Goal: Task Accomplishment & Management: Manage account settings

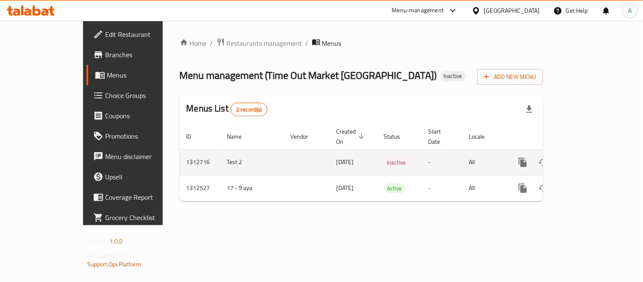
click at [594, 152] on div "enhanced table" at bounding box center [553, 162] width 81 height 20
click at [589, 157] on icon "enhanced table" at bounding box center [584, 162] width 10 height 10
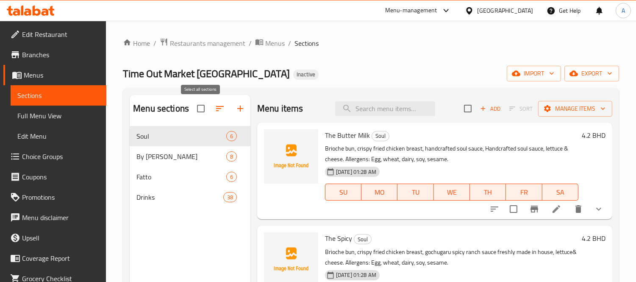
click at [198, 103] on input "checkbox" at bounding box center [201, 109] width 18 height 18
checkbox input "true"
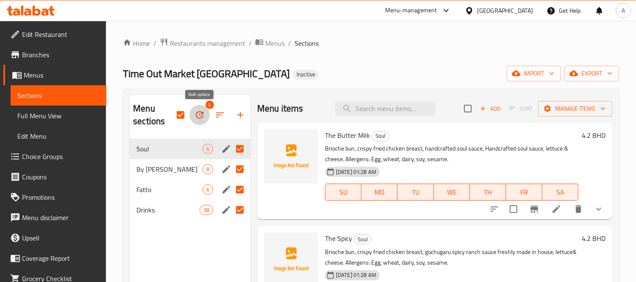
click at [202, 112] on icon "button" at bounding box center [200, 115] width 8 height 8
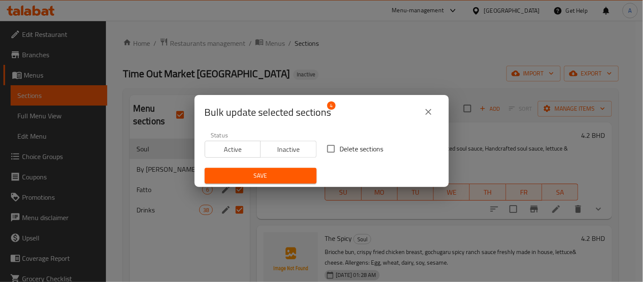
click at [330, 146] on input "Delete sections" at bounding box center [331, 149] width 18 height 18
checkbox input "true"
click at [280, 171] on span "Save" at bounding box center [260, 175] width 98 height 11
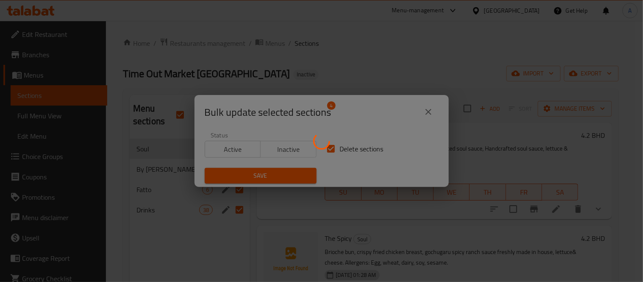
checkbox input "false"
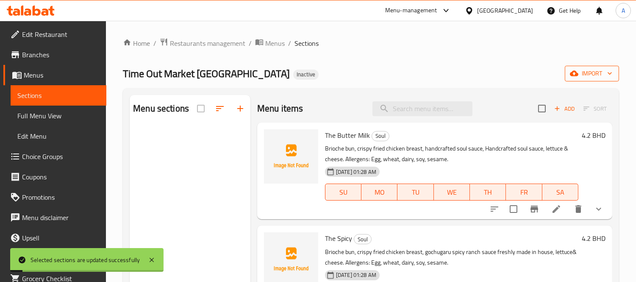
click at [576, 79] on button "import" at bounding box center [592, 74] width 54 height 16
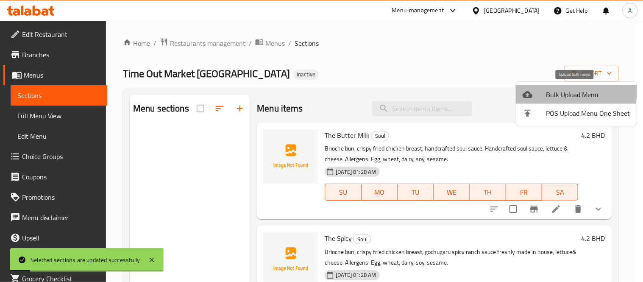
click at [552, 89] on span "Bulk Upload Menu" at bounding box center [588, 94] width 84 height 10
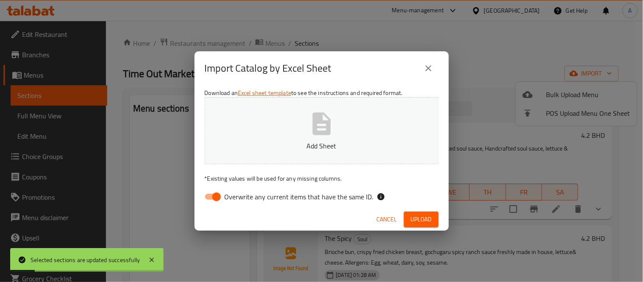
click at [393, 123] on button "Add Sheet" at bounding box center [322, 130] width 234 height 67
click at [209, 200] on input "Overwrite any current items that have the same ID." at bounding box center [216, 196] width 48 height 16
checkbox input "false"
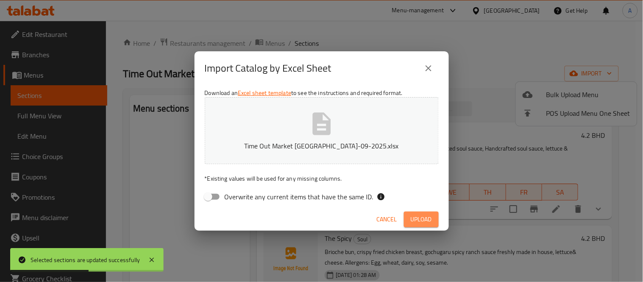
click at [416, 212] on button "Upload" at bounding box center [421, 219] width 35 height 16
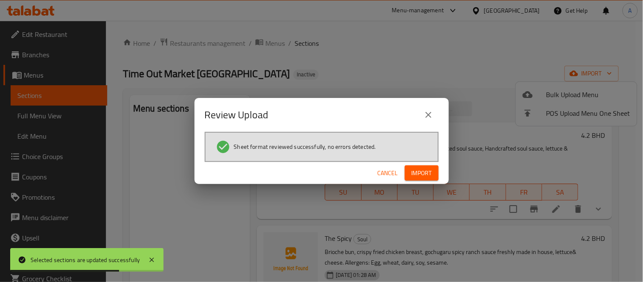
click at [431, 172] on span "Import" at bounding box center [421, 173] width 20 height 11
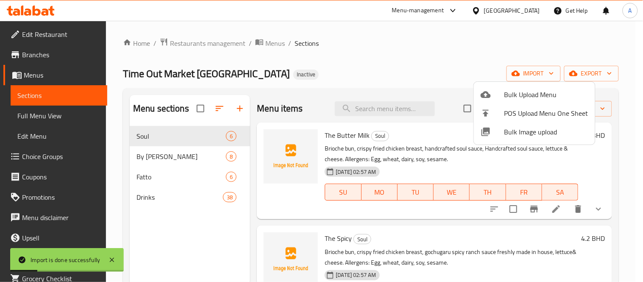
click at [438, 166] on div at bounding box center [321, 141] width 643 height 282
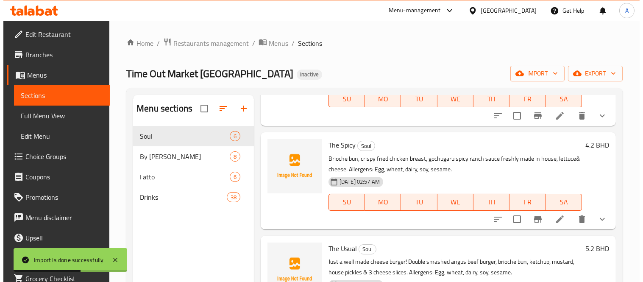
scroll to position [94, 0]
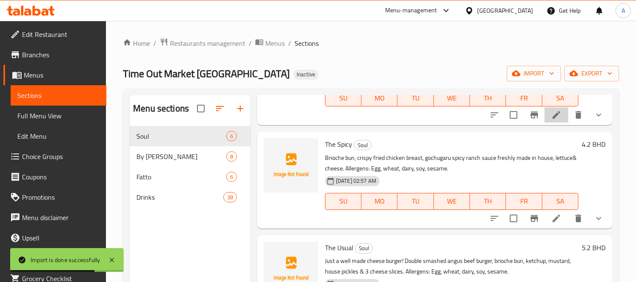
click at [552, 117] on icon at bounding box center [556, 115] width 8 height 8
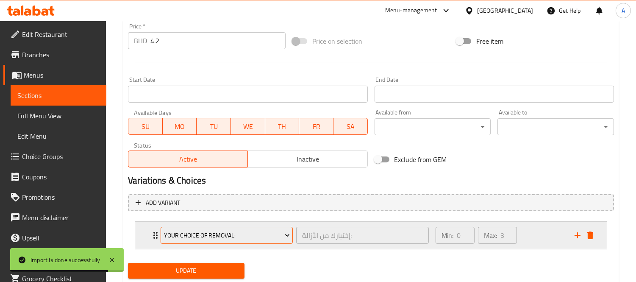
scroll to position [330, 0]
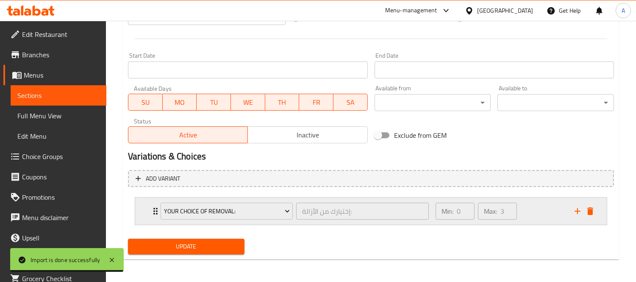
click at [146, 211] on div "Your Choice Of Removal: إختيارك من الأزالة: ​ Min: 0 ​ Max: 3 ​" at bounding box center [370, 210] width 471 height 27
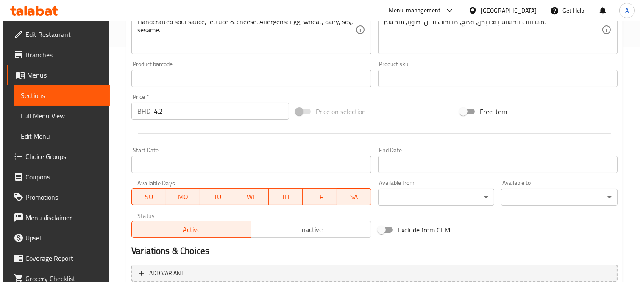
scroll to position [434, 0]
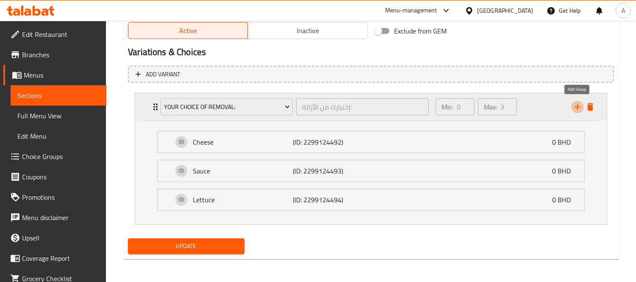
click at [575, 111] on icon "add" at bounding box center [577, 107] width 10 height 10
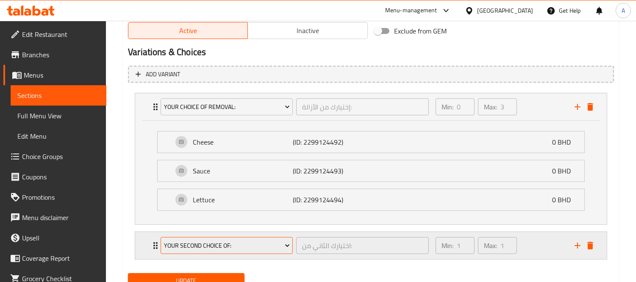
click at [233, 246] on span "Your Second Choice Of:" at bounding box center [227, 245] width 126 height 11
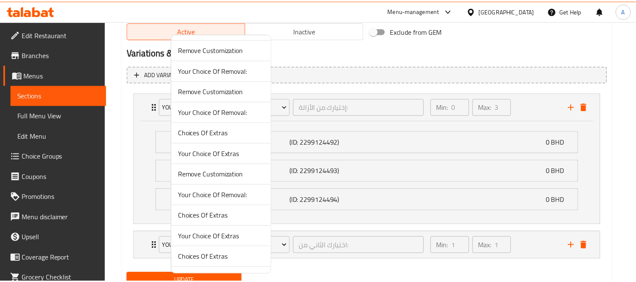
scroll to position [1366, 0]
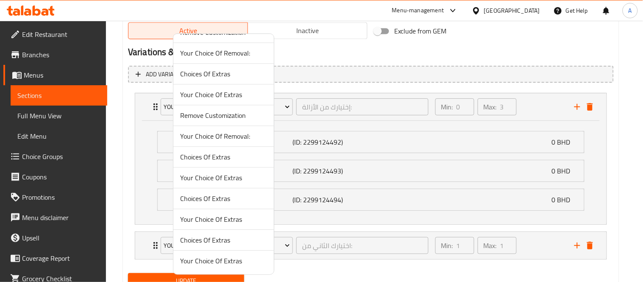
click at [254, 161] on span "Choices Of Extras" at bounding box center [223, 157] width 87 height 10
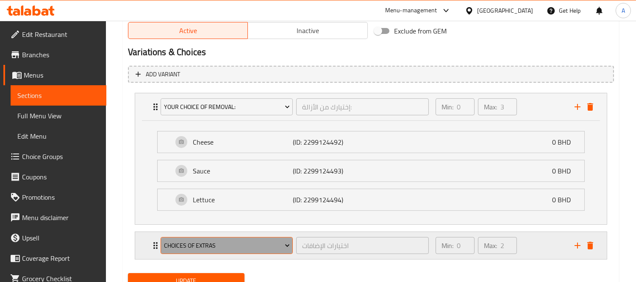
click at [265, 245] on span "Choices Of Extras" at bounding box center [227, 245] width 126 height 11
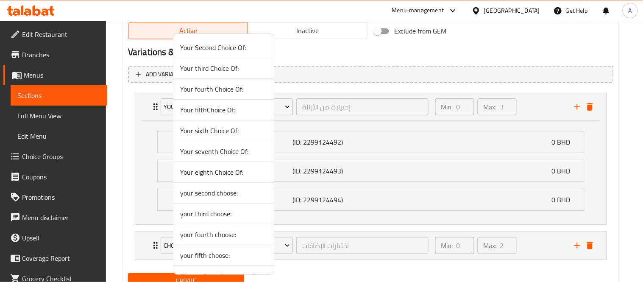
click at [136, 249] on div at bounding box center [321, 141] width 643 height 282
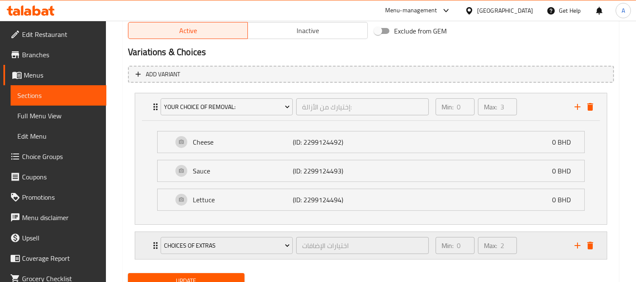
click at [147, 244] on div "Choices Of Extras اختيارات الإضافات ​ Min: 0 ​ Max: 2 ​" at bounding box center [370, 245] width 471 height 27
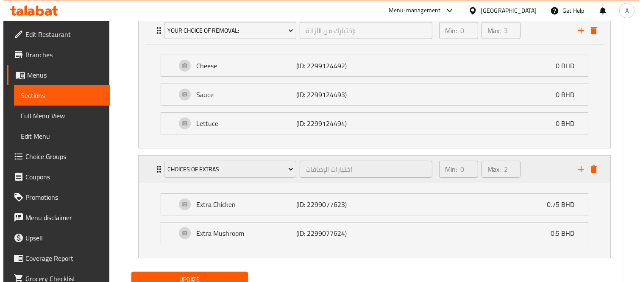
scroll to position [544, 0]
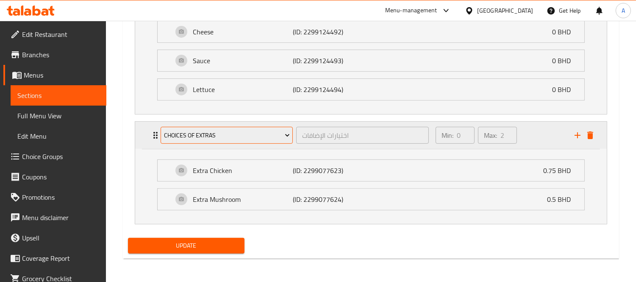
click at [244, 139] on span "Choices Of Extras" at bounding box center [227, 135] width 126 height 11
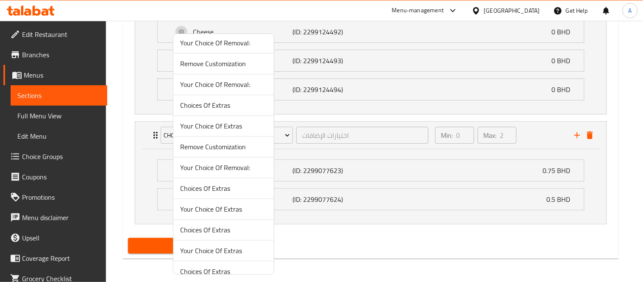
scroll to position [1366, 0]
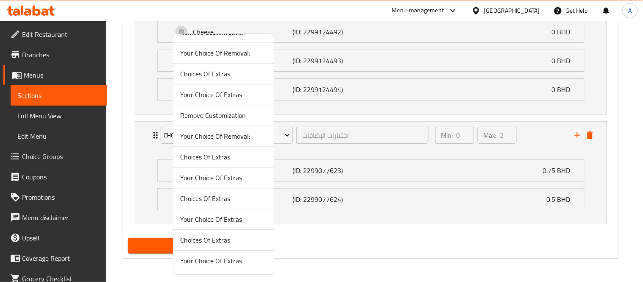
click at [250, 258] on span "Your Choice Of Extras" at bounding box center [223, 260] width 87 height 10
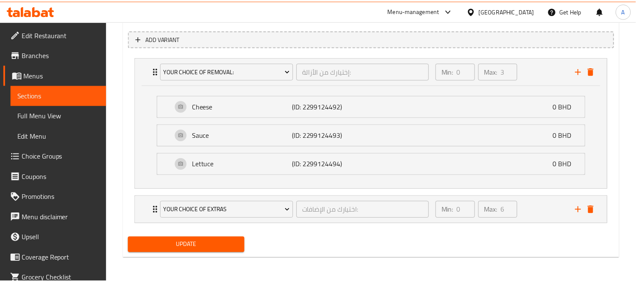
scroll to position [468, 0]
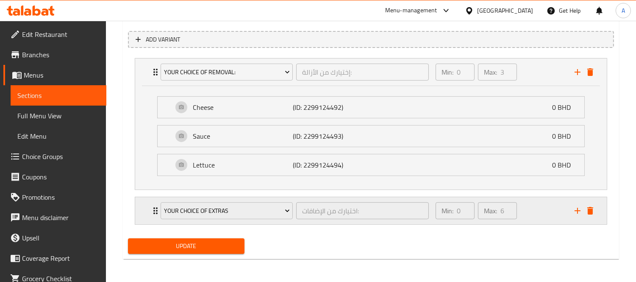
click at [137, 215] on div "Your Choice Of Extras اختيارك من الإضافات: ​ Min: 0 ​ Max: 6 ​" at bounding box center [370, 210] width 471 height 27
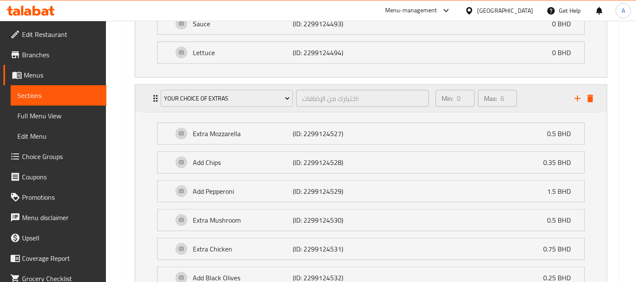
scroll to position [598, 0]
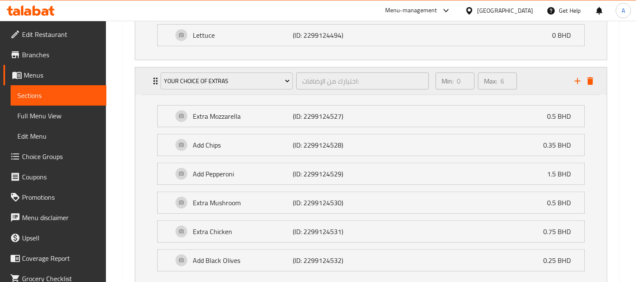
click at [150, 86] on icon "Expand" at bounding box center [155, 81] width 10 height 10
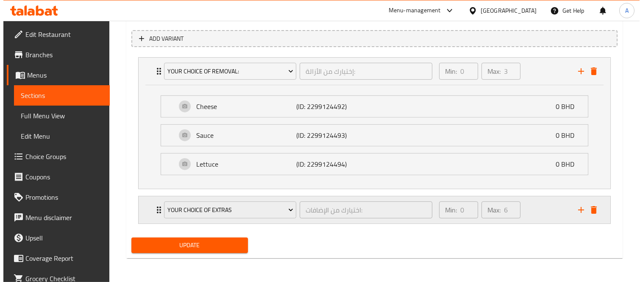
scroll to position [468, 0]
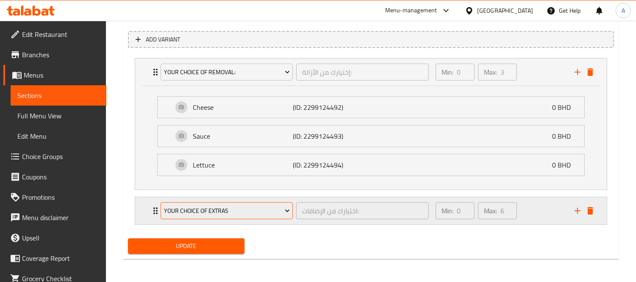
click at [223, 204] on button "Your Choice Of Extras" at bounding box center [227, 210] width 132 height 17
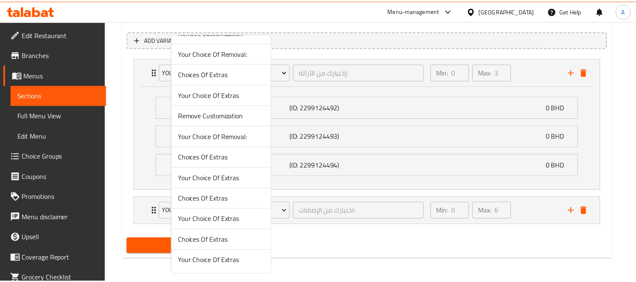
scroll to position [1366, 0]
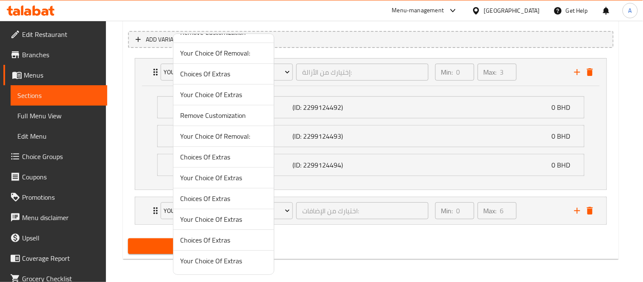
click at [233, 223] on span "Your Choice Of Extras" at bounding box center [223, 219] width 87 height 10
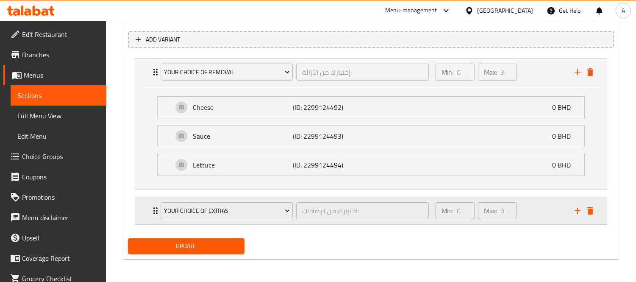
click at [140, 210] on div "Your Choice Of Extras اختيارك من الإضافات: ​ Min: 0 ​ Max: 3 ​" at bounding box center [370, 210] width 471 height 27
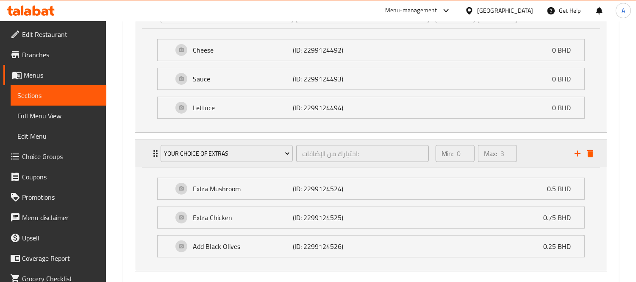
click at [226, 164] on div "Your Choice Of Extras اختيارك من الإضافات: ​" at bounding box center [294, 153] width 278 height 27
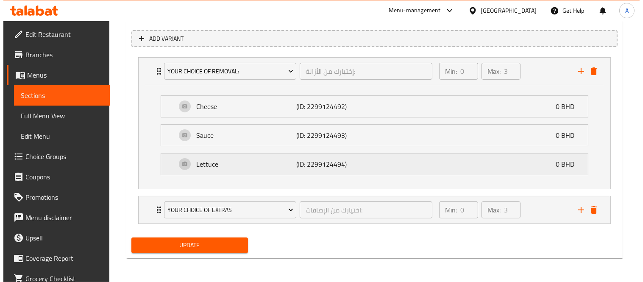
scroll to position [468, 0]
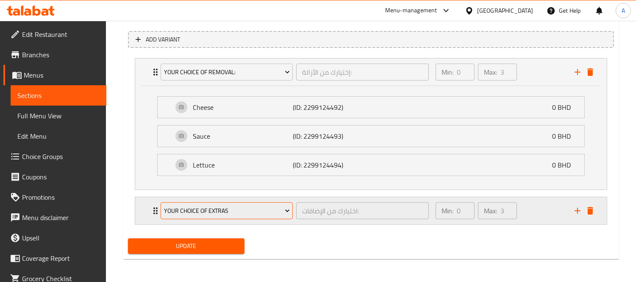
click at [228, 205] on span "Your Choice Of Extras" at bounding box center [227, 210] width 126 height 11
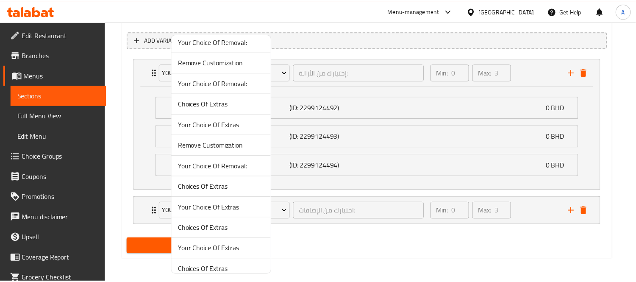
scroll to position [1319, 0]
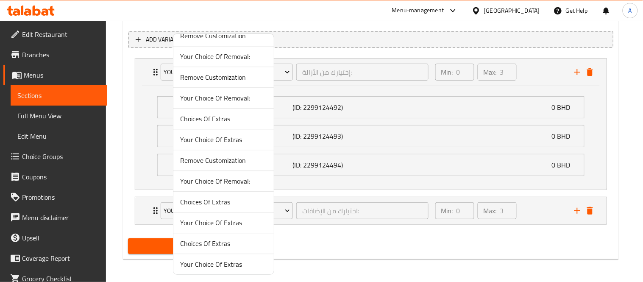
click at [231, 117] on span "Choices Of Extras" at bounding box center [223, 119] width 87 height 10
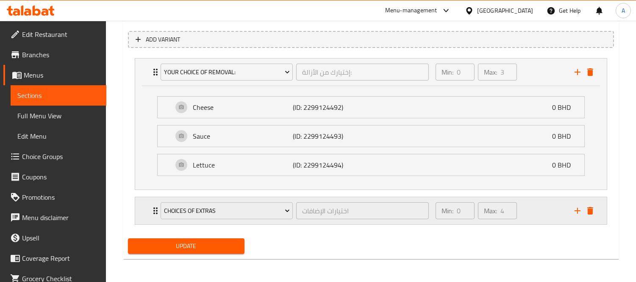
click at [148, 206] on div "Choices Of Extras اختيارات الإضافات ​ Min: 0 ​ Max: 4 ​" at bounding box center [370, 210] width 471 height 27
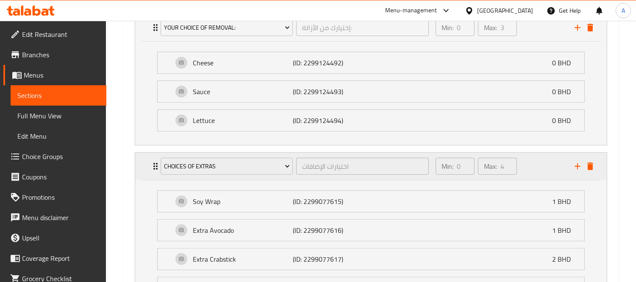
scroll to position [468, 0]
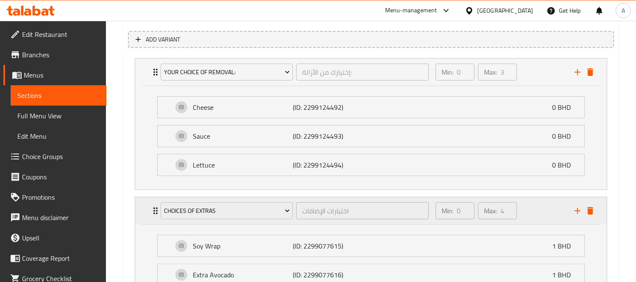
click at [148, 206] on div "Choices Of Extras اختيارات الإضافات ​ Min: 0 ​ Max: 4 ​" at bounding box center [370, 210] width 471 height 27
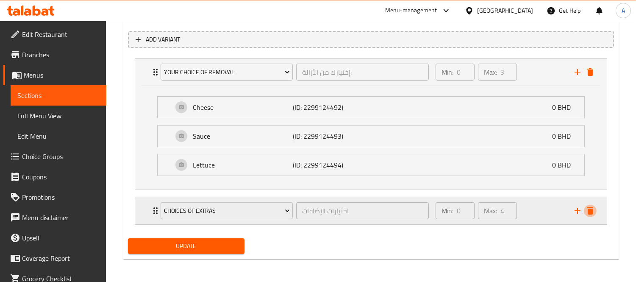
click at [588, 206] on icon "delete" at bounding box center [590, 210] width 10 height 10
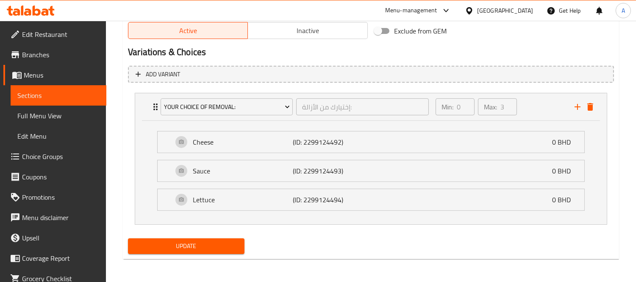
click at [183, 243] on span "Update" at bounding box center [186, 246] width 103 height 11
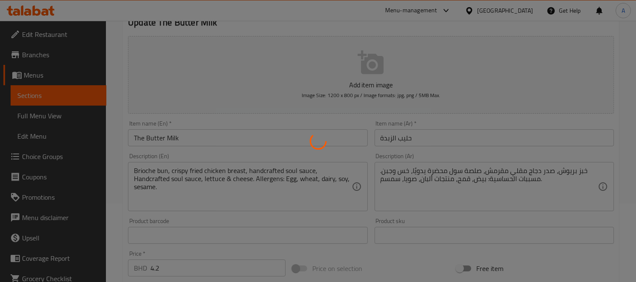
scroll to position [0, 0]
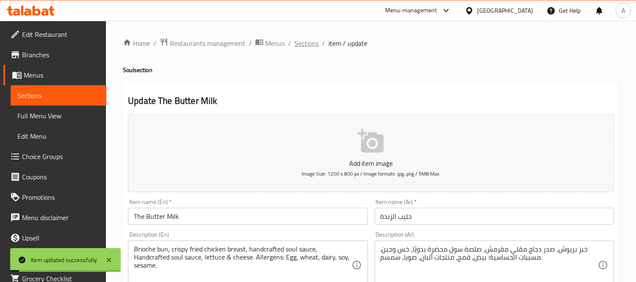
click at [310, 45] on span "Sections" at bounding box center [306, 43] width 24 height 10
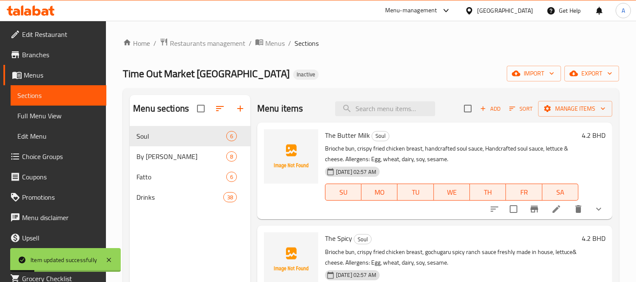
click at [50, 154] on span "Choice Groups" at bounding box center [61, 156] width 78 height 10
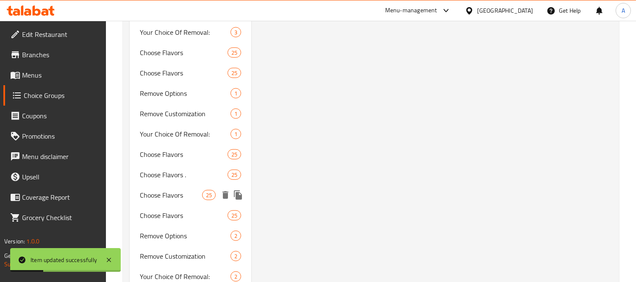
scroll to position [1458, 0]
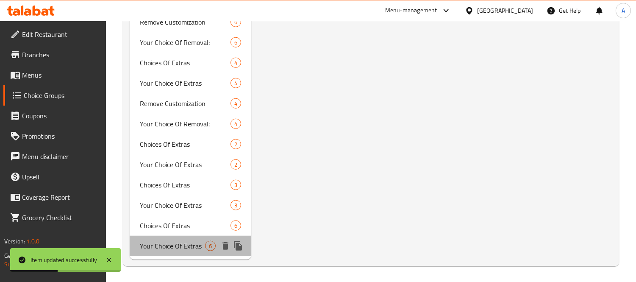
click at [180, 242] on span "Your Choice Of Extras" at bounding box center [172, 246] width 65 height 10
type input "Your Choice Of Extras"
type input "اختيارك من الإضافات:"
type input "0"
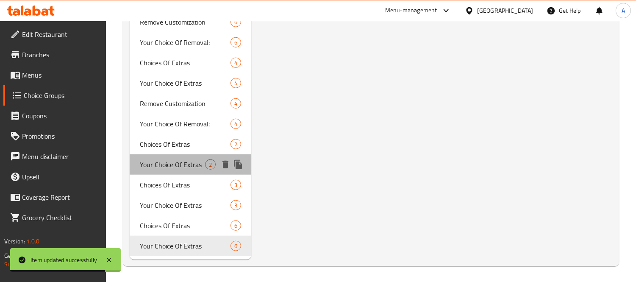
click at [178, 164] on span "Your Choice Of Extras" at bounding box center [172, 164] width 65 height 10
type input "2"
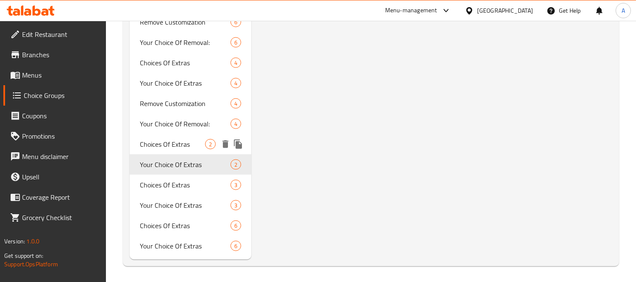
click at [162, 139] on span "Choices Of Extras" at bounding box center [172, 144] width 65 height 10
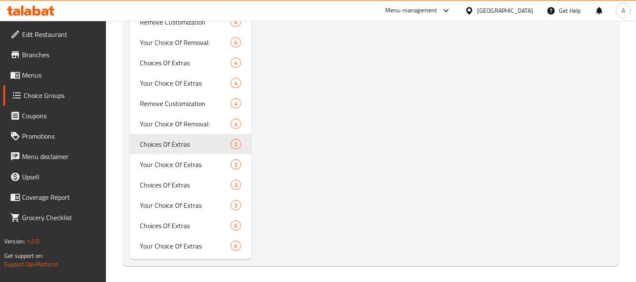
type input "Choices Of Extras"
type input "اختيارات الإضافات"
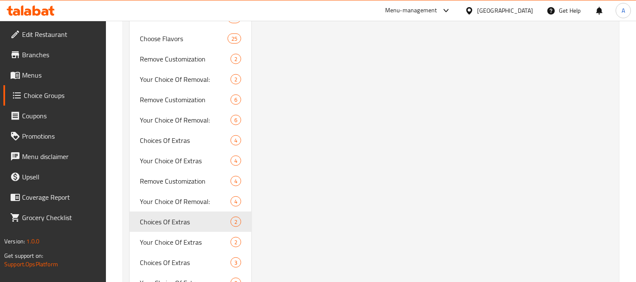
scroll to position [1364, 0]
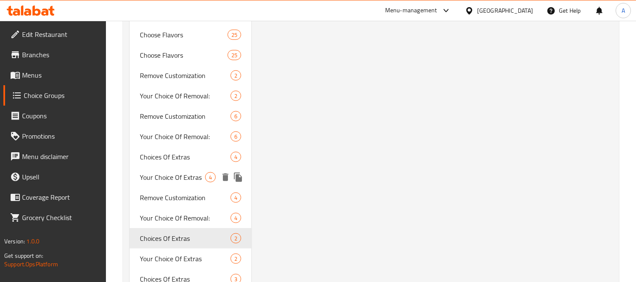
click at [168, 175] on span "Your Choice Of Extras" at bounding box center [172, 177] width 65 height 10
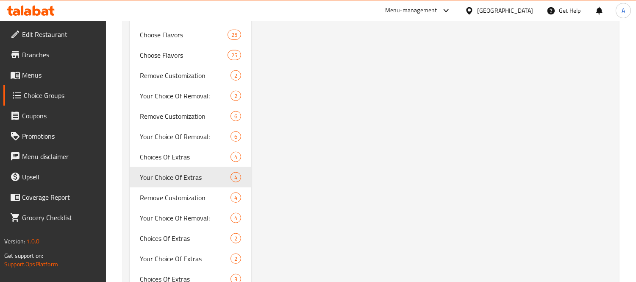
type input "Your Choice Of Extras"
type input "اختيارك من الإضافات:"
type input "4"
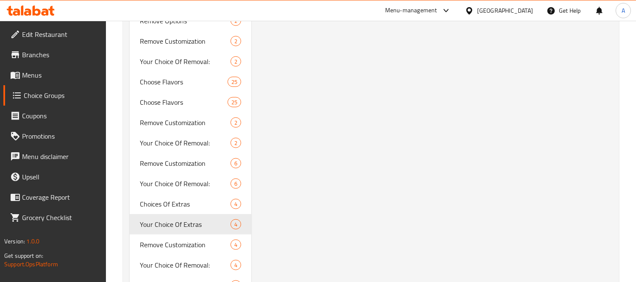
scroll to position [1411, 0]
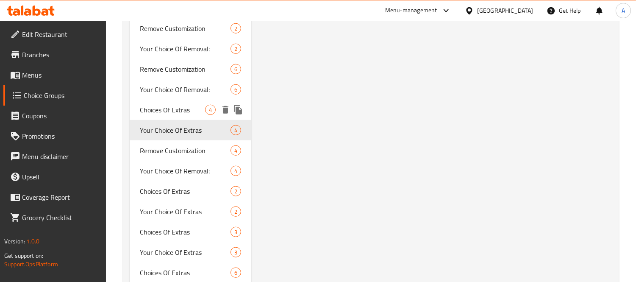
click at [197, 113] on span "Choices Of Extras" at bounding box center [172, 110] width 65 height 10
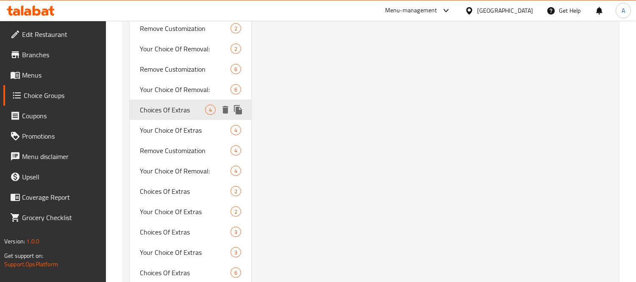
type input "Choices Of Extras"
type input "اختيارات الإضافات"
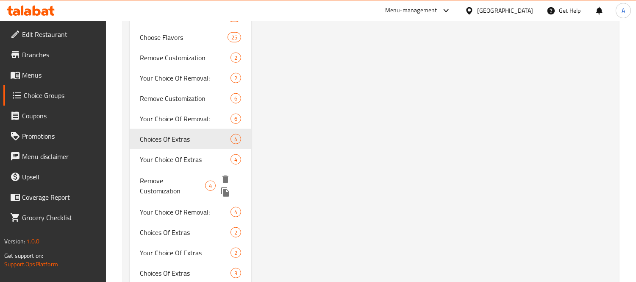
scroll to position [1458, 0]
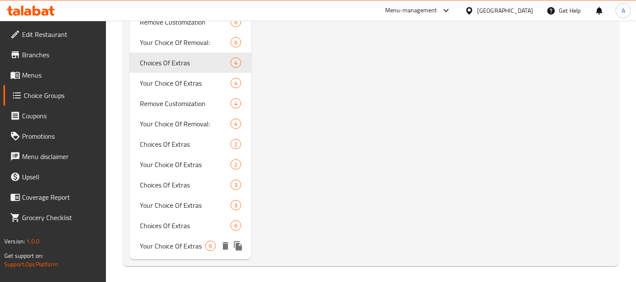
click at [174, 247] on span "Your Choice Of Extras" at bounding box center [172, 246] width 65 height 10
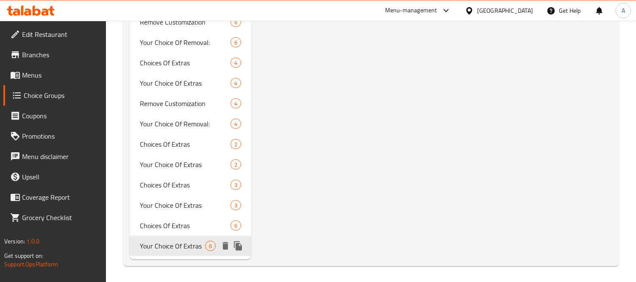
type input "Your Choice Of Extras"
type input "اختيارك من الإضافات:"
click at [178, 208] on span "Your Choice Of Extras" at bounding box center [172, 205] width 65 height 10
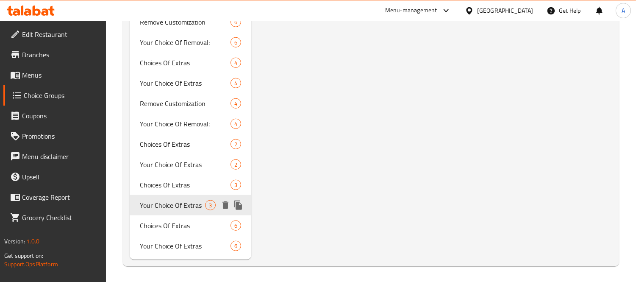
type input "3"
click at [191, 142] on span "Choices Of Extras" at bounding box center [172, 144] width 65 height 10
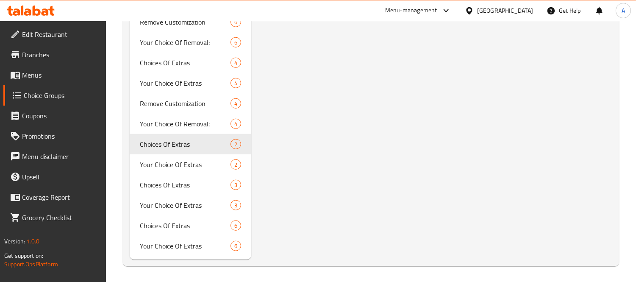
type input "Choices Of Extras"
type input "اختيارات الإضافات"
type input "2"
click at [192, 168] on span "Your Choice Of Extras" at bounding box center [172, 164] width 65 height 10
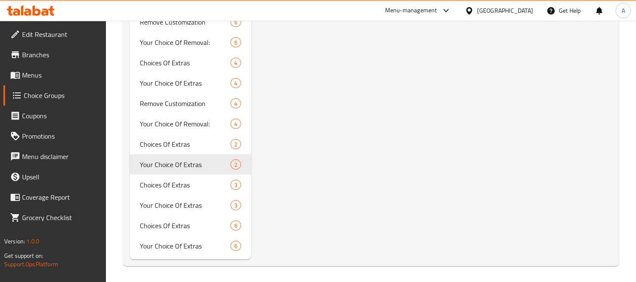
type input "Your Choice Of Extras"
type input "اختيارك من الإضافات:"
click at [236, 164] on icon "duplicate" at bounding box center [238, 164] width 8 height 9
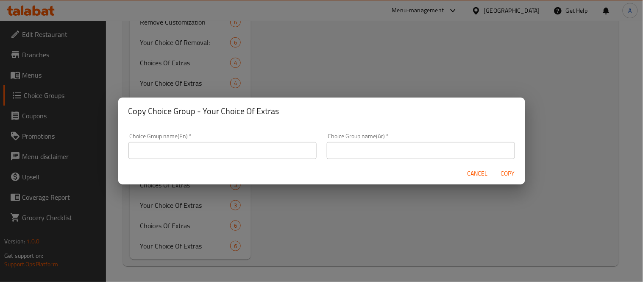
click at [236, 152] on input "text" at bounding box center [222, 150] width 188 height 17
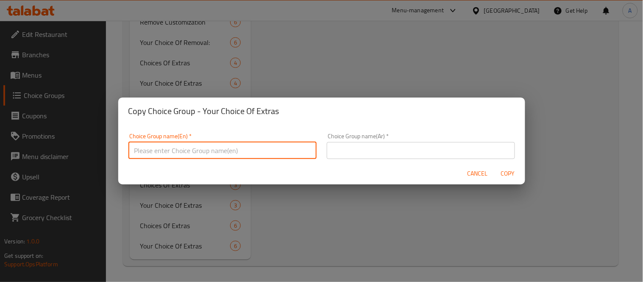
type input "Your Choice Of Extras:"
click at [369, 141] on div "Choice Group name(Ar)   * Choice Group name(Ar) *" at bounding box center [421, 146] width 188 height 26
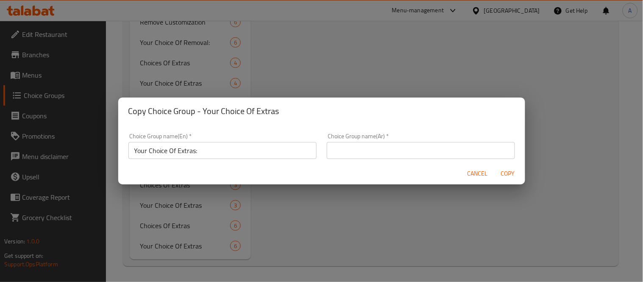
click at [378, 150] on input "text" at bounding box center [421, 150] width 188 height 17
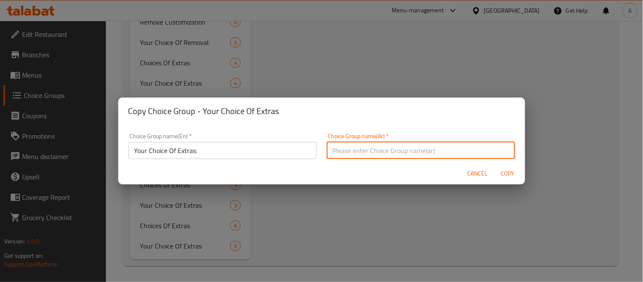
type input "إختيارك من الإضافات:"
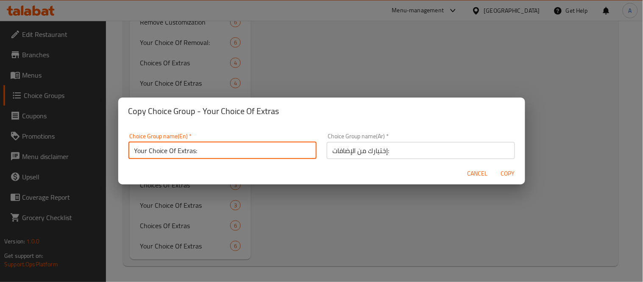
click at [226, 156] on input "Your Choice Of Extras:" at bounding box center [222, 150] width 188 height 17
type input "Your Choice Of Extras"
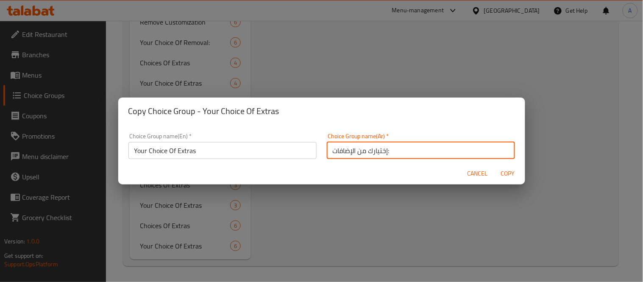
click at [410, 153] on input "إختيارك من الإضافات:" at bounding box center [421, 150] width 188 height 17
type input "إختيارك من الإضافات"
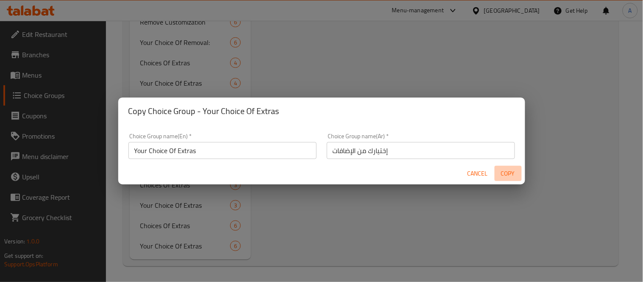
click at [505, 175] on span "Copy" at bounding box center [508, 173] width 20 height 11
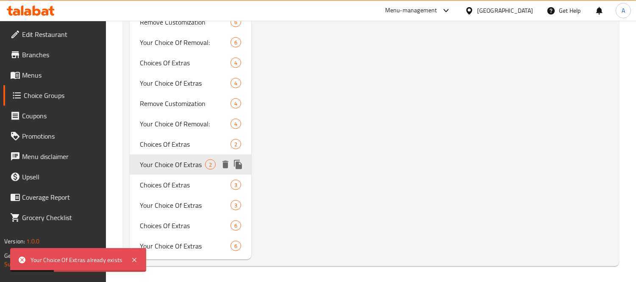
click at [166, 168] on span "Your Choice Of Extras" at bounding box center [172, 164] width 65 height 10
click at [242, 160] on icon "duplicate" at bounding box center [238, 164] width 10 height 10
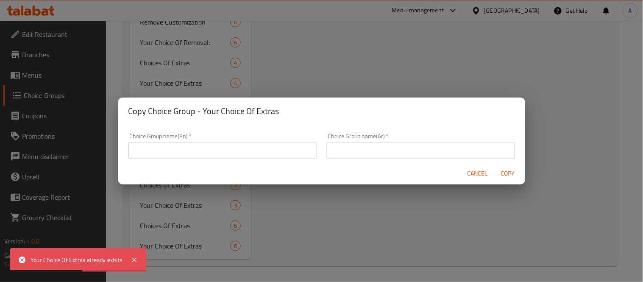
click at [272, 149] on input "text" at bounding box center [222, 150] width 188 height 17
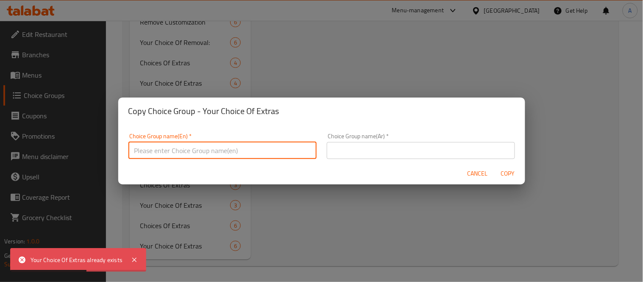
paste input "إيفيان"
type input "إيفيان"
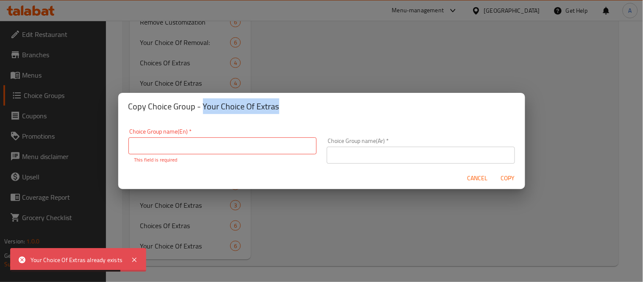
drag, startPoint x: 287, startPoint y: 103, endPoint x: 203, endPoint y: 101, distance: 83.5
click at [203, 101] on h2 "Copy Choice Group - Your Choice Of Extras" at bounding box center [321, 107] width 386 height 14
copy h2 "Your Choice Of Extras"
click at [175, 150] on input "text" at bounding box center [222, 145] width 188 height 17
paste input "Your Choice Of Extras"
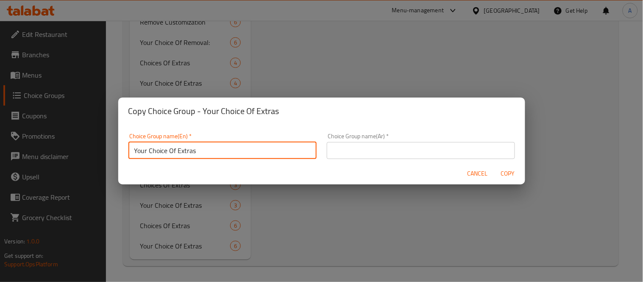
drag, startPoint x: 134, startPoint y: 150, endPoint x: 129, endPoint y: 150, distance: 5.2
click at [129, 150] on input "Your Choice Of Extras" at bounding box center [222, 150] width 188 height 17
type input "Your Choice Of Extras:"
click at [353, 141] on div "Choice Group name(Ar)   * Choice Group name(Ar) *" at bounding box center [421, 146] width 188 height 26
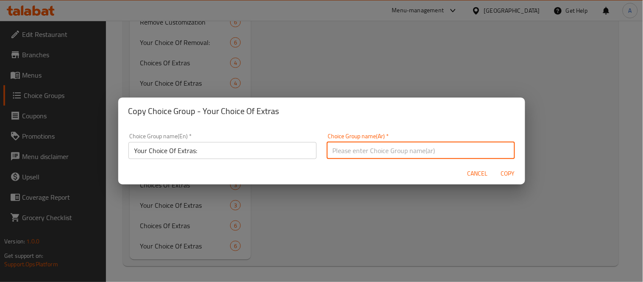
click at [364, 147] on input "text" at bounding box center [421, 150] width 188 height 17
type input "إختيارك من الإضافات:"
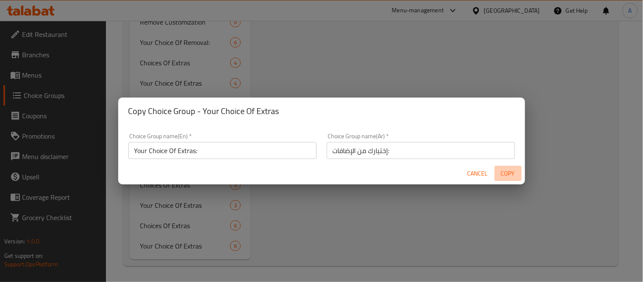
click at [511, 176] on span "Copy" at bounding box center [508, 173] width 20 height 11
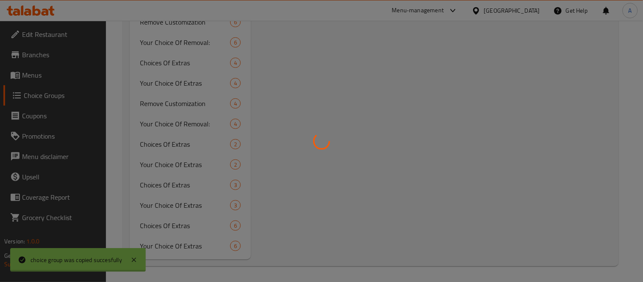
type input "Your Choice Of Extras:"
type input "إختيارك من الإضافات:"
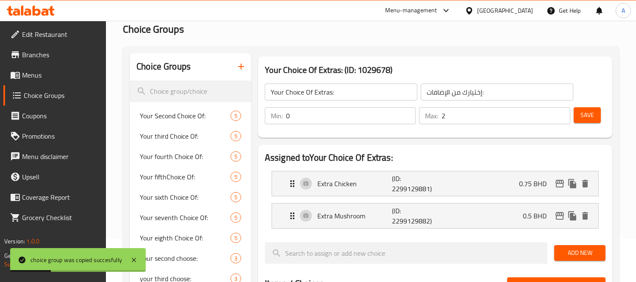
scroll to position [0, 0]
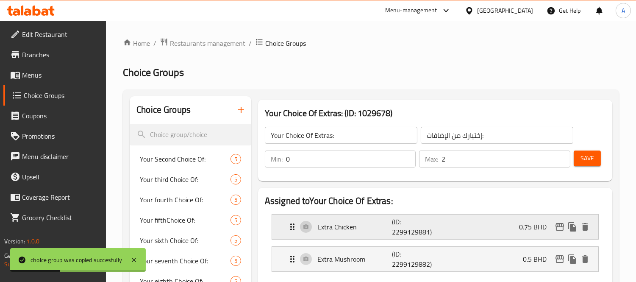
click at [354, 226] on p "Extra Chicken" at bounding box center [354, 227] width 75 height 10
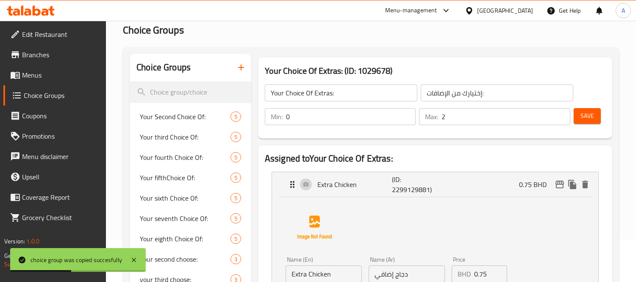
scroll to position [47, 0]
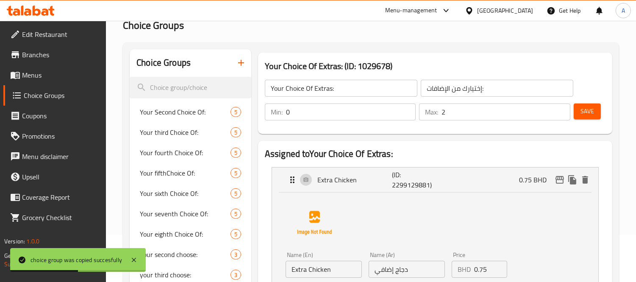
click at [318, 272] on input "Extra Chicken" at bounding box center [323, 269] width 76 height 17
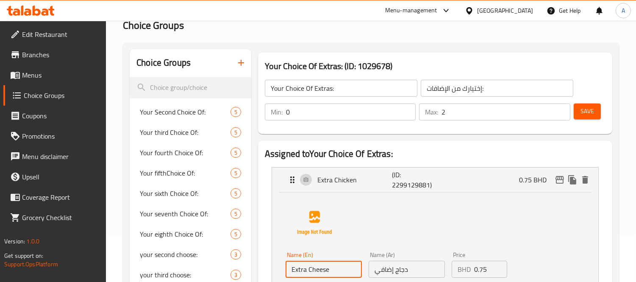
type input "Extra Cheese"
click at [399, 272] on input "دجاج إضافي" at bounding box center [407, 269] width 76 height 17
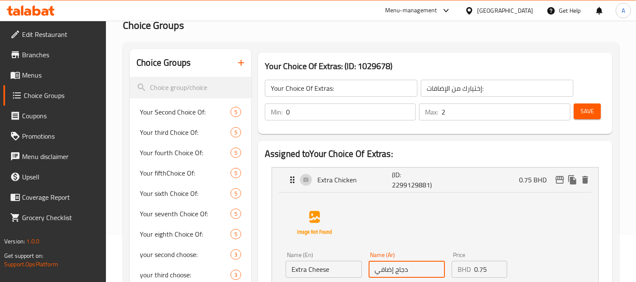
click at [399, 272] on input "دجاج إضافي" at bounding box center [407, 269] width 76 height 17
click at [399, 272] on input "[fkm Yqhtdm:" at bounding box center [407, 269] width 76 height 17
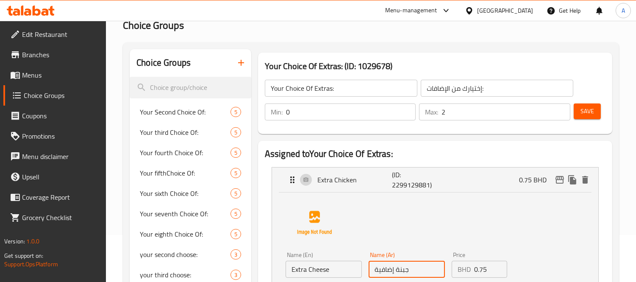
type input "جبنة إضافية"
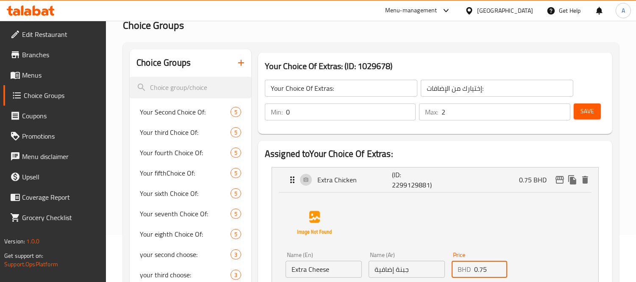
drag, startPoint x: 487, startPoint y: 267, endPoint x: 450, endPoint y: 266, distance: 37.3
click at [451, 266] on div "Price BHD 0.75 Price" at bounding box center [479, 264] width 62 height 33
paste input "400"
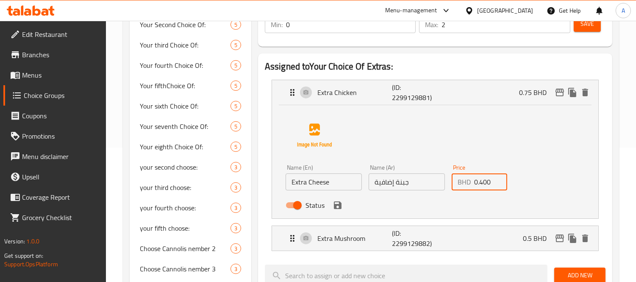
scroll to position [141, 0]
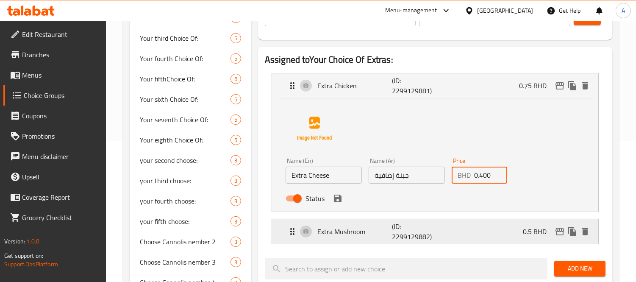
click at [395, 232] on p "(ID: 2299129882)" at bounding box center [417, 231] width 50 height 20
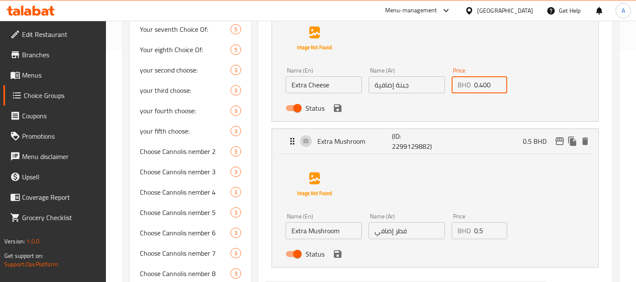
scroll to position [235, 0]
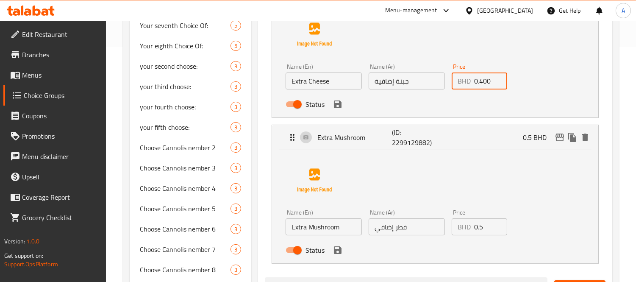
click at [484, 80] on input "0.400" at bounding box center [490, 80] width 33 height 17
paste input "6"
click at [466, 168] on div "Name (En) Extra Mushroom Name (En) Name (Ar) فطر إضافي Name (Ar) Price BHD 0.5 …" at bounding box center [434, 205] width 299 height 106
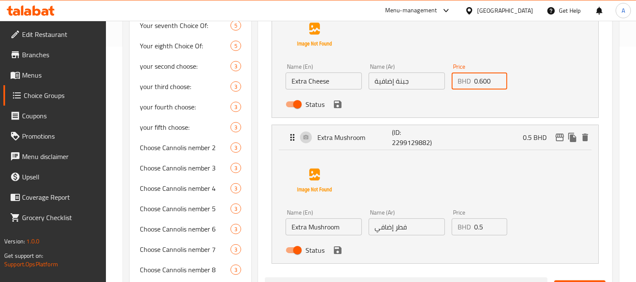
type input "0.600"
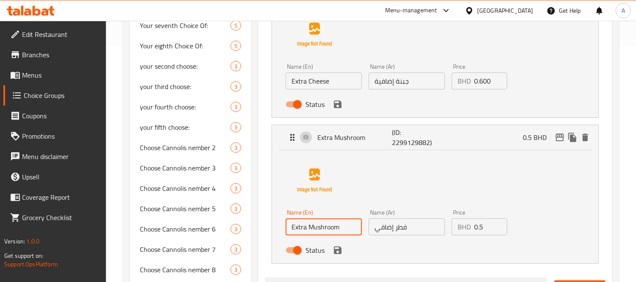
drag, startPoint x: 343, startPoint y: 228, endPoint x: 191, endPoint y: 212, distance: 152.9
paste input "sauce"
type input "Extra Sauce"
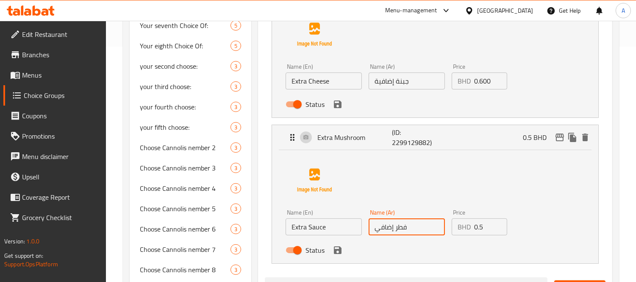
drag, startPoint x: 413, startPoint y: 229, endPoint x: 333, endPoint y: 224, distance: 79.8
click at [333, 224] on div "Name (En) Extra Sauce Name (En) Name (Ar) فطر إضافي Name (Ar) Price BHD 0.5 Pri…" at bounding box center [406, 233] width 249 height 55
type input "صوص إضافي"
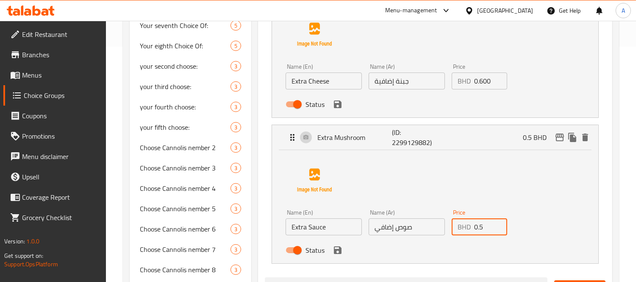
drag, startPoint x: 487, startPoint y: 230, endPoint x: 427, endPoint y: 226, distance: 60.3
click at [427, 226] on div "Name (En) Extra Sauce Name (En) Name (Ar) صوص إضافي Name (Ar) Price BHD 0.5 Pri…" at bounding box center [406, 233] width 249 height 55
paste input "400"
click at [344, 246] on div "Status" at bounding box center [406, 249] width 249 height 23
click at [339, 253] on icon "save" at bounding box center [338, 250] width 8 height 8
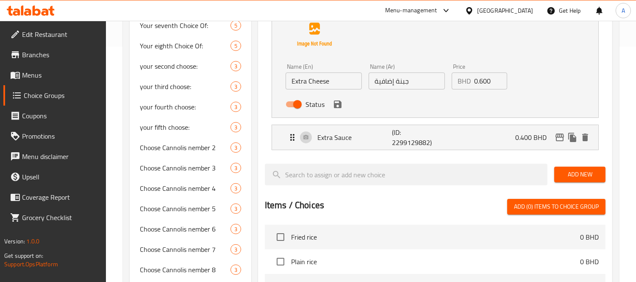
type input "0.400"
click at [334, 108] on icon "save" at bounding box center [338, 104] width 8 height 8
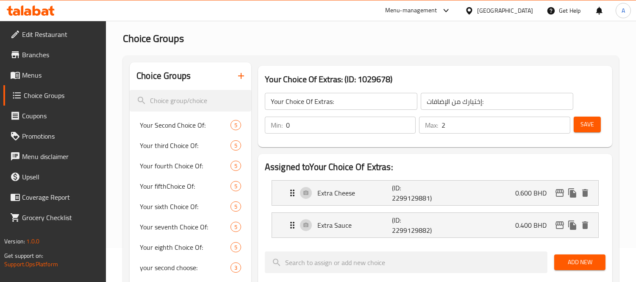
scroll to position [0, 0]
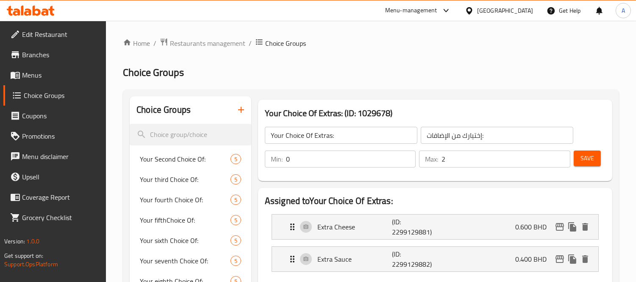
click at [578, 160] on button "Save" at bounding box center [587, 158] width 27 height 16
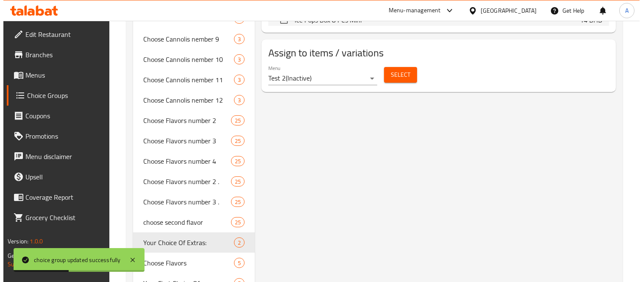
scroll to position [376, 0]
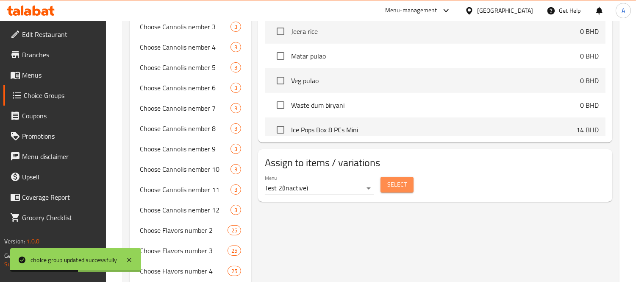
click at [408, 187] on button "Select" at bounding box center [396, 185] width 33 height 16
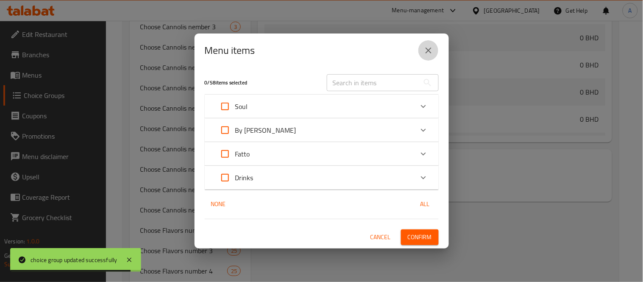
click at [436, 47] on button "close" at bounding box center [428, 50] width 20 height 20
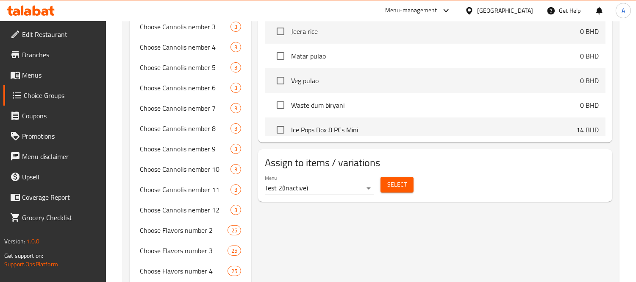
click at [396, 185] on span "Select" at bounding box center [396, 184] width 19 height 11
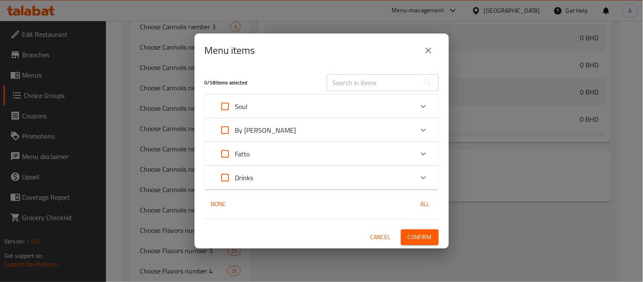
click at [282, 99] on div "Soul" at bounding box center [314, 106] width 198 height 20
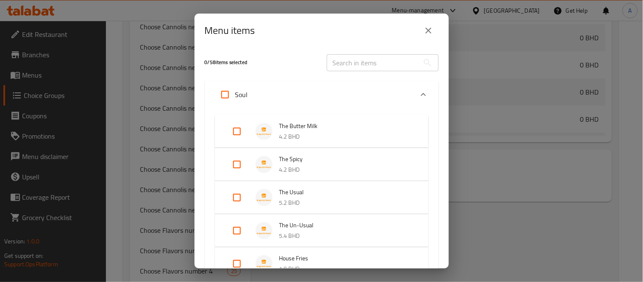
click at [243, 137] on input "Expand" at bounding box center [237, 131] width 20 height 20
checkbox input "true"
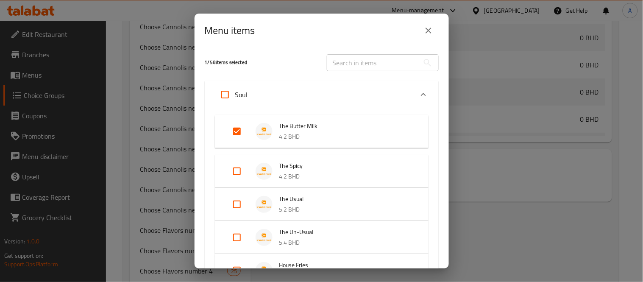
click at [235, 157] on li "The Spicy 4.2 BHD" at bounding box center [321, 171] width 193 height 30
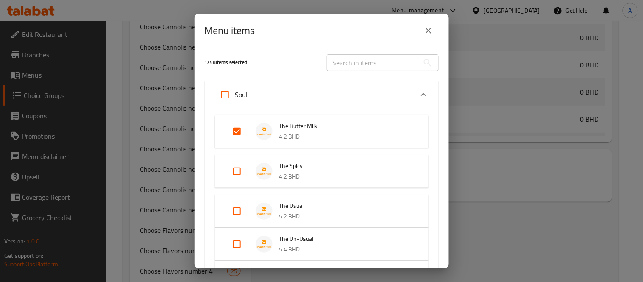
click at [231, 172] on input "Expand" at bounding box center [237, 171] width 20 height 20
checkbox input "true"
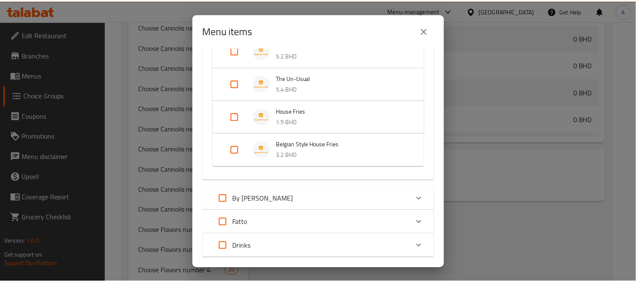
scroll to position [201, 0]
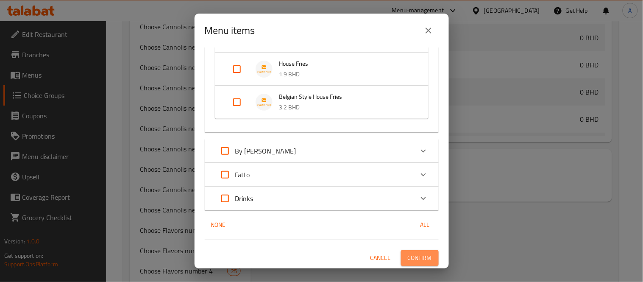
click at [405, 263] on button "Confirm" at bounding box center [420, 258] width 38 height 16
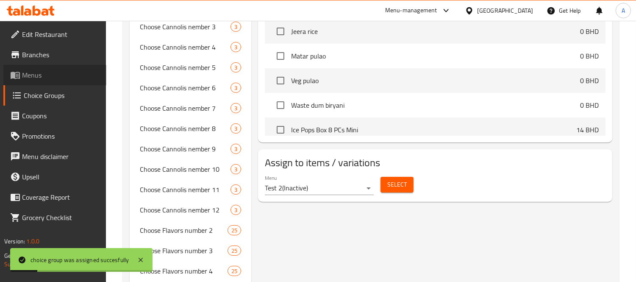
click at [20, 72] on icon at bounding box center [15, 75] width 10 height 10
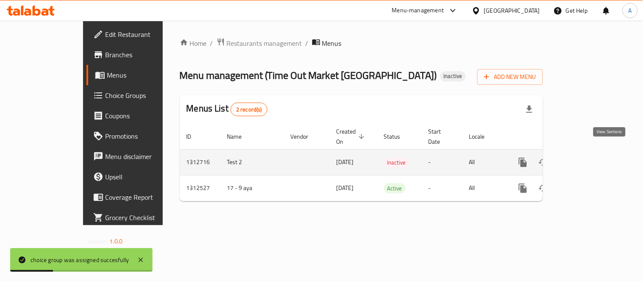
click at [589, 158] on icon "enhanced table" at bounding box center [584, 162] width 10 height 10
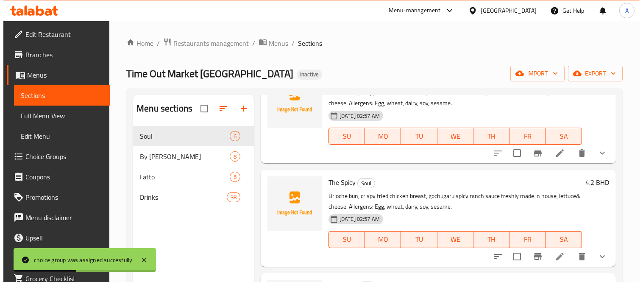
scroll to position [94, 0]
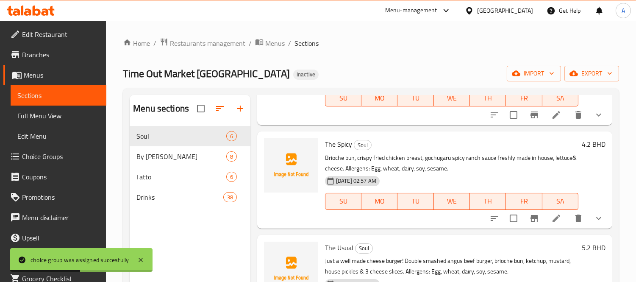
click at [553, 123] on div at bounding box center [546, 115] width 125 height 20
click at [552, 118] on icon at bounding box center [556, 115] width 10 height 10
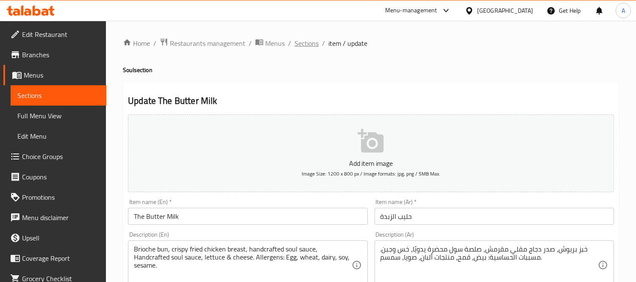
click at [305, 47] on span "Sections" at bounding box center [306, 43] width 24 height 10
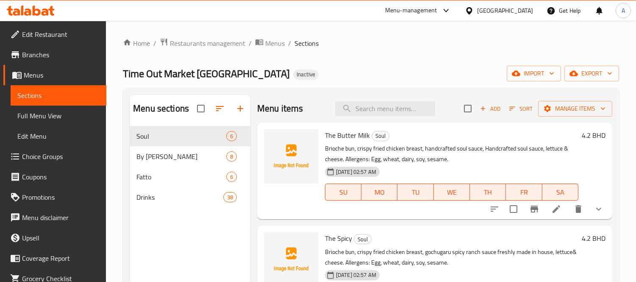
click at [552, 206] on icon at bounding box center [556, 209] width 8 height 8
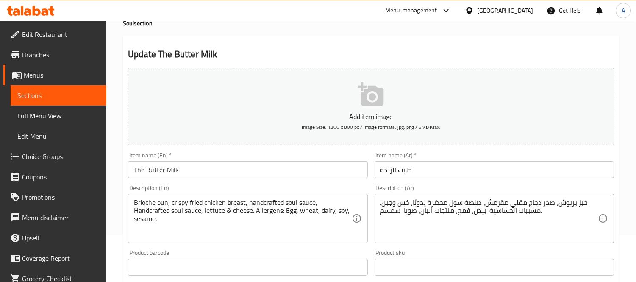
scroll to position [47, 0]
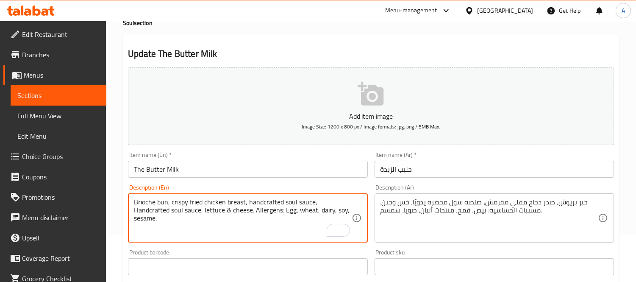
click at [579, 197] on div "خبز بريوش، صدر دجاج مقلي مقرمش، صلصة سول محضرة يدويًا، خس وجبن. مسببات الحساسية…" at bounding box center [493, 217] width 239 height 49
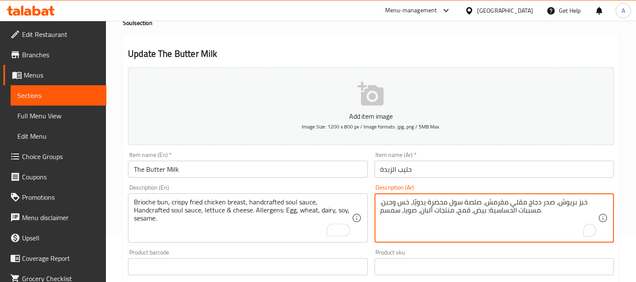
click at [579, 202] on textarea "خبز بريوش، صدر دجاج مقلي مقرمش، صلصة سول محضرة يدويًا، خس وجبن. مسببات الحساسية…" at bounding box center [488, 218] width 217 height 40
type textarea "كيزر بريوش، صدر دجاج مقلي مقرمش، صلصة سول محضرة يدويًا، خس وجبن. مسببات الحساسي…"
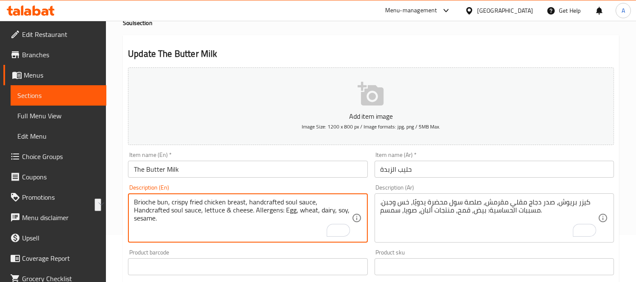
drag, startPoint x: 247, startPoint y: 201, endPoint x: 322, endPoint y: 200, distance: 75.0
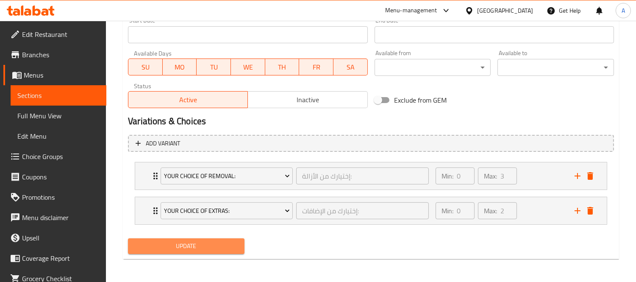
click at [224, 243] on span "Update" at bounding box center [186, 246] width 103 height 11
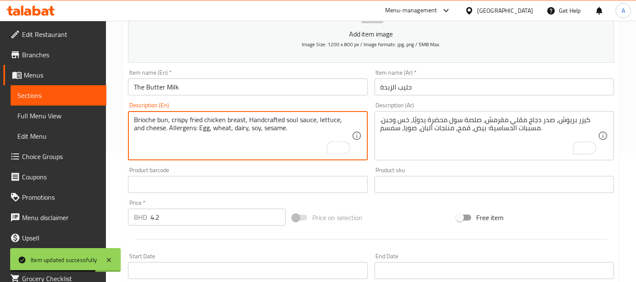
scroll to position [365, 0]
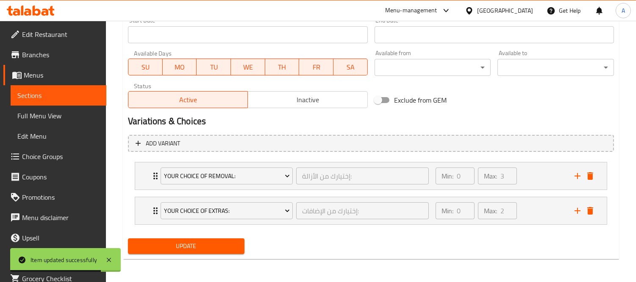
type textarea "Brioche bun, crispy fried chicken breast, Handcrafted soul sauce, lettuce, and …"
drag, startPoint x: 202, startPoint y: 242, endPoint x: 206, endPoint y: 236, distance: 7.2
click at [201, 242] on span "Update" at bounding box center [186, 246] width 103 height 11
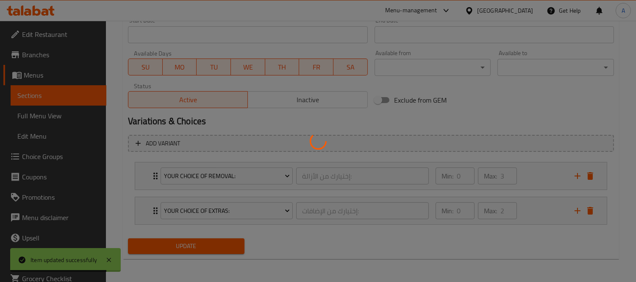
scroll to position [129, 0]
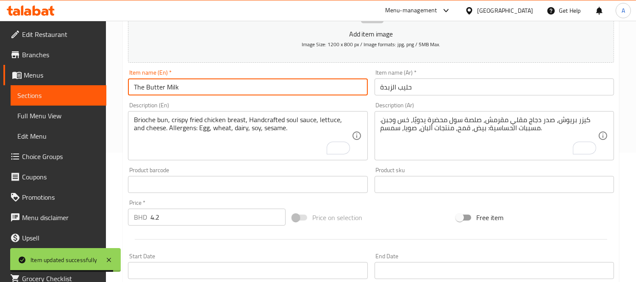
drag, startPoint x: 205, startPoint y: 94, endPoint x: 129, endPoint y: 87, distance: 76.1
click at [129, 87] on input "The Butter Milk" at bounding box center [247, 86] width 239 height 17
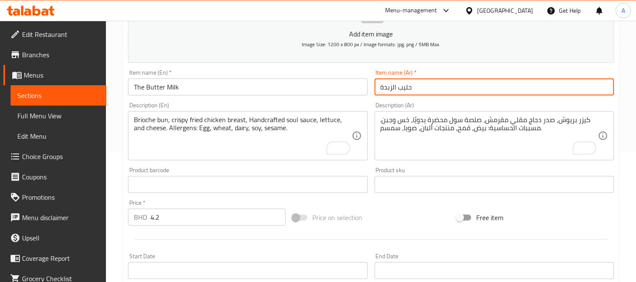
drag, startPoint x: 421, startPoint y: 89, endPoint x: 358, endPoint y: 97, distance: 63.6
click at [358, 97] on div "Add item image Image Size: 1200 x 800 px / Image formats: jpg, png / 5MB Max. I…" at bounding box center [371, 164] width 493 height 365
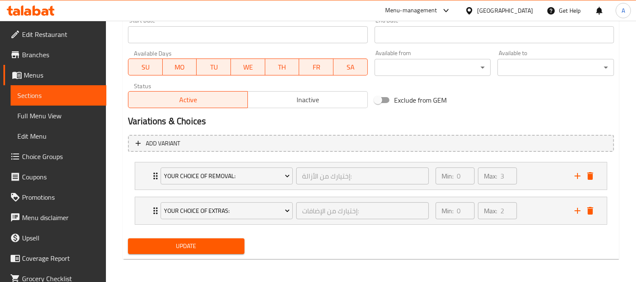
type input "ذا باتر ميلك"
click at [205, 241] on span "Update" at bounding box center [186, 246] width 103 height 11
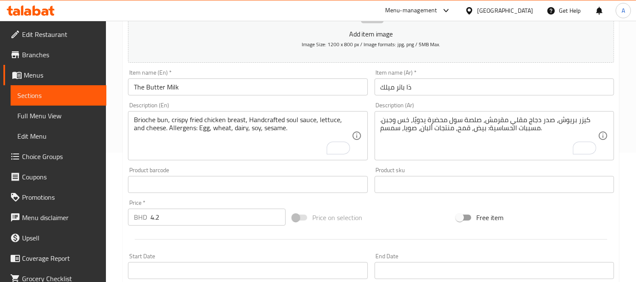
scroll to position [365, 0]
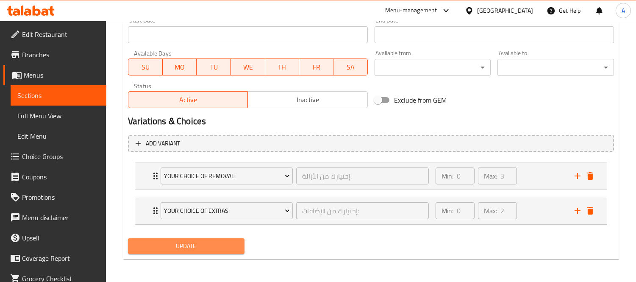
click at [193, 253] on button "Update" at bounding box center [186, 246] width 116 height 16
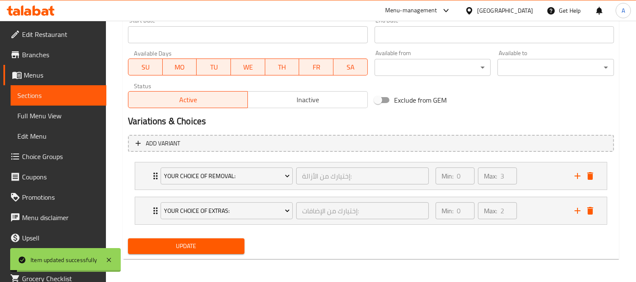
click at [149, 177] on div "Your Choice Of Removal: إختيارك من الأزالة: ​ Min: 0 ​ Max: 3 ​" at bounding box center [370, 175] width 471 height 27
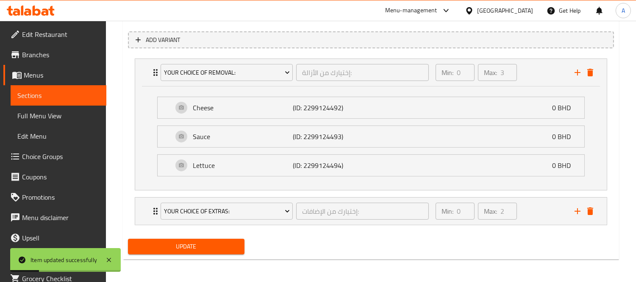
scroll to position [468, 0]
click at [133, 208] on li "Your Choice Of Extras: إختيارك من الإضافات: ​ Min: 0 ​ Max: 2 ​ Extra Cheese (I…" at bounding box center [371, 210] width 486 height 35
click at [142, 210] on div "Your Choice Of Extras: إختيارك من الإضافات: ​ Min: 0 ​ Max: 2 ​" at bounding box center [370, 210] width 471 height 27
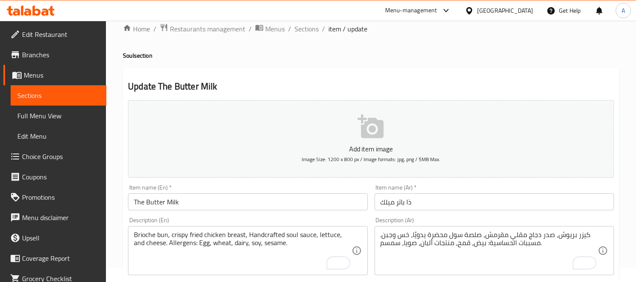
scroll to position [0, 0]
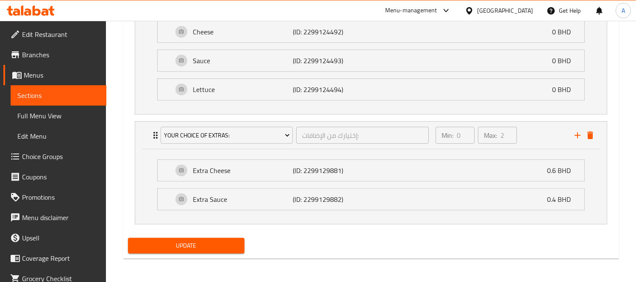
drag, startPoint x: 207, startPoint y: 243, endPoint x: 238, endPoint y: 199, distance: 54.1
click at [207, 243] on span "Update" at bounding box center [186, 245] width 103 height 11
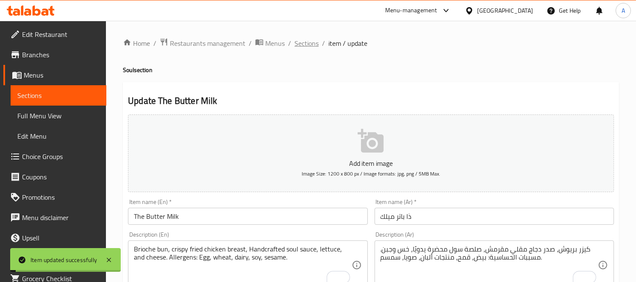
click at [310, 44] on span "Sections" at bounding box center [306, 43] width 24 height 10
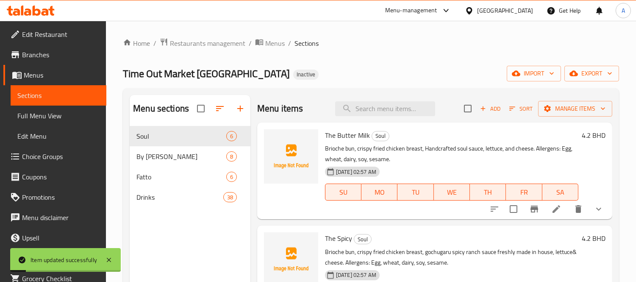
scroll to position [94, 0]
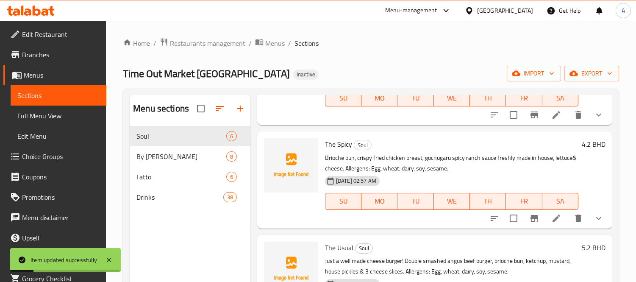
click at [551, 216] on icon at bounding box center [556, 218] width 10 height 10
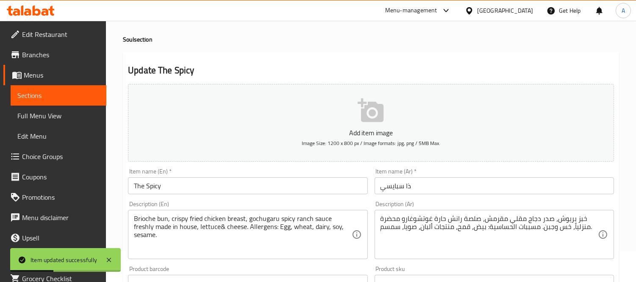
scroll to position [47, 0]
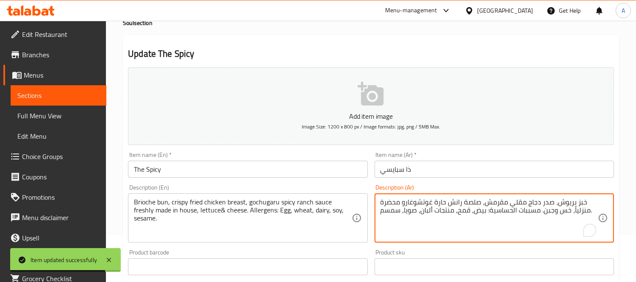
click at [580, 201] on textarea "خبز بريوش، صدر دجاج مقلي مقرمش، صلصة رانش حارة غوتشوغارو محضرة منزلياً، خس وجبن…" at bounding box center [488, 218] width 217 height 40
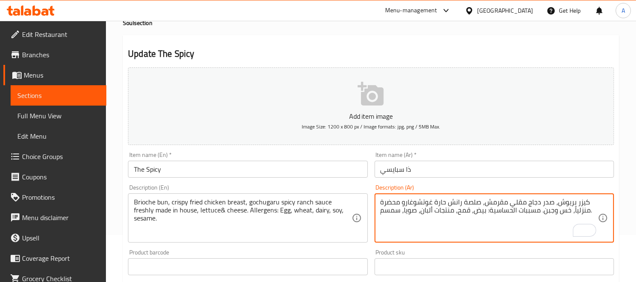
drag, startPoint x: 572, startPoint y: 212, endPoint x: 587, endPoint y: 212, distance: 14.8
click at [587, 212] on textarea "كيزر بريوش، صدر دجاج مقلي مقرمش، صلصة رانش حارة غوتشوغارو محضرة منزلياً، خس وجب…" at bounding box center [488, 218] width 217 height 40
type textarea "كيزر بريوش، صدر دجاج مقلي مقرمش، صلصة رانش حارة غوتشوغارو محضرة بمطعمنا، خس وجب…"
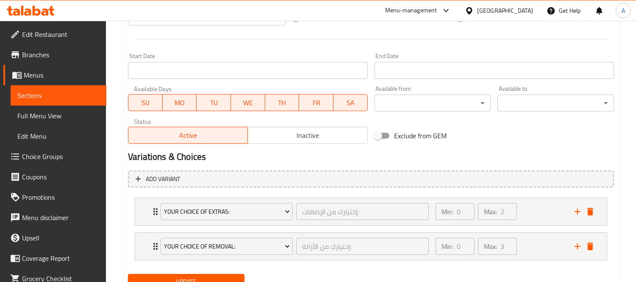
scroll to position [365, 0]
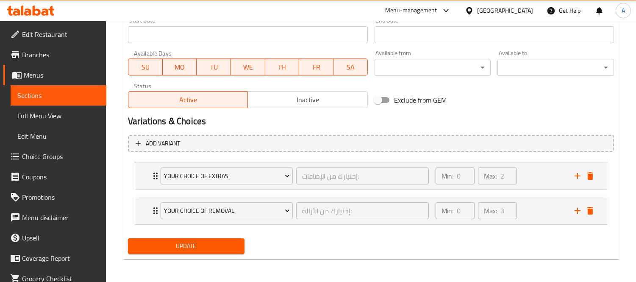
type textarea "Brioche bun, crispy fried chicken breast, gochugaru spicy ranch sauce freshly m…"
click at [198, 247] on span "Update" at bounding box center [186, 246] width 103 height 11
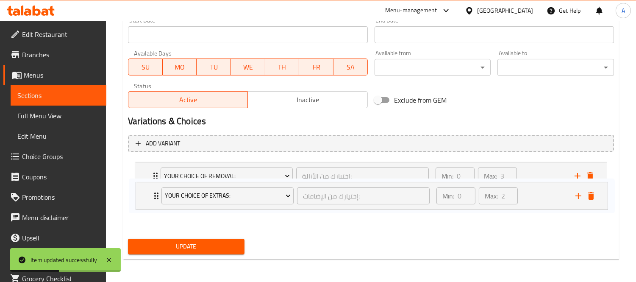
drag, startPoint x: 147, startPoint y: 174, endPoint x: 147, endPoint y: 196, distance: 22.5
click at [147, 196] on div "Your Choice Of Extras: إختيارك من الإضافات: ​ Min: 0 ​ Max: 2 ​ Extra Cheese (I…" at bounding box center [371, 192] width 486 height 69
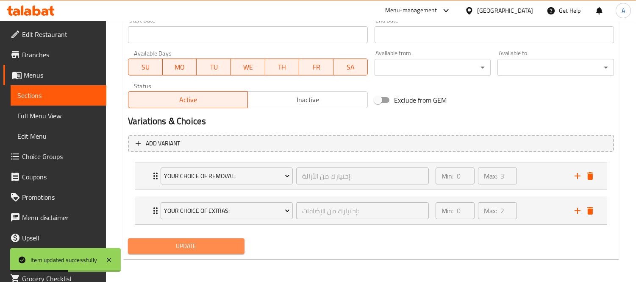
click at [198, 241] on span "Update" at bounding box center [186, 246] width 103 height 11
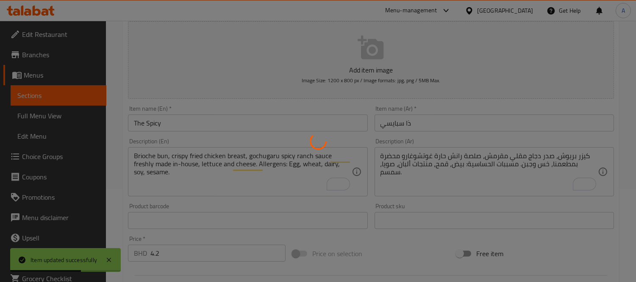
scroll to position [0, 0]
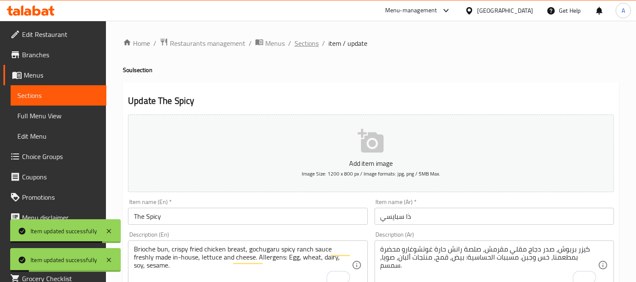
click at [294, 47] on span "Sections" at bounding box center [306, 43] width 24 height 10
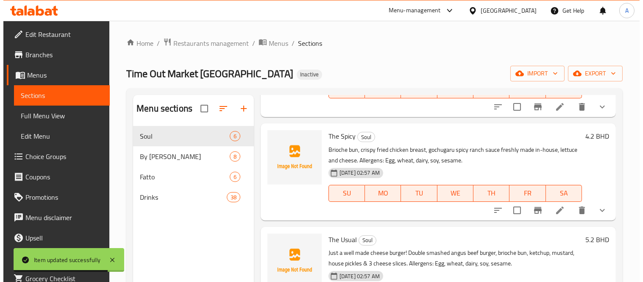
scroll to position [158, 0]
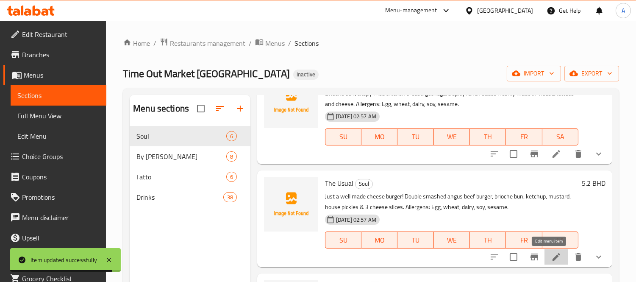
click at [552, 256] on icon at bounding box center [556, 257] width 8 height 8
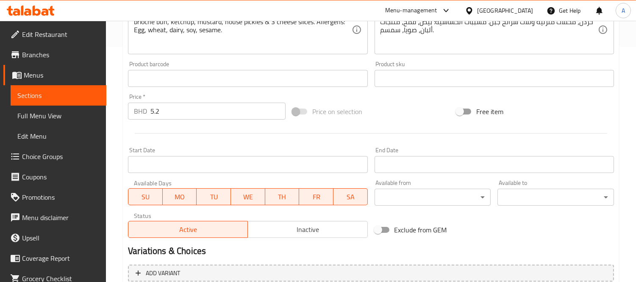
scroll to position [330, 0]
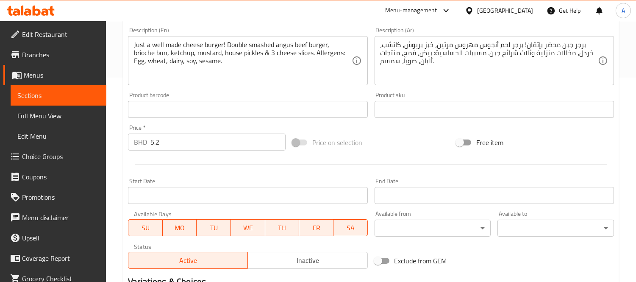
scroll to position [94, 0]
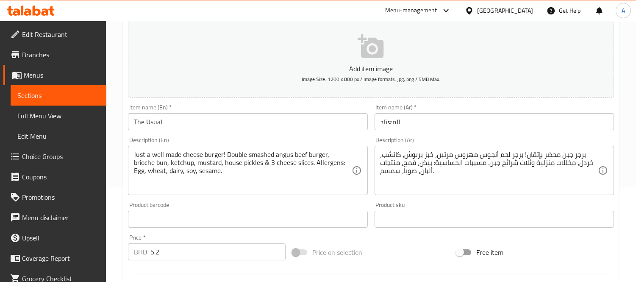
drag, startPoint x: 67, startPoint y: 153, endPoint x: 121, endPoint y: 73, distance: 96.5
click at [67, 153] on span "Choice Groups" at bounding box center [61, 156] width 78 height 10
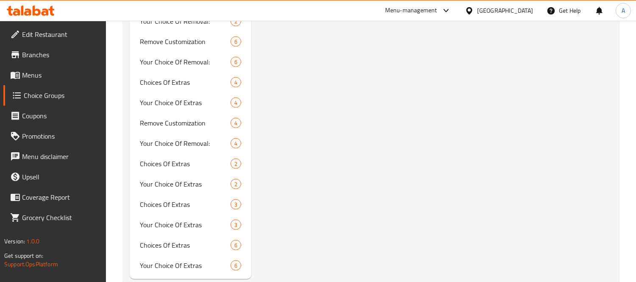
scroll to position [1479, 0]
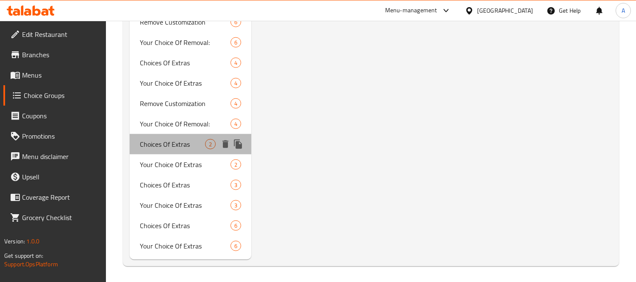
click at [175, 141] on span "Choices Of Extras" at bounding box center [172, 144] width 65 height 10
type input "Choices Of Extras"
type input "اختيارات الإضافات"
type input "0"
type input "2"
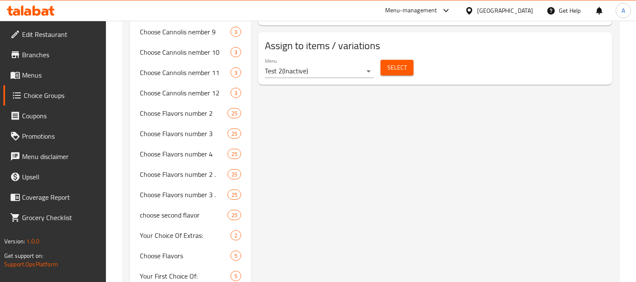
scroll to position [396, 0]
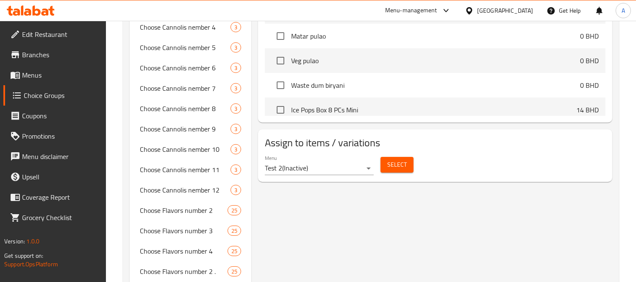
click at [49, 76] on span "Menus" at bounding box center [61, 75] width 78 height 10
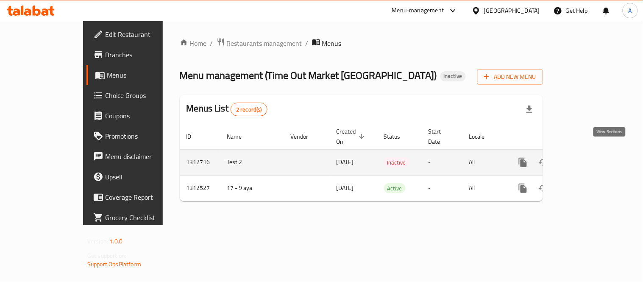
click at [589, 157] on icon "enhanced table" at bounding box center [584, 162] width 10 height 10
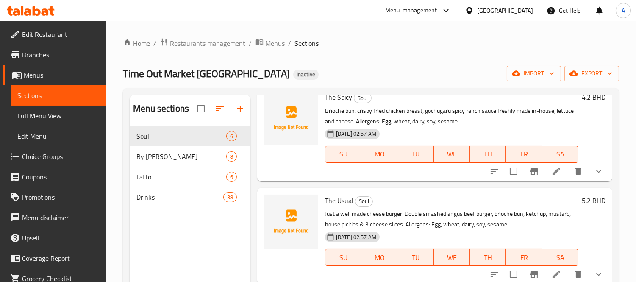
scroll to position [188, 0]
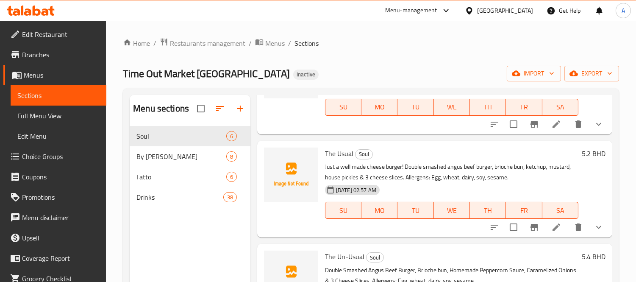
click at [52, 158] on span "Choice Groups" at bounding box center [61, 156] width 78 height 10
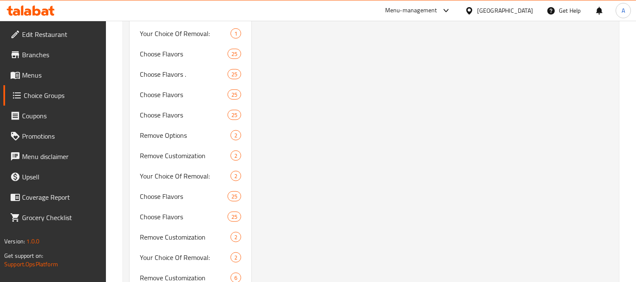
scroll to position [1479, 0]
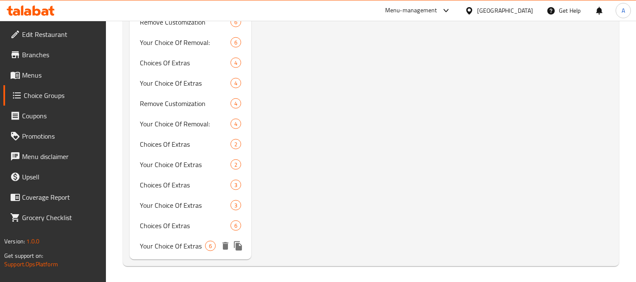
click at [174, 250] on span "Your Choice Of Extras" at bounding box center [172, 246] width 65 height 10
type input "Your Choice Of Extras"
type input "اختيارك من الإضافات:"
type input "0"
type input "6"
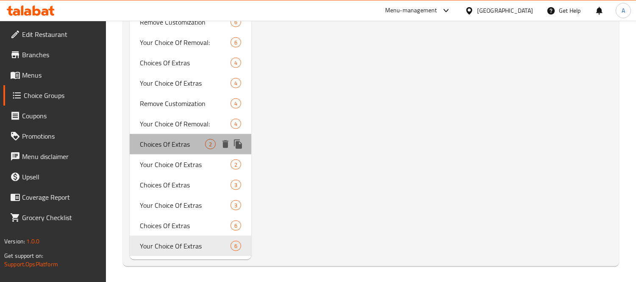
click at [191, 145] on span "Choices Of Extras" at bounding box center [172, 144] width 65 height 10
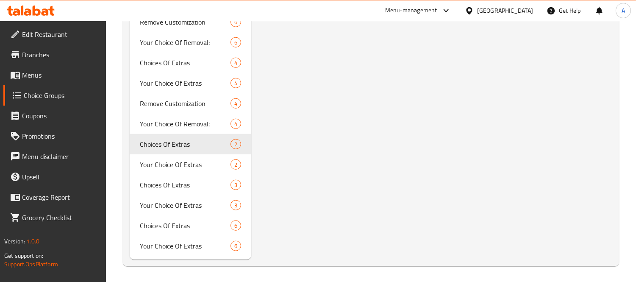
type input "Choices Of Extras"
type input "اختيارات الإضافات"
type input "2"
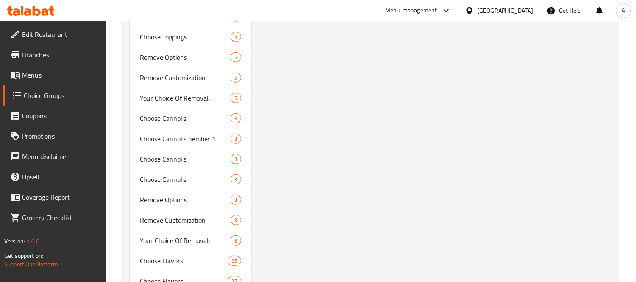
scroll to position [914, 0]
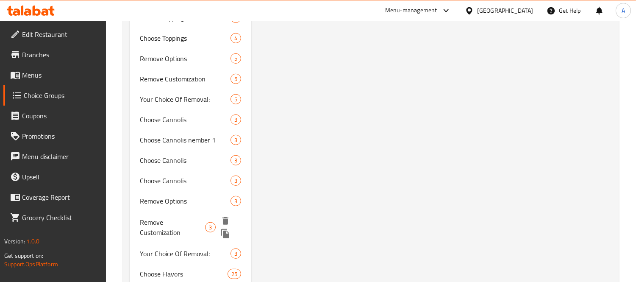
click at [191, 223] on span "Remove Customization" at bounding box center [172, 227] width 65 height 20
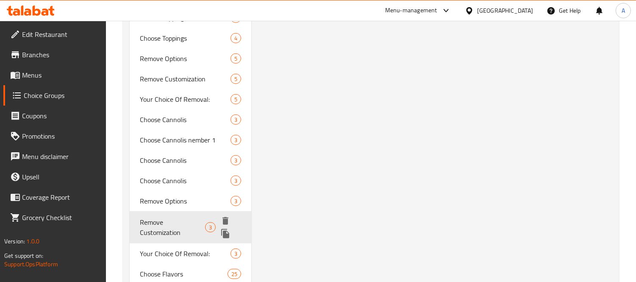
type input "Remove Customization"
type input "إزالة التخصيص"
type input "3"
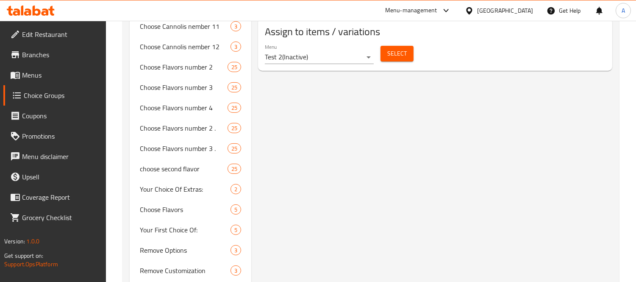
scroll to position [537, 0]
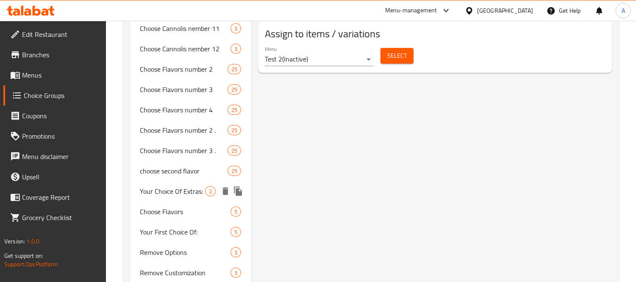
click at [189, 194] on span "Your Choice Of Extras:" at bounding box center [172, 191] width 65 height 10
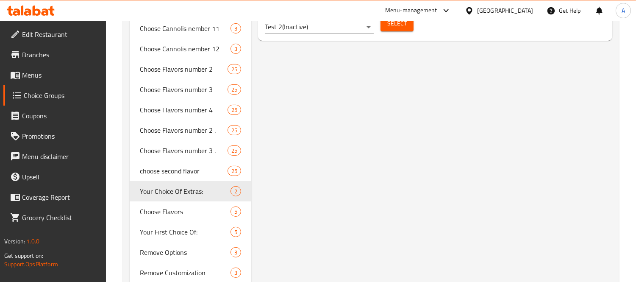
type input "Your Choice Of Extras:"
type input "إختيارك من الإضافات:"
type input "2"
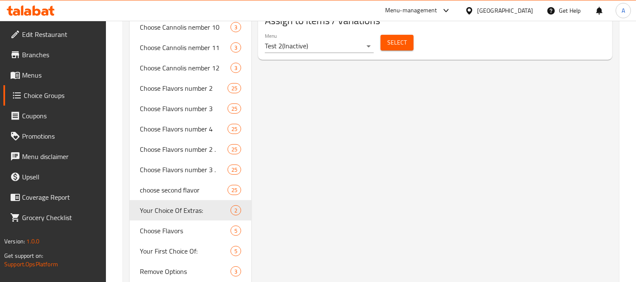
scroll to position [612, 0]
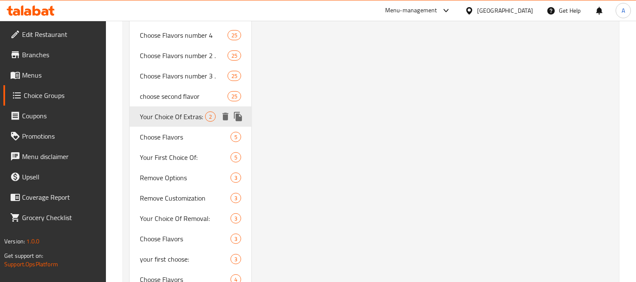
click at [241, 121] on icon "duplicate" at bounding box center [238, 116] width 10 height 10
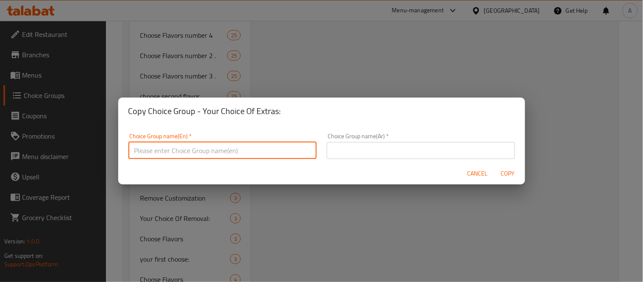
click at [216, 155] on input "text" at bounding box center [222, 150] width 188 height 17
paste input "Extra Patty"
type input "Extra Patty"
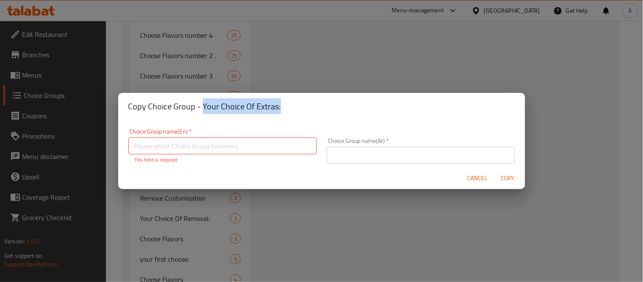
drag, startPoint x: 202, startPoint y: 108, endPoint x: 304, endPoint y: 105, distance: 101.7
click at [304, 105] on h2 "Copy Choice Group - Your Choice Of Extras:" at bounding box center [321, 107] width 386 height 14
copy h2 "Your Choice Of Extras:"
click at [249, 137] on input "text" at bounding box center [222, 145] width 188 height 17
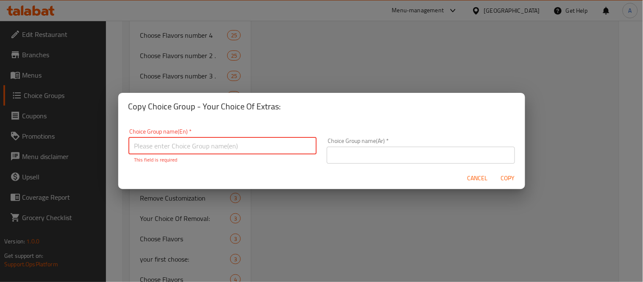
paste input "Your Choice Of Extras:"
type input "Your Choice Of Extras:"
click at [365, 153] on input "text" at bounding box center [421, 155] width 188 height 17
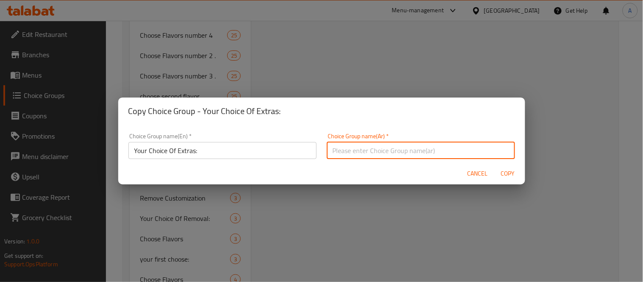
type input "إختيارك من الإضافات:"
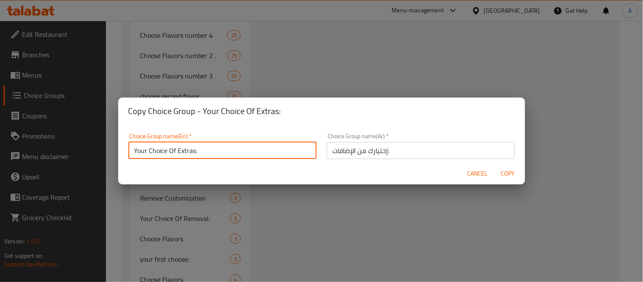
drag, startPoint x: 136, startPoint y: 150, endPoint x: 120, endPoint y: 152, distance: 15.8
click at [120, 152] on div "Choice Group name(En)   * Your Choice Of Extras: Choice Group name(En) * Choice…" at bounding box center [321, 144] width 407 height 38
click at [227, 158] on input "Your Choice Of Extras:" at bounding box center [222, 150] width 188 height 17
paste input "The Usual"
type input "Your Choice Of Extras - The Usual:"
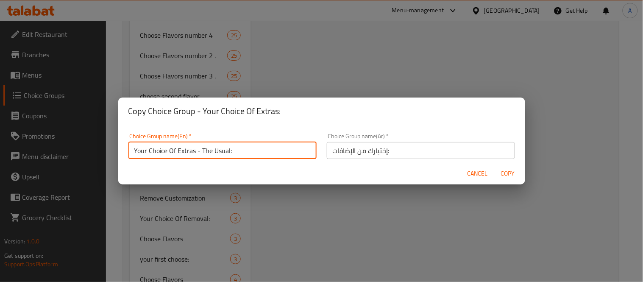
click at [425, 153] on input "إختيارك من الإضافات:" at bounding box center [421, 150] width 188 height 17
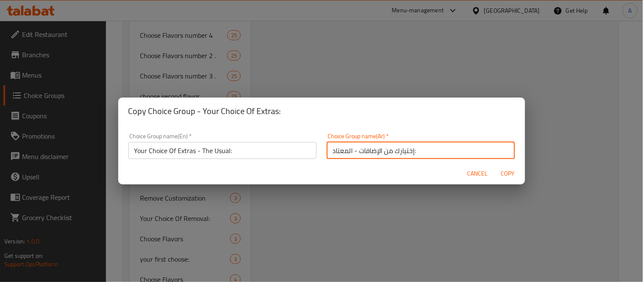
type input "إختيارك من الإضافات - المعتاد:"
click at [494, 166] on button "Copy" at bounding box center [507, 174] width 27 height 16
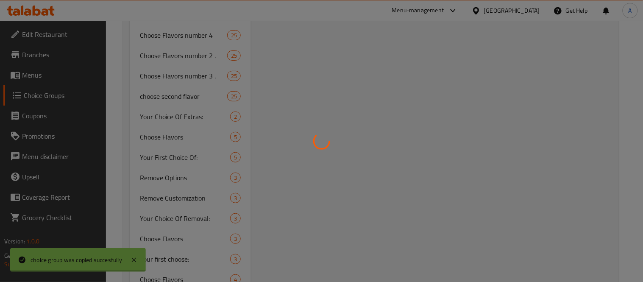
type input "Your Choice Of Extras - The Usual:"
type input "إختيارك من الإضافات - المعتاد:"
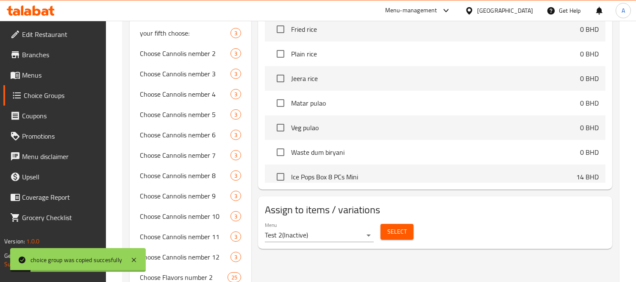
scroll to position [94, 0]
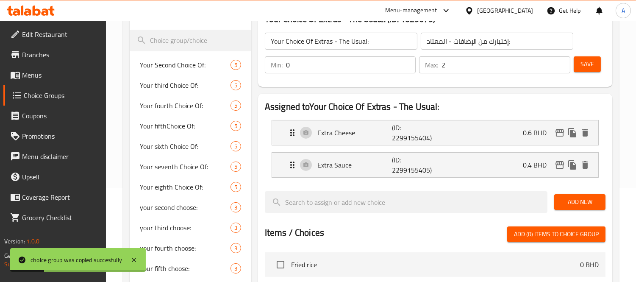
click at [586, 204] on span "Add New" at bounding box center [580, 202] width 38 height 11
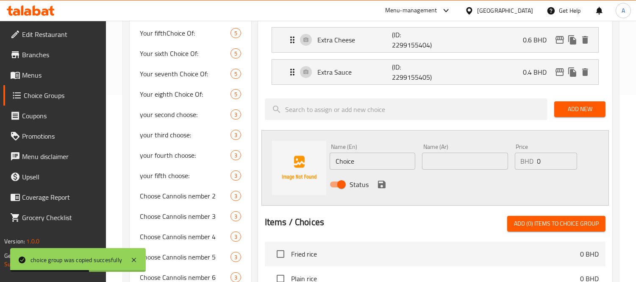
scroll to position [188, 0]
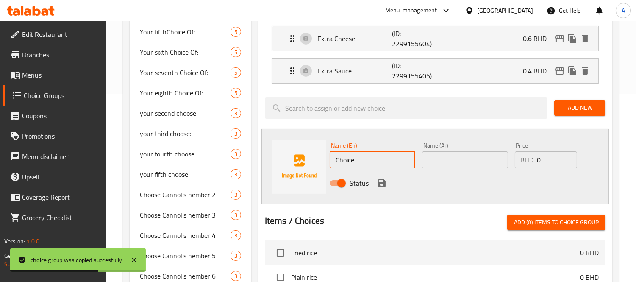
drag, startPoint x: 380, startPoint y: 163, endPoint x: 260, endPoint y: 149, distance: 121.1
click at [260, 149] on div "Assigned to Your Choice Of Extras - The Usual: Extra Cheese (ID: 2299155404) 0.…" at bounding box center [435, 206] width 354 height 413
paste input "Extra Patty"
type input "Extra Patty"
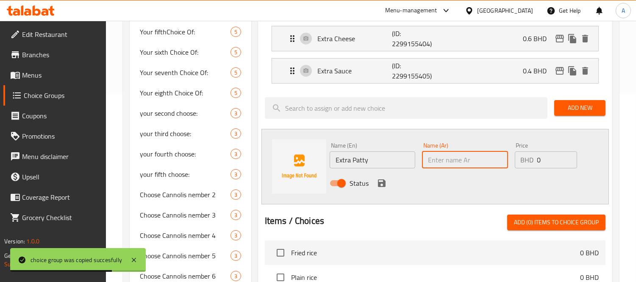
click at [456, 166] on input "text" at bounding box center [465, 159] width 86 height 17
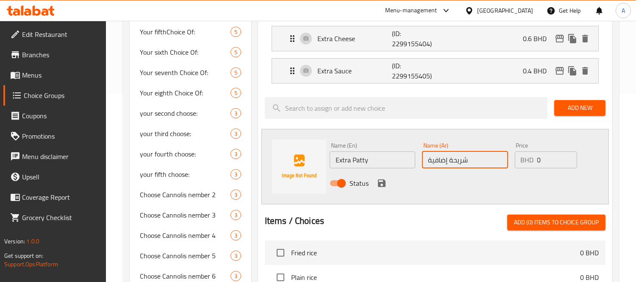
type input "شريحة إضافية"
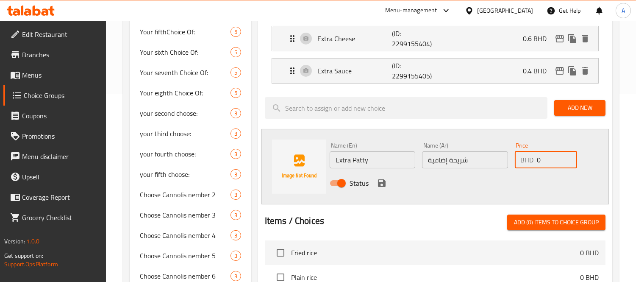
drag, startPoint x: 543, startPoint y: 158, endPoint x: 529, endPoint y: 160, distance: 14.5
click at [534, 159] on div "BHD 0 Price" at bounding box center [546, 159] width 63 height 17
paste input "1.90"
type input "1.900"
click at [380, 187] on icon "save" at bounding box center [382, 183] width 10 height 10
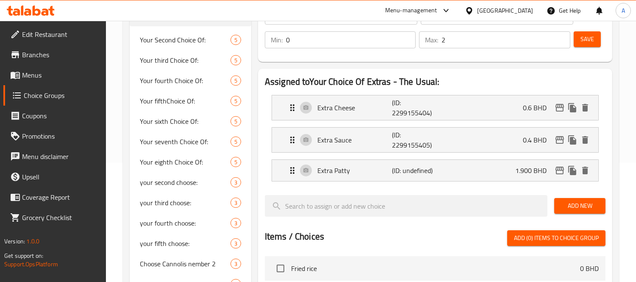
scroll to position [0, 0]
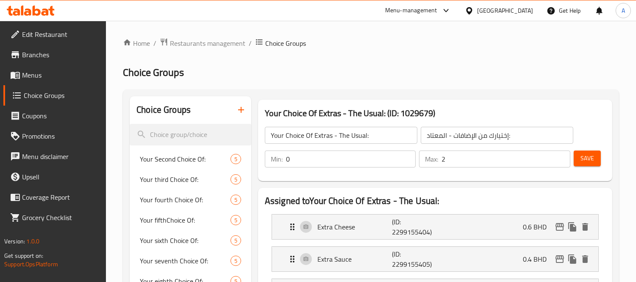
click at [598, 153] on button "Save" at bounding box center [587, 158] width 27 height 16
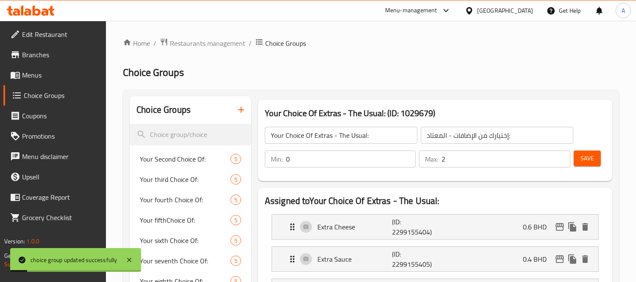
drag, startPoint x: 33, startPoint y: 77, endPoint x: 52, endPoint y: 71, distance: 20.1
click at [33, 77] on span "Menus" at bounding box center [61, 75] width 78 height 10
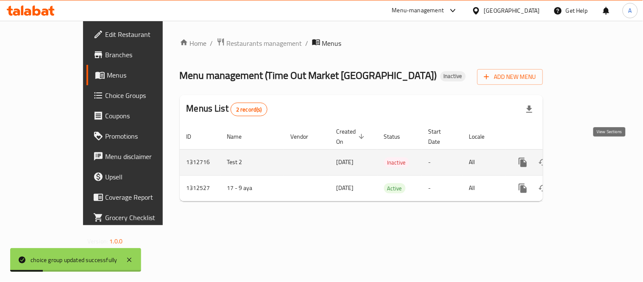
click at [594, 152] on link "enhanced table" at bounding box center [584, 162] width 20 height 20
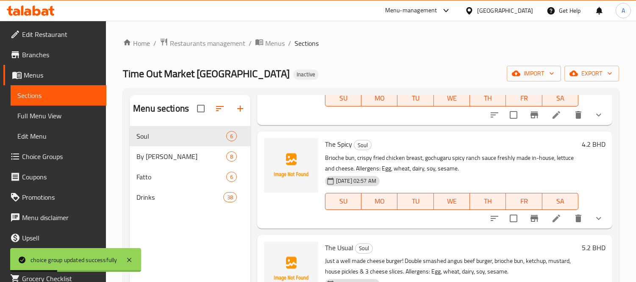
scroll to position [188, 0]
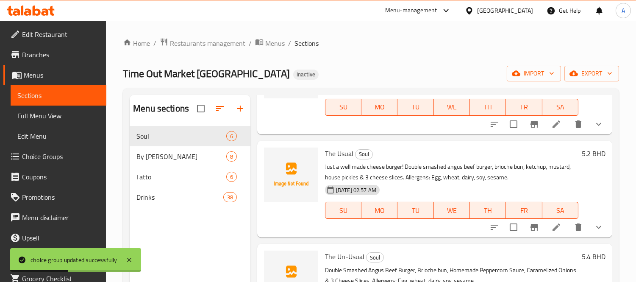
click at [551, 232] on icon at bounding box center [556, 227] width 10 height 10
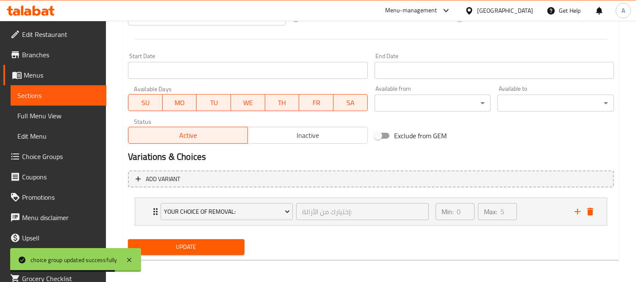
scroll to position [330, 0]
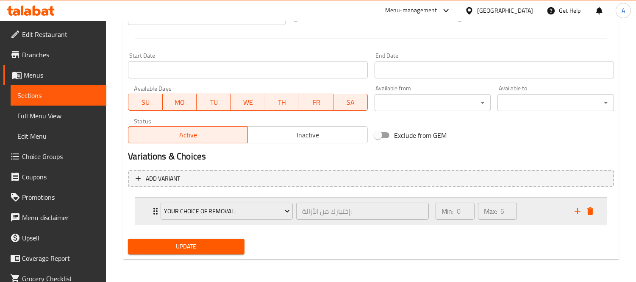
click at [143, 211] on div "Your Choice Of Removal: إختيارك من الأزالة: ​ Min: 0 ​ Max: 5 ​" at bounding box center [370, 210] width 471 height 27
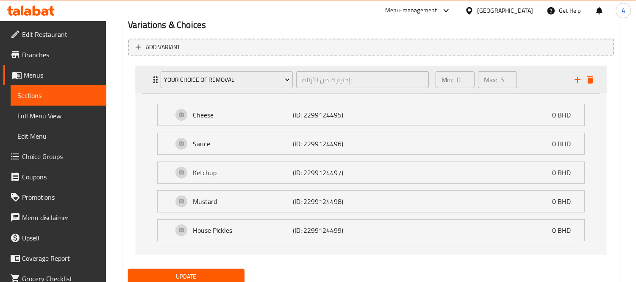
scroll to position [445, 0]
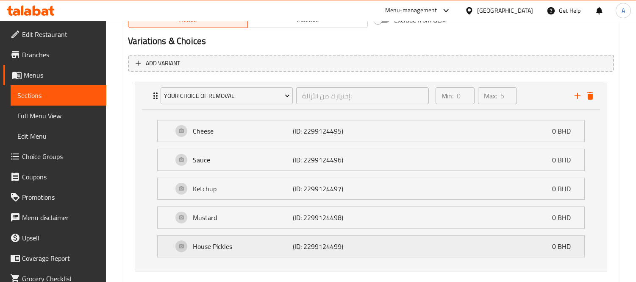
click at [249, 242] on p "House Pickles" at bounding box center [243, 246] width 100 height 10
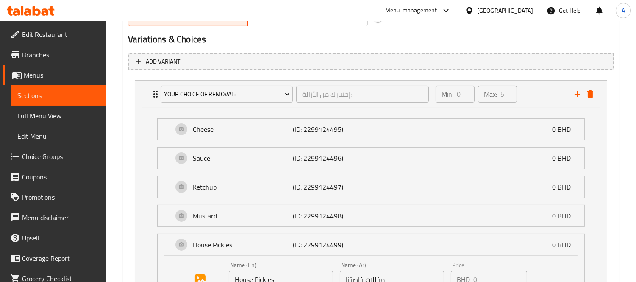
scroll to position [369, 0]
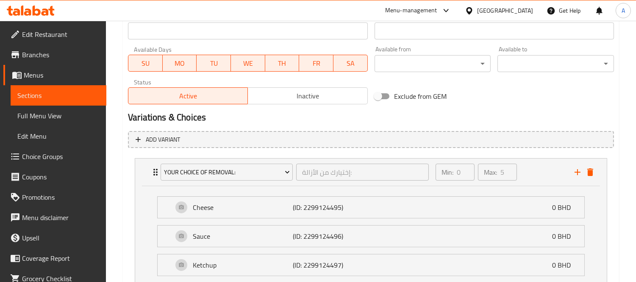
click at [132, 169] on li "Your Choice Of Removal: إختيارك من الأزالة: ​ Min: 0 ​ Max: 5 ​ Cheese (ID: 229…" at bounding box center [371, 285] width 486 height 261
click at [141, 174] on div "Your Choice Of Removal: إختيارك من الأزالة: ​ Min: 0 ​ Max: 5 ​" at bounding box center [370, 171] width 471 height 27
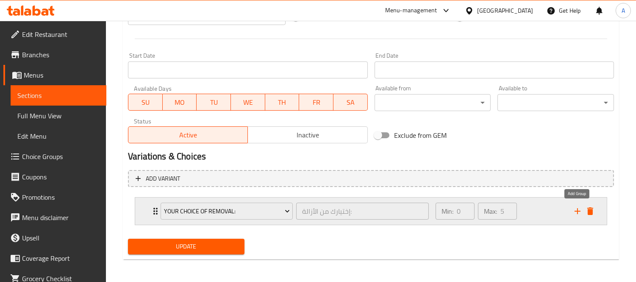
click at [575, 206] on icon "add" at bounding box center [577, 211] width 10 height 10
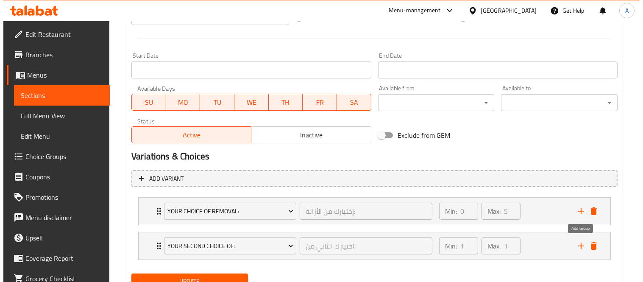
scroll to position [365, 0]
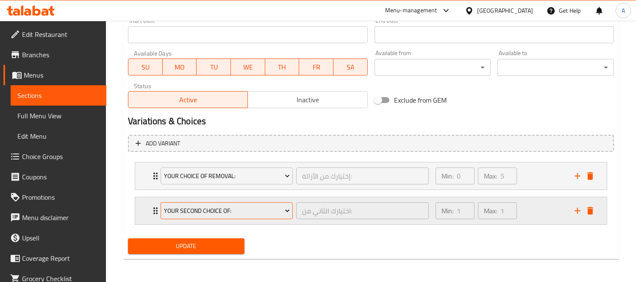
click at [190, 209] on span "Your Second Choice Of:" at bounding box center [227, 210] width 126 height 11
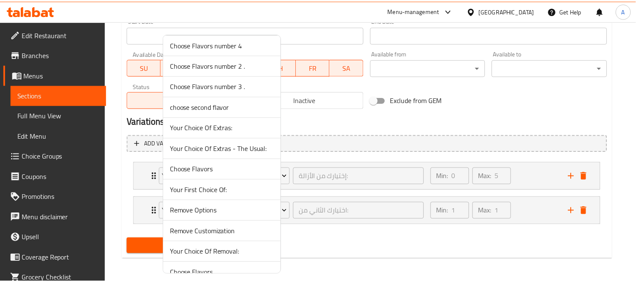
scroll to position [518, 0]
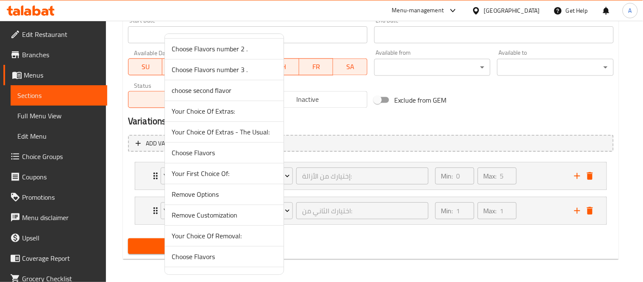
click at [230, 139] on li "Your Choice Of Extras - The Usual:" at bounding box center [224, 132] width 119 height 21
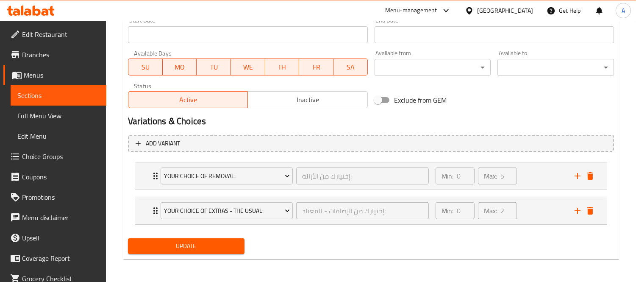
click at [185, 243] on span "Update" at bounding box center [186, 246] width 103 height 11
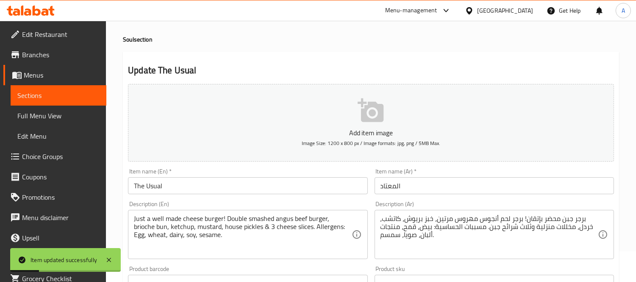
scroll to position [47, 0]
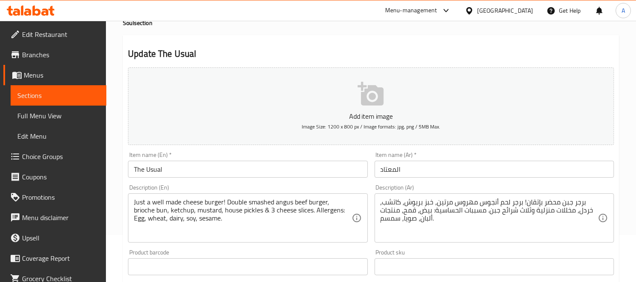
drag, startPoint x: 225, startPoint y: 200, endPoint x: 220, endPoint y: 216, distance: 17.2
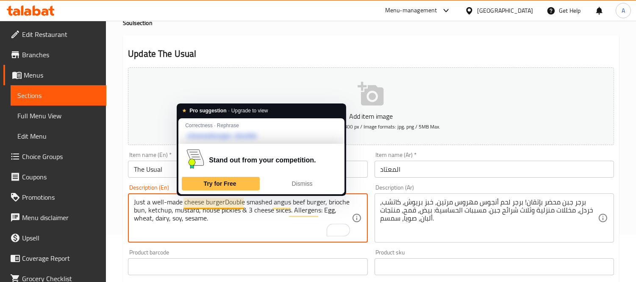
click at [218, 203] on textarea "Just a well-made cheese burgerDouble smashed angus beef burger, brioche bun, ke…" at bounding box center [242, 218] width 217 height 40
click at [223, 205] on textarea "Just a well-made cheese burgerDouble smashed angus beef burger, brioche bun, ke…" at bounding box center [242, 218] width 217 height 40
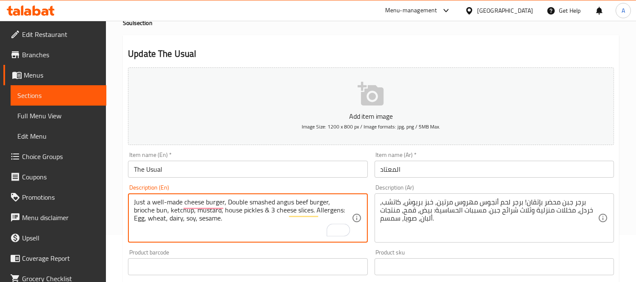
click at [237, 207] on textarea "Just a well-made cheese burger, Double smashed angus beef burger, brioche bun, …" at bounding box center [242, 218] width 217 height 40
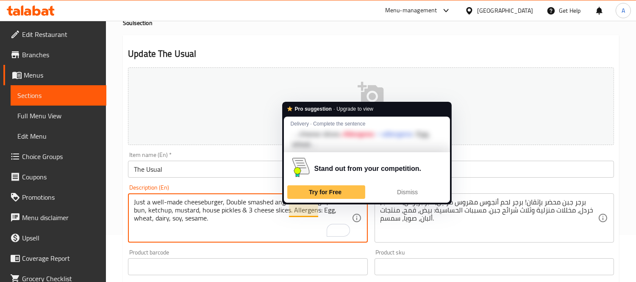
click at [408, 181] on div "Stand out from your competition." at bounding box center [366, 168] width 159 height 32
click at [407, 188] on span "Dismiss" at bounding box center [407, 191] width 21 height 7
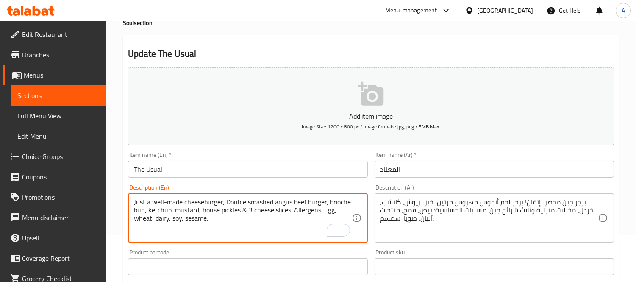
click at [217, 218] on textarea "Just a well-made cheeseburger, Double smashed angus beef burger, brioche bun, k…" at bounding box center [242, 218] width 217 height 40
type textarea "Just a well-made cheeseburger, Double smashed angus beef burger, brioche bun, k…"
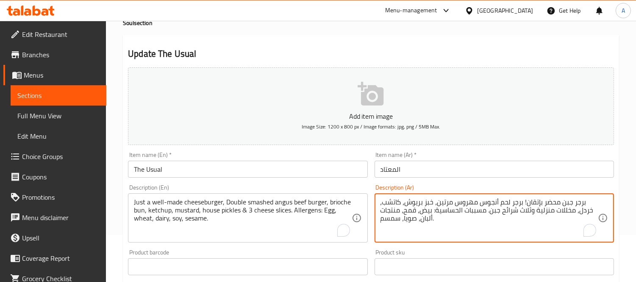
click at [481, 207] on textarea "برجر جبن محضر بإتقان! برجر لحم أنجوس مهروس مرتين، خبز بريوش، كاتشب، خردل، مخللا…" at bounding box center [488, 218] width 217 height 40
paste textarea "الجبنة محضر بإتقان، برجر مزدوج من لحم أنجوس البقري المهروس، خبز بريوش، كاتشب، خ…"
drag, startPoint x: 554, startPoint y: 204, endPoint x: 585, endPoint y: 200, distance: 31.6
click at [585, 200] on textarea "برجر بالجبنة محضر بإتقان، برجر مزدوج من لحم أنجوس البقري المهروس، خبز بريوش، كا…" at bounding box center [488, 218] width 217 height 40
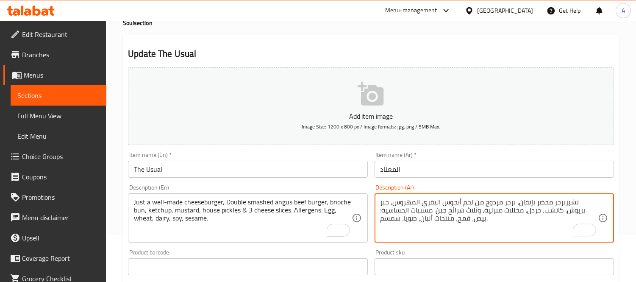
click at [565, 201] on textarea "تشيزبرجر محضر بإتقان، برجر مزدوج من لحم أنجوس البقري المهروس، خبز بريوش، كاتشب،…" at bounding box center [488, 218] width 217 height 40
click at [496, 203] on textarea "تشيز برجر محضر بإتقان، برجر مزدوج من لحم أنجوس البقري المهروس، خبز بريوش، كاتشب…" at bounding box center [488, 218] width 217 height 40
click at [405, 204] on textarea "تشيز برجر محضر بإتقان، برجر دوبل من لحم أنجوس البقري المهروس، خبز بريوش، كاتشب،…" at bounding box center [488, 218] width 217 height 40
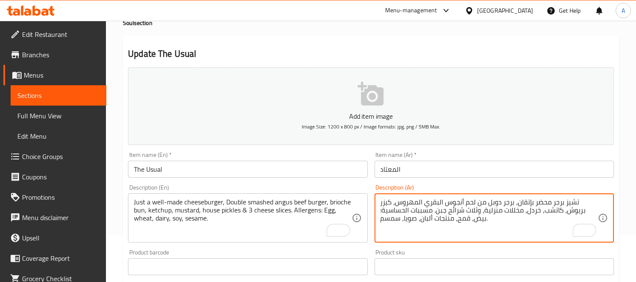
click at [536, 213] on textarea "تشيز برجر محضر بإتقان، برجر دوبل من لحم أنجوس البقري المهروس، كيزر بريوش، كاتشب…" at bounding box center [488, 218] width 217 height 40
type textarea "تشيز برجر محضر بإتقان، برجر دوبل من لحم أنجوس البقري المهروس، كيزر بريوش، كاتشب…"
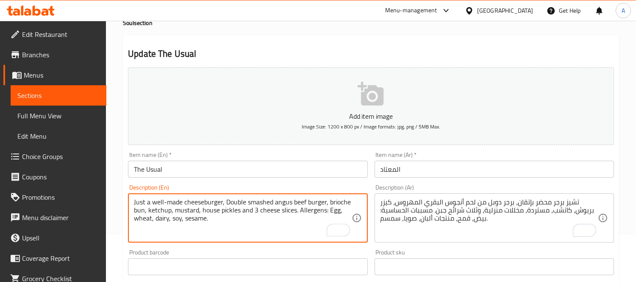
type textarea "Just a well-made cheeseburger, Double smashed angus beef burger, brioche bun, k…"
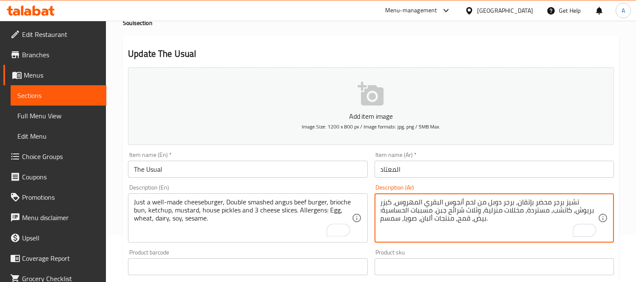
click at [497, 212] on textarea "تشيز برجر محضر بإتقان، برجر دوبل من لحم أنجوس البقري المهروس، كيزر بريوش، كاتشب…" at bounding box center [488, 218] width 217 height 40
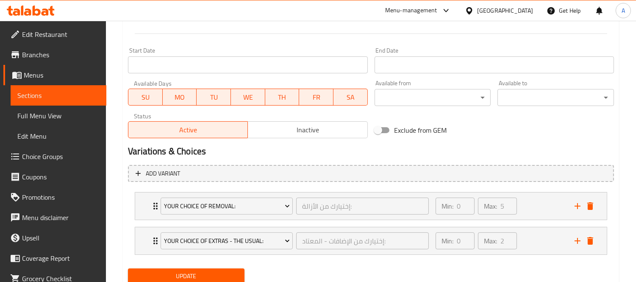
scroll to position [365, 0]
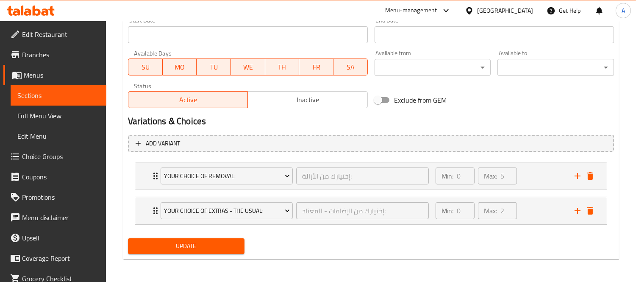
type textarea "تشيز برجر محضر بإتقان، برجر دوبل من لحم أنجوس البقري المهروس، كيزر بريوش، كاتشب…"
click at [163, 247] on span "Update" at bounding box center [186, 246] width 103 height 11
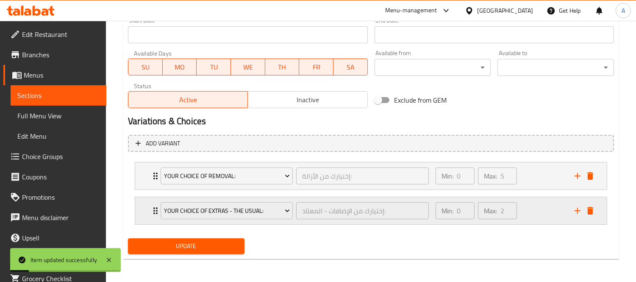
click at [150, 213] on icon "Expand" at bounding box center [155, 210] width 10 height 10
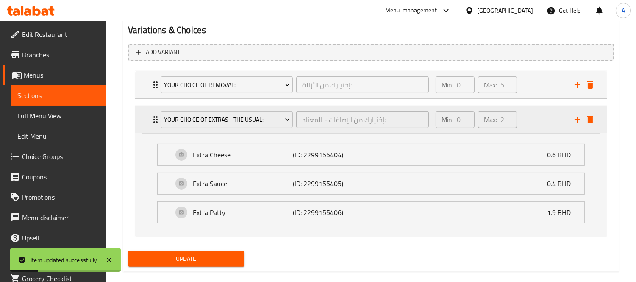
scroll to position [468, 0]
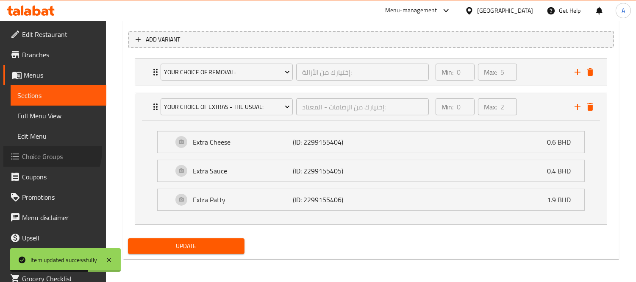
click at [49, 151] on span "Choice Groups" at bounding box center [61, 156] width 78 height 10
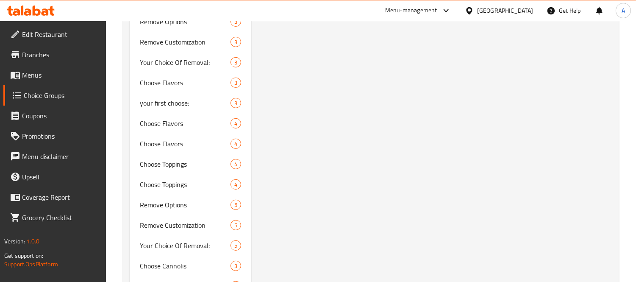
scroll to position [704, 0]
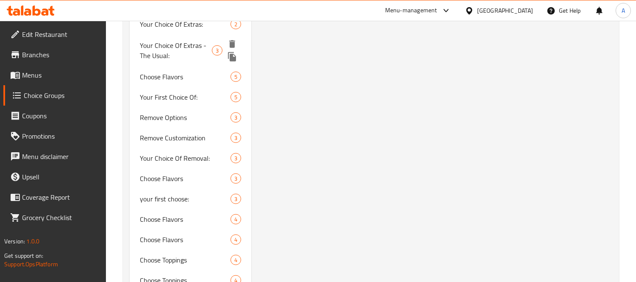
click at [187, 61] on div "Your Choice Of Extras - The Usual: 3" at bounding box center [191, 50] width 122 height 32
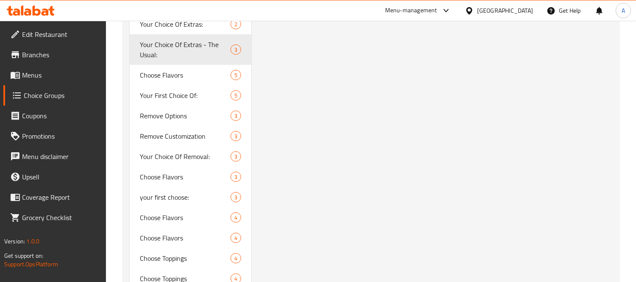
type input "Your Choice Of Extras - The Usual:"
type input "إختيارك من الإضافات - المعتاد:"
type input "0"
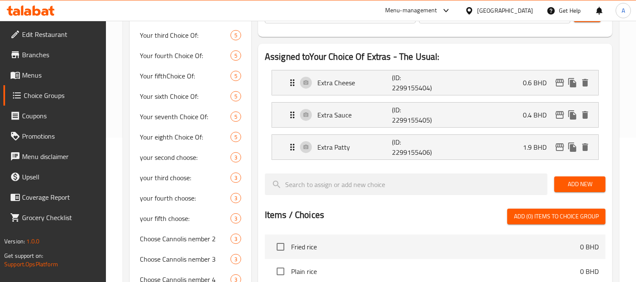
scroll to position [45, 0]
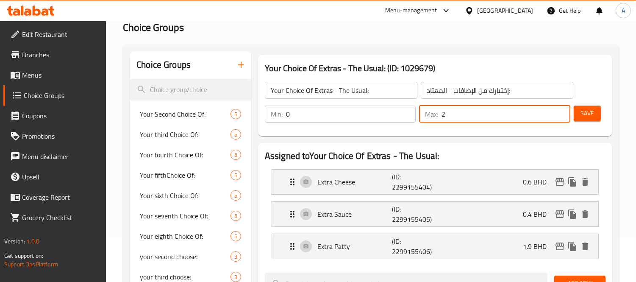
drag, startPoint x: 468, startPoint y: 112, endPoint x: 417, endPoint y: 104, distance: 51.9
click at [417, 104] on div "Max: 2 ​" at bounding box center [494, 114] width 155 height 20
type input "3"
click at [599, 112] on button "Save" at bounding box center [587, 113] width 27 height 16
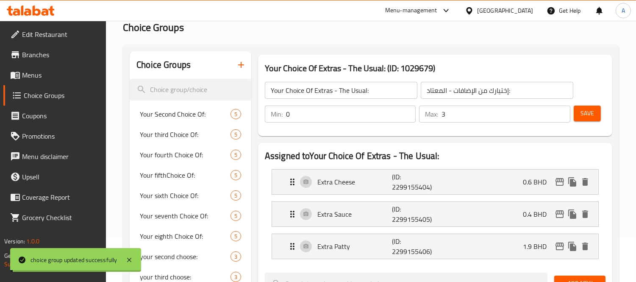
drag, startPoint x: 37, startPoint y: 69, endPoint x: 0, endPoint y: 62, distance: 37.5
click at [37, 70] on span "Menus" at bounding box center [61, 75] width 78 height 10
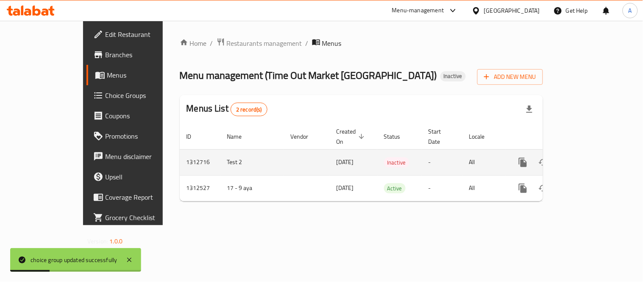
click at [594, 161] on link "enhanced table" at bounding box center [584, 162] width 20 height 20
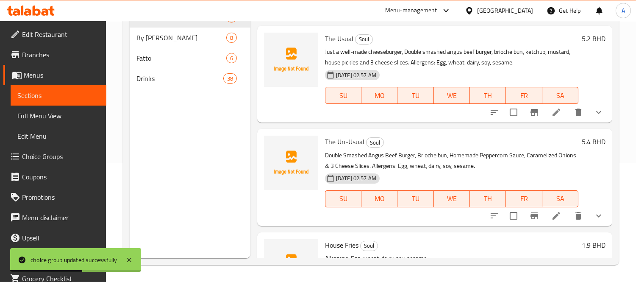
scroll to position [188, 0]
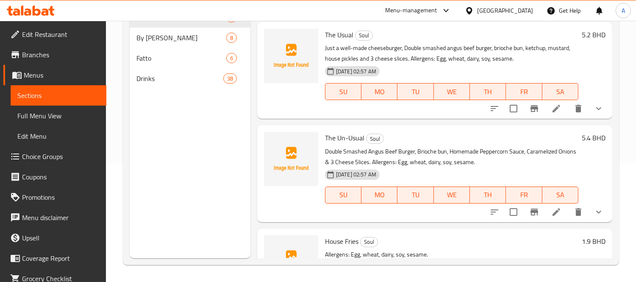
drag, startPoint x: 57, startPoint y: 156, endPoint x: 0, endPoint y: 14, distance: 153.2
click at [57, 156] on span "Choice Groups" at bounding box center [61, 156] width 78 height 10
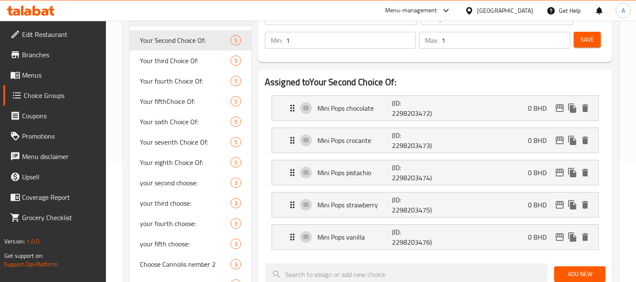
scroll to position [636, 0]
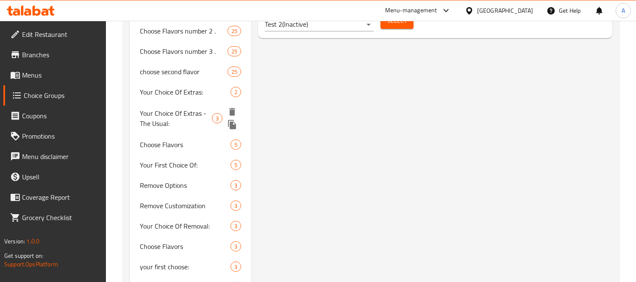
click at [231, 125] on icon "duplicate" at bounding box center [232, 124] width 8 height 9
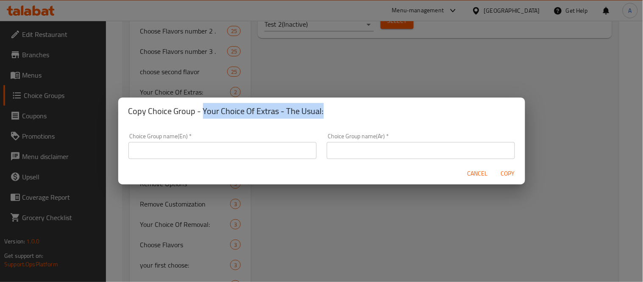
drag, startPoint x: 202, startPoint y: 108, endPoint x: 350, endPoint y: 112, distance: 147.9
click at [350, 112] on h2 "Copy Choice Group - Your Choice Of Extras - The Usual:" at bounding box center [321, 111] width 386 height 14
copy h2 "Your Choice Of Extras - The Usual:"
click at [191, 158] on input "text" at bounding box center [222, 150] width 188 height 17
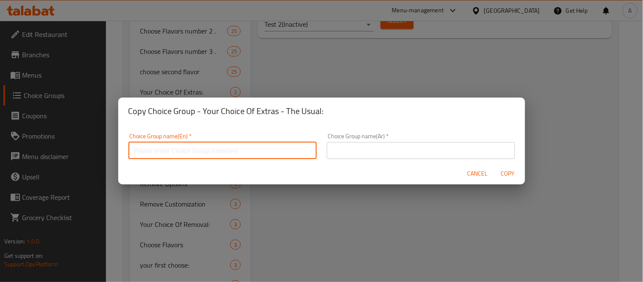
paste input "Your Choice Of Extras - The Usual:"
drag, startPoint x: 201, startPoint y: 150, endPoint x: 229, endPoint y: 151, distance: 28.4
click at [229, 151] on input "Your Choice Of Extras - The Usual:" at bounding box center [222, 150] width 188 height 17
paste input "n-Usual"
click at [219, 151] on input "Your Choice Of Extras - The Un-Usual:" at bounding box center [222, 150] width 188 height 17
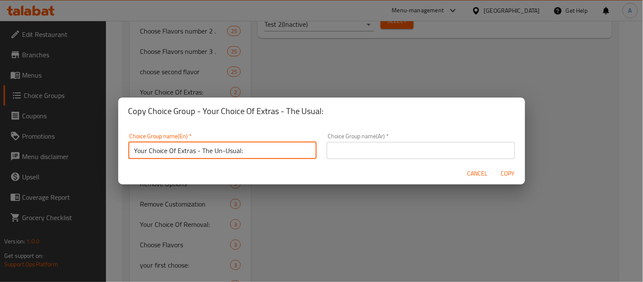
click at [219, 151] on input "Your Choice Of Extras - The Un-Usual:" at bounding box center [222, 150] width 188 height 17
type input "Your Choice Of Extras - The Un-Usual:"
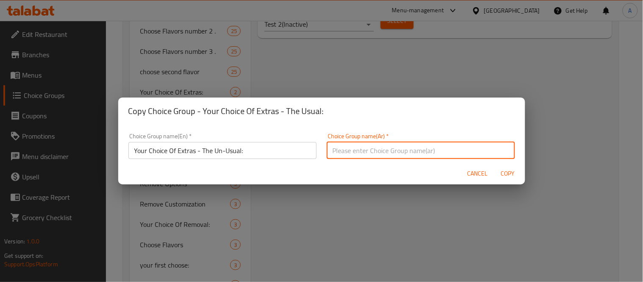
click at [408, 144] on input "text" at bounding box center [421, 150] width 188 height 17
paste input "اختيارك من الإضافات - غير العادي:"
type input "اختيارك من الإضافات - غير العادي:"
click at [224, 151] on input "Your Choice Of Extras - The Un-Usual:" at bounding box center [222, 150] width 188 height 17
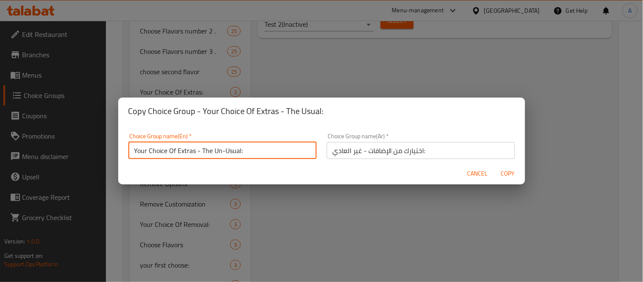
drag, startPoint x: 227, startPoint y: 151, endPoint x: 222, endPoint y: 153, distance: 5.4
click at [222, 153] on input "Your Choice Of Extras - The Un-Usual:" at bounding box center [222, 150] width 188 height 17
drag, startPoint x: 201, startPoint y: 151, endPoint x: 236, endPoint y: 153, distance: 35.2
click at [236, 153] on input "Your Choice Of Extras - The Unusual:" at bounding box center [222, 150] width 188 height 17
type input "Your Choice Of Extras - The Unusual:"
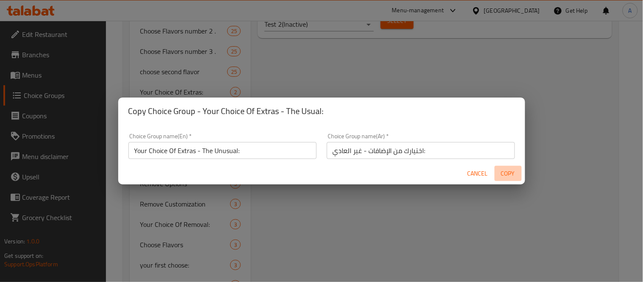
click at [520, 176] on button "Copy" at bounding box center [507, 174] width 27 height 16
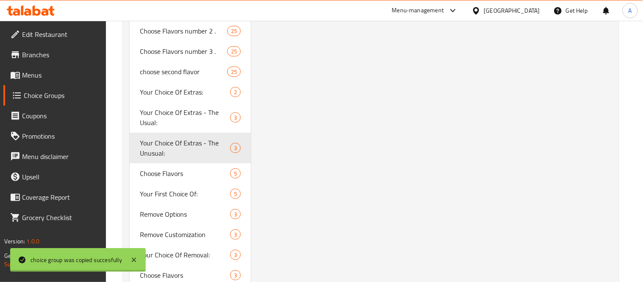
type input "Your Choice Of Extras - The Unusual:"
type input "اختيارك من الإضافات - غير العادي:"
type input "0"
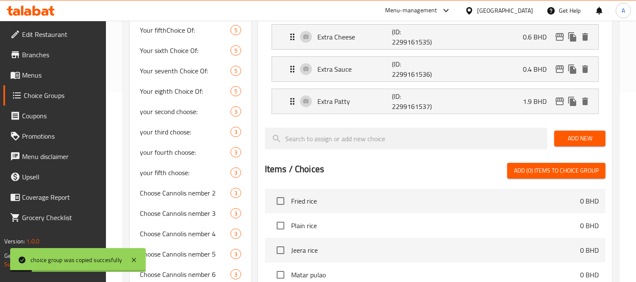
scroll to position [0, 0]
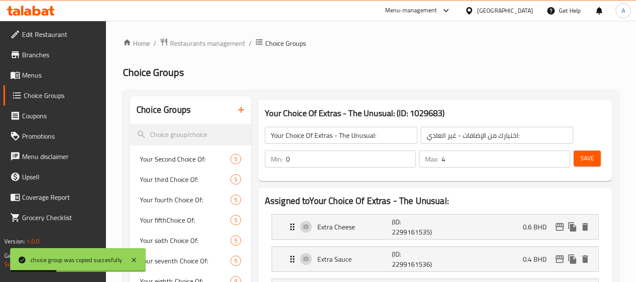
type input "4"
click at [563, 158] on input "4" at bounding box center [505, 158] width 129 height 17
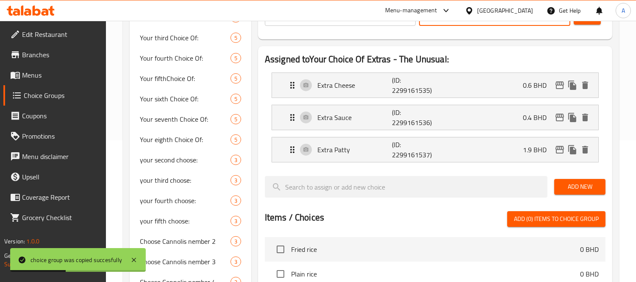
scroll to position [188, 0]
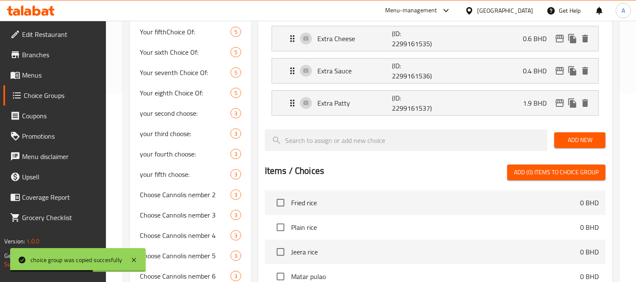
click at [570, 137] on span "Add New" at bounding box center [580, 140] width 38 height 11
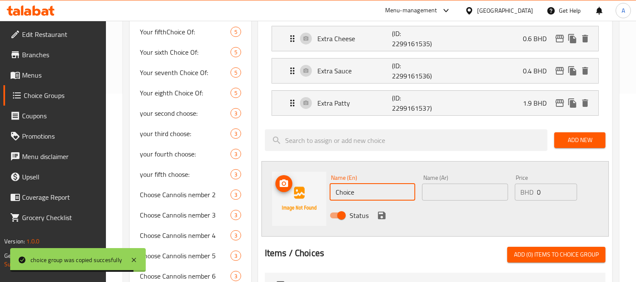
drag, startPoint x: 369, startPoint y: 185, endPoint x: 298, endPoint y: 185, distance: 71.6
click at [298, 185] on div "Name (En) Choice Name (En) Name (Ar) Name (Ar) Price BHD 0 Price Status" at bounding box center [434, 198] width 347 height 75
paste input "Extra Caramelized onions"
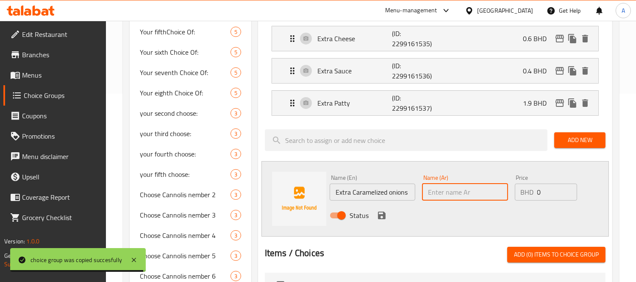
click at [472, 188] on input "text" at bounding box center [465, 191] width 86 height 17
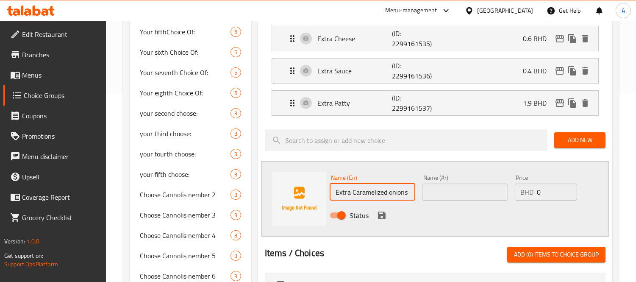
click at [391, 192] on input "Extra Caramelized onions" at bounding box center [373, 191] width 86 height 17
type input "Extra Caramelized Onions"
click at [425, 190] on input "text" at bounding box center [465, 191] width 86 height 17
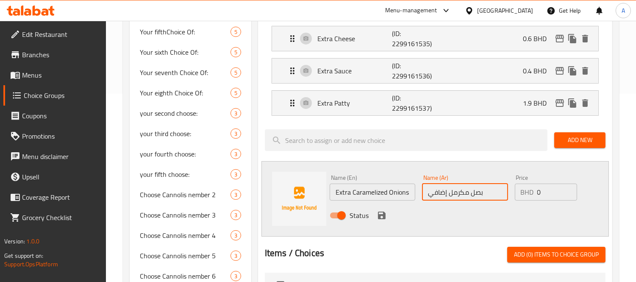
type input "بصل مكرمل إضافي"
drag, startPoint x: 544, startPoint y: 189, endPoint x: 515, endPoint y: 186, distance: 28.5
click at [515, 187] on div "BHD 0 Price" at bounding box center [546, 191] width 63 height 17
paste input ".200"
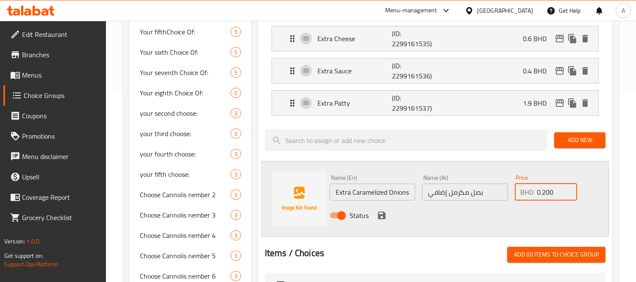
type input "0.200"
click at [384, 212] on icon "save" at bounding box center [382, 215] width 10 height 10
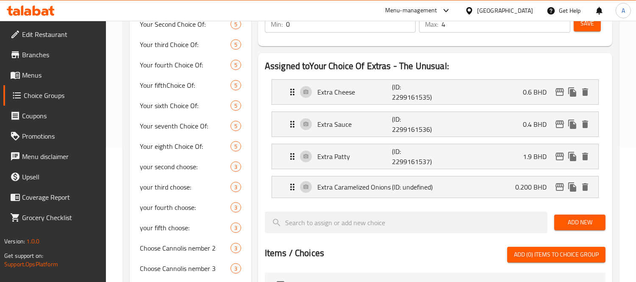
scroll to position [0, 0]
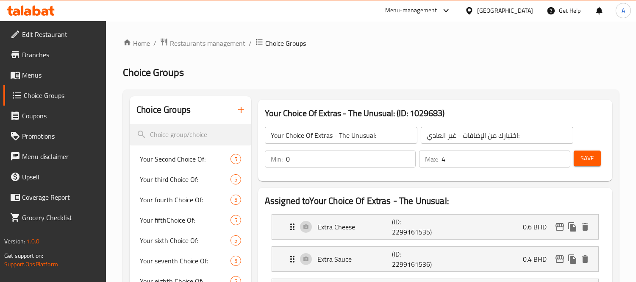
click at [598, 161] on button "Save" at bounding box center [587, 158] width 27 height 16
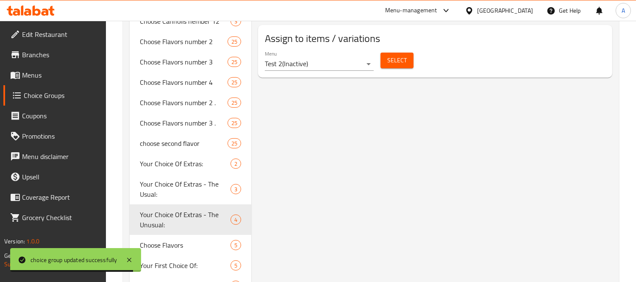
scroll to position [659, 0]
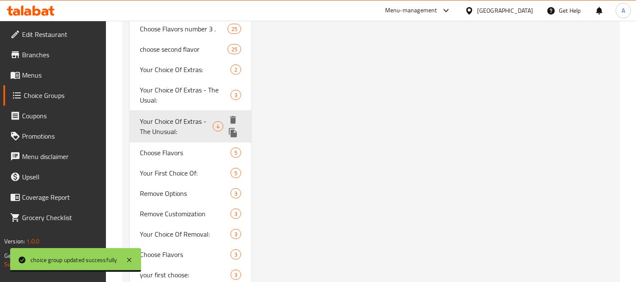
click at [234, 133] on icon "duplicate" at bounding box center [233, 132] width 8 height 9
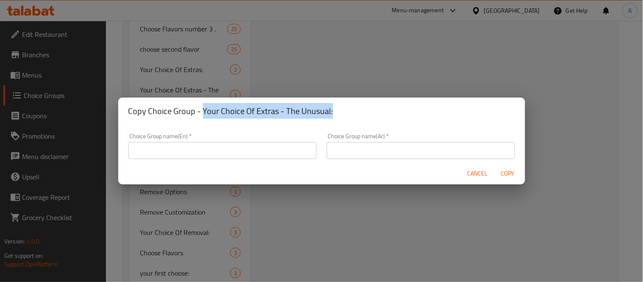
drag, startPoint x: 202, startPoint y: 108, endPoint x: 357, endPoint y: 108, distance: 155.0
click at [357, 108] on h2 "Copy Choice Group - Your Choice Of Extras - The Unusual:" at bounding box center [321, 111] width 386 height 14
copy h2 "Your Choice Of Extras - The Unusual:"
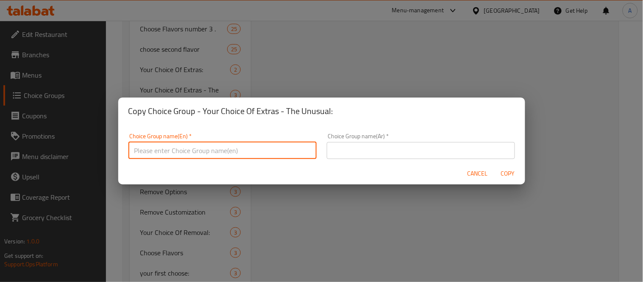
click at [226, 151] on input "text" at bounding box center [222, 150] width 188 height 17
paste input "Your Choice Of Extras - The Unusual:"
drag, startPoint x: 200, startPoint y: 148, endPoint x: 236, endPoint y: 151, distance: 36.1
click at [236, 151] on input "Your Choice Of Extras - The Unusual:" at bounding box center [222, 150] width 188 height 17
paste input "House Fries"
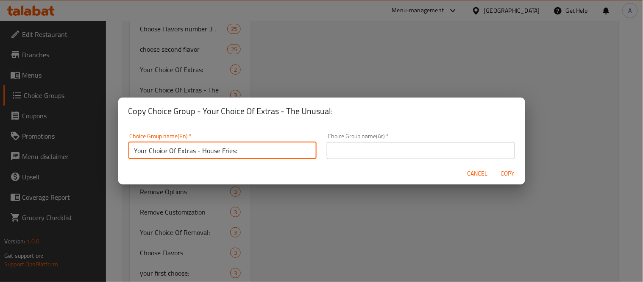
type input "Your Choice Of Extras - House Fries:"
click at [427, 151] on input "text" at bounding box center [421, 150] width 188 height 17
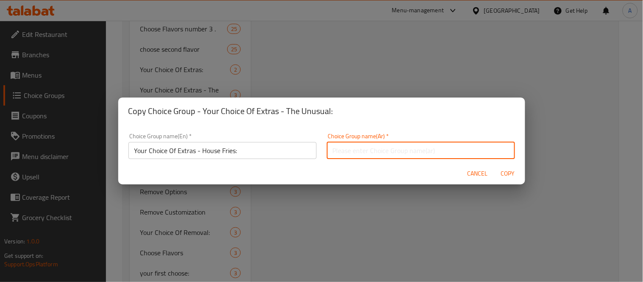
paste input "اختيارك من الإضافات - غير العادي:"
click at [346, 148] on input "اختيارك من الإضافات - غير العادي:" at bounding box center [421, 150] width 188 height 17
drag, startPoint x: 329, startPoint y: 150, endPoint x: 358, endPoint y: 151, distance: 28.4
click at [358, 151] on input "اختيارك من الإضافات - غير العادي:" at bounding box center [421, 150] width 188 height 17
type input "اختيارك من الإضافات - بطاطا مقلية خاصتنا:"
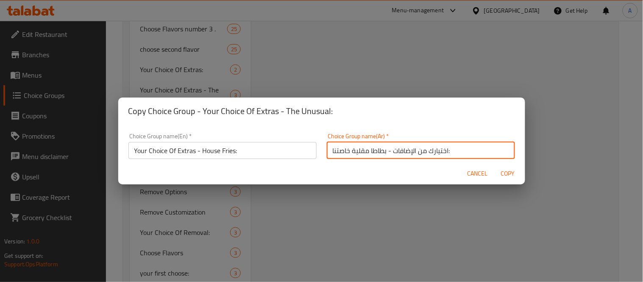
click at [515, 173] on span "Copy" at bounding box center [508, 173] width 20 height 11
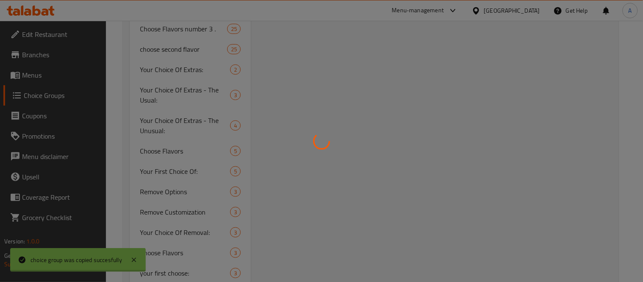
type input "Your Choice Of Extras - House Fries:"
type input "اختيارك من الإضافات - بطاطا مقلية خاصتنا:"
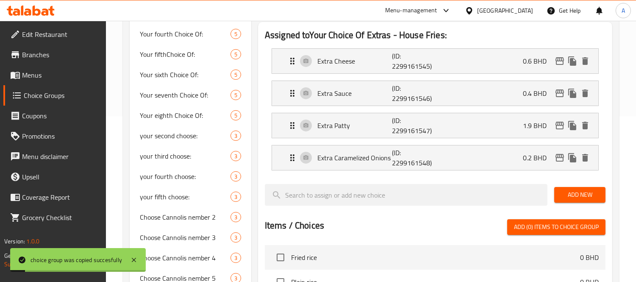
scroll to position [94, 0]
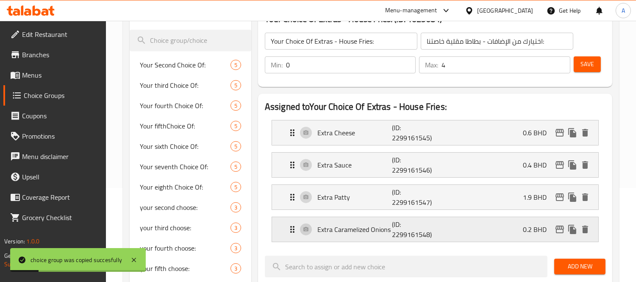
click at [590, 235] on div "0.2 BHD" at bounding box center [557, 229] width 69 height 13
click at [586, 227] on icon "delete" at bounding box center [585, 229] width 6 height 8
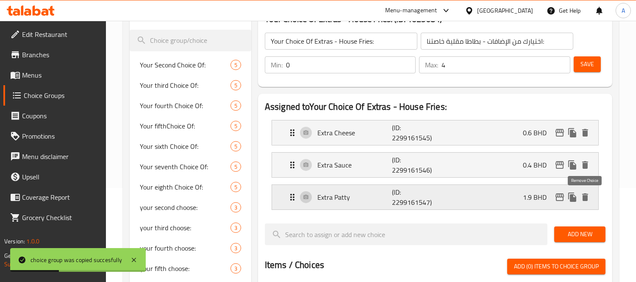
click at [587, 199] on icon "delete" at bounding box center [585, 197] width 6 height 8
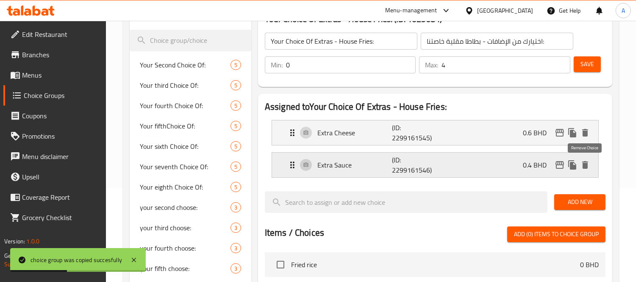
click at [582, 167] on icon "delete" at bounding box center [585, 165] width 10 height 10
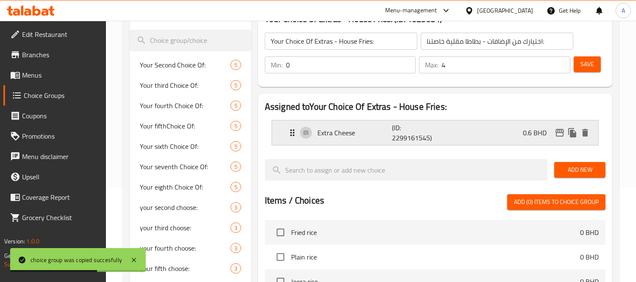
click at [376, 130] on p "Extra Cheese" at bounding box center [354, 132] width 75 height 10
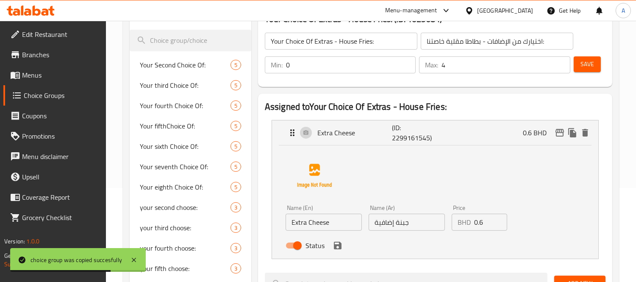
click at [316, 223] on input "Extra Cheese" at bounding box center [323, 221] width 76 height 17
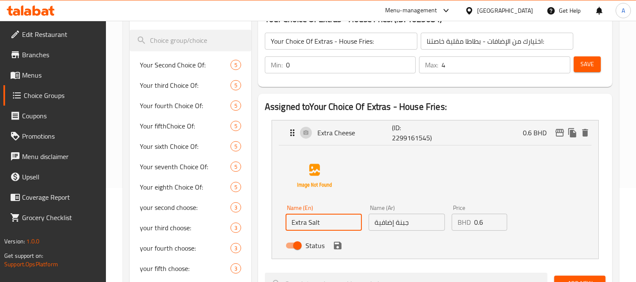
type input "Extra Salt"
click at [424, 217] on input "جبنة إضافية" at bounding box center [407, 221] width 76 height 17
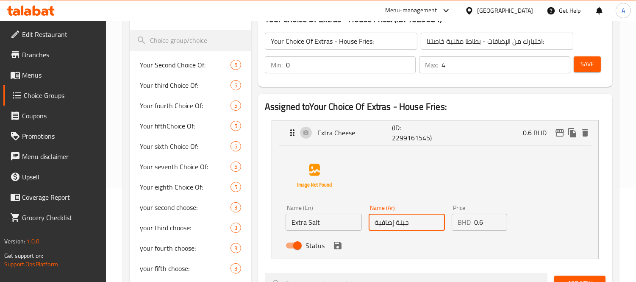
click at [424, 217] on input "جبنة إضافية" at bounding box center [407, 221] width 76 height 17
type input "ملح إضافي"
click at [333, 252] on div "Status" at bounding box center [406, 245] width 249 height 23
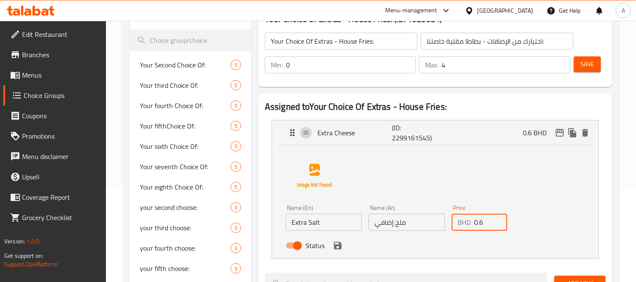
drag, startPoint x: 485, startPoint y: 224, endPoint x: 471, endPoint y: 224, distance: 14.8
click at [471, 224] on div "BHD 0.6 Price" at bounding box center [479, 221] width 55 height 17
click at [338, 244] on icon "save" at bounding box center [338, 245] width 8 height 8
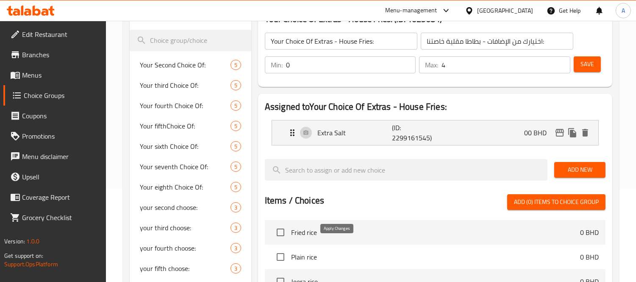
type input "00"
click at [582, 71] on button "Save" at bounding box center [587, 64] width 27 height 16
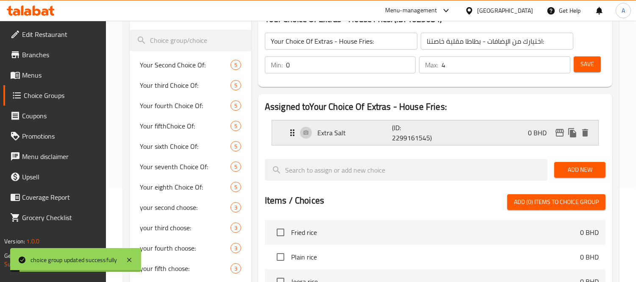
click at [479, 129] on div "Extra Salt (ID: 2299161545) 0 BHD" at bounding box center [437, 132] width 301 height 25
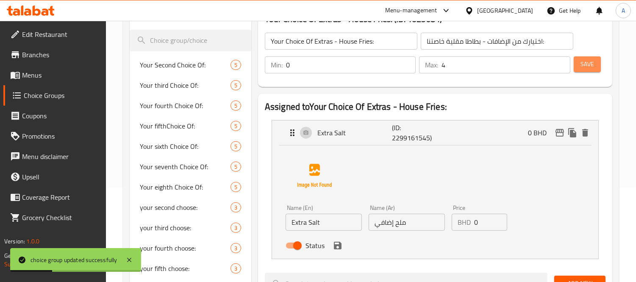
click at [583, 66] on span "Save" at bounding box center [587, 64] width 14 height 11
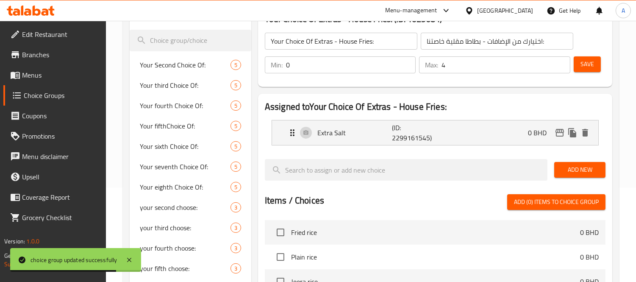
click at [43, 73] on span "Menus" at bounding box center [61, 75] width 78 height 10
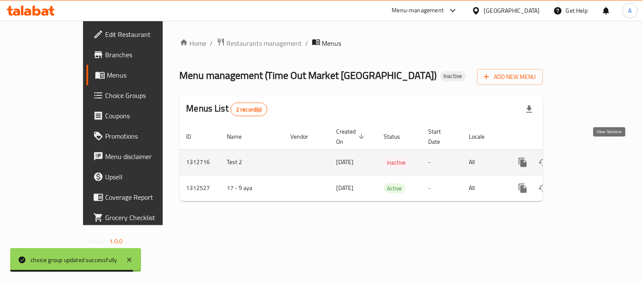
click at [594, 152] on link "enhanced table" at bounding box center [584, 162] width 20 height 20
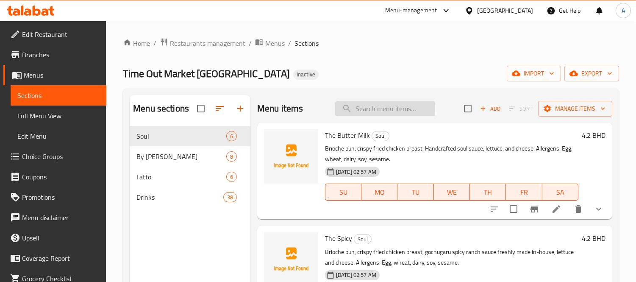
click at [413, 109] on input "search" at bounding box center [385, 108] width 100 height 15
paste input "Green Detox"
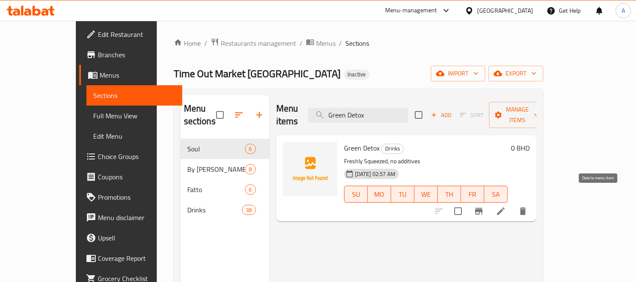
click at [533, 201] on button "delete" at bounding box center [523, 211] width 20 height 20
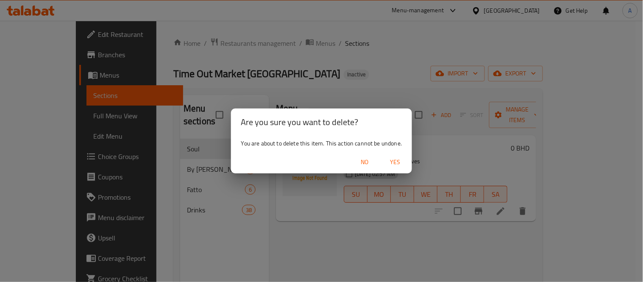
click at [399, 163] on span "Yes" at bounding box center [395, 162] width 20 height 11
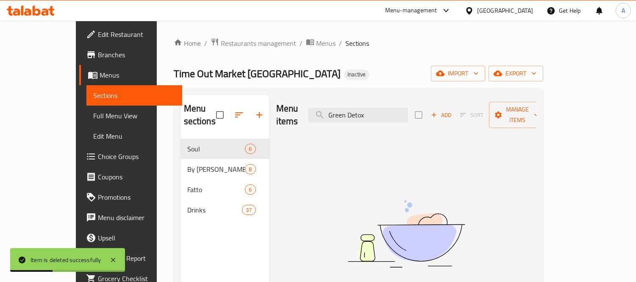
drag, startPoint x: 411, startPoint y: 108, endPoint x: 318, endPoint y: 100, distance: 93.6
click at [318, 100] on div "Menu items Green Detox Add Sort Manage items" at bounding box center [406, 115] width 260 height 40
paste input "Banana Date Smoothie"
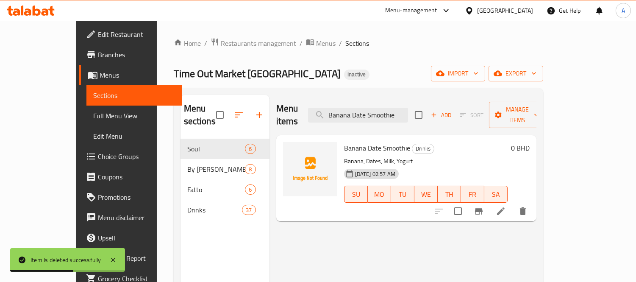
type input "Banana Date Smoothie"
click at [526, 207] on icon "delete" at bounding box center [523, 211] width 6 height 8
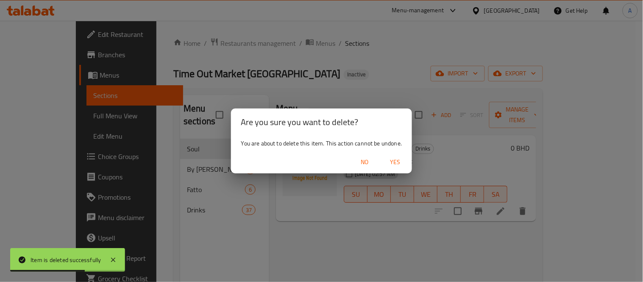
click at [408, 164] on button "Yes" at bounding box center [394, 162] width 27 height 16
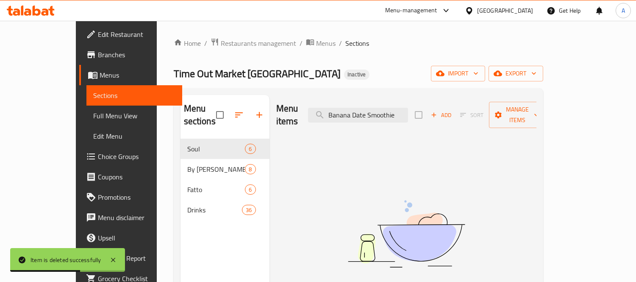
click at [98, 155] on span "Choice Groups" at bounding box center [137, 156] width 78 height 10
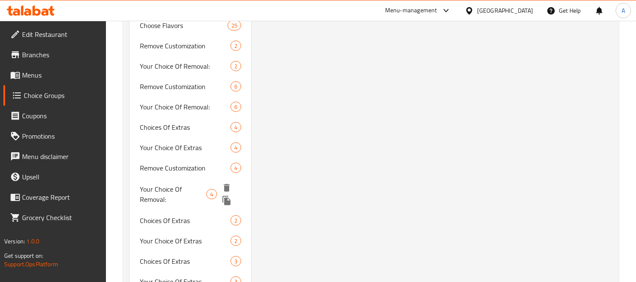
scroll to position [1570, 0]
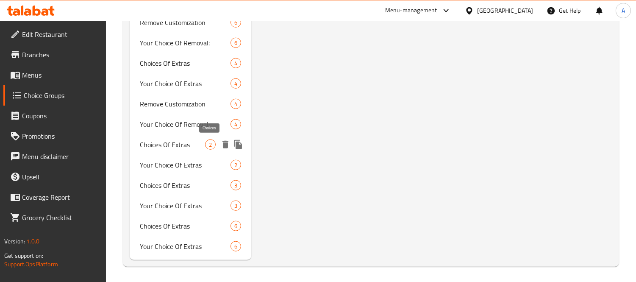
click at [197, 144] on span "Choices Of Extras" at bounding box center [172, 144] width 65 height 10
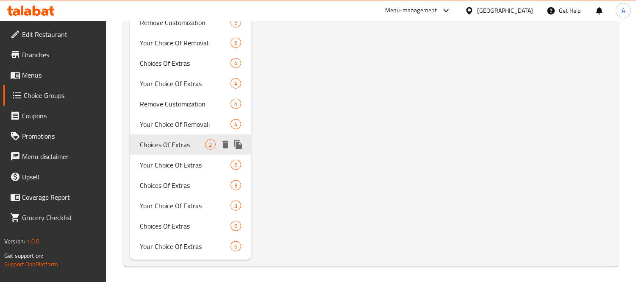
type input "Choices Of Extras"
type input "اختيارات الإضافات"
type input "0"
type input "2"
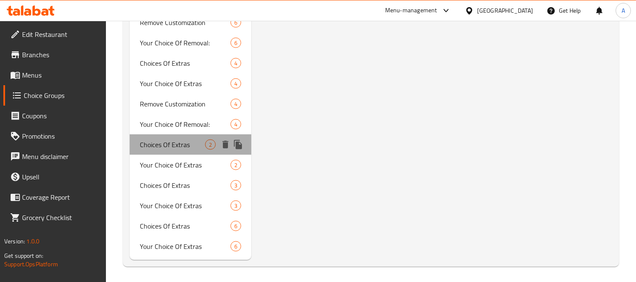
click at [183, 147] on span "Choices Of Extras" at bounding box center [172, 144] width 65 height 10
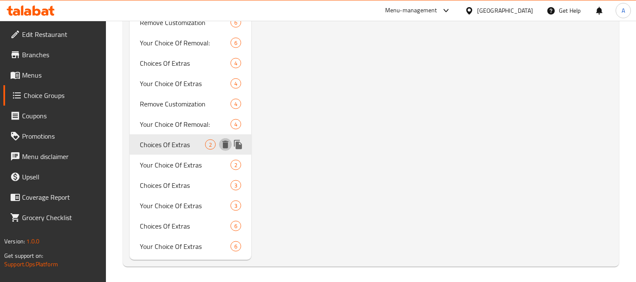
click at [230, 144] on button "delete" at bounding box center [225, 144] width 13 height 13
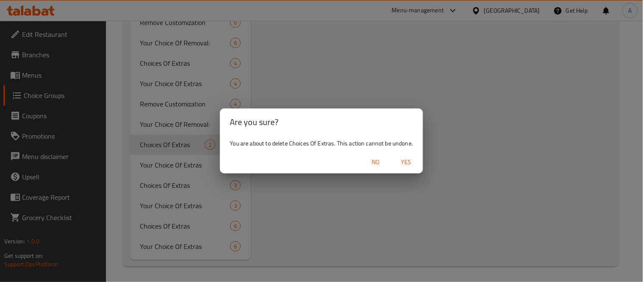
click at [400, 157] on span "Yes" at bounding box center [406, 162] width 20 height 11
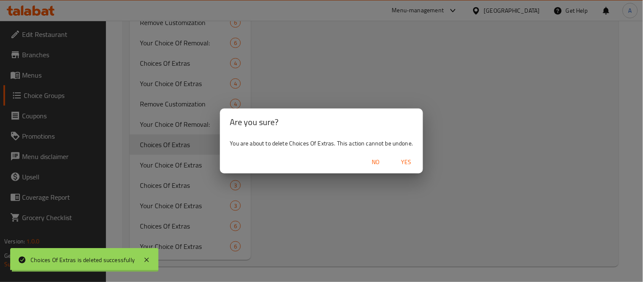
type input "Your Second Choice Of:"
type input "اختيارك الثاني من:"
type input "1"
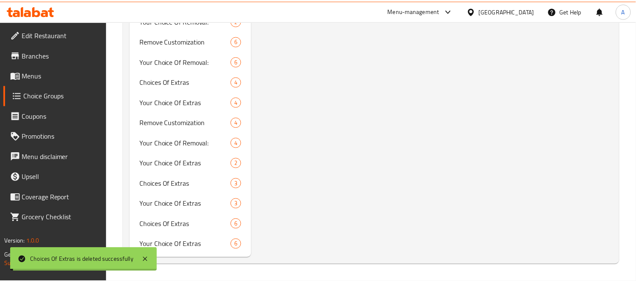
scroll to position [1549, 0]
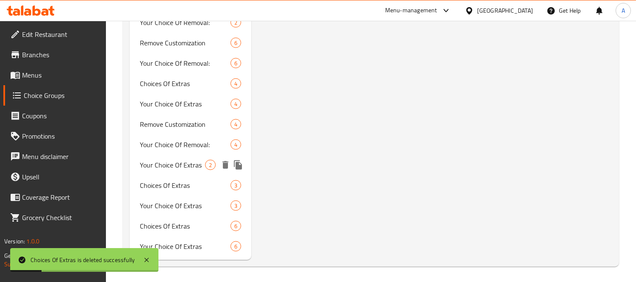
click at [172, 164] on span "Your Choice Of Extras" at bounding box center [172, 165] width 65 height 10
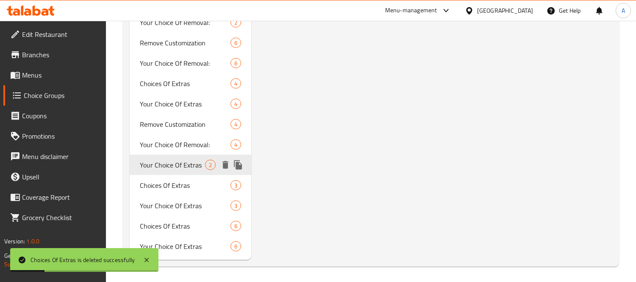
type input "Your Choice Of Extras"
type input "اختيارك من الإضافات:"
type input "0"
type input "2"
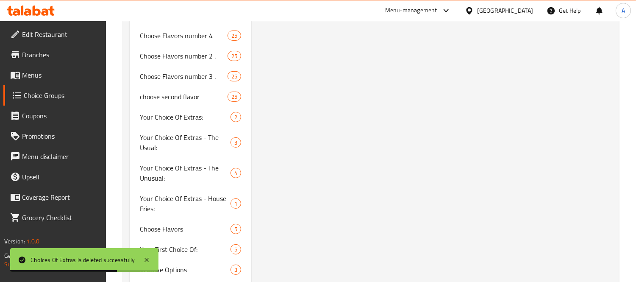
scroll to position [612, 0]
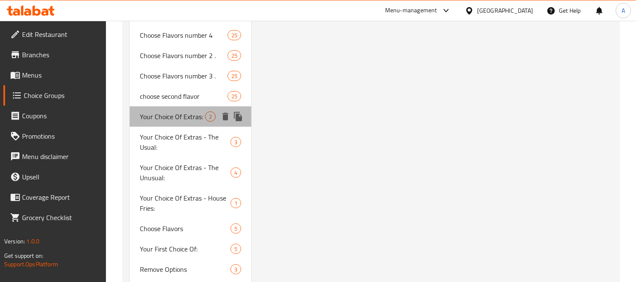
click at [166, 117] on span "Your Choice Of Extras:" at bounding box center [172, 116] width 65 height 10
type input "Your Choice Of Extras:"
type input "إختيارك من الإضافات:"
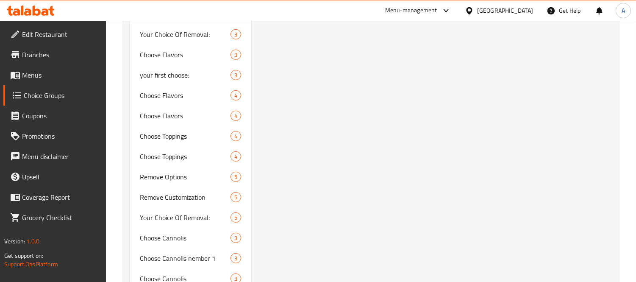
scroll to position [941, 0]
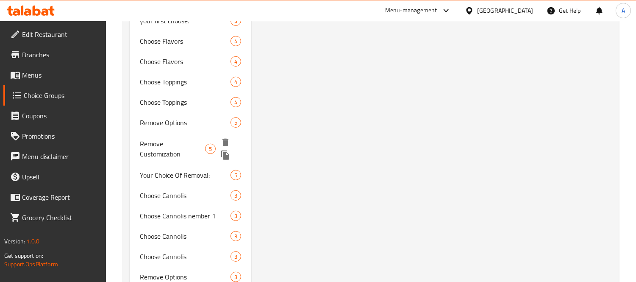
click at [224, 140] on icon "delete" at bounding box center [225, 143] width 6 height 8
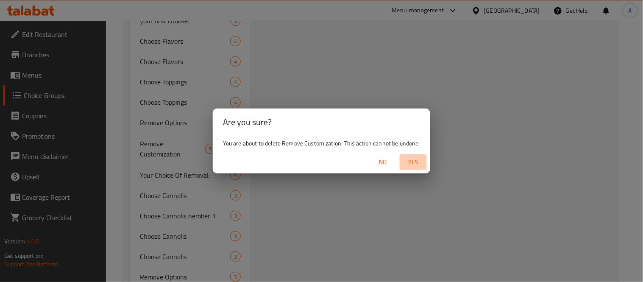
click at [406, 156] on button "Yes" at bounding box center [412, 162] width 27 height 16
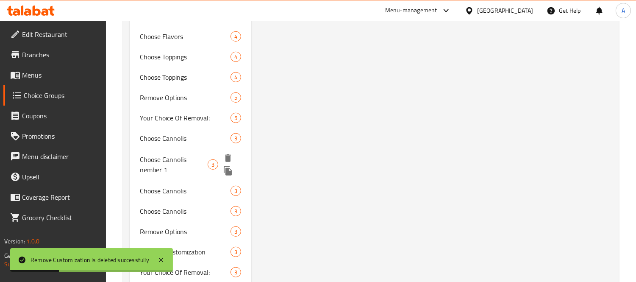
scroll to position [1035, 0]
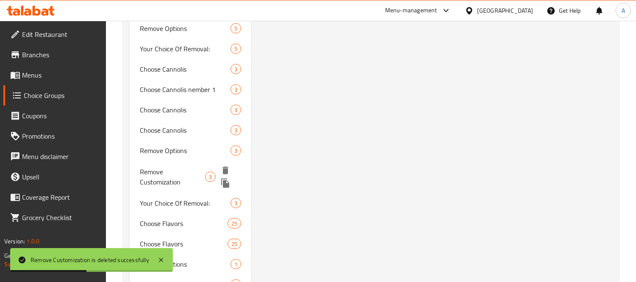
click at [224, 170] on icon "delete" at bounding box center [225, 170] width 6 height 8
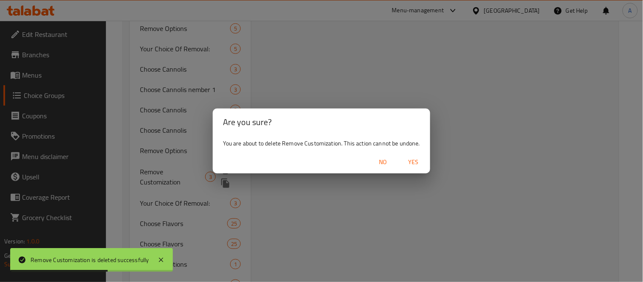
click at [414, 161] on span "Yes" at bounding box center [413, 162] width 20 height 11
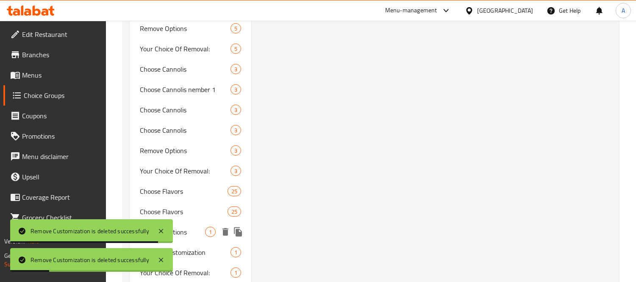
scroll to position [1176, 0]
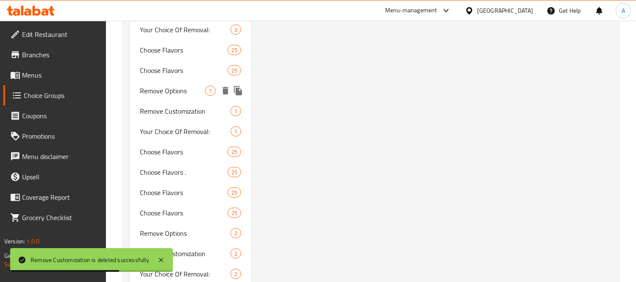
click at [227, 88] on icon "delete" at bounding box center [225, 91] width 6 height 8
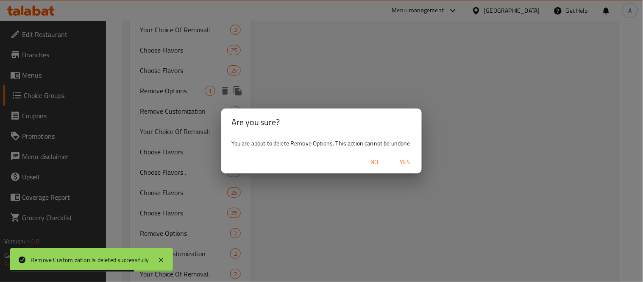
click at [398, 159] on span "Yes" at bounding box center [404, 162] width 20 height 11
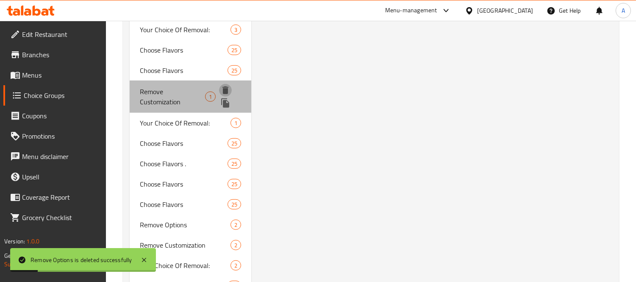
click at [221, 90] on icon "delete" at bounding box center [225, 90] width 10 height 10
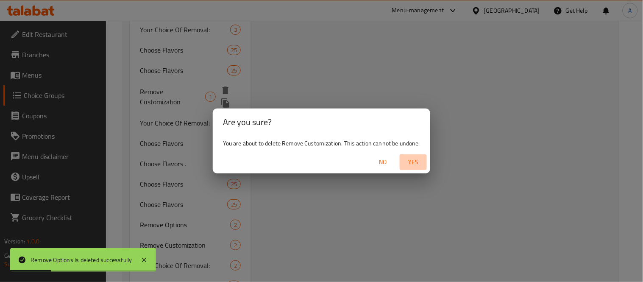
click at [418, 164] on span "Yes" at bounding box center [413, 162] width 20 height 11
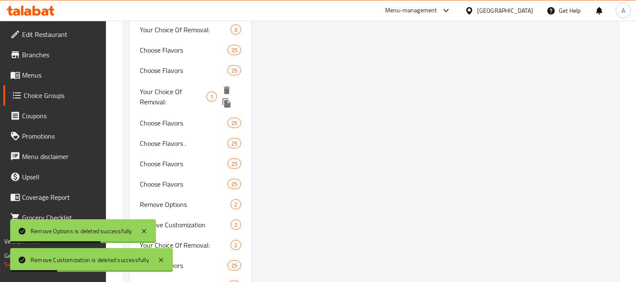
click at [168, 92] on span "Your Choice Of Removal:" at bounding box center [173, 96] width 67 height 20
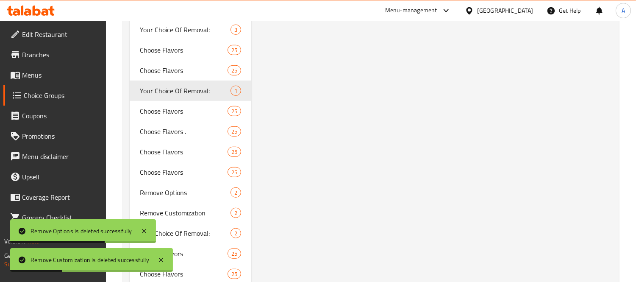
type input "Your Choice Of Removal:"
type input "إختيارك من الأزالة:"
type input "1"
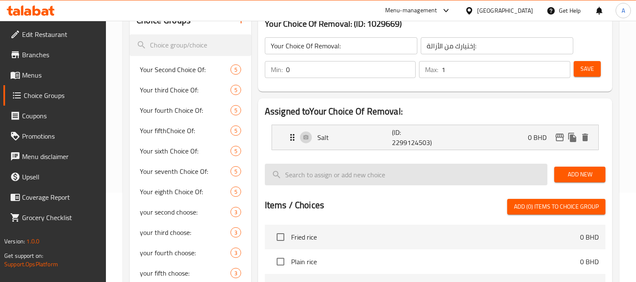
scroll to position [0, 0]
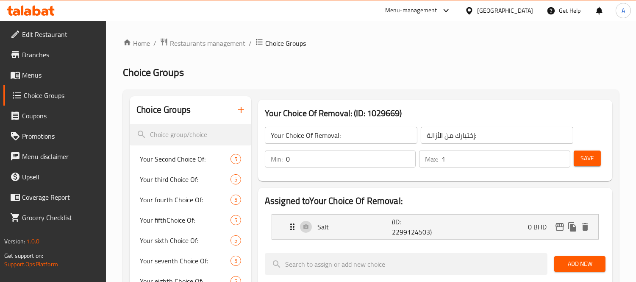
click at [56, 74] on span "Menus" at bounding box center [61, 75] width 78 height 10
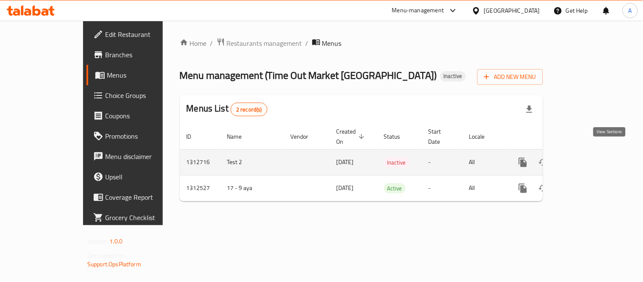
click at [594, 153] on link "enhanced table" at bounding box center [584, 162] width 20 height 20
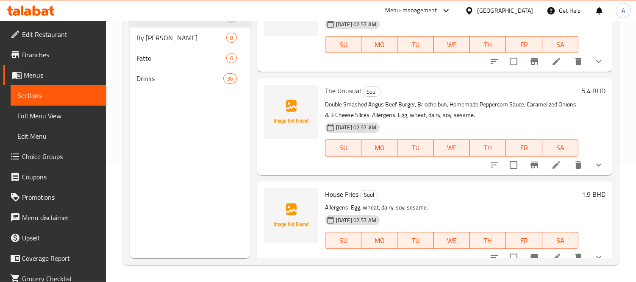
scroll to position [282, 0]
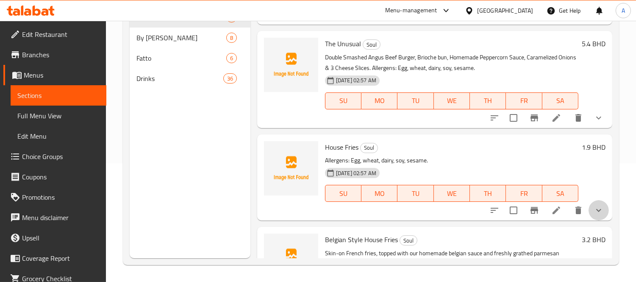
click at [599, 214] on button "show more" at bounding box center [598, 210] width 20 height 20
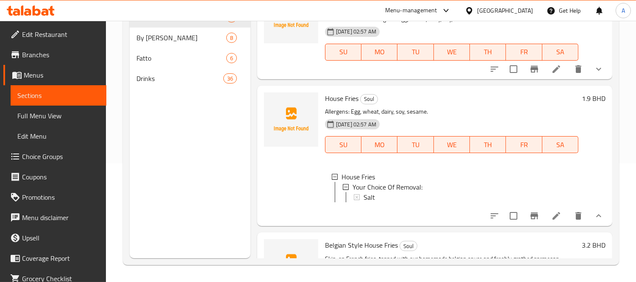
scroll to position [376, 0]
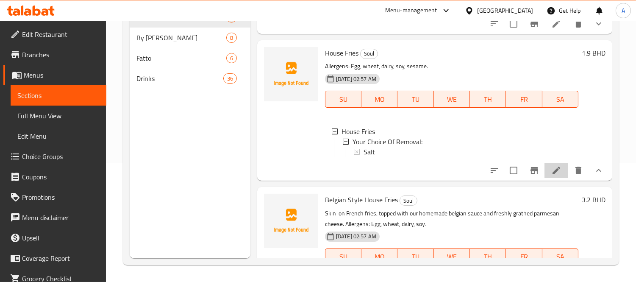
click at [544, 178] on li at bounding box center [556, 170] width 24 height 15
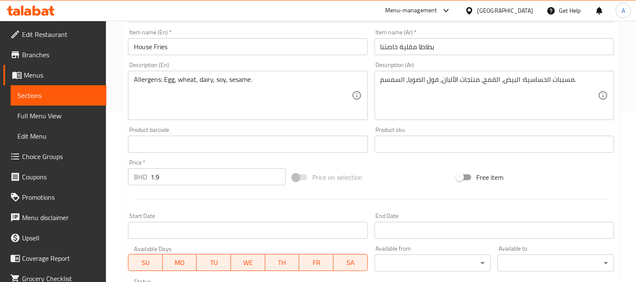
scroll to position [235, 0]
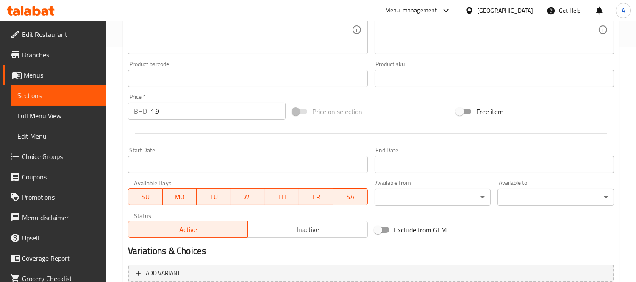
click at [65, 157] on span "Choice Groups" at bounding box center [61, 156] width 78 height 10
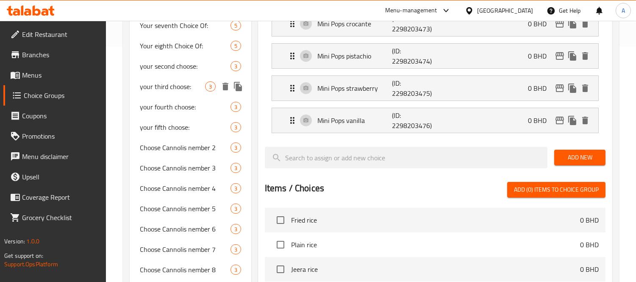
scroll to position [732, 0]
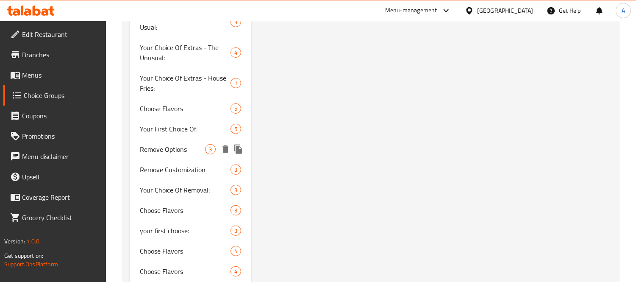
click at [222, 145] on icon "delete" at bounding box center [225, 149] width 6 height 8
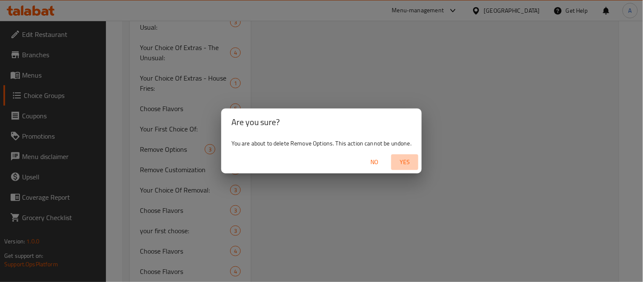
click at [412, 160] on span "Yes" at bounding box center [404, 162] width 20 height 11
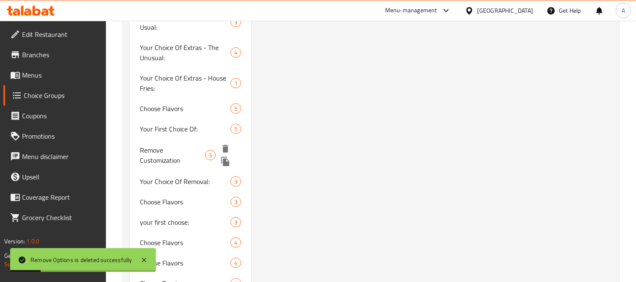
click at [225, 146] on icon "delete" at bounding box center [225, 149] width 6 height 8
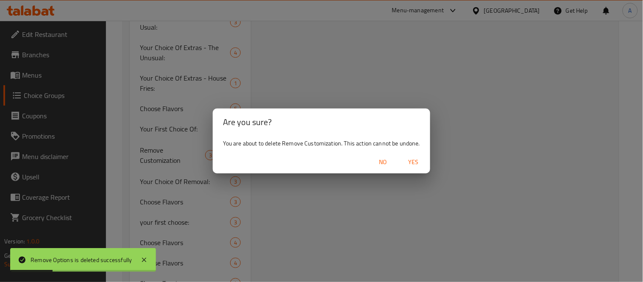
click at [411, 162] on span "Yes" at bounding box center [413, 162] width 20 height 11
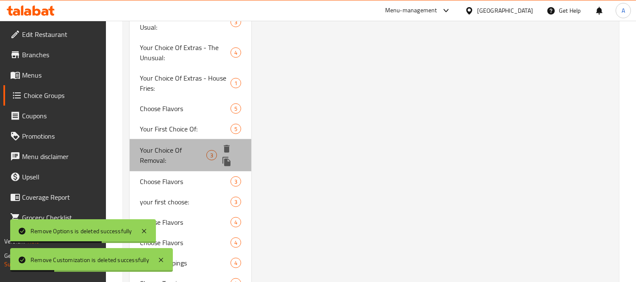
click at [182, 145] on span "Your Choice Of Removal:" at bounding box center [173, 155] width 67 height 20
type input "Your Choice Of Removal:"
type input "إختيارك من الأزالة:"
type input "0"
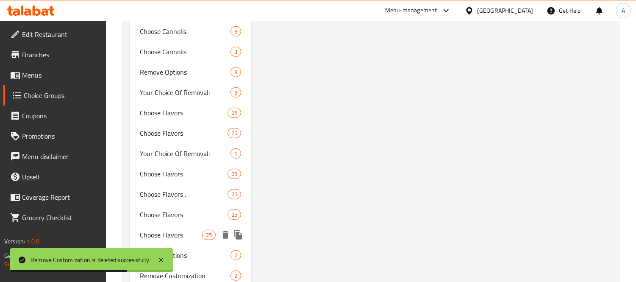
scroll to position [1155, 0]
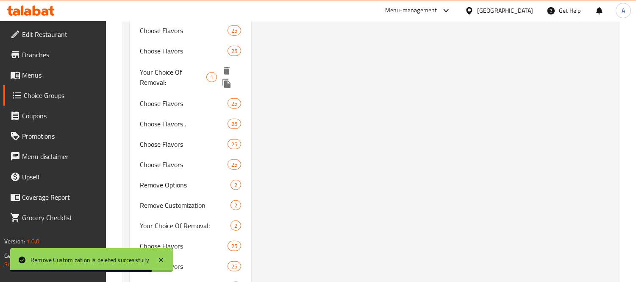
click at [175, 67] on span "Your Choice Of Removal:" at bounding box center [173, 77] width 67 height 20
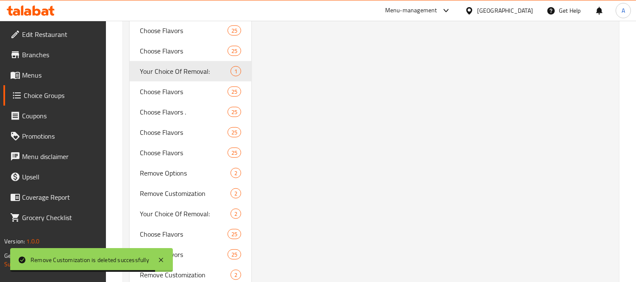
type input "1"
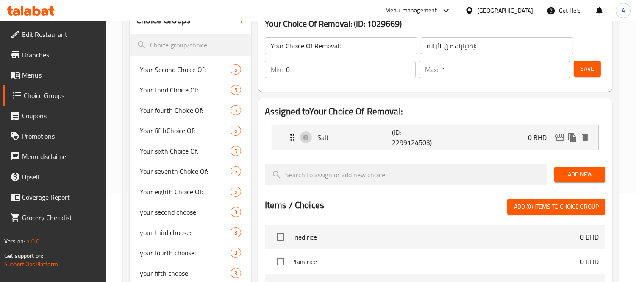
scroll to position [73, 0]
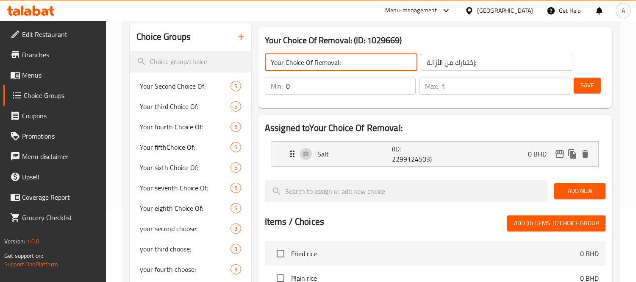
drag, startPoint x: 348, startPoint y: 65, endPoint x: 257, endPoint y: 63, distance: 91.1
click at [258, 63] on div "Your Choice Of Removal: (ID: 1029669) Your Choice Of Removal: ​ إختيارك من الأز…" at bounding box center [435, 67] width 354 height 81
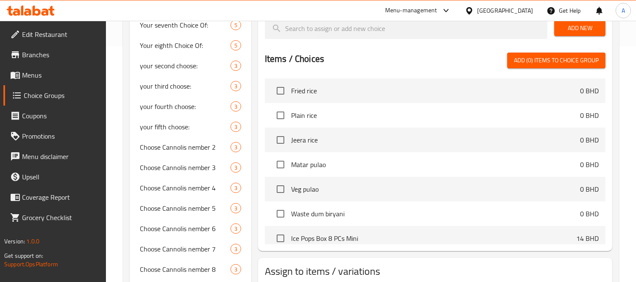
scroll to position [518, 0]
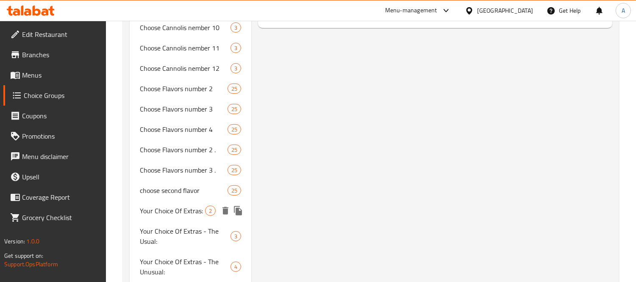
click at [175, 215] on span "Your Choice Of Extras:" at bounding box center [172, 210] width 65 height 10
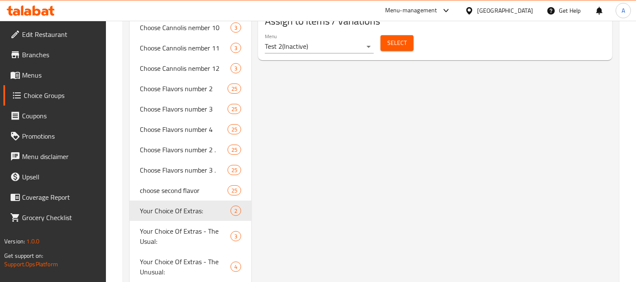
type input "Your Choice Of Extras:"
type input "إختيارك من الإضافات:"
type input "2"
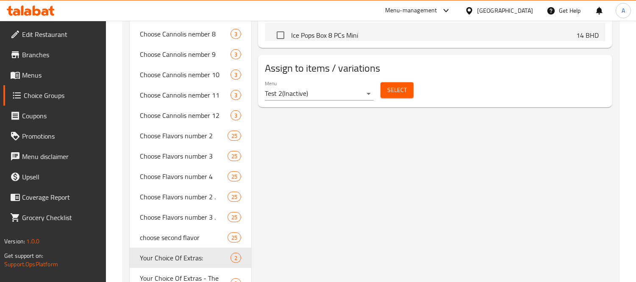
scroll to position [612, 0]
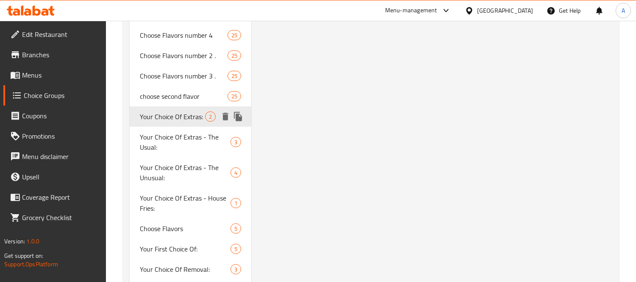
click at [238, 121] on icon "duplicate" at bounding box center [238, 116] width 10 height 10
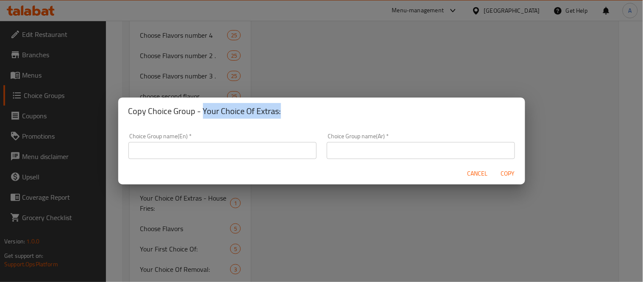
drag, startPoint x: 202, startPoint y: 108, endPoint x: 267, endPoint y: 109, distance: 64.8
click at [309, 108] on h2 "Copy Choice Group - Your Choice Of Extras:" at bounding box center [321, 111] width 386 height 14
copy h2 "Your Choice Of Extras:"
click at [225, 156] on input "text" at bounding box center [222, 150] width 188 height 17
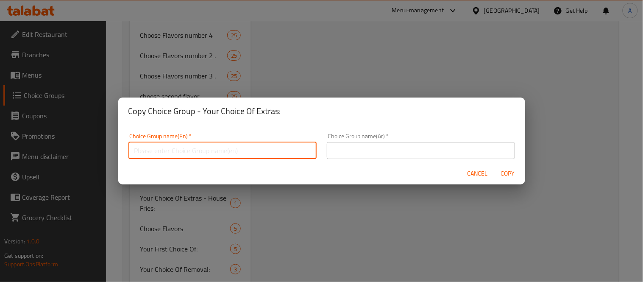
paste input "Your Choice Of Extras:"
paste input "House Fries"
type input "Your Choice Of Extras - House Fries"
click at [480, 173] on span "Cancel" at bounding box center [477, 173] width 20 height 11
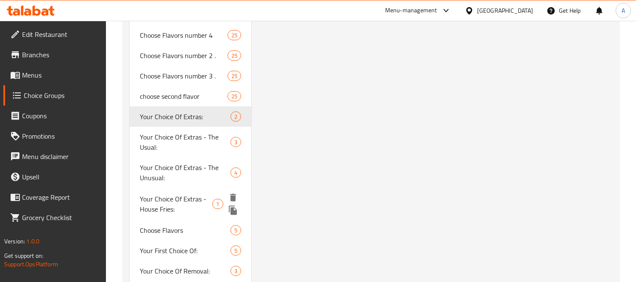
click at [170, 210] on span "Your Choice Of Extras - House Fries:" at bounding box center [176, 204] width 72 height 20
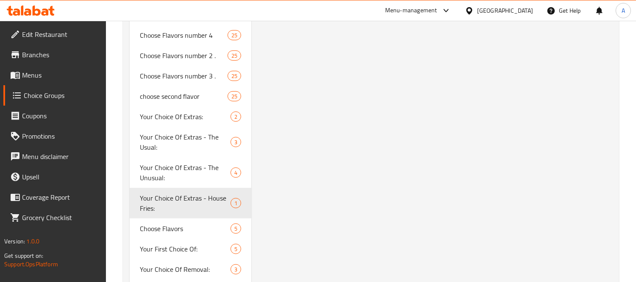
type input "Your Choice Of Extras - House Fries:"
type input "اختيارك من الإضافات - بطاطا مقلية خاصتنا:"
type input "4"
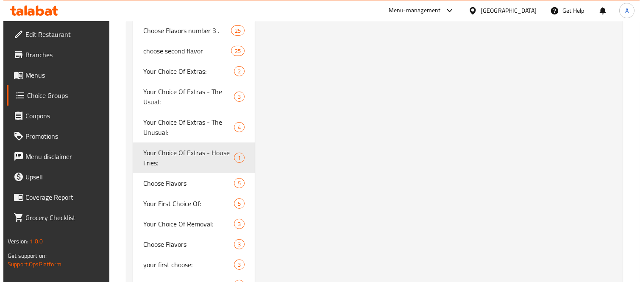
scroll to position [706, 0]
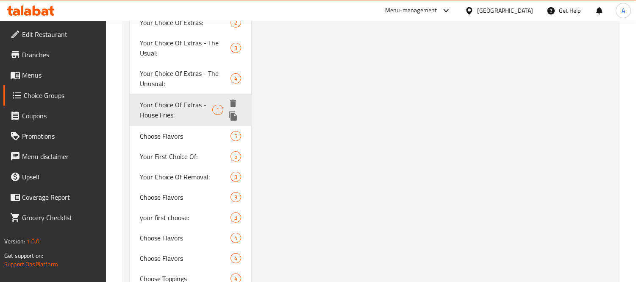
click at [230, 115] on icon "duplicate" at bounding box center [233, 115] width 8 height 9
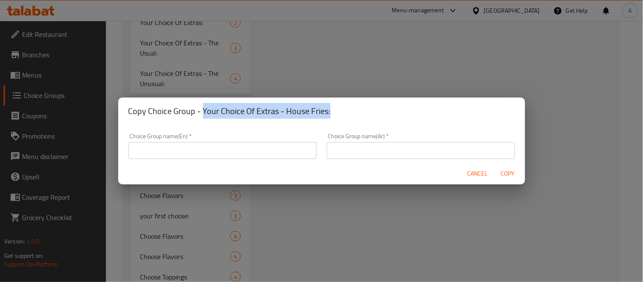
drag, startPoint x: 202, startPoint y: 111, endPoint x: 340, endPoint y: 114, distance: 138.1
click at [340, 114] on h2 "Copy Choice Group - Your Choice Of Extras - House Fries:" at bounding box center [321, 111] width 386 height 14
copy h2 "Your Choice Of Extras - House Fries:"
click at [250, 137] on div "Choice Group name(En)   * Choice Group name(En) *" at bounding box center [222, 146] width 188 height 26
click at [243, 155] on input "text" at bounding box center [222, 150] width 188 height 17
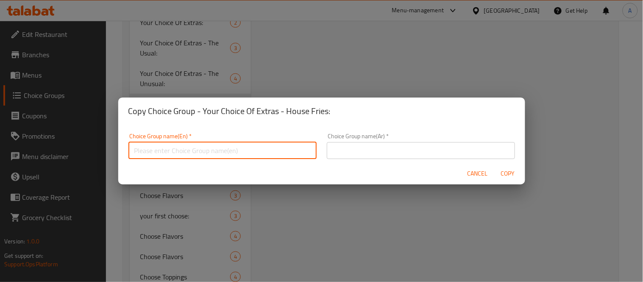
paste input "Your Choice Of Extras - House Fries:"
drag, startPoint x: 201, startPoint y: 149, endPoint x: 233, endPoint y: 149, distance: 32.6
click at [233, 149] on input "Your Choice Of Extras - House Fries:" at bounding box center [222, 150] width 188 height 17
paste input "Belgian Style"
click at [228, 150] on input "Your Choice Of Extras - Belgian Style House Fries:" at bounding box center [222, 150] width 188 height 17
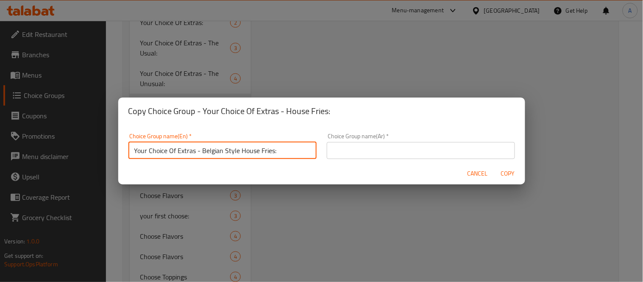
click at [228, 150] on input "Your Choice Of Extras - Belgian Style House Fries:" at bounding box center [222, 150] width 188 height 17
type input "Your Choice Of Extras - Belgian Style House Fries:"
click at [391, 150] on input "text" at bounding box center [421, 150] width 188 height 17
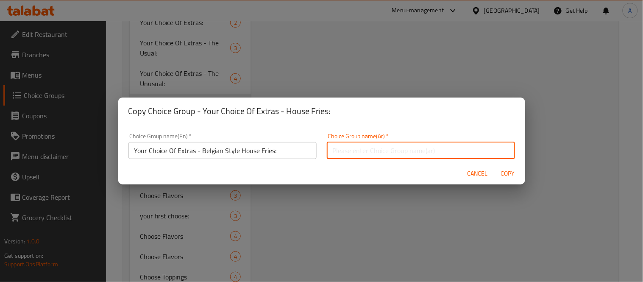
paste input "اختيارك من الإضافات - بطاطس مقلية على الطريقة البلجيكية:"
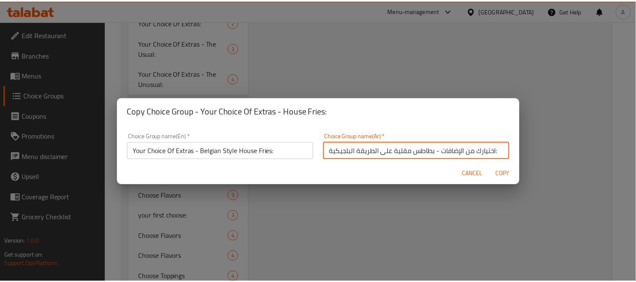
scroll to position [2, 0]
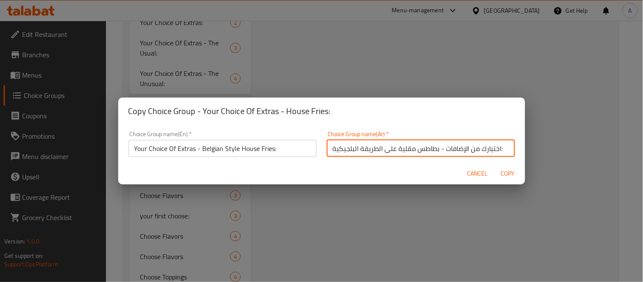
click at [416, 154] on input "اختيارك من الإضافات - بطاطس مقلية على الطريقة البلجيكية:" at bounding box center [421, 148] width 188 height 17
click at [387, 149] on input "اختيارك من الإضافات - بطاطا مقلية على الطريقة البلجيكية:" at bounding box center [421, 148] width 188 height 17
click at [391, 149] on input "اختيارك من الإضافات - بطاطا مقلية على الطريقة البلجيكية:" at bounding box center [421, 148] width 188 height 17
type input "اختيارك من الإضافات - بطاطا مقلية خاصتنا على الطريقة البلجيكية:"
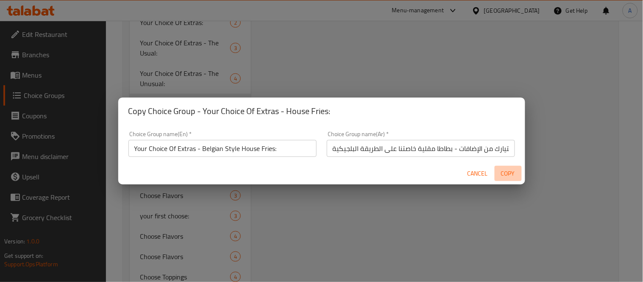
click at [518, 171] on button "Copy" at bounding box center [507, 174] width 27 height 16
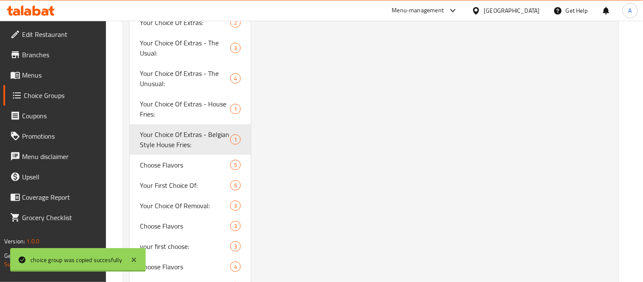
type input "Your Choice Of Extras - Belgian Style House Fries:"
type input "اختيارك من الإضافات - بطاطا مقلية خاصتنا على الطريقة البلجيكية:"
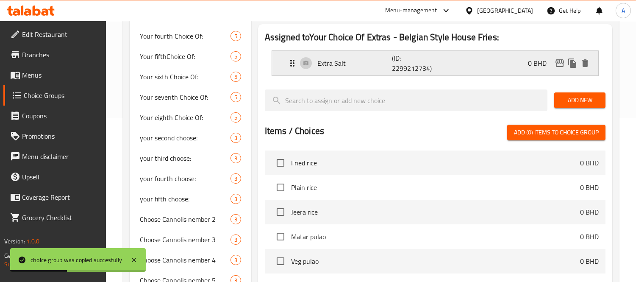
scroll to position [47, 0]
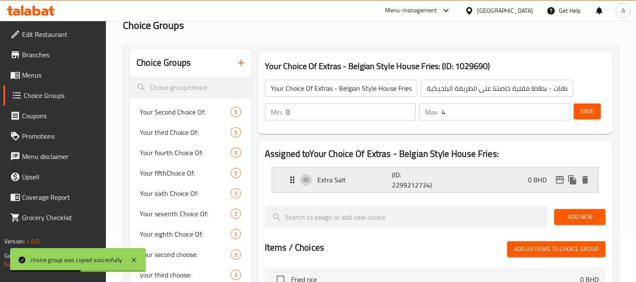
click at [375, 184] on p "Extra Salt" at bounding box center [354, 180] width 75 height 10
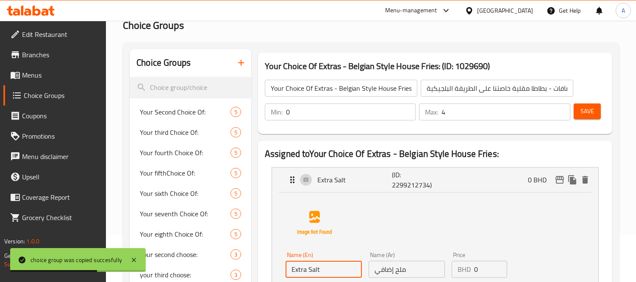
drag, startPoint x: 318, startPoint y: 270, endPoint x: 285, endPoint y: 265, distance: 32.9
click at [285, 265] on input "Extra Salt" at bounding box center [323, 269] width 76 height 17
paste input "uce"
type input "Extra Sauce"
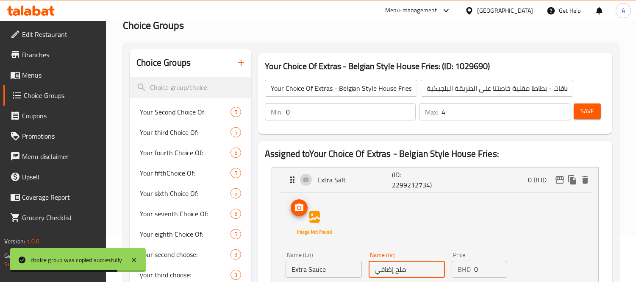
drag, startPoint x: 424, startPoint y: 269, endPoint x: 303, endPoint y: 249, distance: 121.9
click at [303, 249] on div "Name (En) Extra Sauce Name (En) Name (Ar) ملح إضافي Name (Ar) Price BHD 0 Price…" at bounding box center [434, 247] width 299 height 106
click at [401, 272] on input "ملح إضافي" at bounding box center [407, 269] width 76 height 17
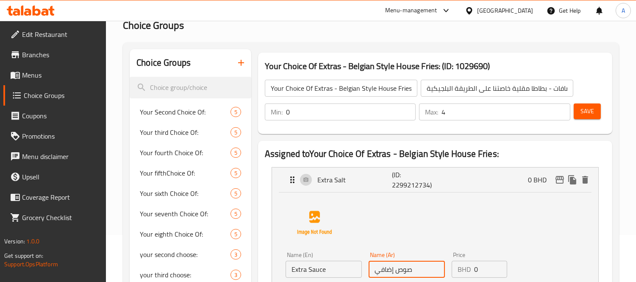
type input "صوص إضافي"
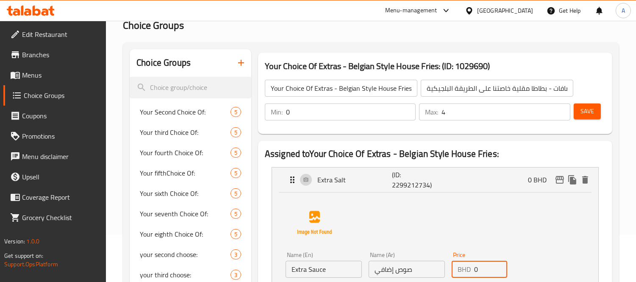
drag, startPoint x: 477, startPoint y: 268, endPoint x: 468, endPoint y: 270, distance: 9.1
click at [468, 270] on div "BHD 0 Price" at bounding box center [479, 269] width 55 height 17
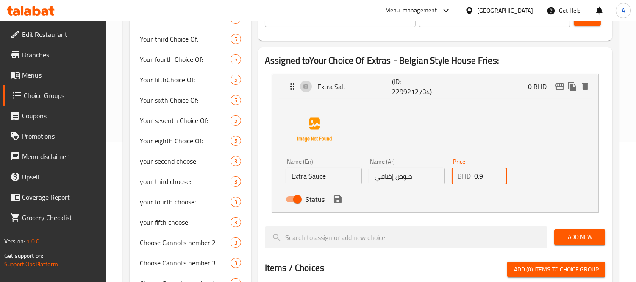
scroll to position [141, 0]
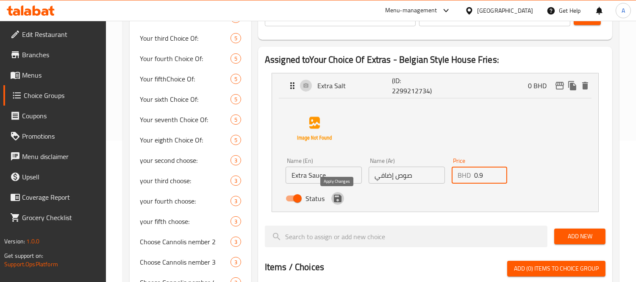
click at [338, 202] on icon "save" at bounding box center [338, 198] width 10 height 10
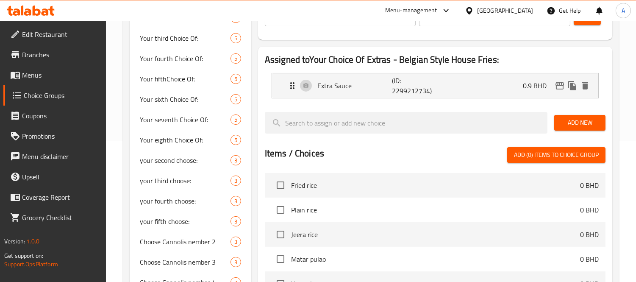
type input "0.9"
click at [577, 120] on span "Add New" at bounding box center [580, 122] width 38 height 11
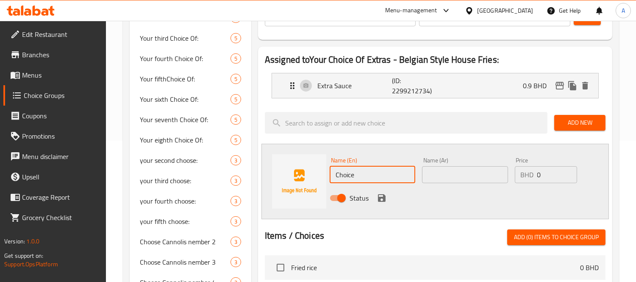
drag, startPoint x: 374, startPoint y: 175, endPoint x: 327, endPoint y: 174, distance: 46.2
click at [327, 174] on div "Name (En) Choice Name (En)" at bounding box center [372, 170] width 92 height 33
paste input "Extra Parmesan"
type input "Extra Parmesan"
click at [451, 175] on input "text" at bounding box center [465, 174] width 86 height 17
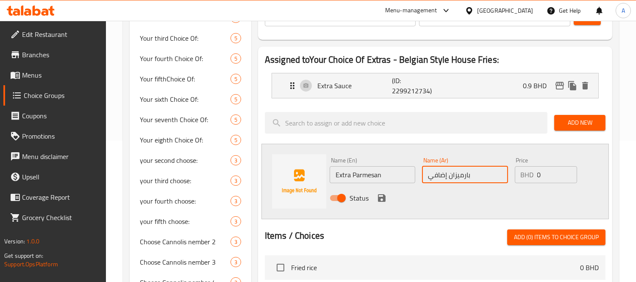
type input "بارميزان إضافي"
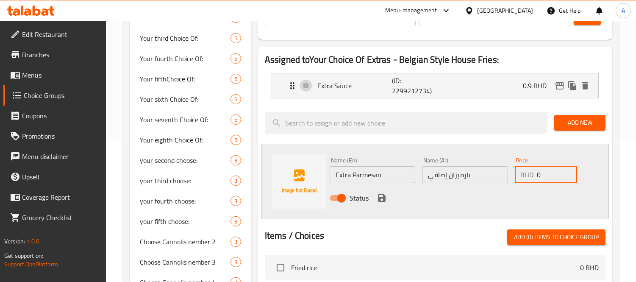
drag, startPoint x: 543, startPoint y: 172, endPoint x: 513, endPoint y: 175, distance: 31.0
click at [513, 175] on div "Price BHD 0 Price" at bounding box center [545, 170] width 69 height 33
type input "1.2"
click at [387, 205] on div "Status" at bounding box center [464, 197] width 277 height 23
click at [380, 200] on icon "save" at bounding box center [382, 198] width 10 height 10
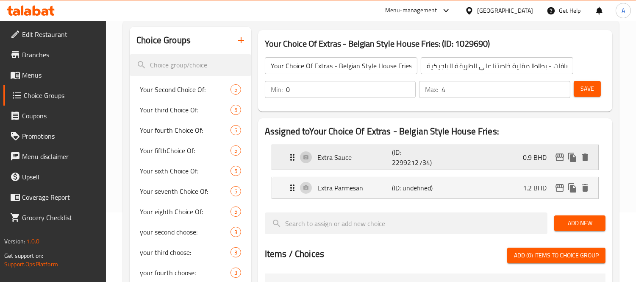
scroll to position [47, 0]
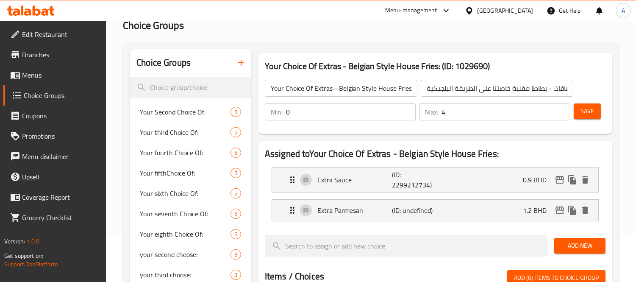
click at [595, 112] on button "Save" at bounding box center [587, 111] width 27 height 16
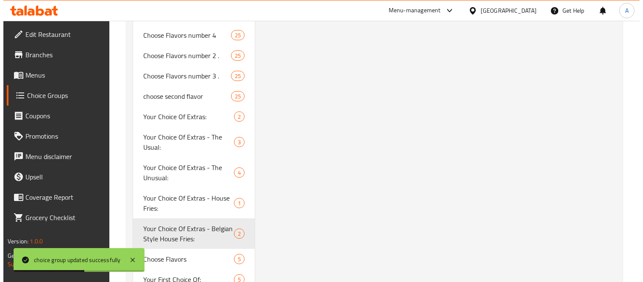
scroll to position [376, 0]
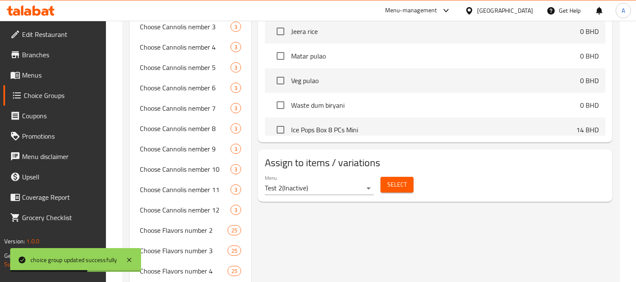
click at [394, 189] on span "Select" at bounding box center [396, 184] width 19 height 11
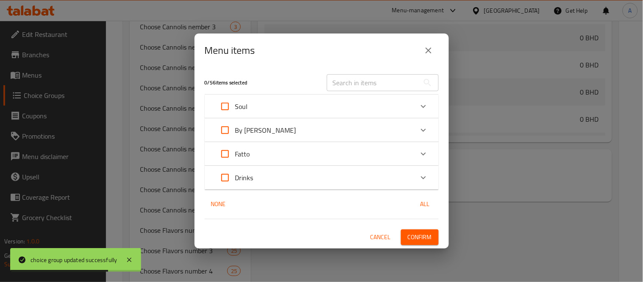
click at [269, 113] on div "Soul" at bounding box center [314, 106] width 198 height 20
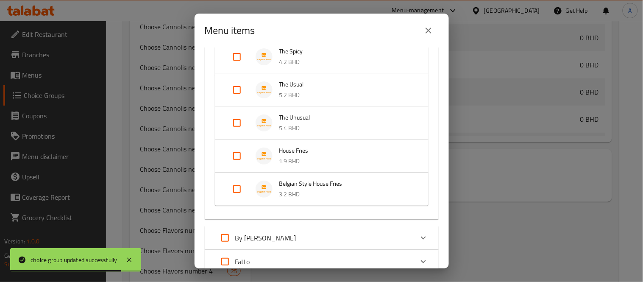
scroll to position [141, 0]
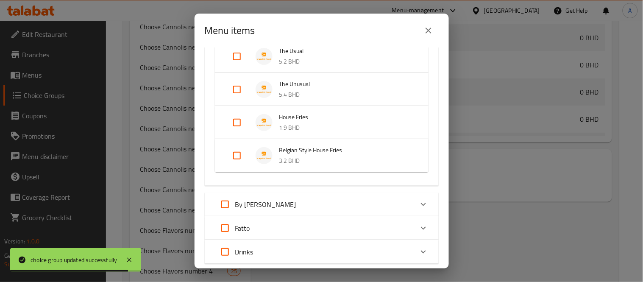
click at [239, 158] on input "Expand" at bounding box center [237, 155] width 20 height 20
checkbox input "true"
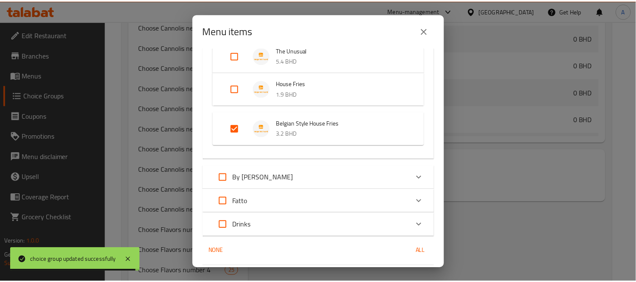
scroll to position [201, 0]
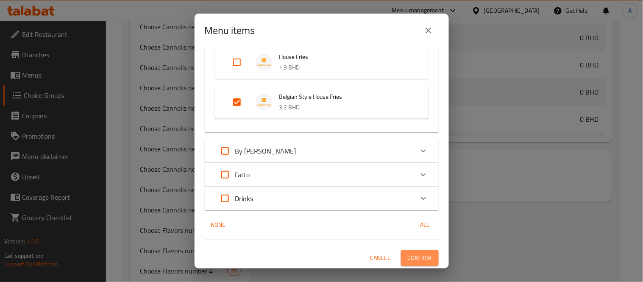
click at [420, 252] on span "Confirm" at bounding box center [419, 257] width 24 height 11
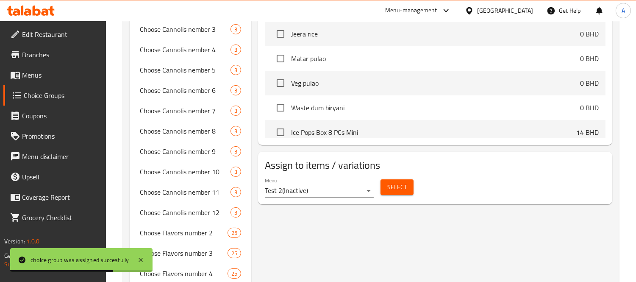
scroll to position [188, 0]
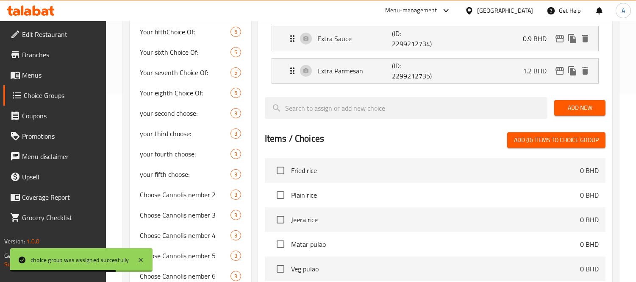
drag, startPoint x: 57, startPoint y: 75, endPoint x: 150, endPoint y: 65, distance: 93.7
click at [57, 75] on span "Menus" at bounding box center [61, 75] width 78 height 10
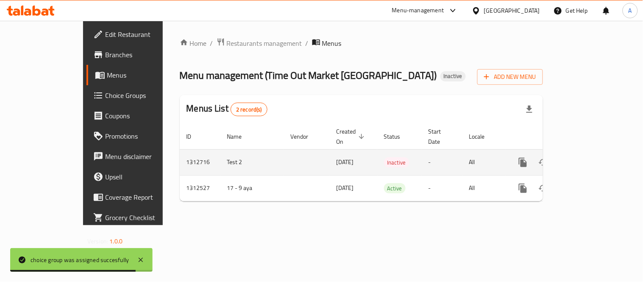
click at [589, 157] on icon "enhanced table" at bounding box center [584, 162] width 10 height 10
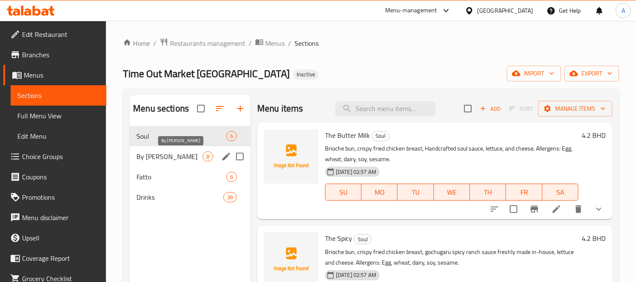
click at [142, 161] on span "By [PERSON_NAME]" at bounding box center [169, 156] width 66 height 10
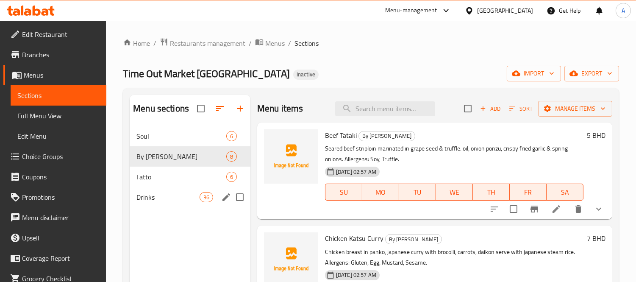
click at [177, 192] on span "Drinks" at bounding box center [167, 197] width 63 height 10
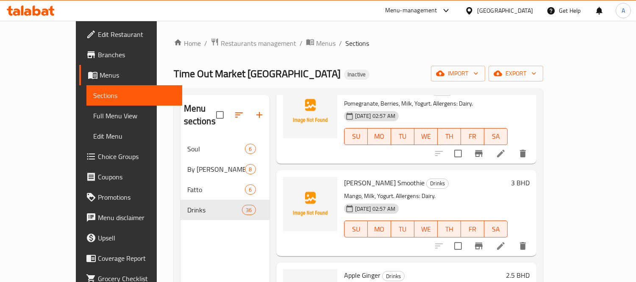
scroll to position [941, 0]
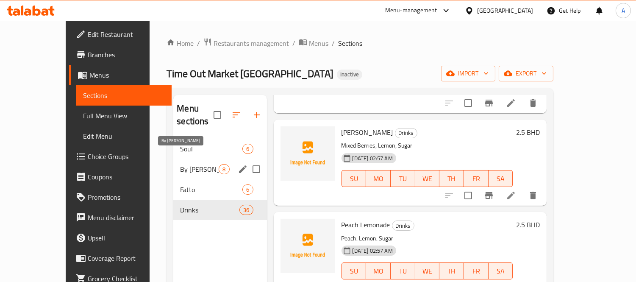
drag, startPoint x: 162, startPoint y: 161, endPoint x: 240, endPoint y: 153, distance: 78.8
click at [180, 164] on span "By [PERSON_NAME]" at bounding box center [199, 169] width 39 height 10
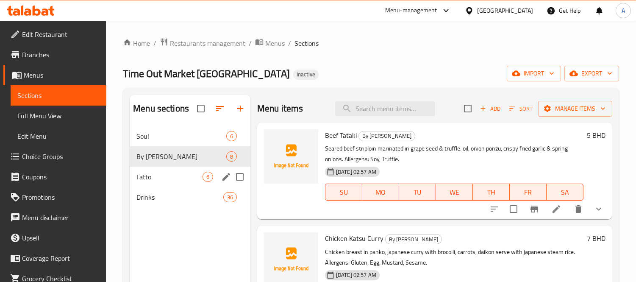
click at [167, 168] on div "Fatto 6" at bounding box center [190, 176] width 121 height 20
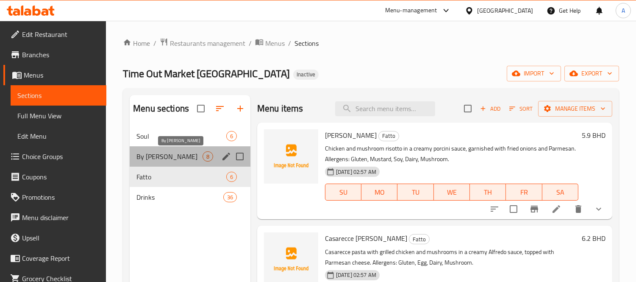
click at [159, 155] on span "By [PERSON_NAME]" at bounding box center [169, 156] width 66 height 10
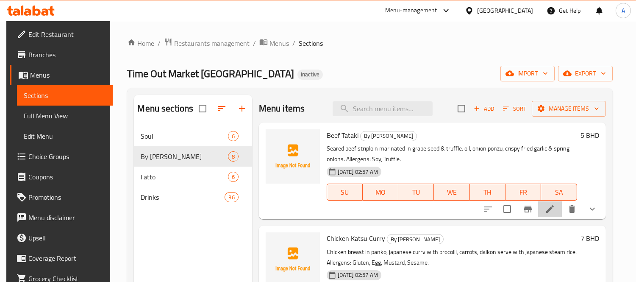
click at [554, 210] on icon at bounding box center [550, 209] width 10 height 10
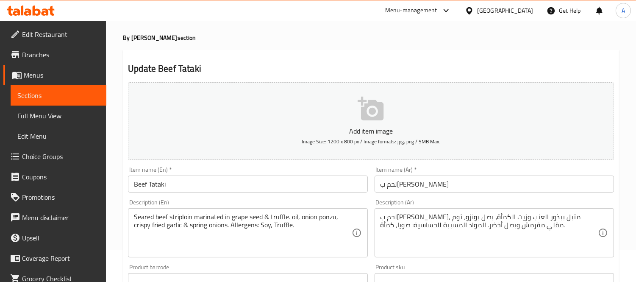
scroll to position [47, 0]
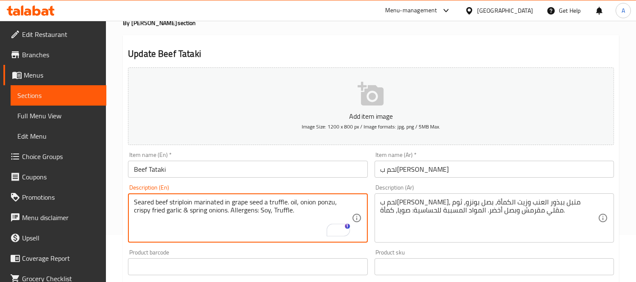
type textarea "Seared beef striploin marinated in grape seed an truffle. oil, onion ponzu, cri…"
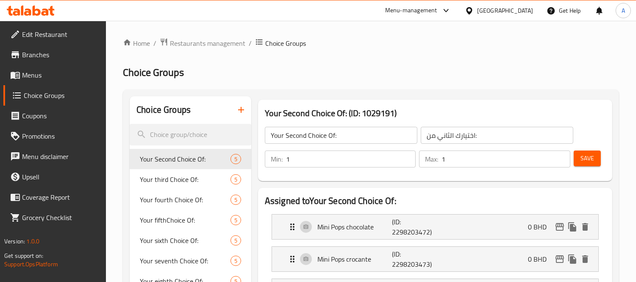
click at [47, 68] on link "Menus" at bounding box center [54, 75] width 103 height 20
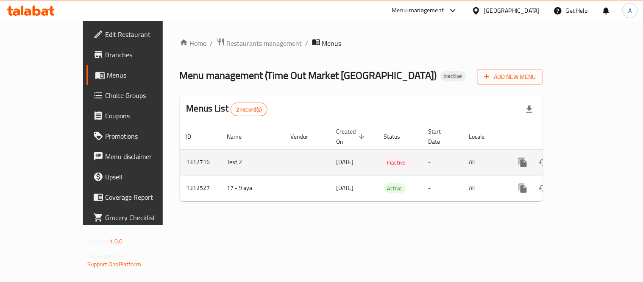
click at [594, 155] on link "enhanced table" at bounding box center [584, 162] width 20 height 20
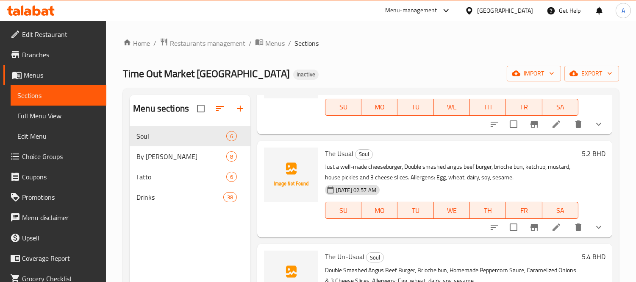
scroll to position [282, 0]
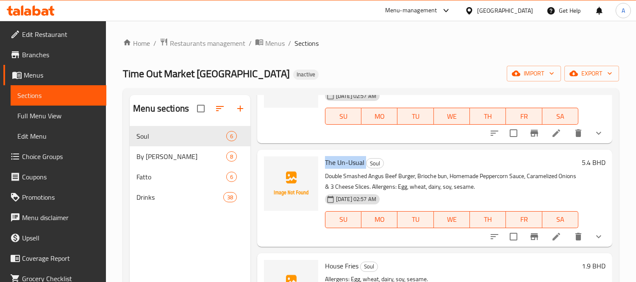
drag, startPoint x: 324, startPoint y: 161, endPoint x: 365, endPoint y: 159, distance: 41.1
click at [365, 159] on div "The Un-Usual Soul Double Smashed Angus Beef Burger, Brioche bun, Homemade Peppe…" at bounding box center [451, 198] width 260 height 90
copy h6 "The Un-Usual"
click at [552, 236] on icon at bounding box center [556, 237] width 8 height 8
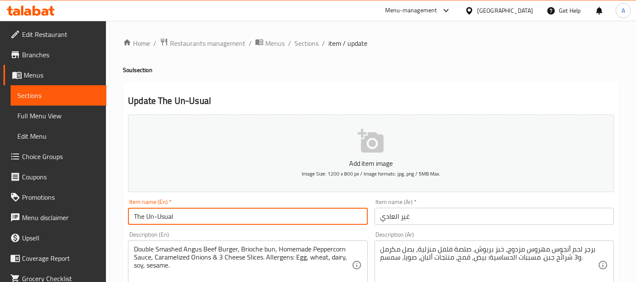
drag, startPoint x: 199, startPoint y: 213, endPoint x: 91, endPoint y: 216, distance: 108.1
paste input "u"
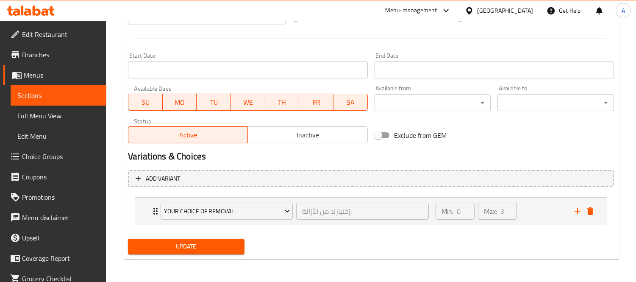
type input "The Unusual"
click at [181, 247] on span "Update" at bounding box center [186, 246] width 103 height 11
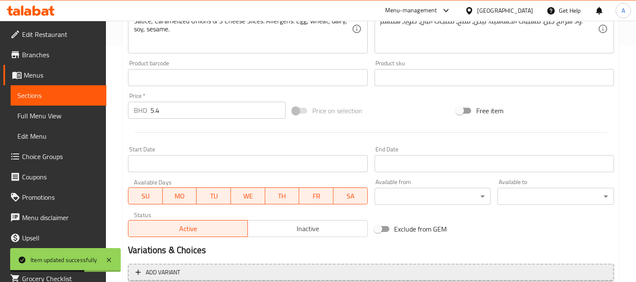
scroll to position [330, 0]
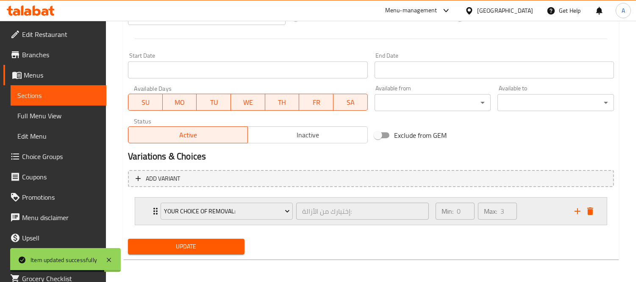
click at [568, 214] on div "Min: 0 ​ Max: 3 ​" at bounding box center [499, 210] width 139 height 27
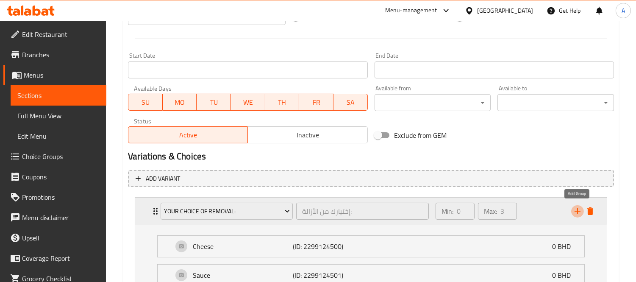
click at [579, 213] on icon "add" at bounding box center [577, 211] width 10 height 10
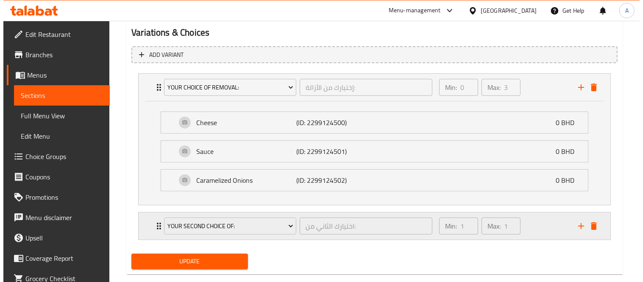
scroll to position [468, 0]
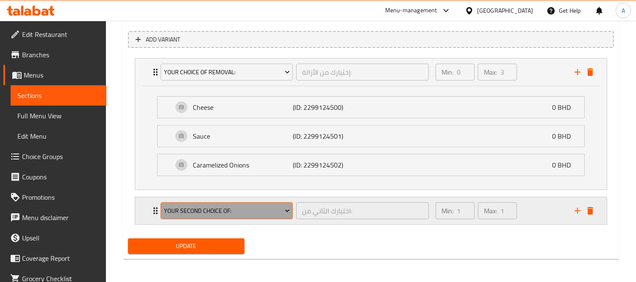
click at [216, 214] on span "Your Second Choice Of:" at bounding box center [227, 210] width 126 height 11
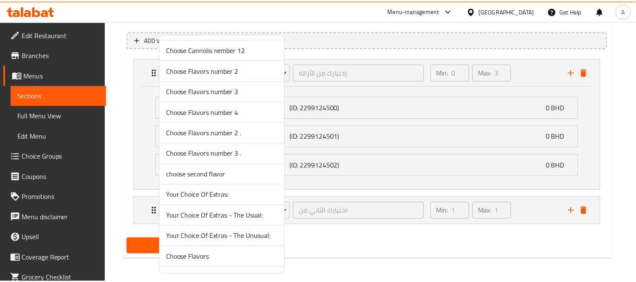
scroll to position [518, 0]
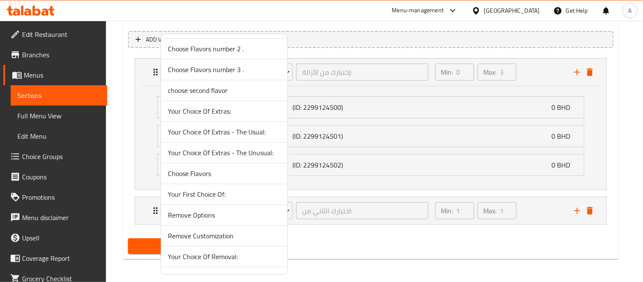
click at [244, 144] on li "Your Choice Of Extras - The Unusual:" at bounding box center [224, 152] width 126 height 21
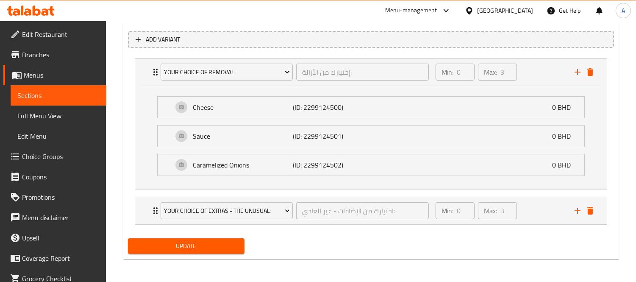
click at [196, 256] on div "Update" at bounding box center [186, 246] width 123 height 22
click at [200, 239] on button "Update" at bounding box center [186, 246] width 116 height 16
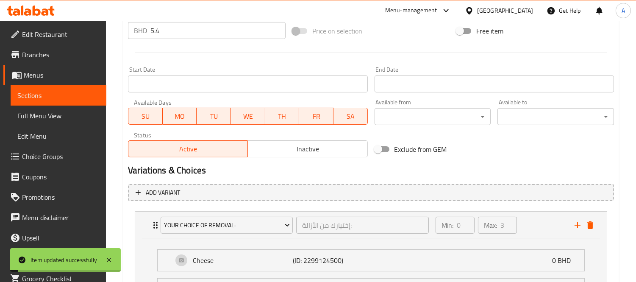
scroll to position [233, 0]
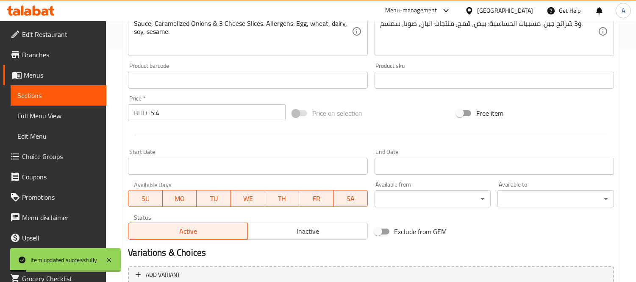
click at [34, 71] on span "Menus" at bounding box center [62, 75] width 76 height 10
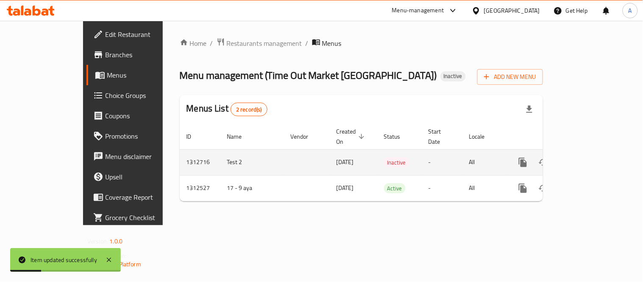
click at [601, 163] on td "enhanced table" at bounding box center [553, 162] width 95 height 26
click at [594, 156] on link "enhanced table" at bounding box center [584, 162] width 20 height 20
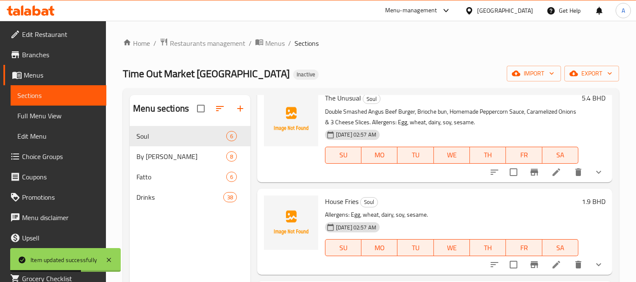
scroll to position [119, 0]
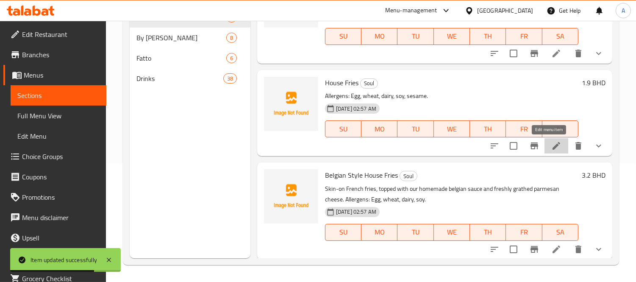
click at [552, 145] on icon at bounding box center [556, 146] width 10 height 10
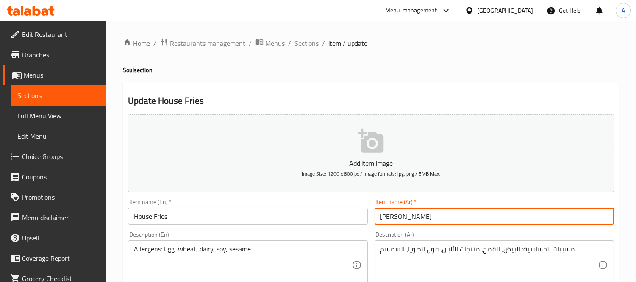
drag, startPoint x: 425, startPoint y: 219, endPoint x: 362, endPoint y: 214, distance: 63.7
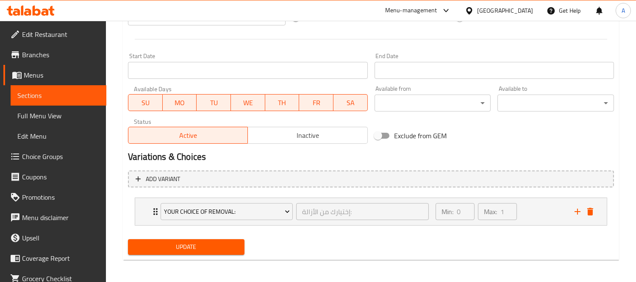
scroll to position [330, 0]
type input "بطاطا مقلية خاصتنا"
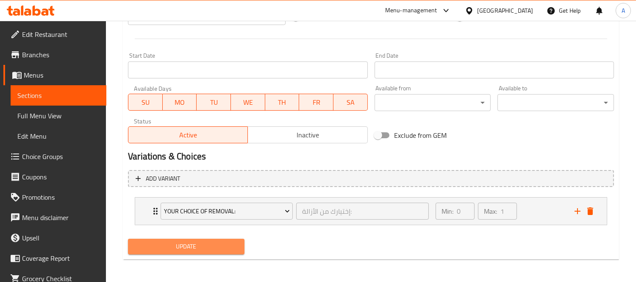
click at [220, 238] on button "Update" at bounding box center [186, 246] width 116 height 16
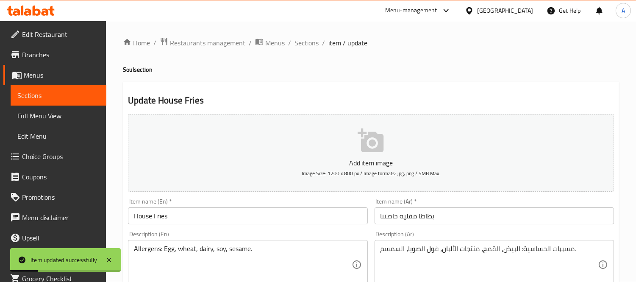
scroll to position [0, 0]
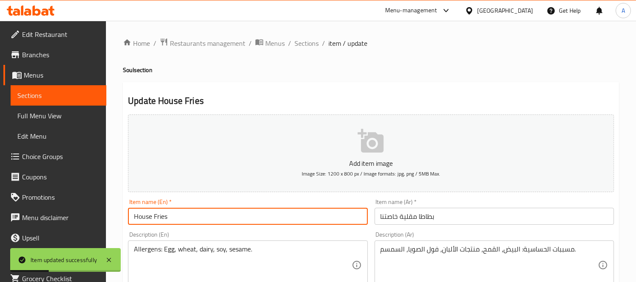
drag, startPoint x: 172, startPoint y: 221, endPoint x: 111, endPoint y: 210, distance: 62.4
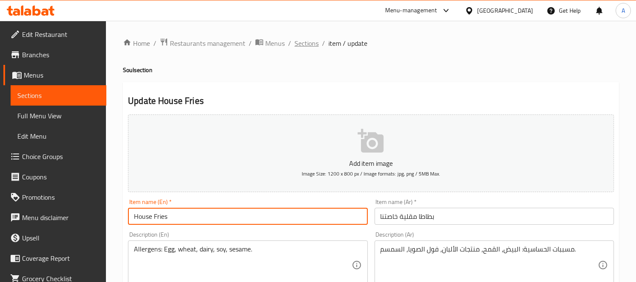
click at [307, 44] on span "Sections" at bounding box center [306, 43] width 24 height 10
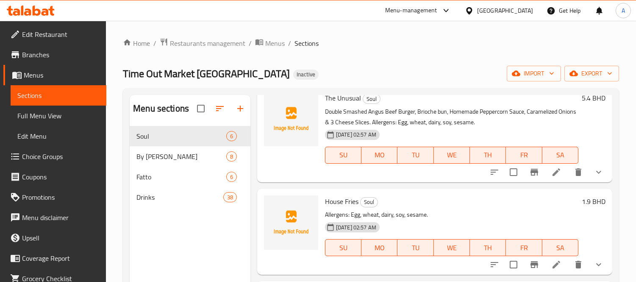
scroll to position [119, 0]
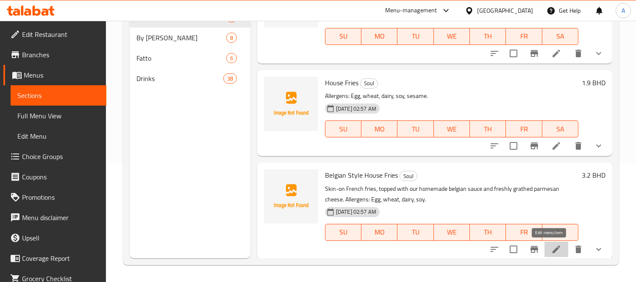
click at [552, 248] on icon at bounding box center [556, 249] width 8 height 8
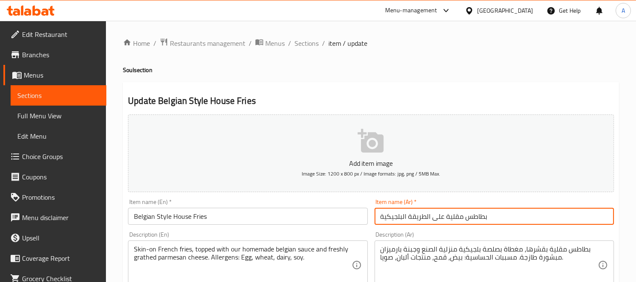
click at [469, 219] on input "بطاطس مقلية على الطريقة البلجيكية" at bounding box center [493, 216] width 239 height 17
click at [442, 218] on input "بطاطا مقلية على الطريقة البلجيكية" at bounding box center [493, 216] width 239 height 17
click at [443, 213] on input "بطاطا مقلية على الطريقة البلجيكية" at bounding box center [493, 216] width 239 height 17
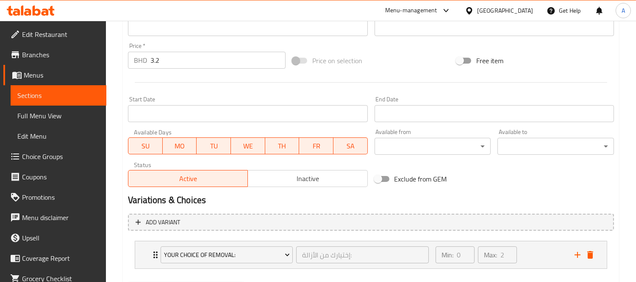
scroll to position [330, 0]
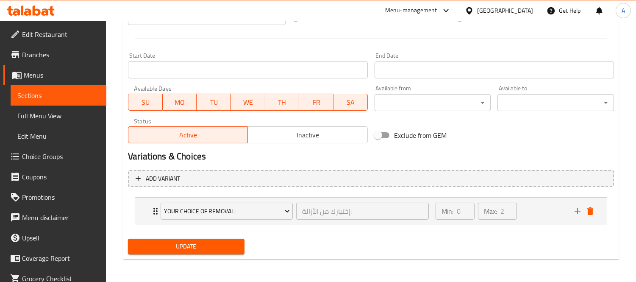
type input "بطاطا مقلية خاصتنا على الطريقة البلجيكية"
click at [178, 242] on span "Update" at bounding box center [186, 246] width 103 height 11
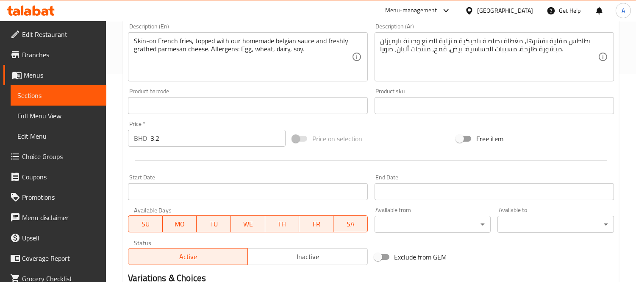
scroll to position [47, 0]
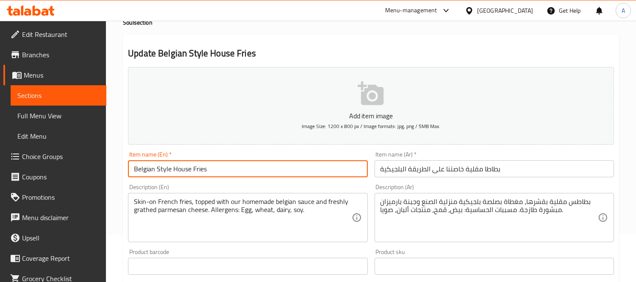
drag, startPoint x: 171, startPoint y: 167, endPoint x: 238, endPoint y: 169, distance: 67.4
click at [238, 169] on input "Belgian Style House Fries" at bounding box center [247, 168] width 239 height 17
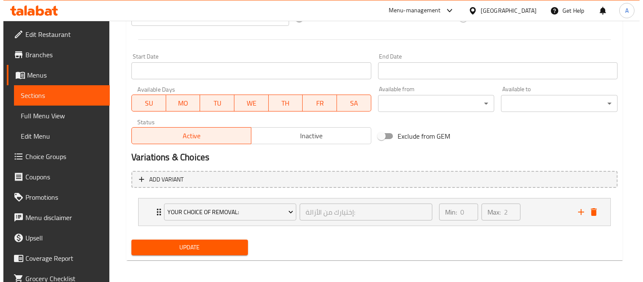
scroll to position [330, 0]
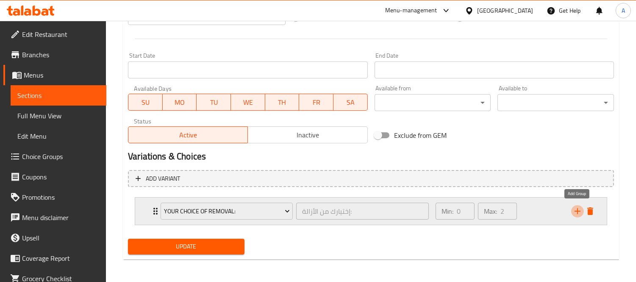
click at [580, 206] on icon "add" at bounding box center [577, 211] width 10 height 10
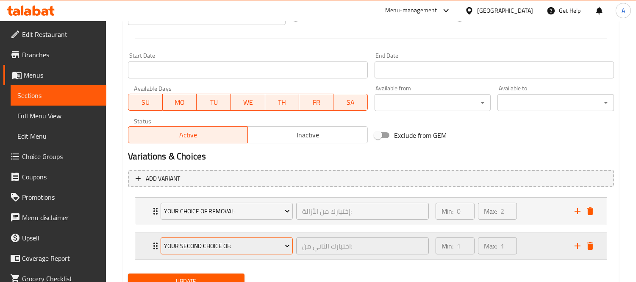
click at [245, 250] on button "Your Second Choice Of:" at bounding box center [227, 245] width 132 height 17
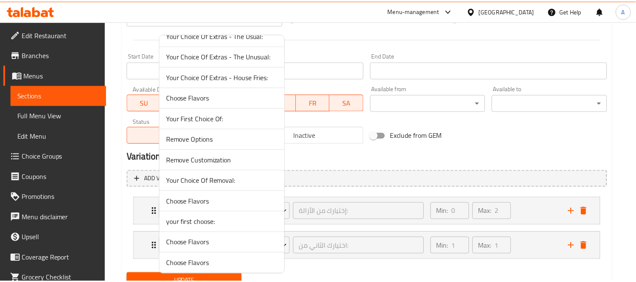
scroll to position [555, 0]
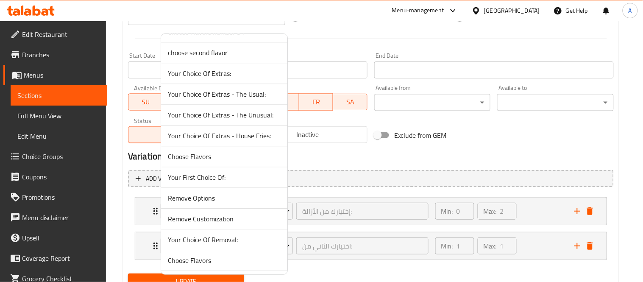
click at [259, 143] on li "Your Choice Of Extras - House Fries:" at bounding box center [224, 135] width 126 height 21
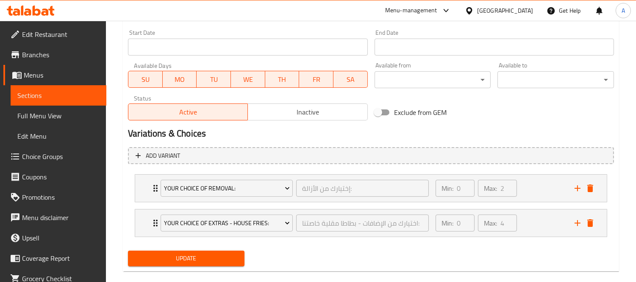
scroll to position [365, 0]
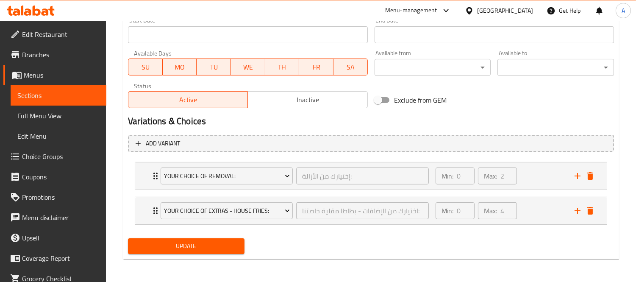
click at [204, 253] on button "Update" at bounding box center [186, 246] width 116 height 16
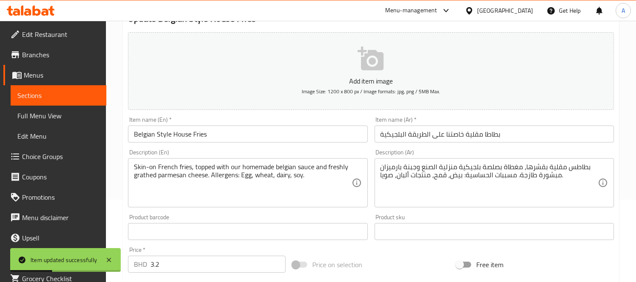
scroll to position [0, 0]
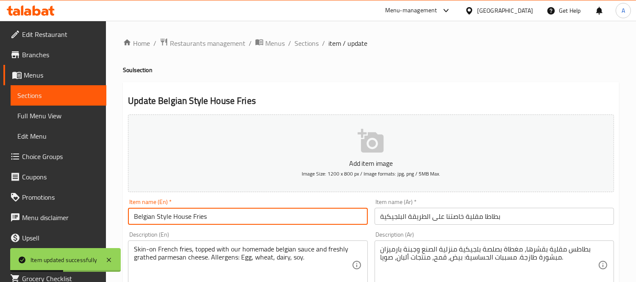
drag, startPoint x: 209, startPoint y: 216, endPoint x: 103, endPoint y: 213, distance: 106.8
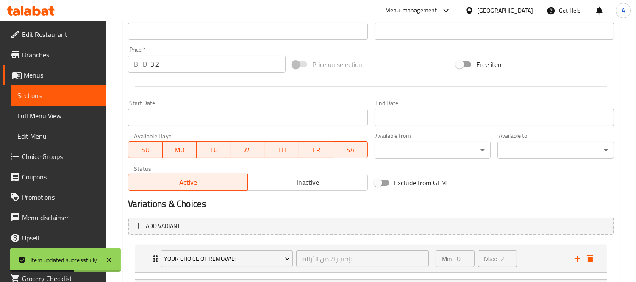
scroll to position [365, 0]
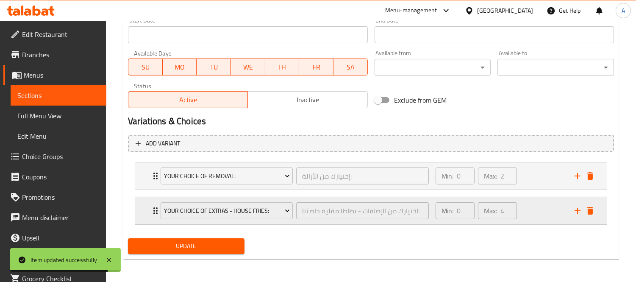
click at [597, 212] on div "Your Choice Of Extras - House Fries: اختيارك من الإضافات - بطاطا مقلية خاصتنا: …" at bounding box center [370, 210] width 471 height 27
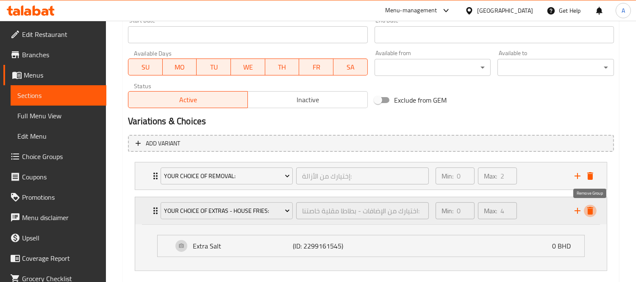
click at [592, 206] on icon "delete" at bounding box center [590, 210] width 10 height 10
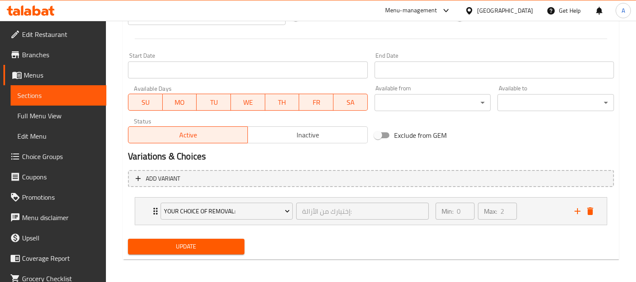
click at [230, 244] on span "Update" at bounding box center [186, 246] width 103 height 11
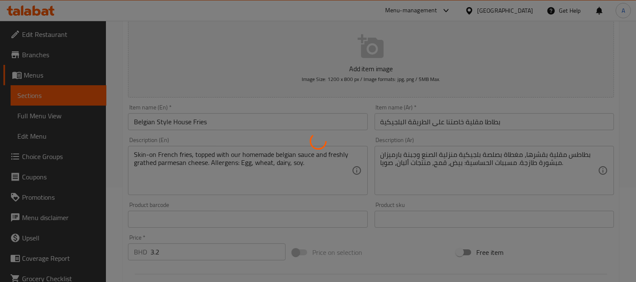
scroll to position [0, 0]
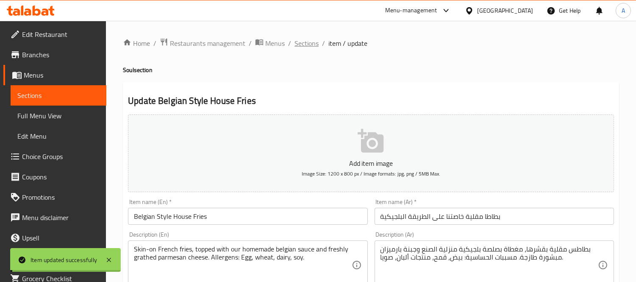
click at [314, 47] on span "Sections" at bounding box center [306, 43] width 24 height 10
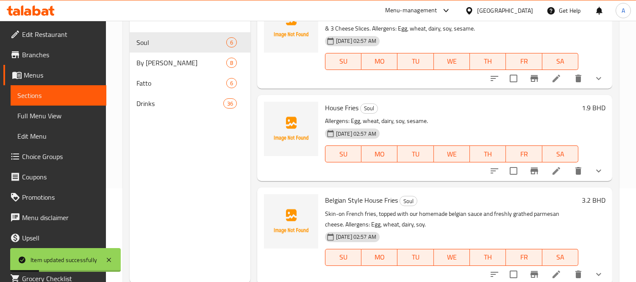
scroll to position [94, 0]
click at [551, 176] on li at bounding box center [556, 170] width 24 height 15
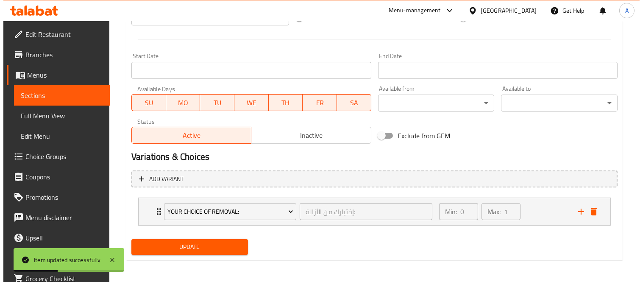
scroll to position [330, 0]
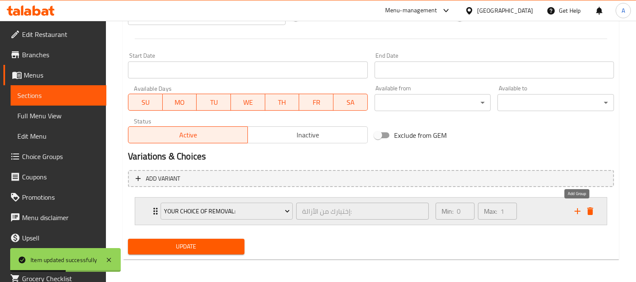
click at [573, 214] on icon "add" at bounding box center [577, 211] width 10 height 10
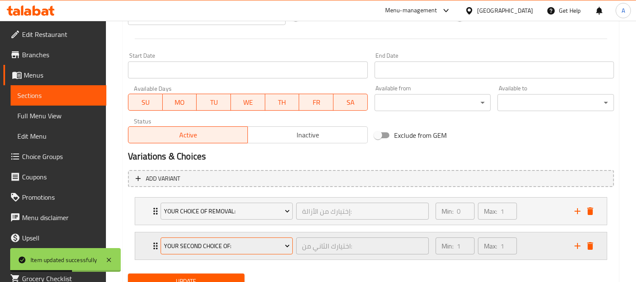
click at [250, 249] on span "Your Second Choice Of:" at bounding box center [227, 246] width 126 height 11
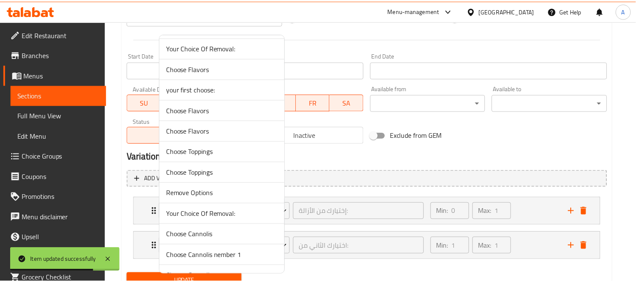
scroll to position [565, 0]
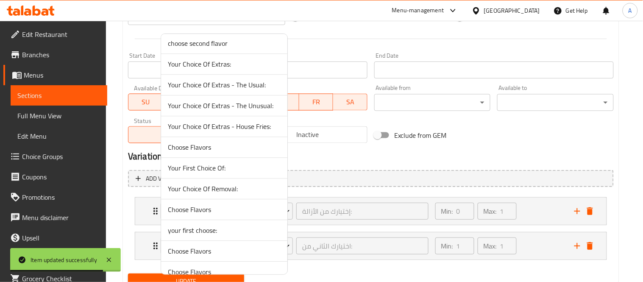
click at [257, 131] on span "Your Choice Of Extras - House Fries:" at bounding box center [224, 126] width 113 height 10
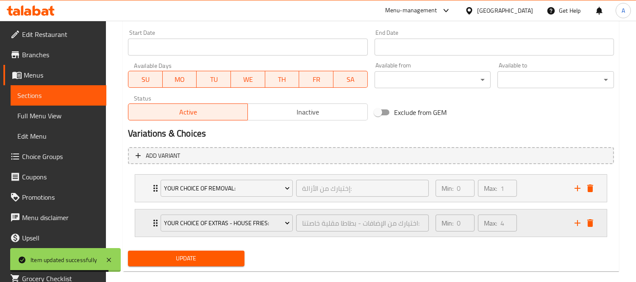
scroll to position [365, 0]
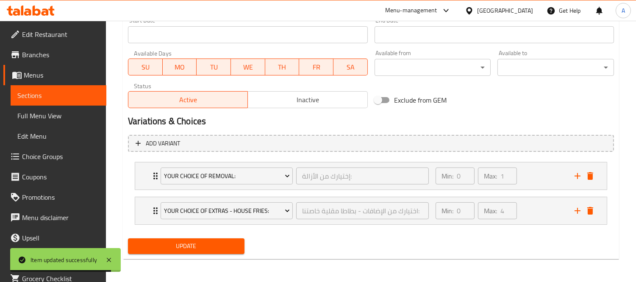
click at [200, 246] on span "Update" at bounding box center [186, 246] width 103 height 11
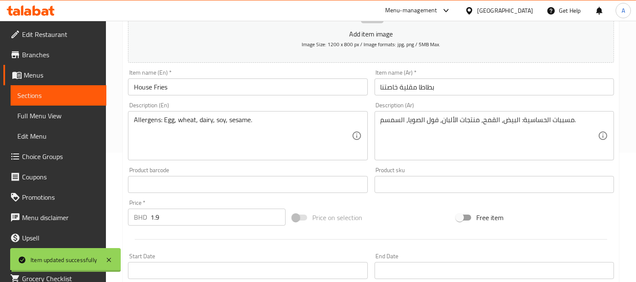
scroll to position [0, 0]
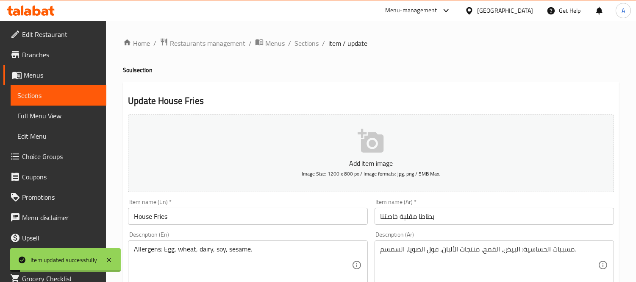
click at [304, 41] on span "Sections" at bounding box center [306, 43] width 24 height 10
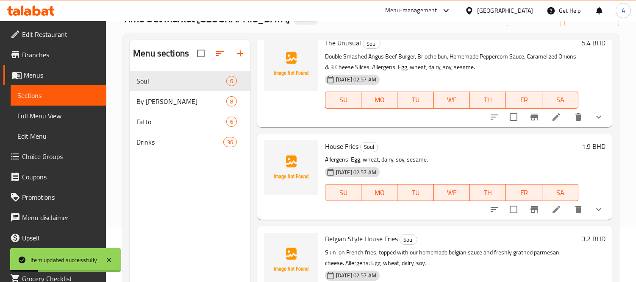
scroll to position [119, 0]
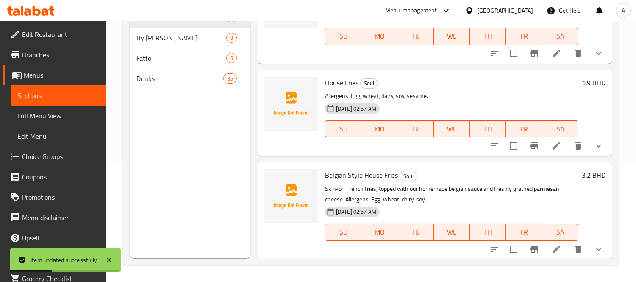
click at [555, 251] on li at bounding box center [556, 248] width 24 height 15
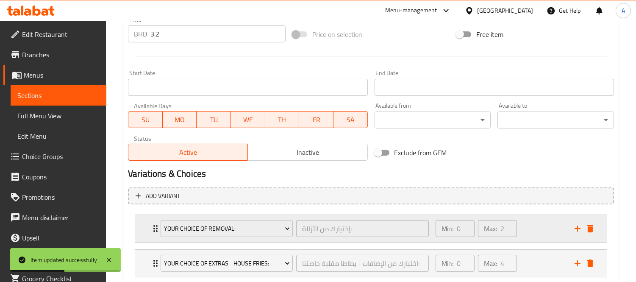
scroll to position [365, 0]
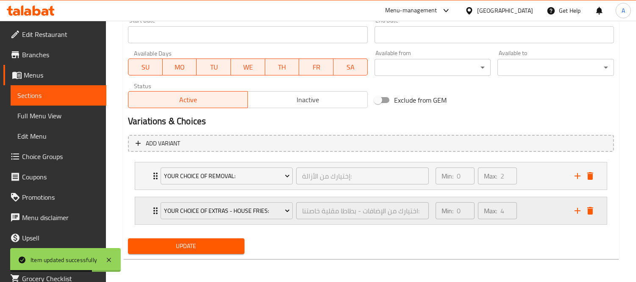
click at [590, 210] on icon "delete" at bounding box center [590, 211] width 6 height 8
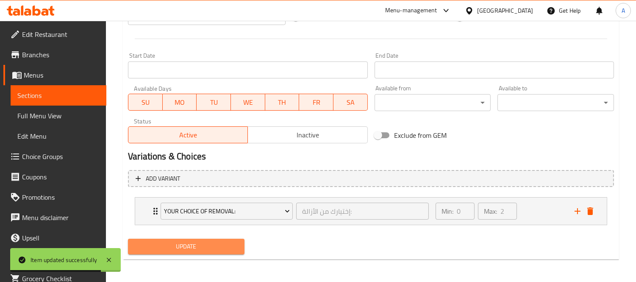
click at [237, 247] on span "Update" at bounding box center [186, 246] width 103 height 11
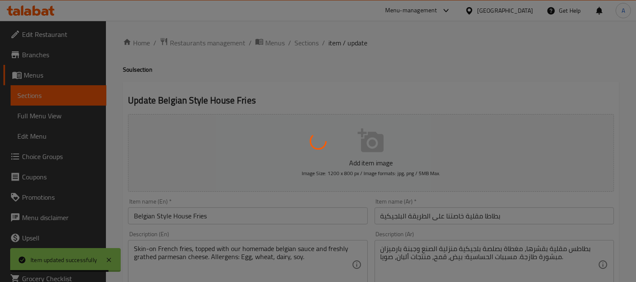
scroll to position [0, 0]
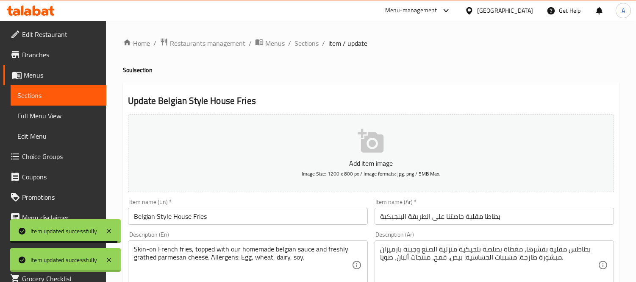
click at [206, 215] on div at bounding box center [318, 141] width 636 height 282
click at [206, 215] on input "Belgian Style House Fries" at bounding box center [247, 216] width 239 height 17
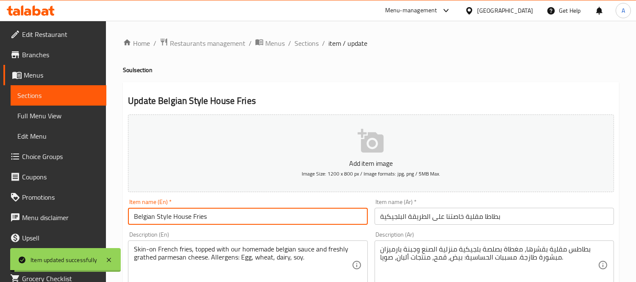
click at [206, 215] on input "Belgian Style House Fries" at bounding box center [247, 216] width 239 height 17
click at [477, 226] on div "Item name (Ar)   * بطاطا مقلية خاصتنا على الطريقة البلجيكية Item name (Ar) *" at bounding box center [494, 211] width 246 height 33
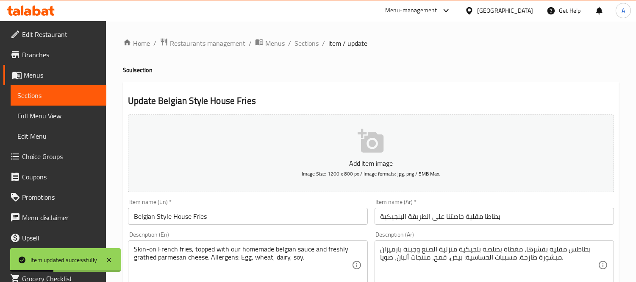
click at [477, 222] on input "بطاطا مقلية خاصتنا على الطريقة البلجيكية" at bounding box center [493, 216] width 239 height 17
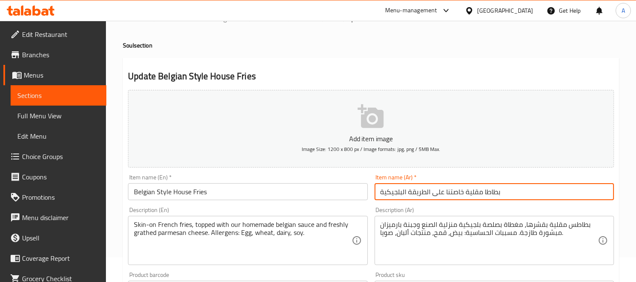
scroll to position [282, 0]
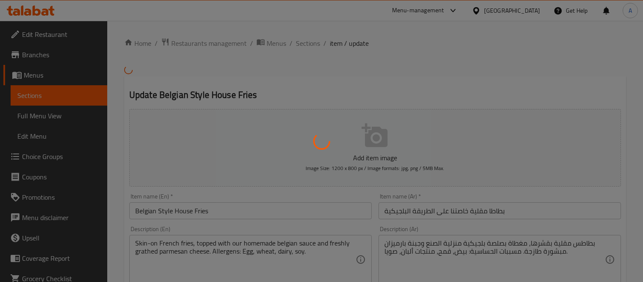
type input "إختيارك من الأزالة:"
type input "0"
type input "2"
type input "اختيارك من الإضافات - بطاطا مقلية خاصتنا على الطريقة البلجيكية:"
type input "0"
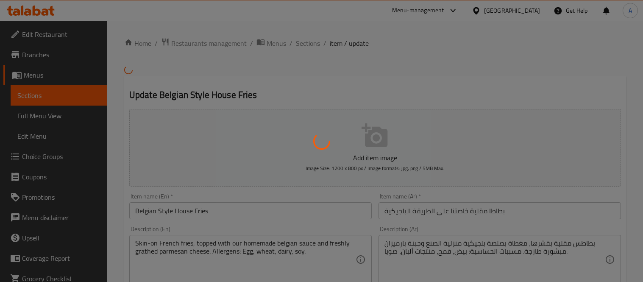
type input "4"
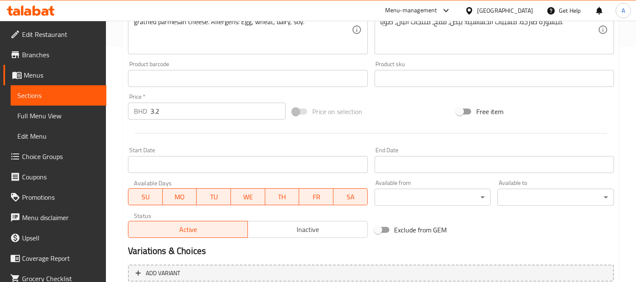
scroll to position [375, 0]
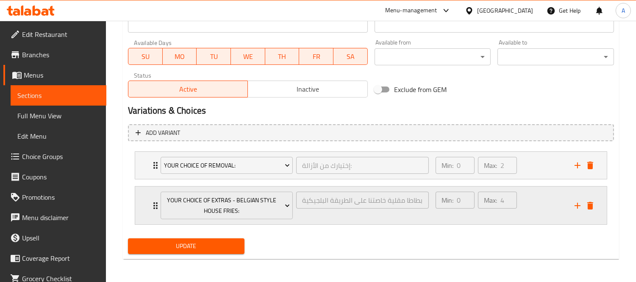
click at [139, 198] on div "Your Choice Of Extras - Belgian Style House Fries: اختيارك من الإضافات - بطاطا …" at bounding box center [370, 205] width 471 height 38
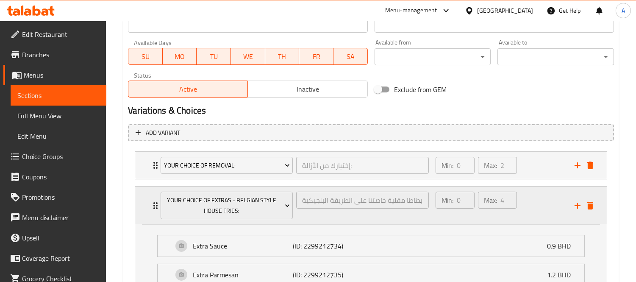
scroll to position [450, 0]
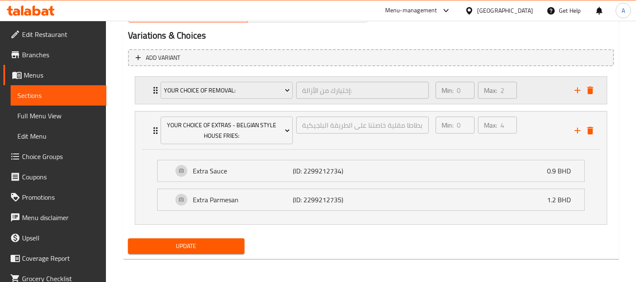
click at [145, 91] on div "Your Choice Of Removal: إختيارك من الأزالة: ​ Min: 0 ​ Max: 2 ​" at bounding box center [370, 90] width 471 height 27
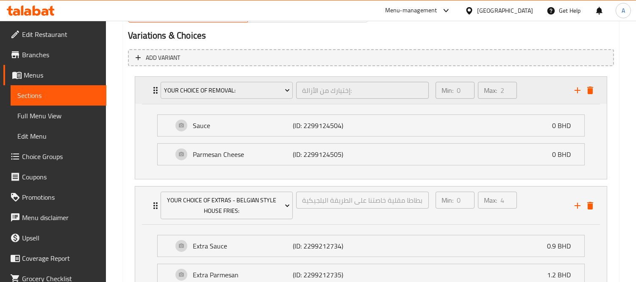
click at [145, 91] on div "Your Choice Of Removal: إختيارك من الأزالة: ​ Min: 0 ​ Max: 2 ​" at bounding box center [370, 90] width 471 height 27
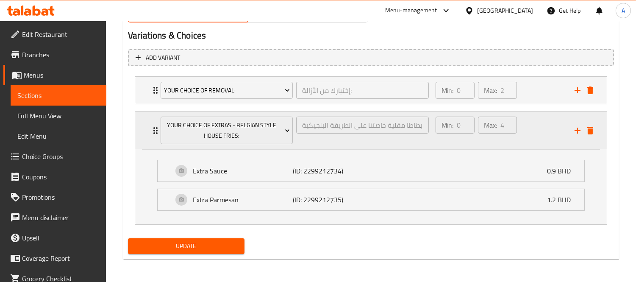
click at [141, 125] on div "Your Choice Of Extras - Belgian Style House Fries: اختيارك من الإضافات - بطاطا …" at bounding box center [370, 130] width 471 height 38
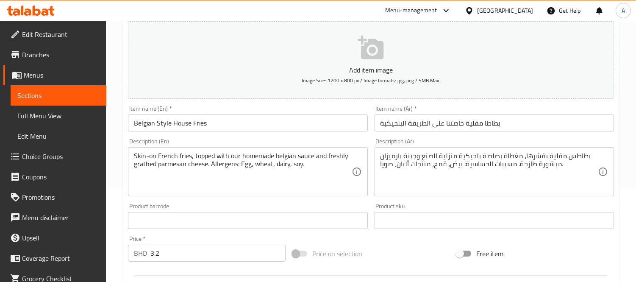
scroll to position [0, 0]
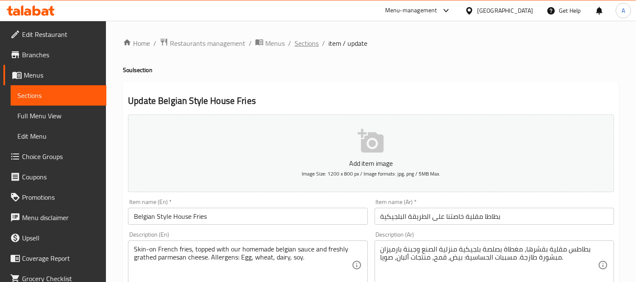
click at [315, 40] on span "Sections" at bounding box center [306, 43] width 24 height 10
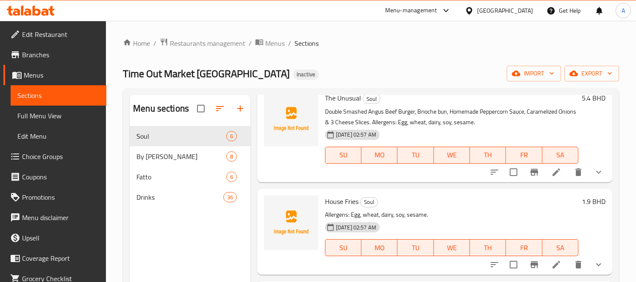
scroll to position [119, 0]
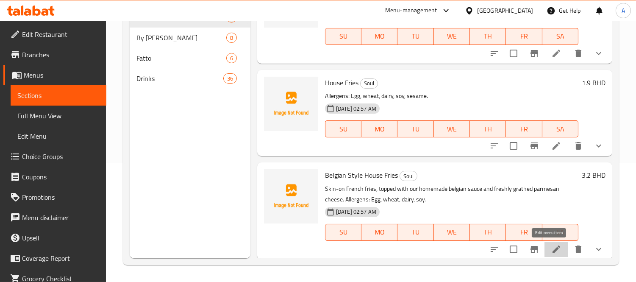
click at [551, 244] on icon at bounding box center [556, 249] width 10 height 10
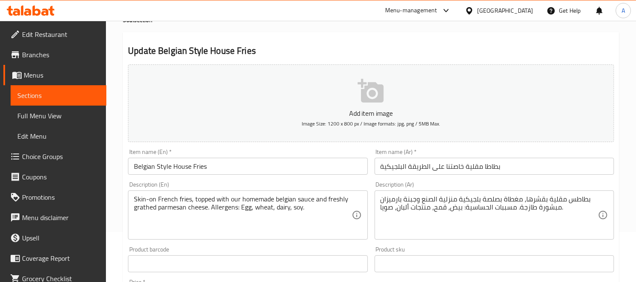
scroll to position [94, 0]
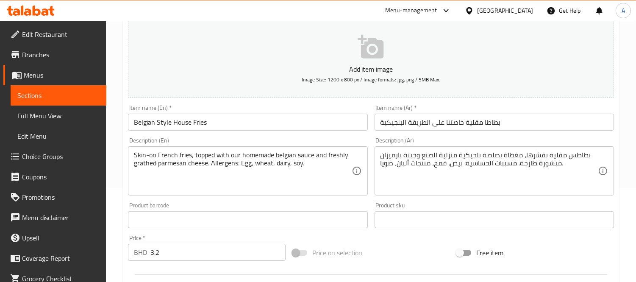
click at [450, 157] on textarea "بطاطس مقلية بقشرها، مغطاة بصلصة بلجيكية منزلية الصنع وجبنة بارميزان مبشورة طازج…" at bounding box center [488, 171] width 217 height 40
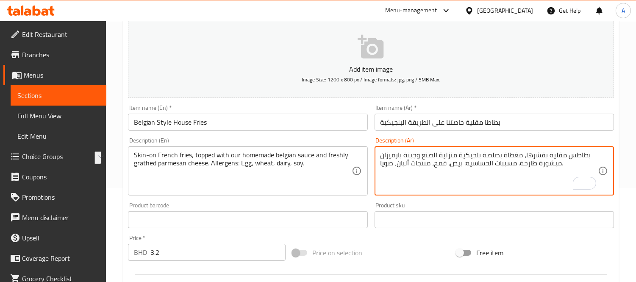
drag, startPoint x: 422, startPoint y: 156, endPoint x: 456, endPoint y: 157, distance: 33.5
click at [456, 157] on textarea "بطاطس مقلية بقشرها، مغطاة بصلصة بلجيكية منزلية الصنع وجبنة بارميزان مبشورة طازج…" at bounding box center [488, 171] width 217 height 40
type textarea "بطاطس مقلية بقشرها، مغطاة بصلصة بلجيكية بيتي خاصتنا وجبنة بارميزان مبشورة طازجة…"
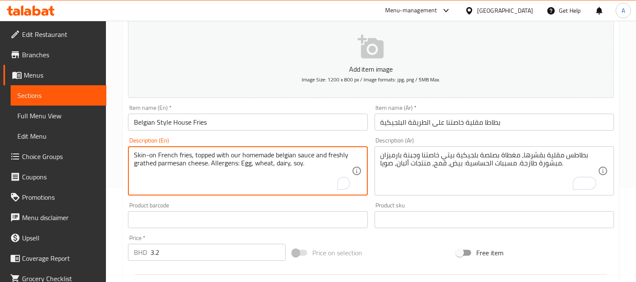
click at [153, 166] on textarea "Skin-on French fries, topped with our homemade belgian sauce and freshly grathe…" at bounding box center [242, 171] width 217 height 40
click at [195, 166] on textarea "Skin-on French fries, topped with our homemade belgian sauce and freshly grathe…" at bounding box center [242, 171] width 217 height 40
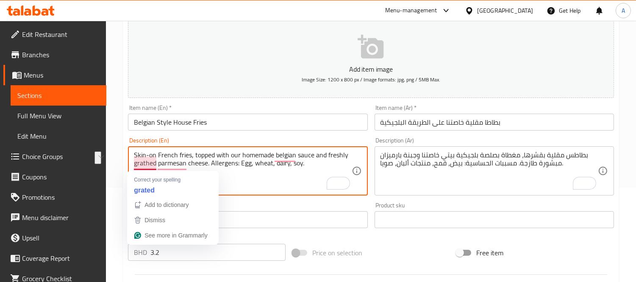
drag, startPoint x: 206, startPoint y: 167, endPoint x: 140, endPoint y: 164, distance: 65.7
click at [140, 164] on textarea "Skin-on French fries, topped with our homemade belgian sauce and freshly grathe…" at bounding box center [242, 171] width 217 height 40
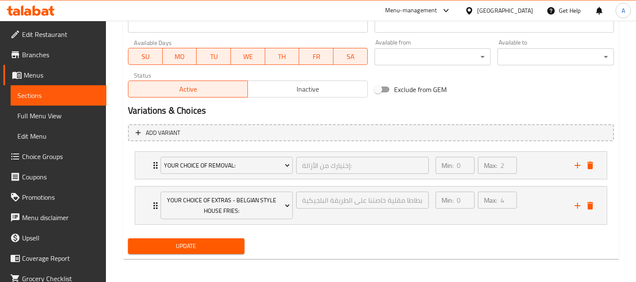
type textarea "Skin-on French fries, topped with our homemade Belgian sauce and freshly grated…"
click at [200, 242] on span "Update" at bounding box center [186, 246] width 103 height 11
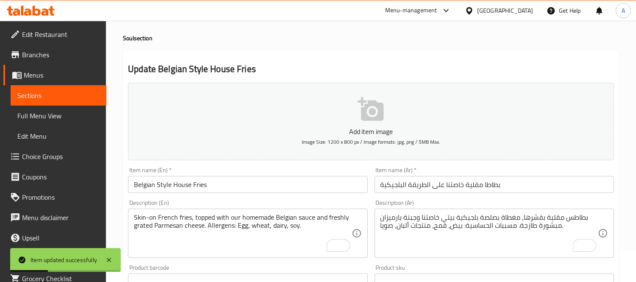
scroll to position [0, 0]
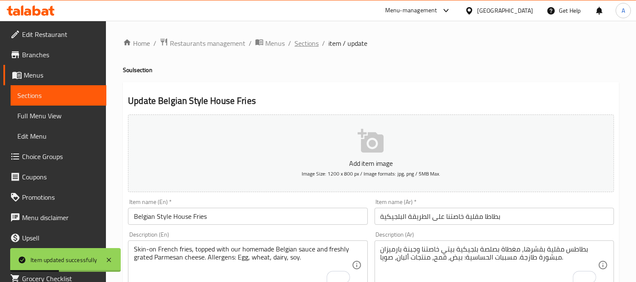
click at [308, 47] on span "Sections" at bounding box center [306, 43] width 24 height 10
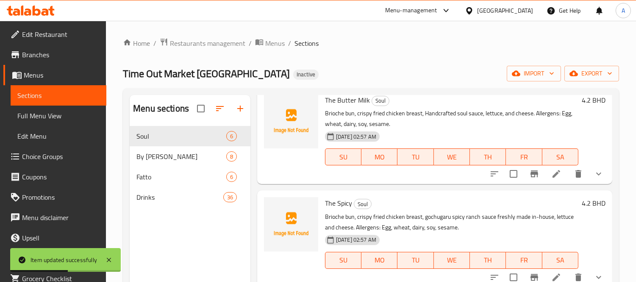
scroll to position [94, 0]
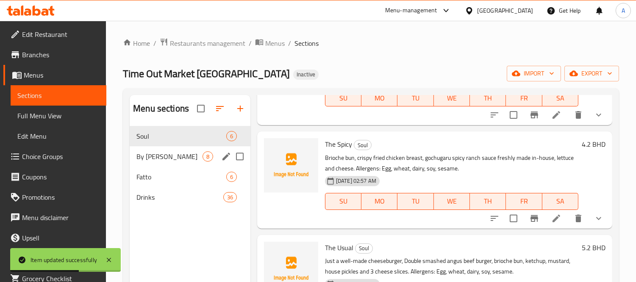
click at [187, 154] on span "By [PERSON_NAME]" at bounding box center [169, 156] width 66 height 10
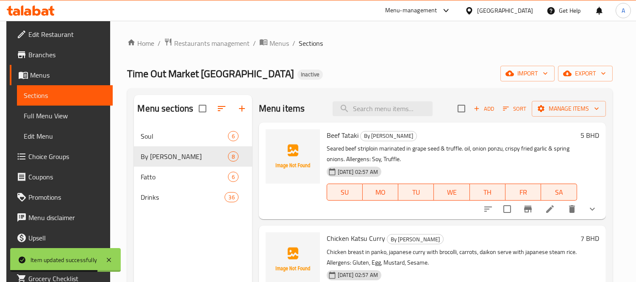
click at [547, 204] on icon at bounding box center [550, 209] width 10 height 10
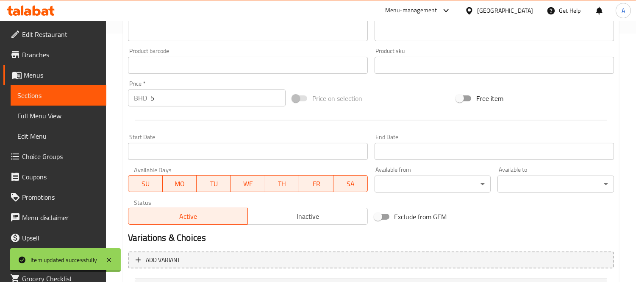
scroll to position [330, 0]
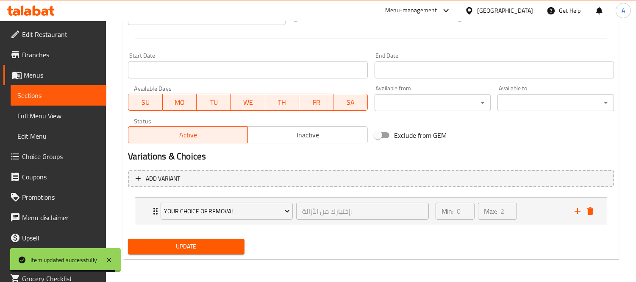
click at [132, 208] on li "Your Choice Of Removal: إختيارك من الأزالة: ​ Min: 0 ​ Max: 2 ​ Onion (ID: 2299…" at bounding box center [371, 211] width 486 height 35
click at [139, 210] on div "Your Choice Of Removal: إختيارك من الأزالة: ​ Min: 0 ​ Max: 2 ​" at bounding box center [370, 210] width 471 height 27
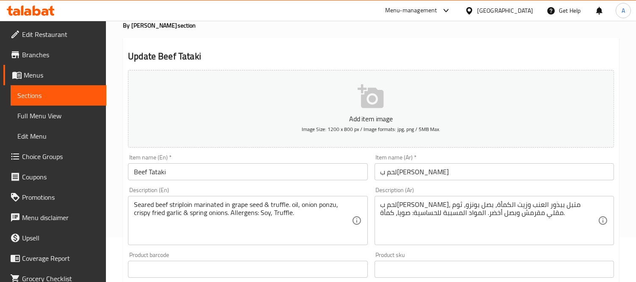
scroll to position [0, 0]
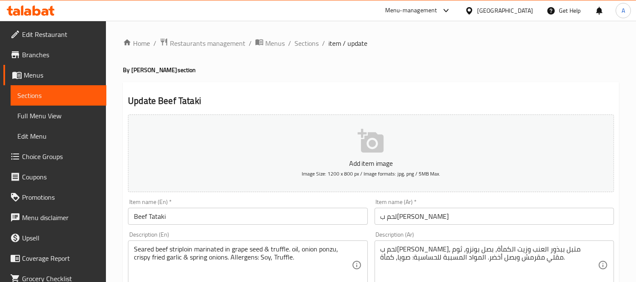
click at [319, 38] on ol "Home / Restaurants management / Menus / Sections / item / update" at bounding box center [371, 43] width 496 height 11
click at [314, 40] on span "Sections" at bounding box center [306, 43] width 24 height 10
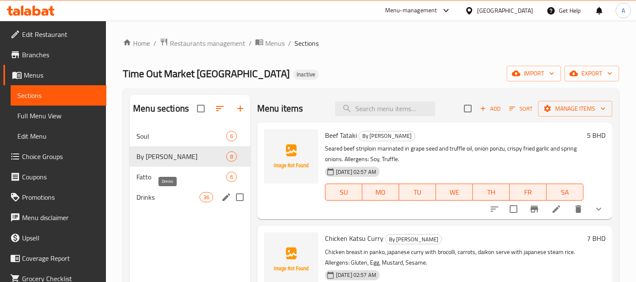
click at [166, 197] on span "Drinks" at bounding box center [167, 197] width 63 height 10
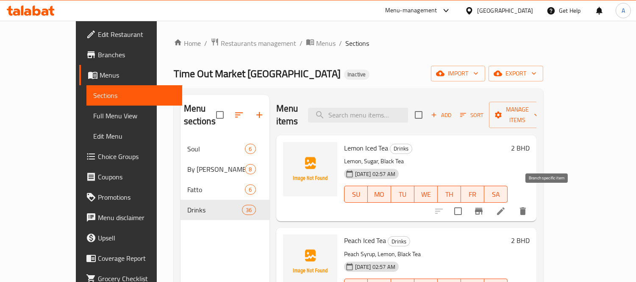
click at [506, 206] on icon at bounding box center [501, 211] width 10 height 10
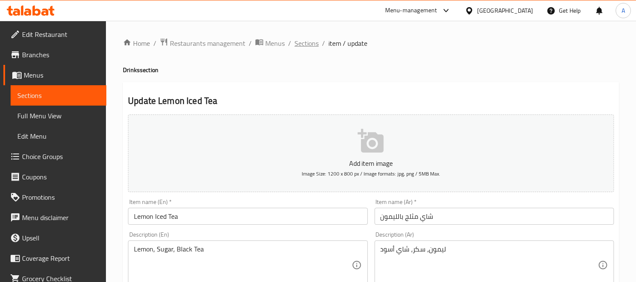
click at [312, 44] on span "Sections" at bounding box center [306, 43] width 24 height 10
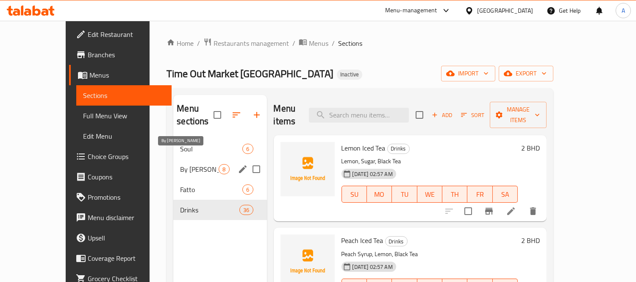
click at [180, 164] on span "By [PERSON_NAME]" at bounding box center [199, 169] width 39 height 10
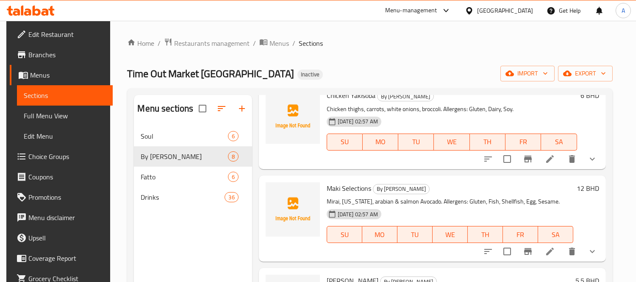
scroll to position [424, 0]
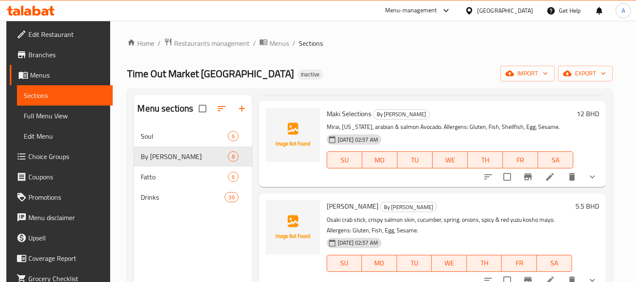
click at [548, 184] on div at bounding box center [540, 176] width 125 height 20
click at [550, 178] on icon at bounding box center [550, 177] width 10 height 10
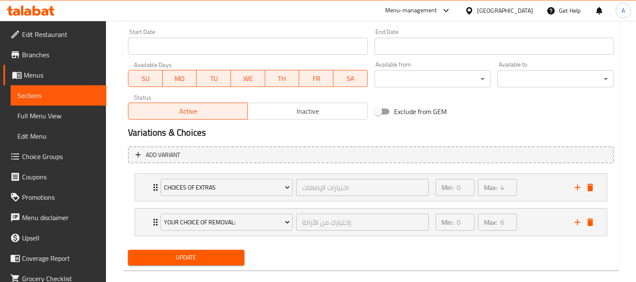
scroll to position [365, 0]
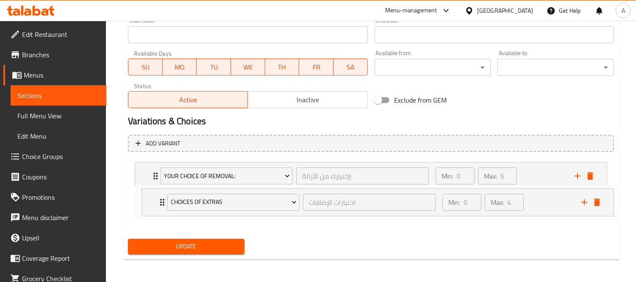
drag, startPoint x: 138, startPoint y: 177, endPoint x: 147, endPoint y: 208, distance: 33.0
click at [147, 208] on div "Choices Of Extras اختيارات الإضافات ​ Min: 0 ​ Max: 4 ​ Soy Wrap (ID: 229907761…" at bounding box center [371, 192] width 486 height 69
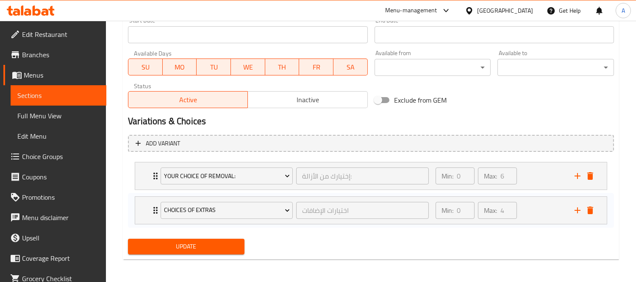
click at [172, 249] on span "Update" at bounding box center [186, 246] width 103 height 11
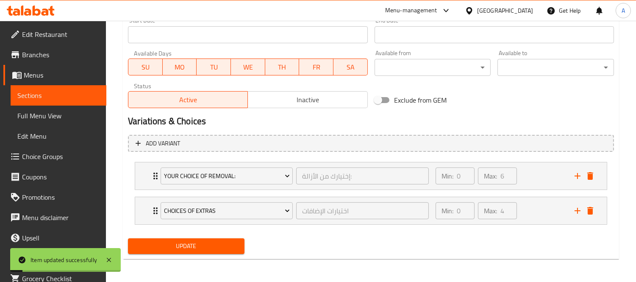
click at [133, 206] on li "Choices Of Extras اختيارات الإضافات ​ Min: 0 ​ Max: 4 ​ Soy Wrap (ID: 229907761…" at bounding box center [371, 210] width 486 height 35
click at [136, 214] on div "Choices Of Extras اختيارات الإضافات ​ Min: 0 ​ Max: 4 ​" at bounding box center [370, 210] width 471 height 27
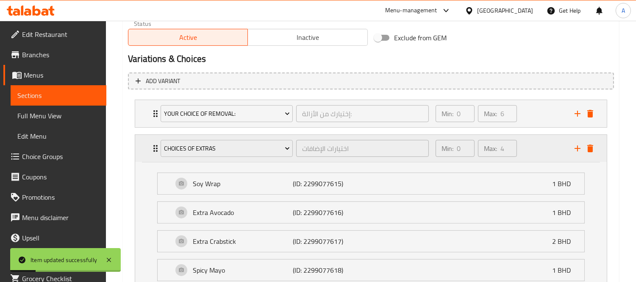
scroll to position [498, 0]
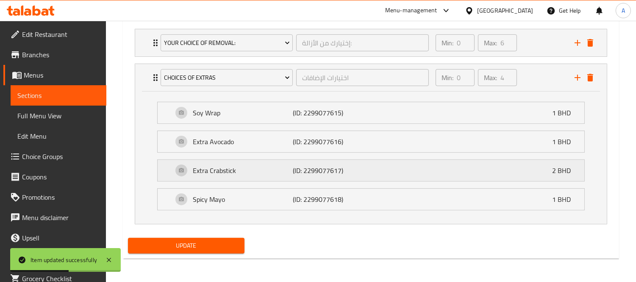
click at [158, 178] on div "Extra Crabstick (ID: 2299077617) 2 BHD" at bounding box center [371, 170] width 427 height 21
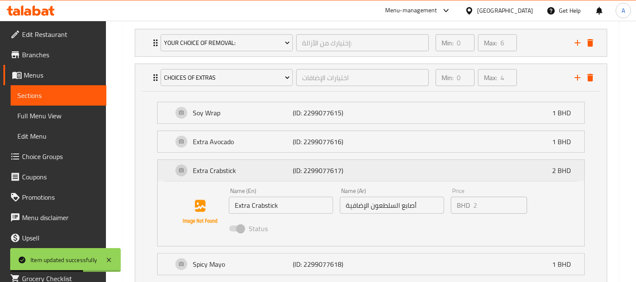
click at [158, 178] on div "Extra Crabstick (ID: 2299077617) 2 BHD" at bounding box center [371, 170] width 427 height 21
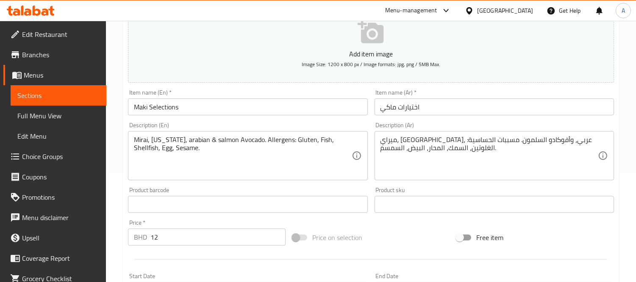
scroll to position [141, 0]
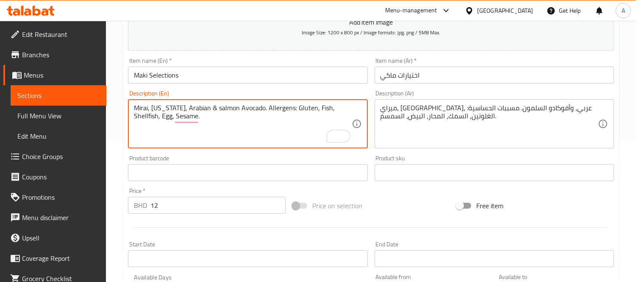
click at [207, 106] on textarea "Mirai, California, Arabian & salmon Avocado. Allergens: Gluten, Fish, Shellfish…" at bounding box center [242, 124] width 217 height 40
type textarea "Mirai, California, Arabian and salmon Avocado. Allergens: Gluten, Fish, Shellfi…"
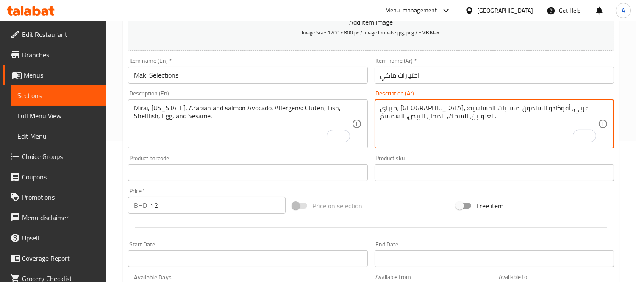
click at [481, 107] on textarea "ميراي، كاليفورنيا، عربي، أفوكادو السلمون. مسببات الحساسية: الغلوتين، السمك، الم…" at bounding box center [488, 124] width 217 height 40
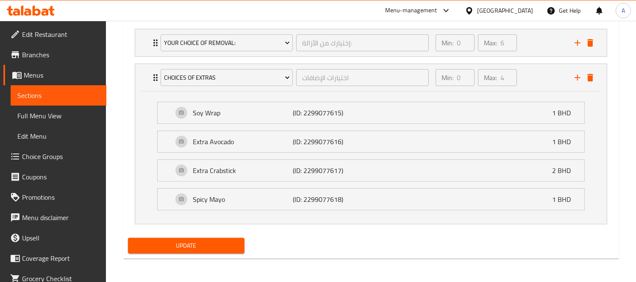
type textarea "ميراي، كاليفورنيا، عربي، أفوكادو سلمون. مسببات الحساسية: الغلوتين، السمك، المحا…"
click at [209, 250] on span "Update" at bounding box center [186, 245] width 103 height 11
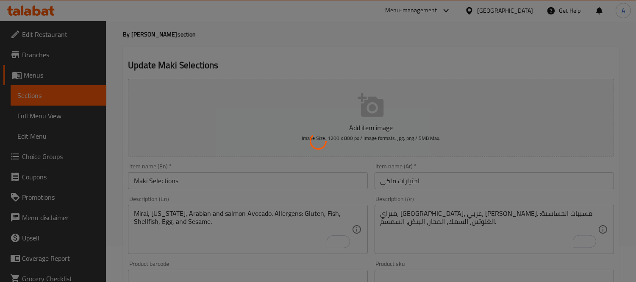
scroll to position [0, 0]
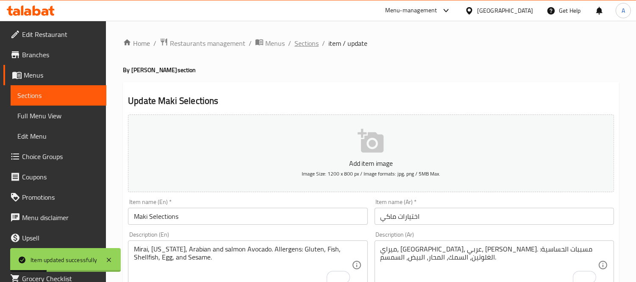
click at [306, 48] on span "Sections" at bounding box center [306, 43] width 24 height 10
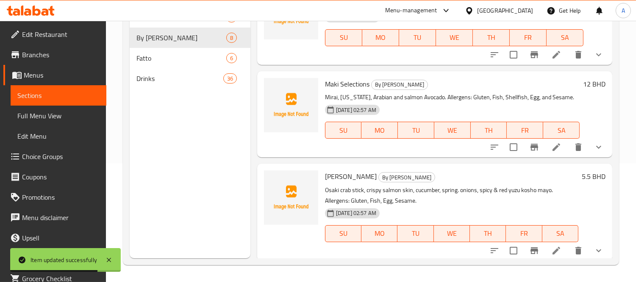
scroll to position [354, 0]
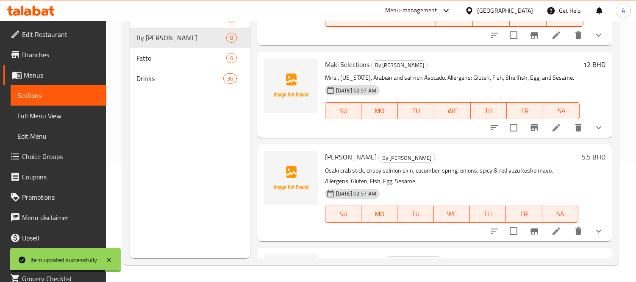
click at [551, 231] on icon at bounding box center [556, 231] width 10 height 10
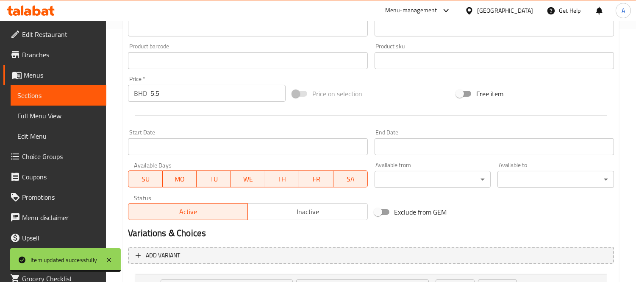
scroll to position [365, 0]
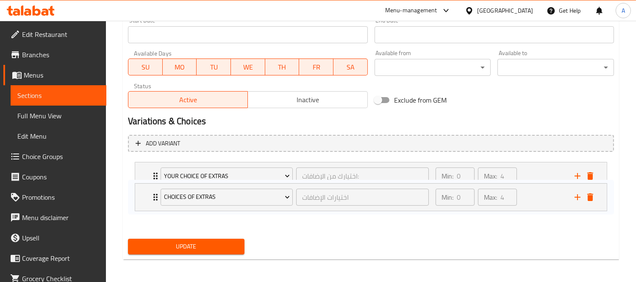
drag, startPoint x: 142, startPoint y: 180, endPoint x: 142, endPoint y: 205, distance: 25.8
click at [142, 205] on div "Choices Of Extras اختيارات الإضافات ​ Min: 0 ​ Max: 4 ​ Soy Wrap (ID: 229907761…" at bounding box center [371, 192] width 486 height 69
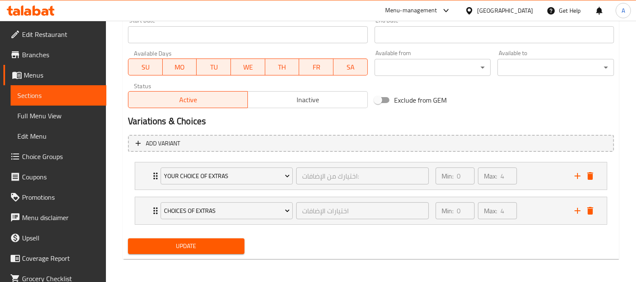
click at [135, 208] on div "Choices Of Extras اختيارات الإضافات ​ Min: 0 ​ Max: 4 ​ Soy Wrap (ID: 229907761…" at bounding box center [371, 211] width 472 height 28
click at [137, 208] on div "Choices Of Extras اختيارات الإضافات ​ Min: 0 ​ Max: 4 ​" at bounding box center [370, 210] width 471 height 27
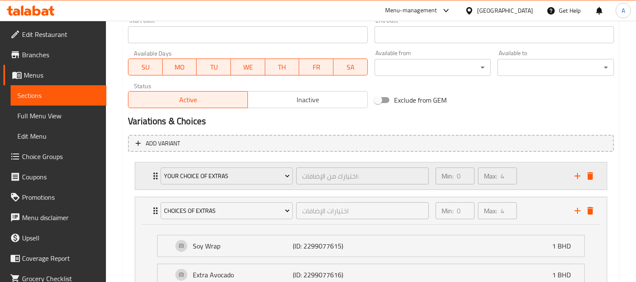
click at [144, 175] on div "Your Choice Of Extras اختيارك من الإضافات: ​ Min: 0 ​ Max: 4 ​" at bounding box center [370, 175] width 471 height 27
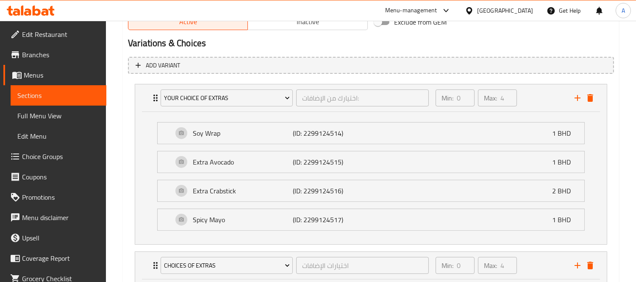
scroll to position [442, 0]
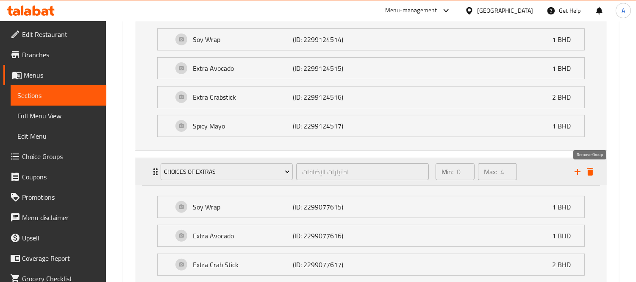
click at [589, 173] on icon "delete" at bounding box center [590, 172] width 6 height 8
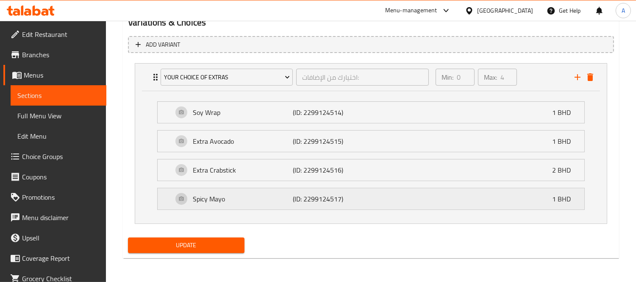
scroll to position [463, 0]
click at [208, 248] on span "Update" at bounding box center [186, 245] width 103 height 11
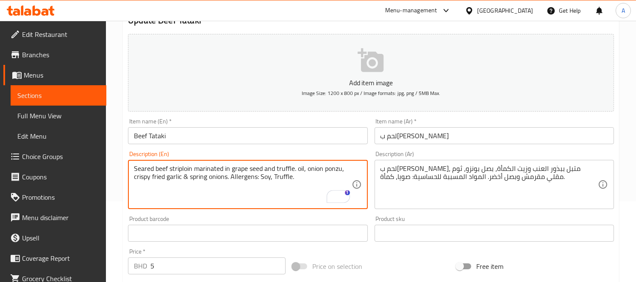
scroll to position [94, 0]
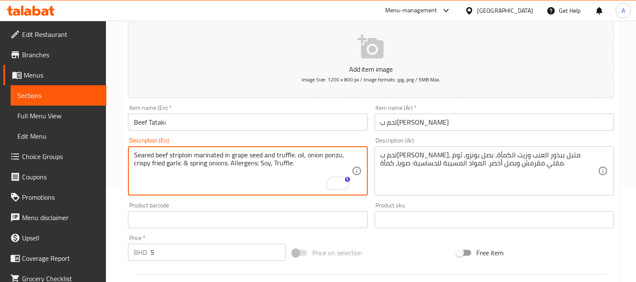
click at [186, 164] on textarea "Seared beef striploin marinated in grape seed and truffle. oil, onion ponzu, cr…" at bounding box center [242, 171] width 217 height 40
click at [296, 155] on textarea "Seared beef striploin marinated in grape seed and truffle. oil, onion ponzu, cr…" at bounding box center [242, 171] width 217 height 40
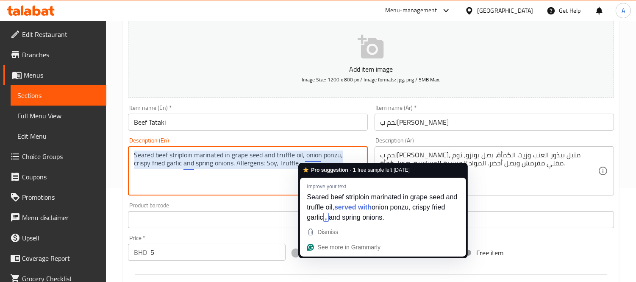
click at [187, 164] on textarea "Seared beef striploin marinated in grape seed and truffle oil, onion ponzu, cri…" at bounding box center [242, 171] width 217 height 40
click at [253, 179] on textarea "Seared beef striploin marinated in grape seed and truffle oil, onion ponzu, cri…" at bounding box center [242, 171] width 217 height 40
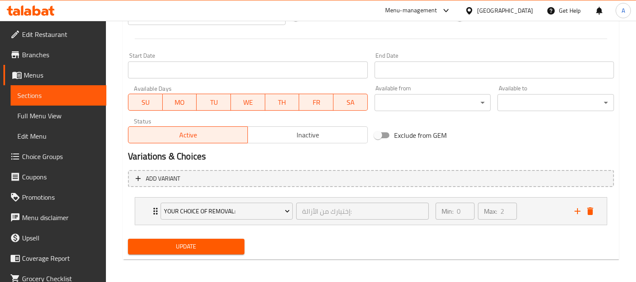
type textarea "Seared beef striploin marinated in grape seed and truffle oil, onion ponzu, cri…"
click at [196, 243] on span "Update" at bounding box center [186, 246] width 103 height 11
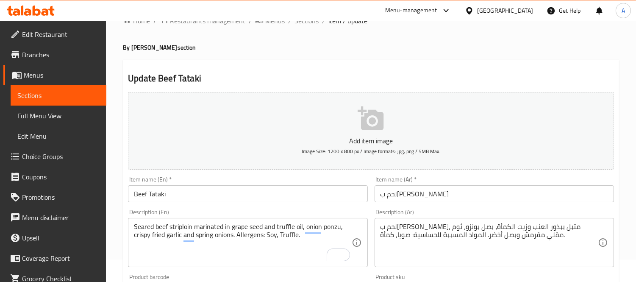
scroll to position [0, 0]
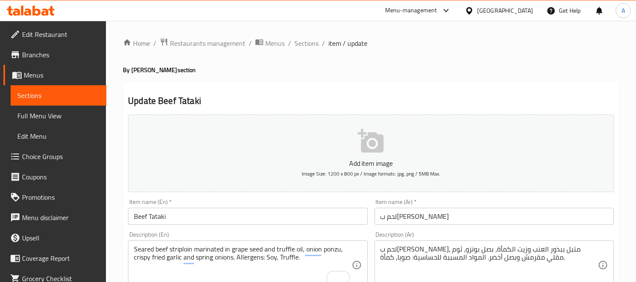
click at [318, 47] on ol "Home / Restaurants management / Menus / Sections / item / update" at bounding box center [371, 43] width 496 height 11
click at [308, 45] on span "Sections" at bounding box center [306, 43] width 24 height 10
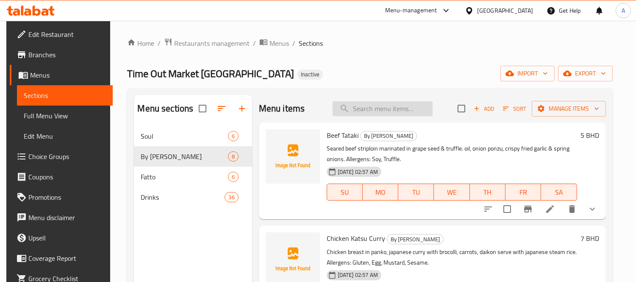
click at [352, 106] on input "search" at bounding box center [383, 108] width 100 height 15
paste input "Seafood Yakisoba"
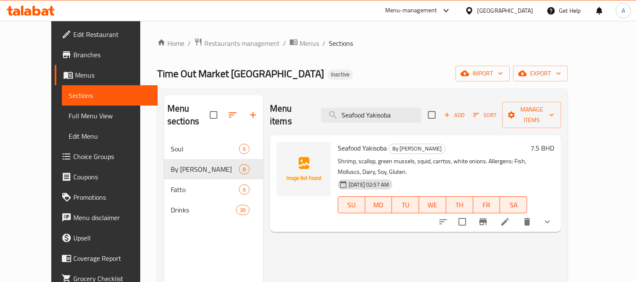
type input "Seafood Yakisoba"
click at [517, 214] on li at bounding box center [505, 221] width 24 height 15
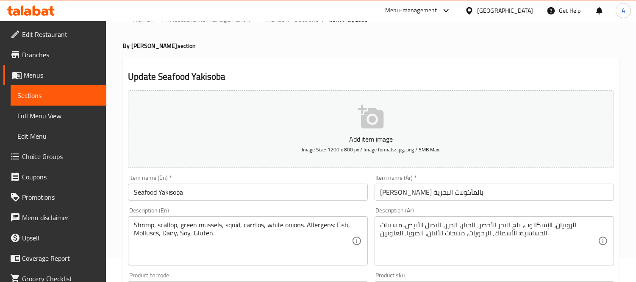
scroll to position [47, 0]
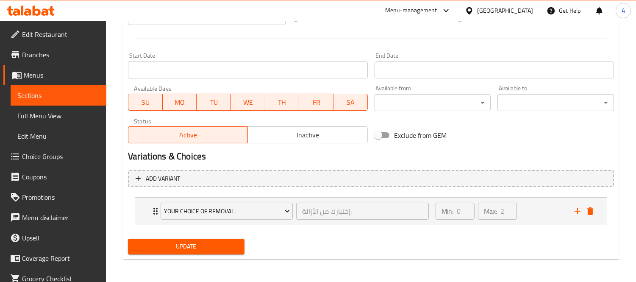
type textarea "Shrimp, scallop, green mussels, squid, carrots, and white onions. Allergens: Fi…"
click at [222, 241] on span "Update" at bounding box center [186, 246] width 103 height 11
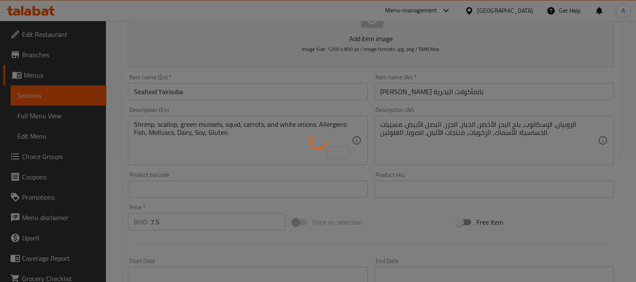
scroll to position [94, 0]
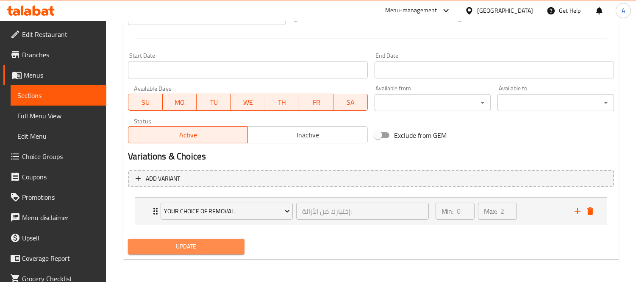
click at [220, 247] on span "Update" at bounding box center [186, 246] width 103 height 11
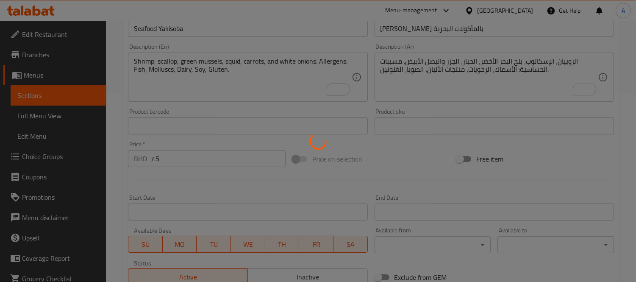
scroll to position [141, 0]
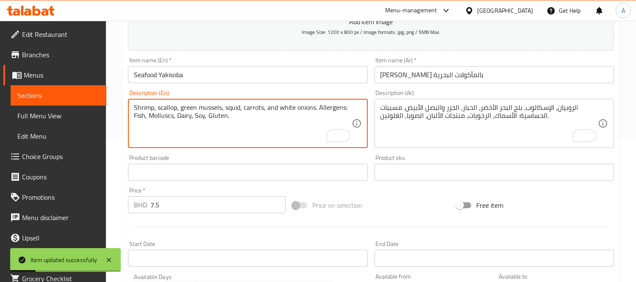
click at [170, 112] on textarea "Shrimp, scallop, green mussels, squid, carrots, and white onions. Allergens: Fi…" at bounding box center [242, 123] width 217 height 40
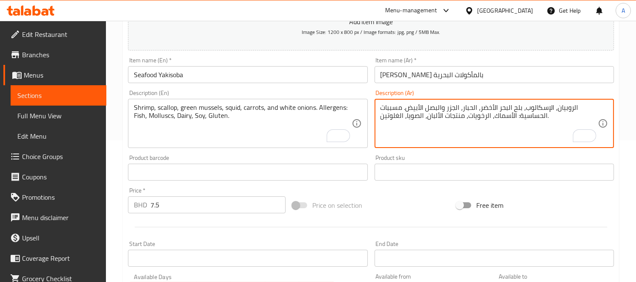
drag, startPoint x: 526, startPoint y: 108, endPoint x: 553, endPoint y: 108, distance: 27.1
paste textarea "دفيات بحرية"
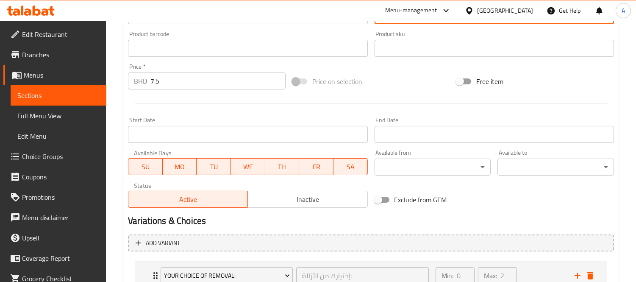
scroll to position [330, 0]
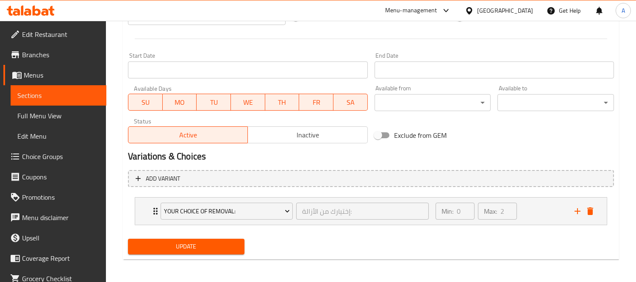
type textarea "الروبيان، صدفيات بحرية، بلح البحر الأخضر، الحبار، الجزر والبصل الأبيض. مسببات ا…"
click at [223, 242] on span "Update" at bounding box center [186, 246] width 103 height 11
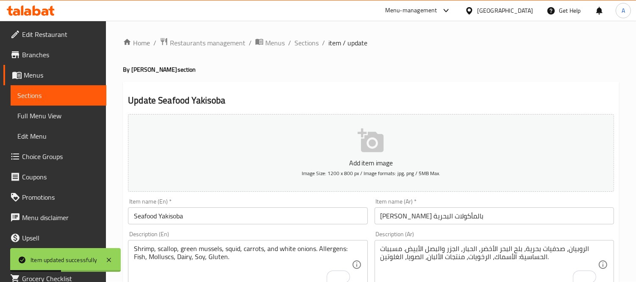
scroll to position [0, 0]
click at [299, 47] on span "Sections" at bounding box center [306, 43] width 24 height 10
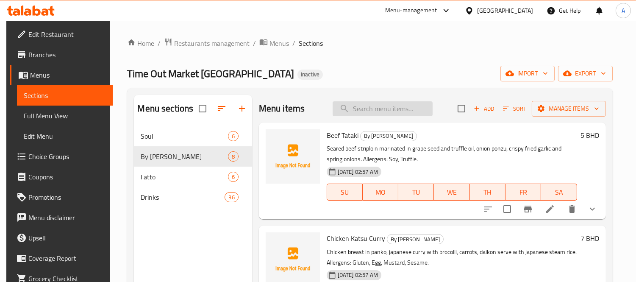
click at [388, 111] on input "search" at bounding box center [383, 108] width 100 height 15
paste input "Chicken Katsu Curry"
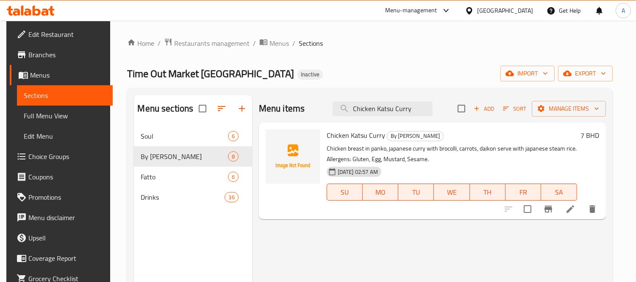
type input "Chicken Katsu Curry"
click at [570, 211] on li at bounding box center [570, 208] width 24 height 15
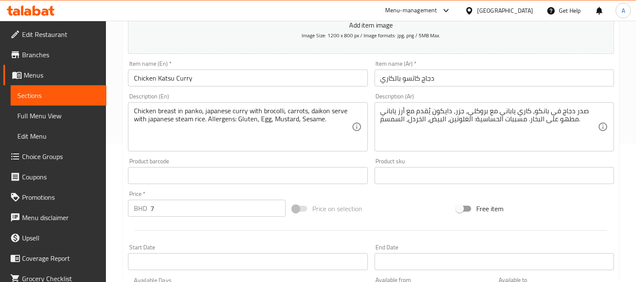
scroll to position [141, 0]
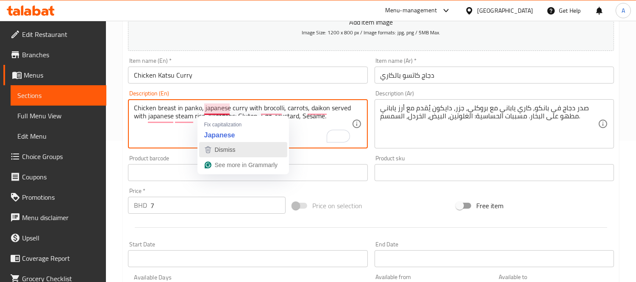
click at [222, 143] on div "Dismiss" at bounding box center [224, 149] width 22 height 13
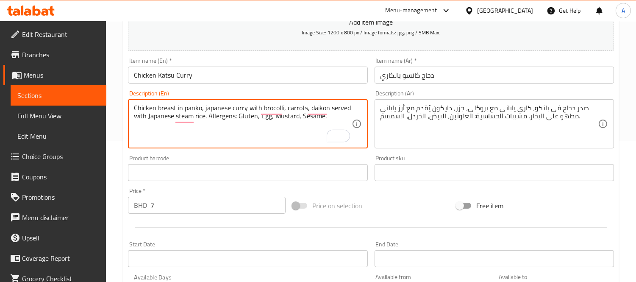
click at [161, 117] on textarea "Chicken breast in panko, japanese curry with brocolli, carrots, daikon served w…" at bounding box center [242, 124] width 217 height 40
click at [266, 106] on textarea "Chicken breast in panko, japanese curry with brocolli, carrots, daikon served w…" at bounding box center [242, 124] width 217 height 40
click at [221, 107] on textarea "Chicken breast in panko, japanese curry with broccoli, carrots, daikon served w…" at bounding box center [242, 124] width 217 height 40
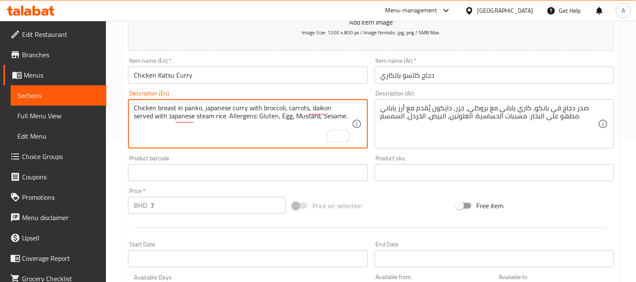
paste textarea "J"
click at [277, 119] on textarea "Chicken breast in panko, Japanese curry with broccoli, carrots, and daikon serv…" at bounding box center [242, 124] width 217 height 40
type textarea "Chicken breast in panko, Japanese curry with broccoli, carrots, and daikon serv…"
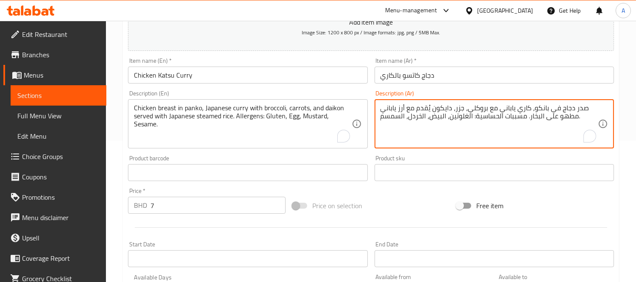
click at [456, 129] on textarea "صدر دجاج في بانكو، كاري ياباني مع بروكلي، جزر، دايكون يُقدم مع أرز ياباني مطهو …" at bounding box center [488, 124] width 217 height 40
paste textarea "و[GEOGRAPHIC_DATA]،"
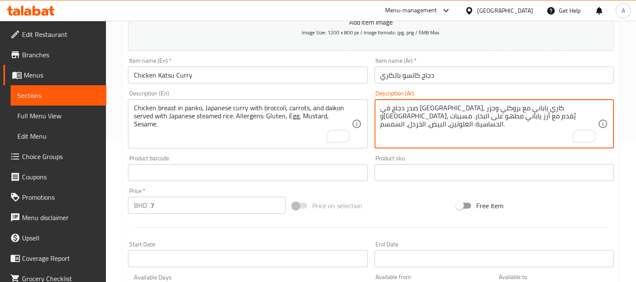
drag, startPoint x: 407, startPoint y: 119, endPoint x: 420, endPoint y: 119, distance: 12.7
click at [420, 119] on textarea "صدر دجاج في [GEOGRAPHIC_DATA]، كاري ياباني مع بروكلي وجزر و[GEOGRAPHIC_DATA]، ي…" at bounding box center [488, 124] width 217 height 40
type textarea "صدر دجاج في [GEOGRAPHIC_DATA]، كاري ياباني مع بروكلي وجزر و[GEOGRAPHIC_DATA]، ي…"
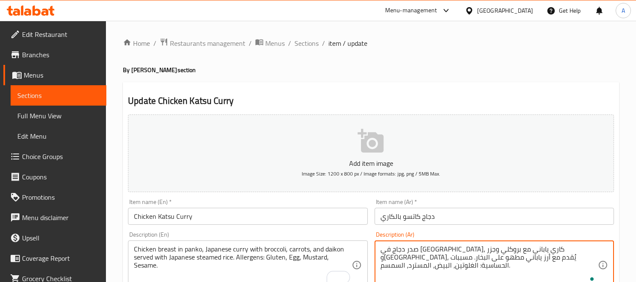
scroll to position [141, 0]
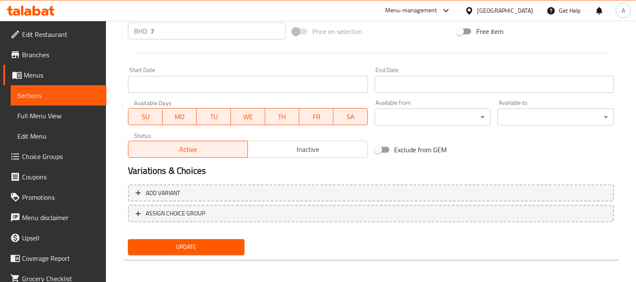
type textarea "صدر دجاج في [GEOGRAPHIC_DATA]، كاري ياباني مع بروكلي وجزر و[GEOGRAPHIC_DATA]، ي…"
click at [198, 251] on button "Update" at bounding box center [186, 247] width 116 height 16
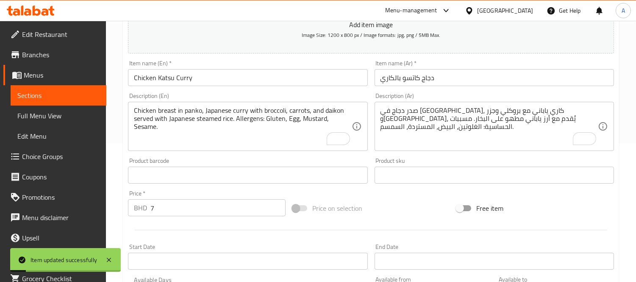
scroll to position [0, 0]
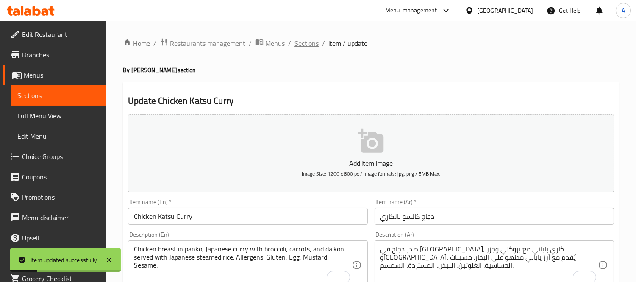
click at [313, 44] on span "Sections" at bounding box center [306, 43] width 24 height 10
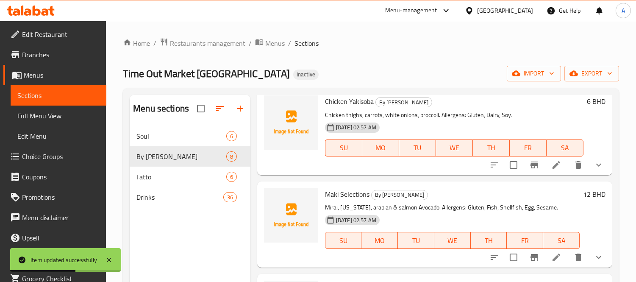
scroll to position [329, 0]
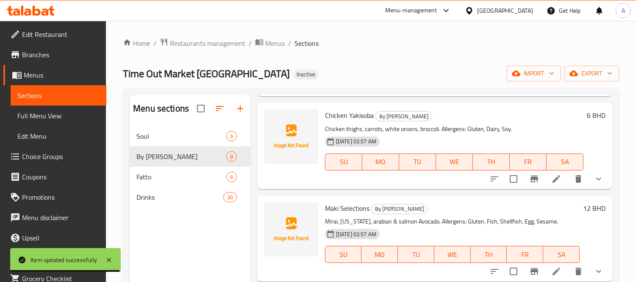
click at [544, 180] on li at bounding box center [556, 178] width 24 height 15
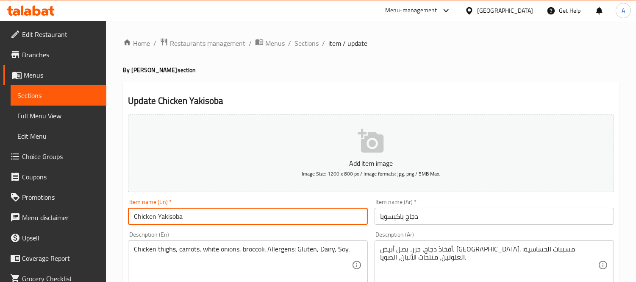
click at [222, 216] on input "Chicken Yakisoba" at bounding box center [247, 216] width 239 height 17
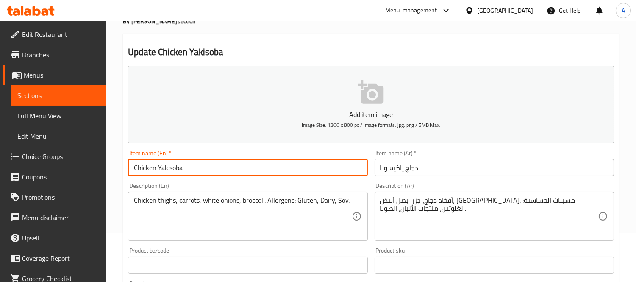
scroll to position [94, 0]
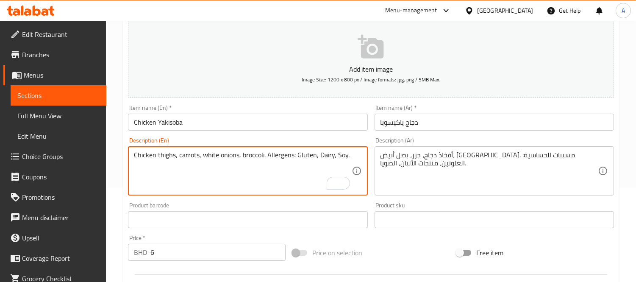
click at [253, 157] on textarea "Chicken thighs, carrots, white onions, broccoli. Allergens: Gluten, Dairy, Soy." at bounding box center [242, 171] width 217 height 40
click at [267, 163] on textarea "Chicken thighs, carrots, white onions, broccoli. Allergens: Gluten, Dairy, Soy." at bounding box center [242, 171] width 217 height 40
click at [242, 166] on textarea "Chicken thighs, carrots, white onions, broccoli. Allergens: Gluten, Dairy, Soy." at bounding box center [242, 171] width 217 height 40
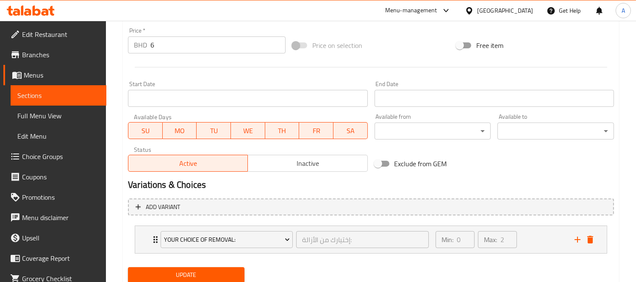
scroll to position [329, 0]
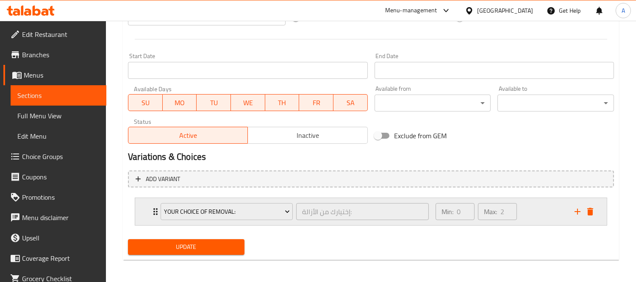
click at [147, 214] on div "Your Choice Of Removal: إختيارك من الأزالة: ​ Min: 0 ​ Max: 2 ​" at bounding box center [370, 211] width 471 height 27
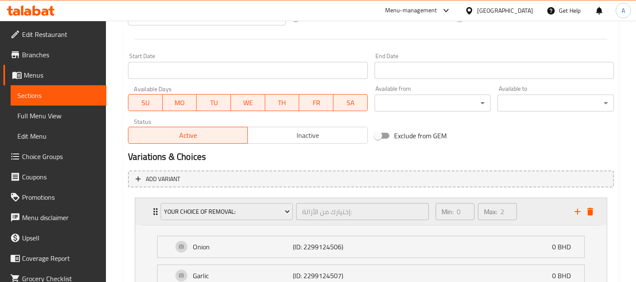
scroll to position [405, 0]
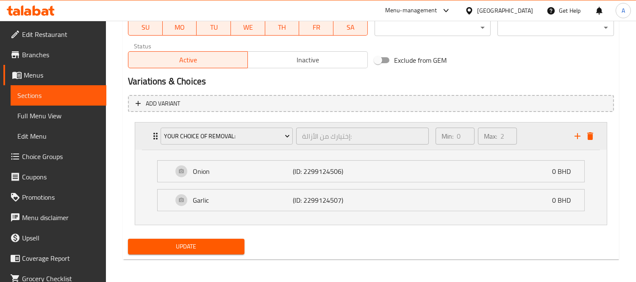
click at [144, 144] on div "Your Choice Of Removal: إختيارك من الأزالة: ​ Min: 0 ​ Max: 2 ​" at bounding box center [370, 135] width 471 height 27
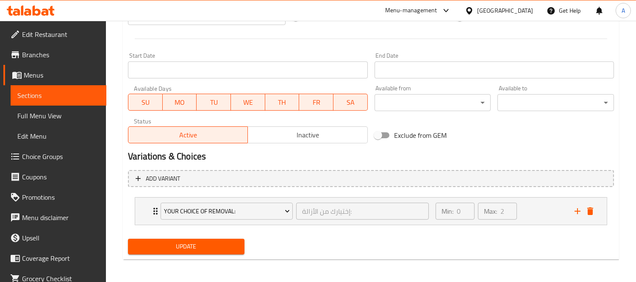
click at [176, 241] on span "Update" at bounding box center [186, 246] width 103 height 11
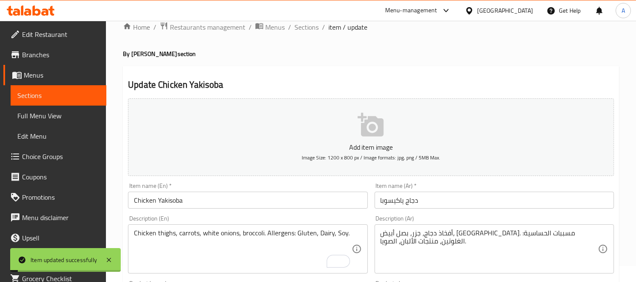
scroll to position [0, 0]
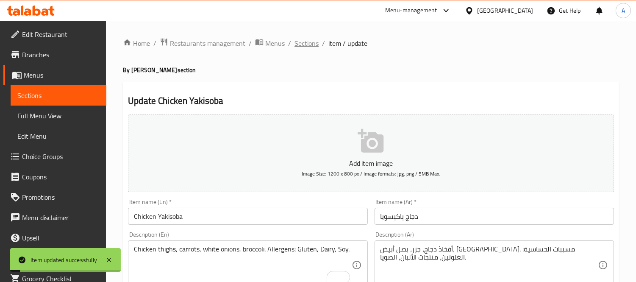
click at [306, 42] on span "Sections" at bounding box center [306, 43] width 24 height 10
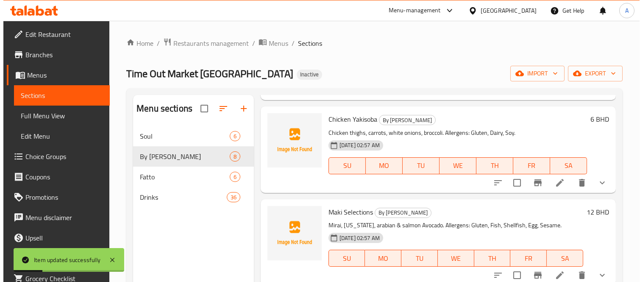
scroll to position [376, 0]
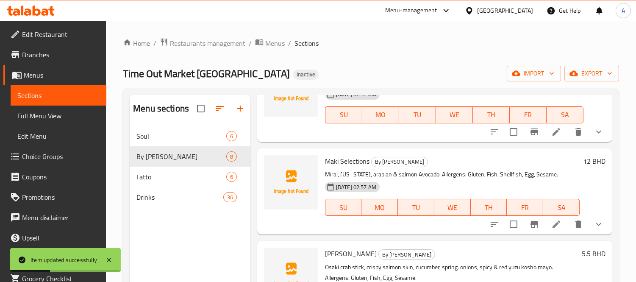
click at [553, 227] on icon at bounding box center [556, 224] width 10 height 10
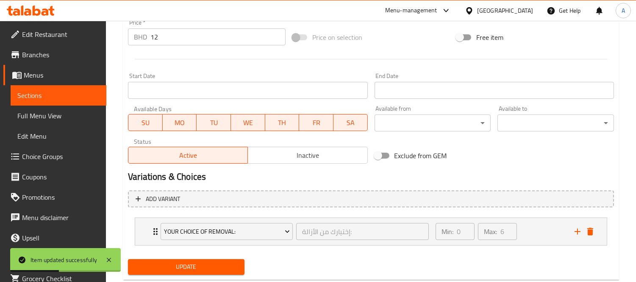
scroll to position [330, 0]
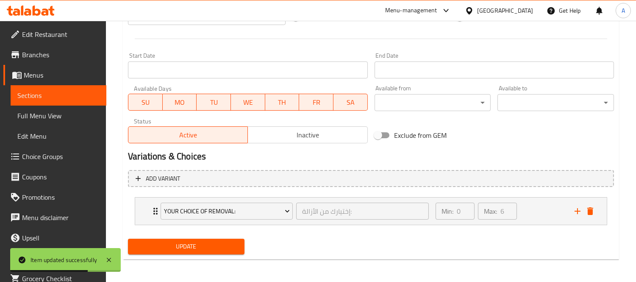
click at [57, 158] on span "Choice Groups" at bounding box center [61, 156] width 78 height 10
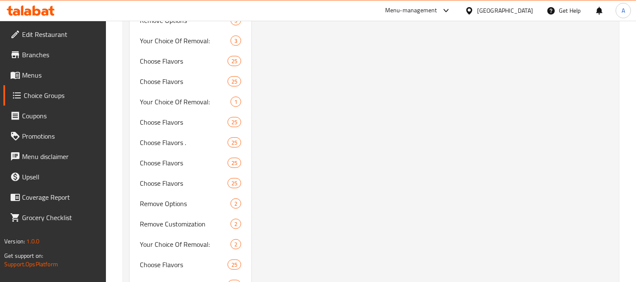
scroll to position [1250, 0]
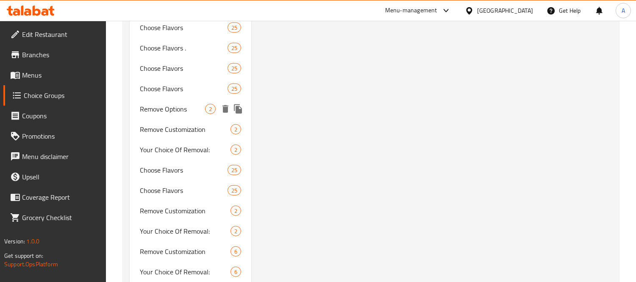
click at [226, 106] on icon "delete" at bounding box center [225, 109] width 6 height 8
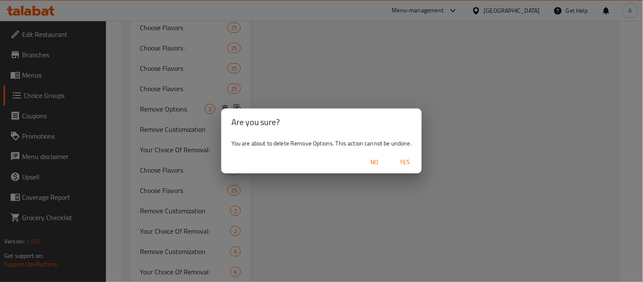
click at [402, 163] on span "Yes" at bounding box center [404, 162] width 20 height 11
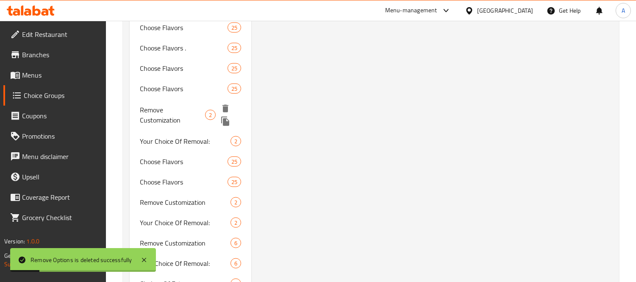
click at [223, 108] on icon "delete" at bounding box center [225, 109] width 6 height 8
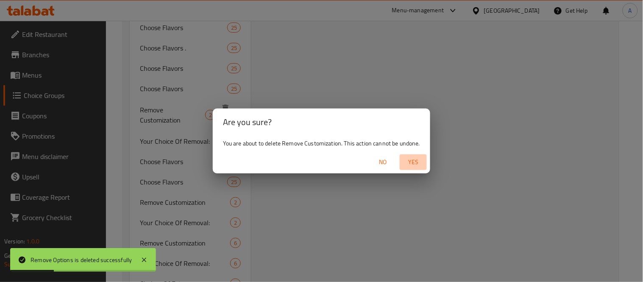
click at [407, 164] on span "Yes" at bounding box center [413, 162] width 20 height 11
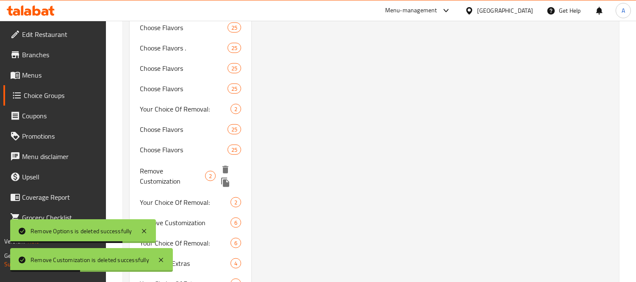
click at [224, 167] on icon "delete" at bounding box center [225, 170] width 6 height 8
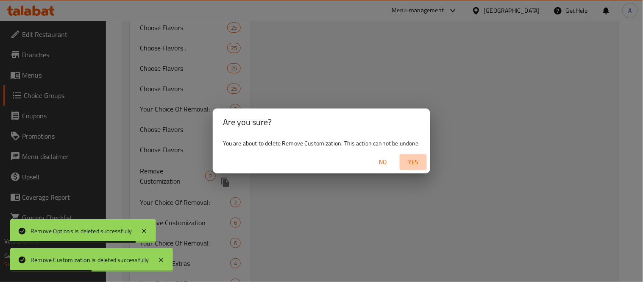
click at [416, 159] on span "Yes" at bounding box center [413, 162] width 20 height 11
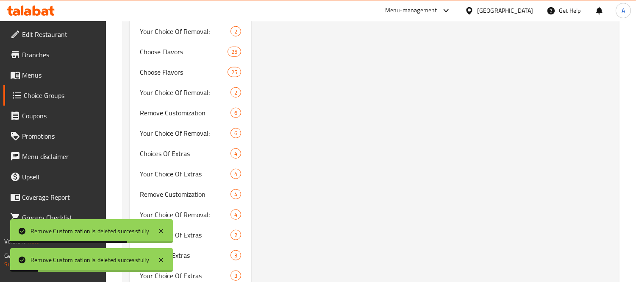
scroll to position [1344, 0]
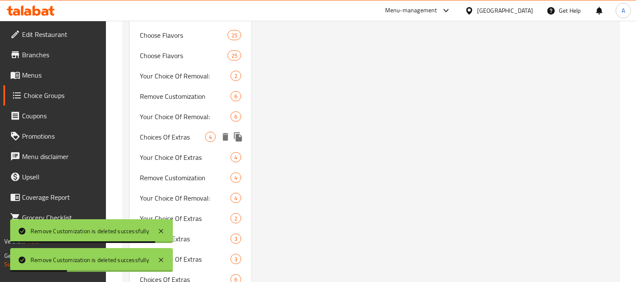
drag, startPoint x: 169, startPoint y: 129, endPoint x: 295, endPoint y: 141, distance: 126.9
click at [169, 129] on div "Choices Of Extras 4" at bounding box center [191, 137] width 122 height 20
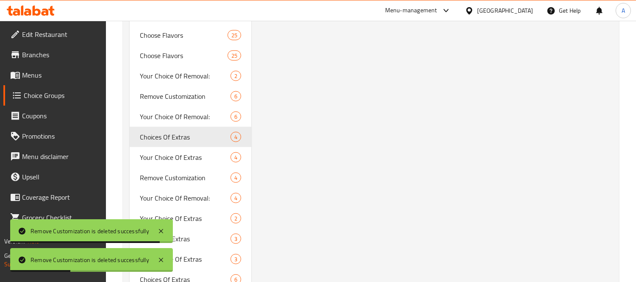
type input "Choices Of Extras"
type input "اختيارات الإضافات"
type input "0"
type input "4"
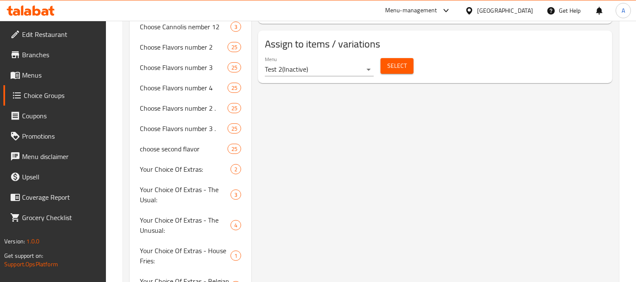
scroll to position [543, 0]
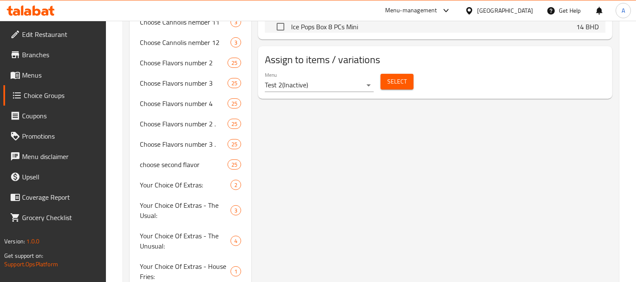
click at [394, 89] on button "Select" at bounding box center [396, 82] width 33 height 16
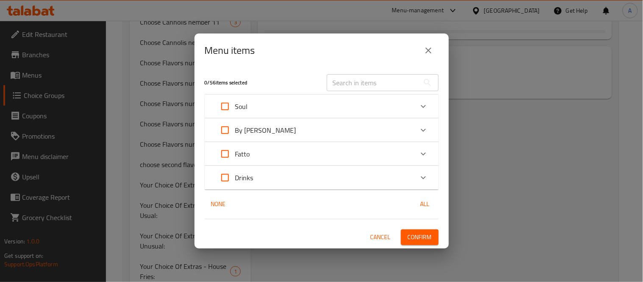
click at [356, 80] on input "text" at bounding box center [373, 82] width 92 height 17
paste input "Maki Selections"
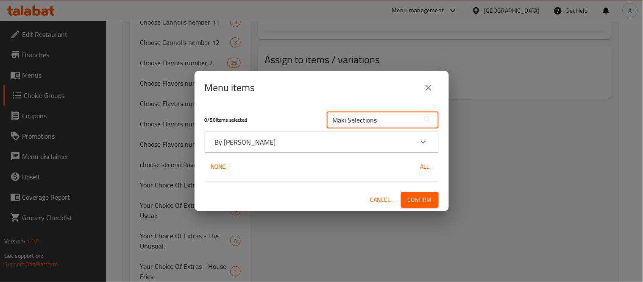
type input "Maki Selections"
click at [241, 146] on div "By [PERSON_NAME]" at bounding box center [314, 142] width 198 height 10
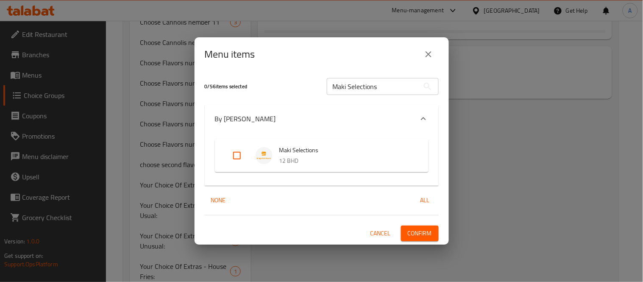
click at [236, 157] on input "Expand" at bounding box center [237, 155] width 20 height 20
checkbox input "true"
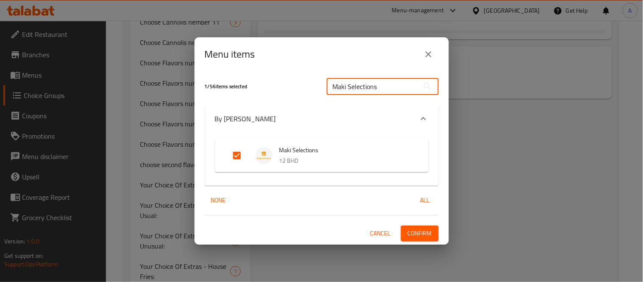
click at [351, 80] on input "Maki Selections" at bounding box center [373, 86] width 92 height 17
paste input "[PERSON_NAME]"
type input "[PERSON_NAME]"
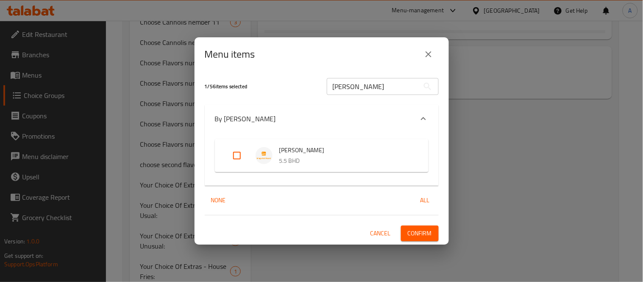
click at [234, 158] on input "Expand" at bounding box center [237, 155] width 20 height 20
checkbox input "true"
click at [424, 231] on span "Confirm" at bounding box center [419, 233] width 24 height 11
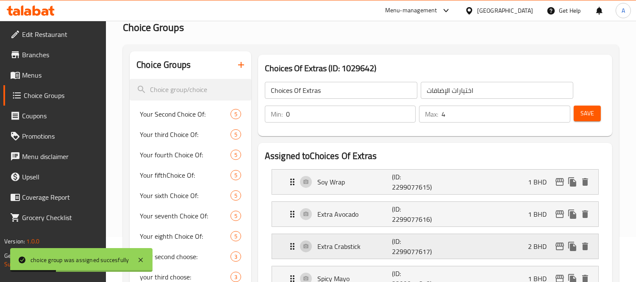
scroll to position [94, 0]
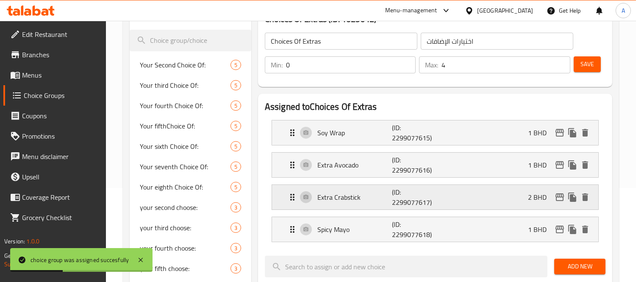
click at [355, 195] on p "Extra Crabstick" at bounding box center [354, 197] width 75 height 10
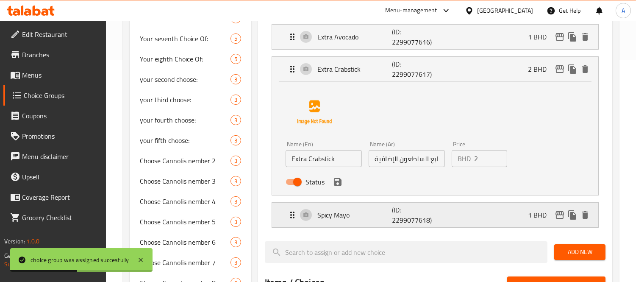
scroll to position [235, 0]
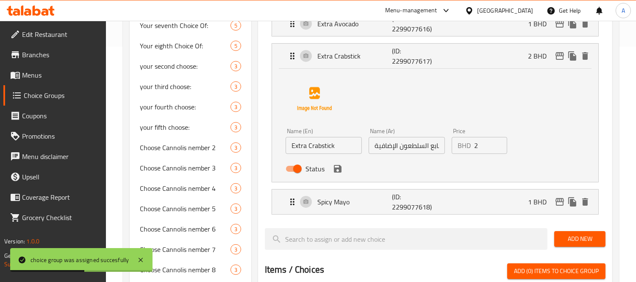
click at [343, 150] on input "Extra Crabstick" at bounding box center [323, 145] width 76 height 17
click at [320, 146] on input "Extra Crabstick" at bounding box center [323, 145] width 76 height 17
click at [344, 147] on input "Extra Crabstick" at bounding box center [323, 145] width 76 height 17
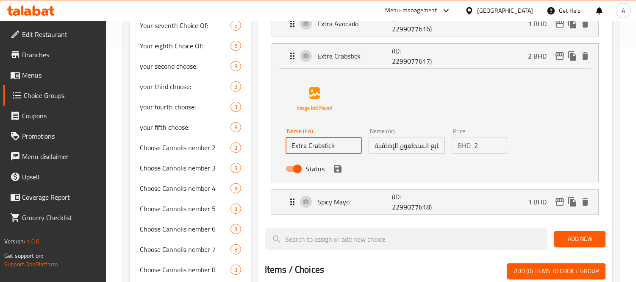
paste input "crab"
click at [311, 144] on input "Extra crab stick" at bounding box center [323, 145] width 76 height 17
click at [342, 146] on input "Extra crab stick" at bounding box center [323, 145] width 76 height 17
click at [308, 147] on input "Extra crab stick" at bounding box center [323, 145] width 76 height 17
click at [325, 147] on input "Extra Crab stick" at bounding box center [323, 145] width 76 height 17
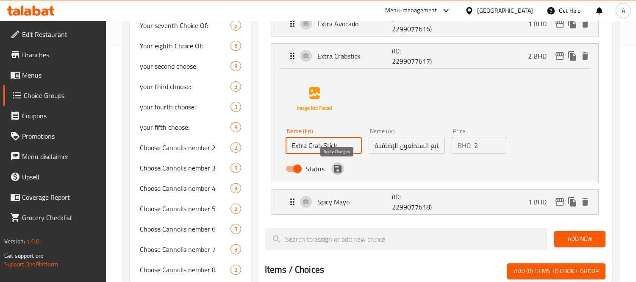
click at [338, 171] on icon "save" at bounding box center [338, 169] width 8 height 8
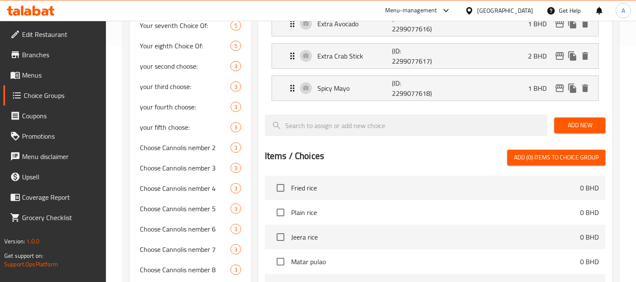
type input "Extra Crab Stick"
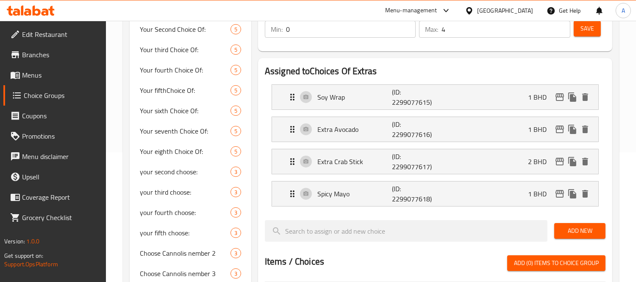
scroll to position [0, 0]
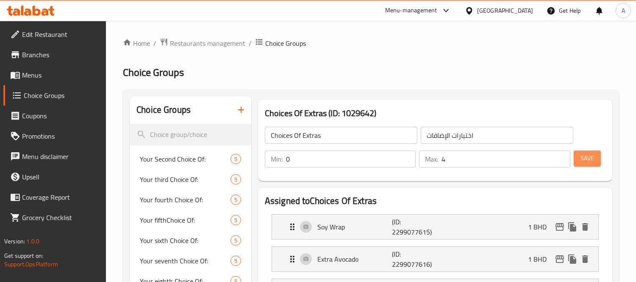
click at [592, 163] on span "Save" at bounding box center [587, 158] width 14 height 11
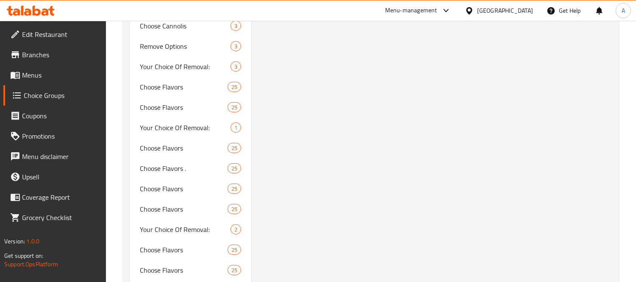
scroll to position [1318, 0]
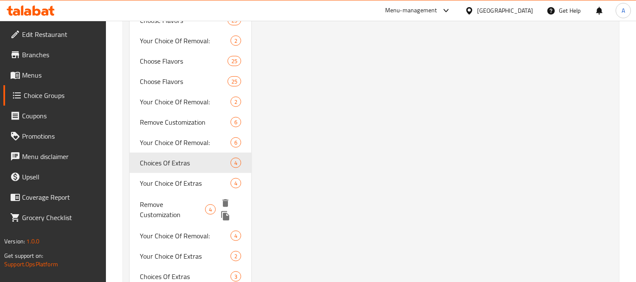
click at [229, 200] on icon "delete" at bounding box center [225, 203] width 10 height 10
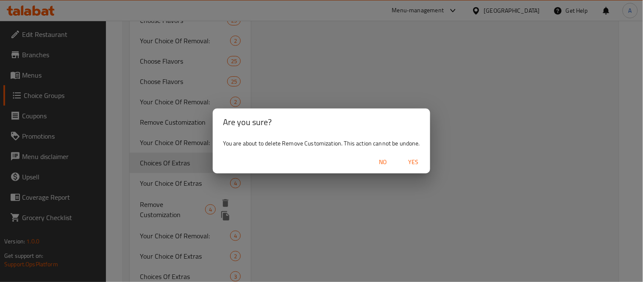
click at [419, 160] on span "Yes" at bounding box center [413, 162] width 20 height 11
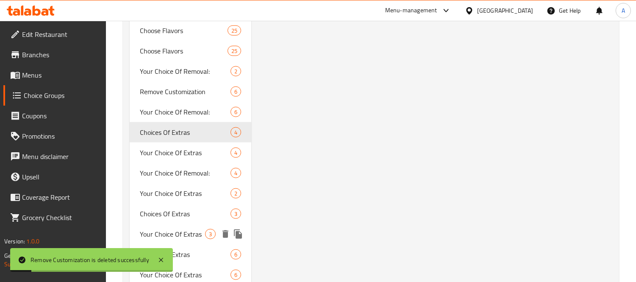
scroll to position [1365, 0]
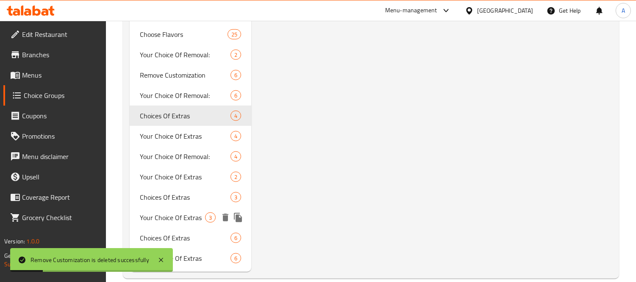
click at [187, 218] on span "Your Choice Of Extras" at bounding box center [172, 217] width 65 height 10
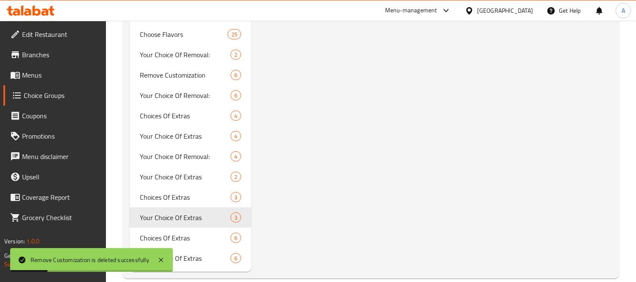
type input "Your Choice Of Extras"
type input "اختيارك من الإضافات:"
type input "3"
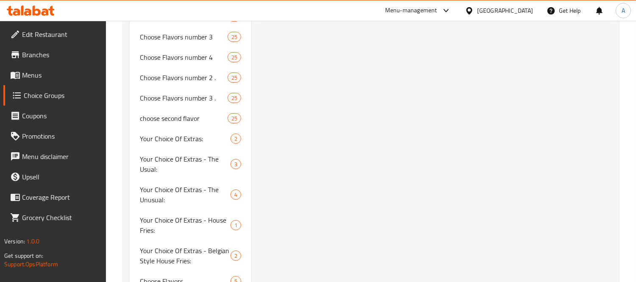
scroll to position [471, 0]
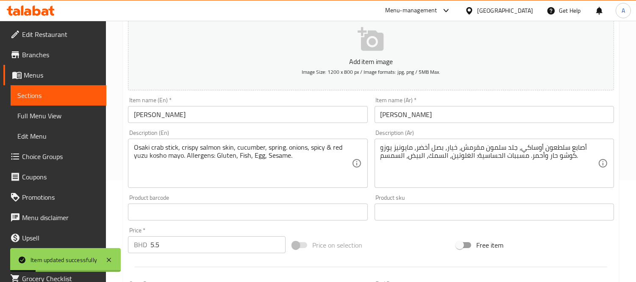
scroll to position [86, 0]
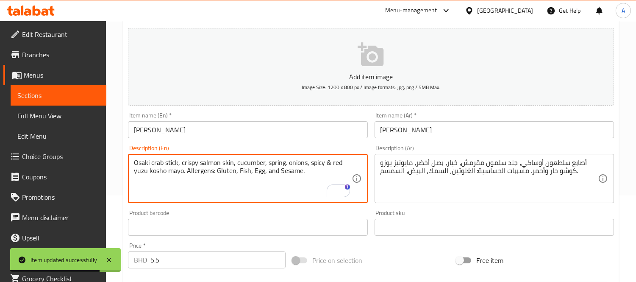
click at [330, 164] on textarea "Osaki crab stick, crispy salmon skin, cucumber, spring. onions, spicy & red yuz…" at bounding box center [242, 178] width 217 height 40
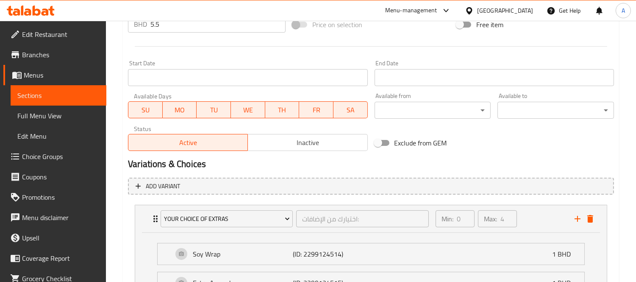
scroll to position [463, 0]
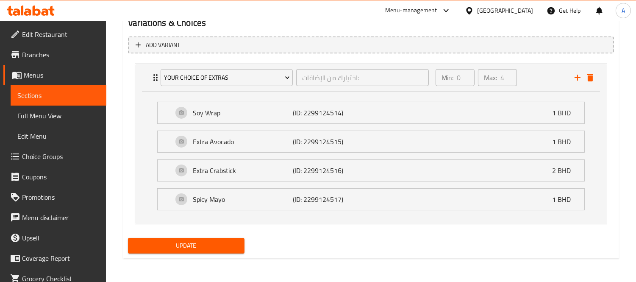
type textarea "Osaki crab stick, crispy salmon skin, cucumber, spring. onions, spicy and red y…"
click at [224, 230] on nav "Your Choice Of Extras اختيارك من الإضافات: ​ Min: 0 ​ Max: 4 ​ Soy Wrap (ID: 22…" at bounding box center [371, 144] width 486 height 174
click at [219, 243] on span "Update" at bounding box center [186, 245] width 103 height 11
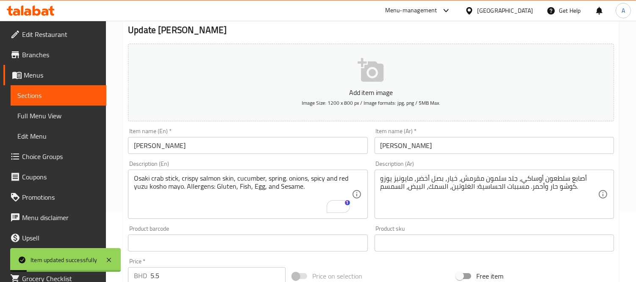
scroll to position [0, 0]
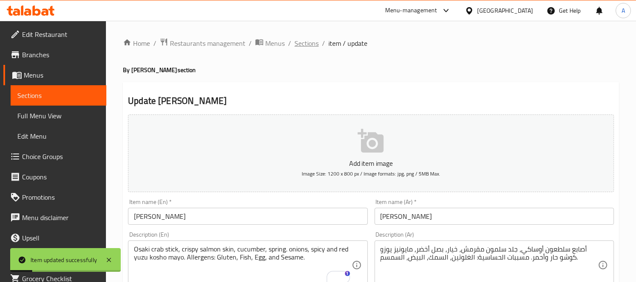
click at [308, 43] on span "Sections" at bounding box center [306, 43] width 24 height 10
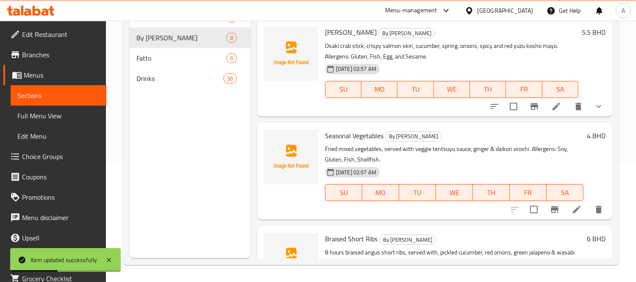
scroll to position [448, 0]
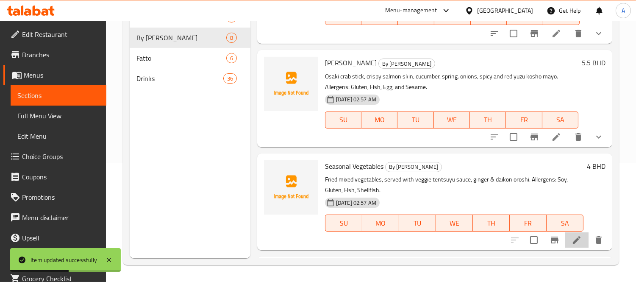
click at [565, 240] on li at bounding box center [577, 239] width 24 height 15
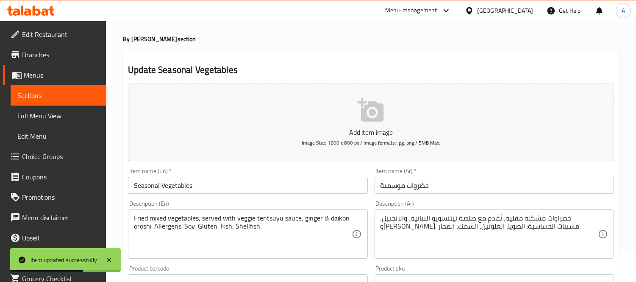
scroll to position [47, 0]
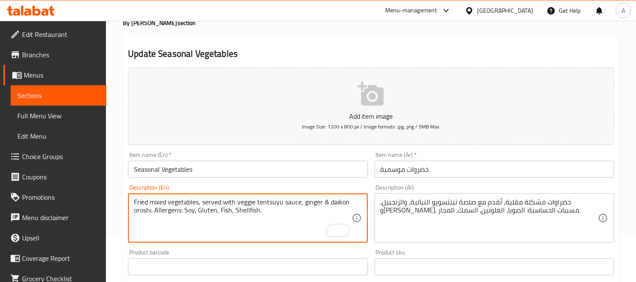
click at [326, 199] on textarea "Fried mixed vegetables, served with veggie tentsuyu sauce, ginger & daikon oros…" at bounding box center [242, 218] width 217 height 40
click at [273, 214] on textarea "Fried mixed vegetables, served with veggie tentsuyu sauce, ginger, and daikon o…" at bounding box center [242, 218] width 217 height 40
type textarea "Fried mixed vegetables, served with veggie tentsuyu sauce, ginger, and daikon o…"
click at [390, 213] on textarea "خضراوات مشكلة مقلية، تُقدم مع صلصة تينتسويو النباتية، والزنجبيل، و[PERSON_NAME]…" at bounding box center [488, 218] width 217 height 40
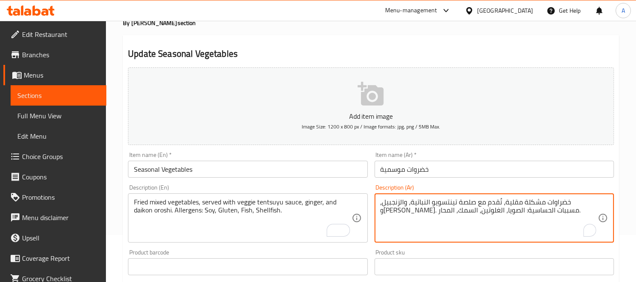
paste textarea "كلويز"
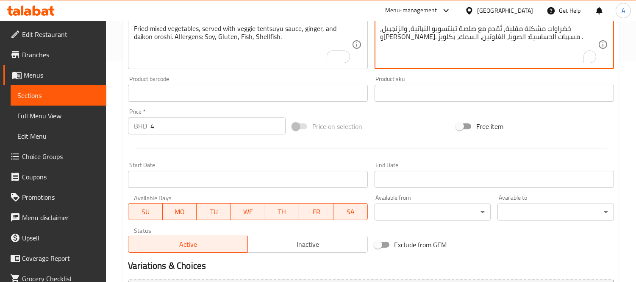
scroll to position [127, 0]
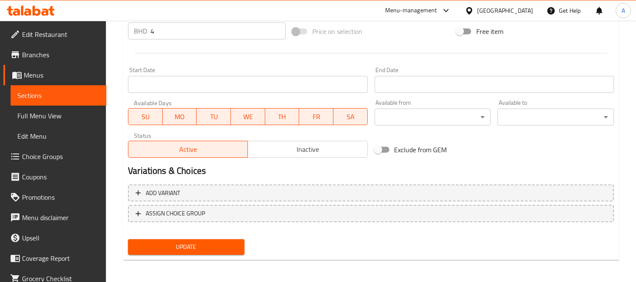
type textarea "خضراوات مشكلة مقلية، تُقدم مع صلصة تينتسويو النباتية، والزنجبيل، و[PERSON_NAME]…"
click at [202, 252] on button "Update" at bounding box center [186, 247] width 116 height 16
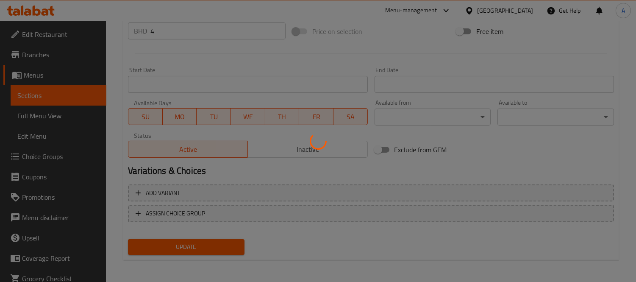
scroll to position [80, 0]
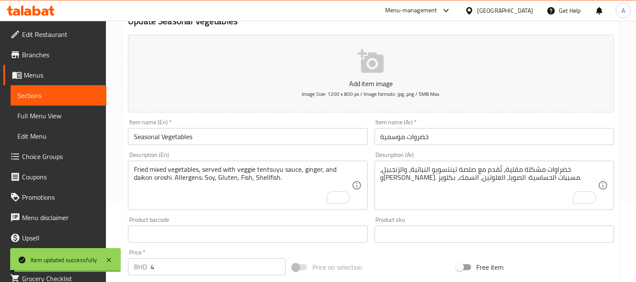
click at [265, 178] on textarea "Fried mixed vegetables, served with veggie tentsuyu sauce, ginger, and daikon o…" at bounding box center [242, 185] width 217 height 40
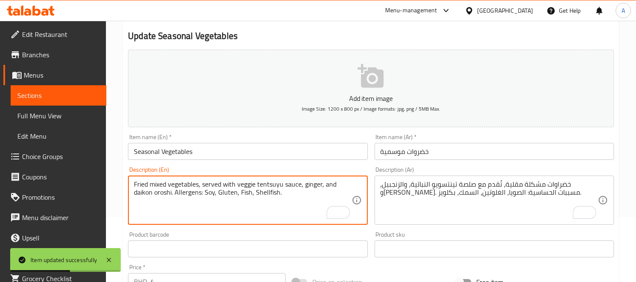
scroll to position [0, 0]
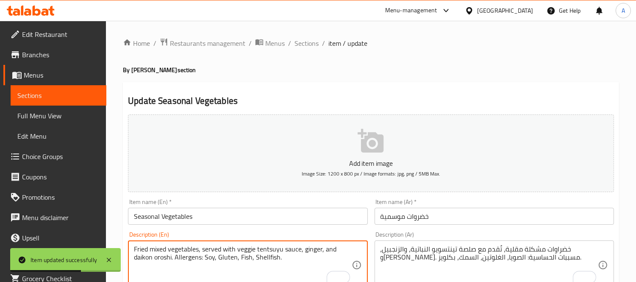
drag, startPoint x: 301, startPoint y: 39, endPoint x: 385, endPoint y: 82, distance: 94.7
click at [301, 39] on span "Sections" at bounding box center [306, 43] width 24 height 10
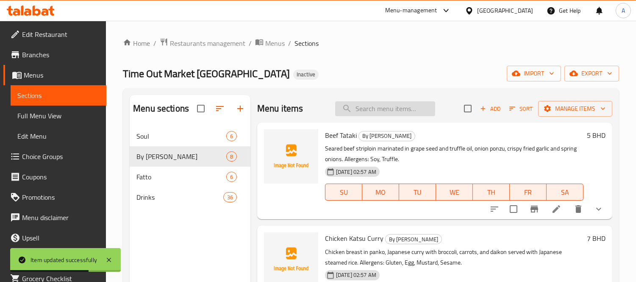
click at [371, 108] on input "search" at bounding box center [385, 108] width 100 height 15
paste input "Shellfish"
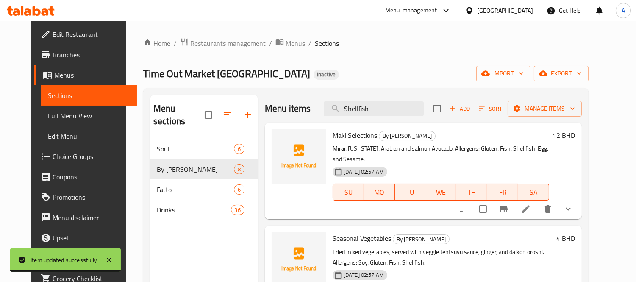
type input "Shellfish"
click at [538, 201] on li at bounding box center [526, 208] width 24 height 15
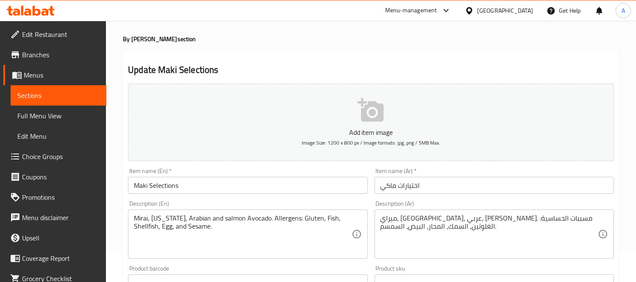
scroll to position [47, 0]
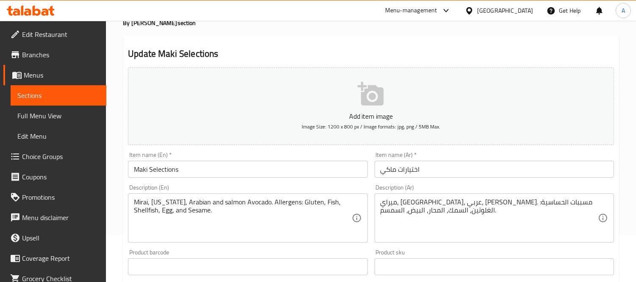
click at [437, 213] on textarea "ميراي، [GEOGRAPHIC_DATA]، عربي، [PERSON_NAME]. مسببات الحساسية: الغلوتين، السمك…" at bounding box center [488, 218] width 217 height 40
paste textarea "كلويز"
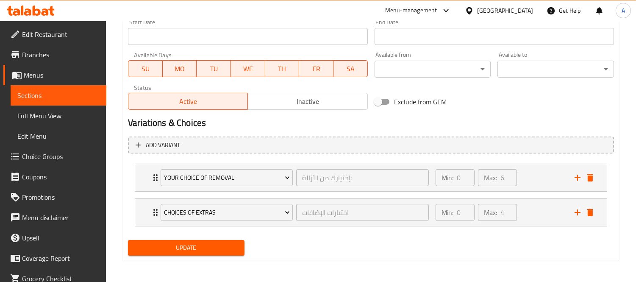
scroll to position [365, 0]
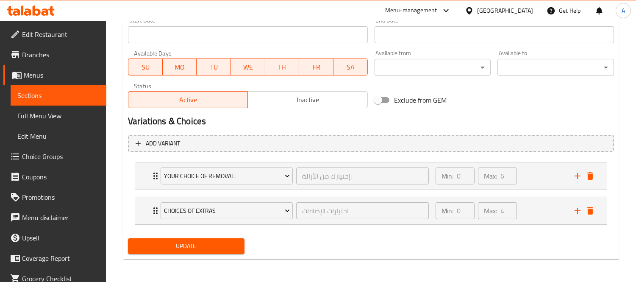
type textarea "ميراي، [GEOGRAPHIC_DATA]، عربي، [PERSON_NAME]. مسببات الحساسية: الغلوتين، السمك…"
click at [236, 241] on span "Update" at bounding box center [186, 246] width 103 height 11
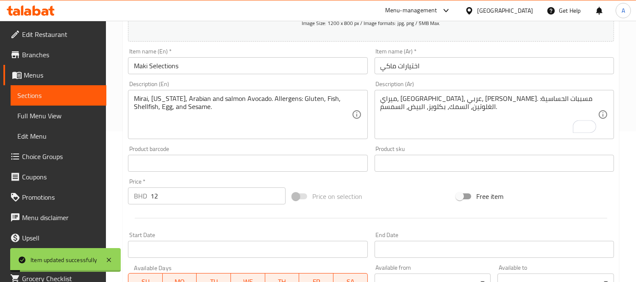
scroll to position [35, 0]
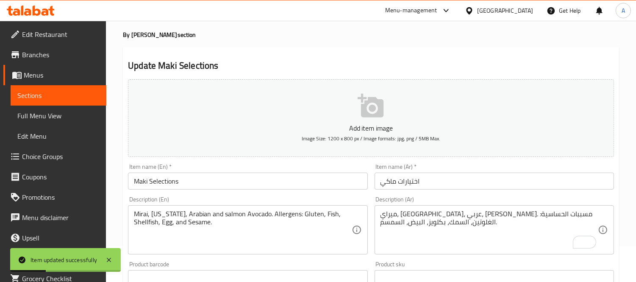
click at [151, 222] on textarea "Mirai, [US_STATE], Arabian and salmon Avocado. Allergens: Gluten, Fish, Shellfi…" at bounding box center [242, 230] width 217 height 40
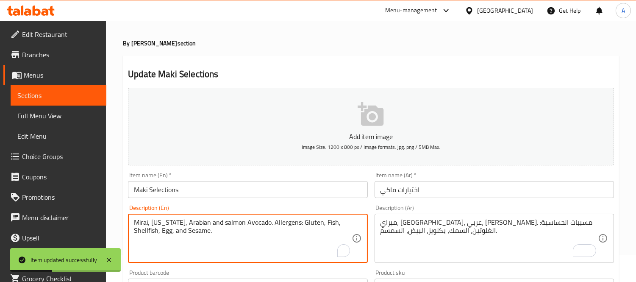
scroll to position [0, 0]
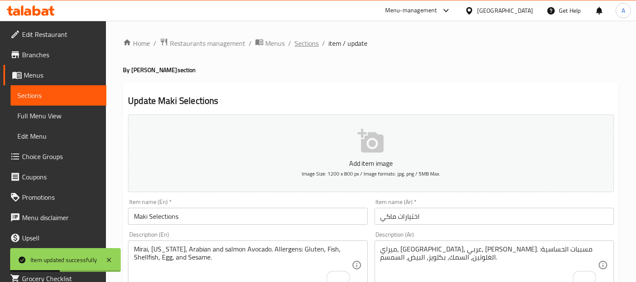
click at [302, 43] on span "Sections" at bounding box center [306, 43] width 24 height 10
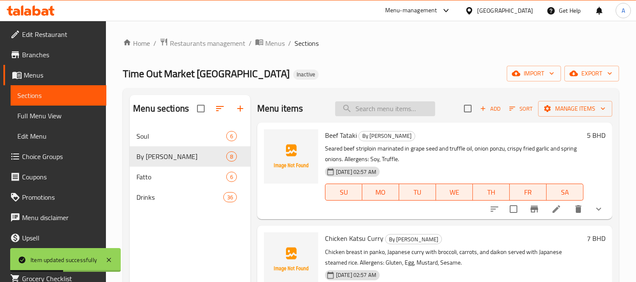
click at [367, 111] on input "search" at bounding box center [385, 108] width 100 height 15
paste input "Shellfish"
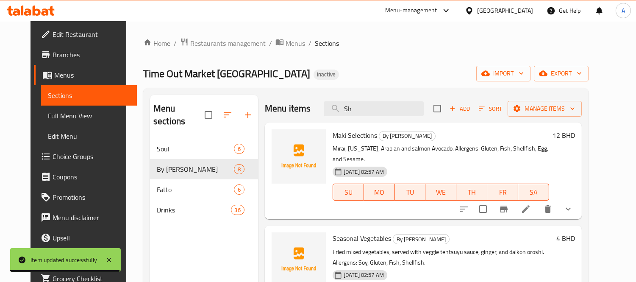
type input "S"
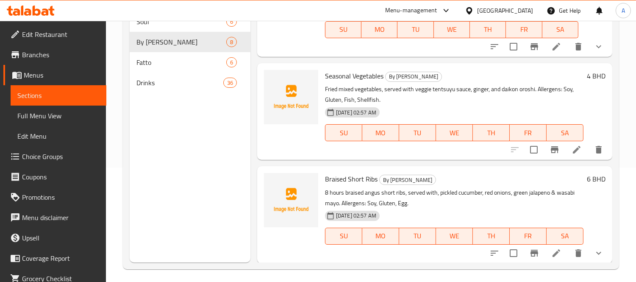
scroll to position [119, 0]
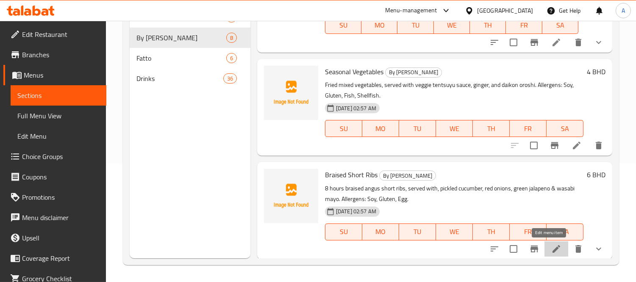
click at [552, 250] on icon at bounding box center [556, 248] width 8 height 8
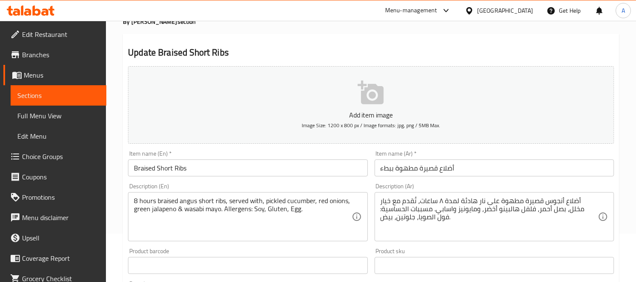
scroll to position [94, 0]
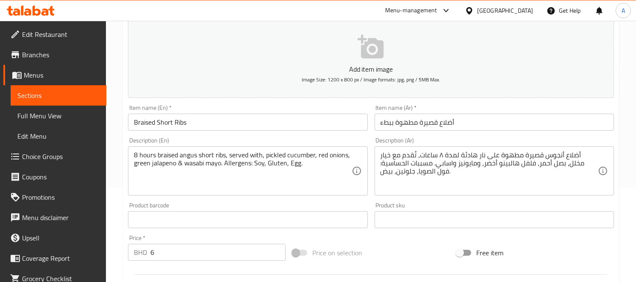
click at [199, 122] on input "Braised Short Ribs" at bounding box center [247, 122] width 239 height 17
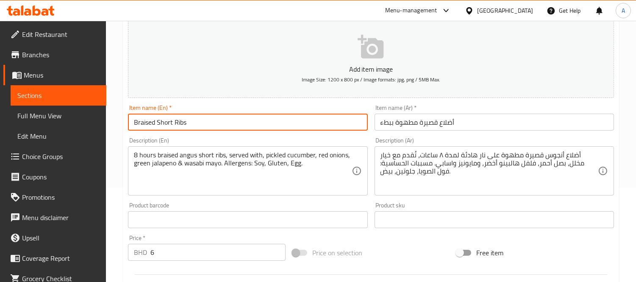
click at [199, 122] on input "Braised Short Ribs" at bounding box center [247, 122] width 239 height 17
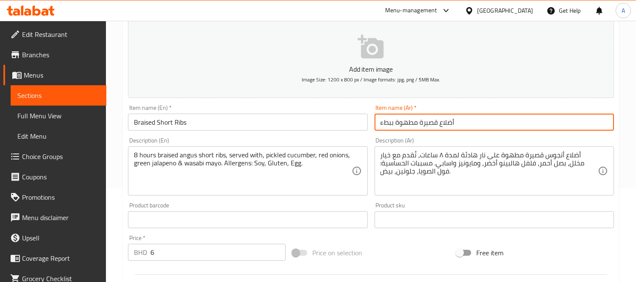
drag, startPoint x: 439, startPoint y: 122, endPoint x: 464, endPoint y: 122, distance: 25.0
click at [464, 122] on input "أضلاع قصيرة مطهوة ببطء" at bounding box center [493, 122] width 239 height 17
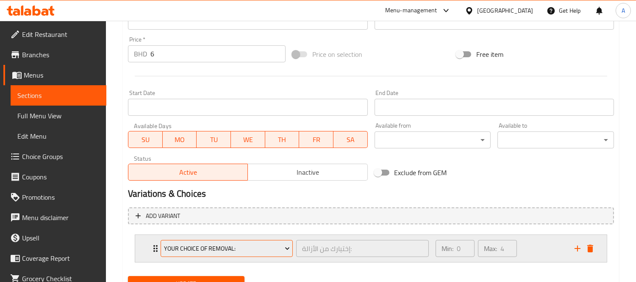
scroll to position [330, 0]
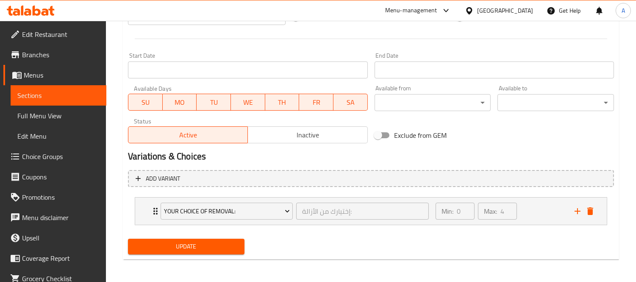
type input "ريش قصيرة مطهوة ببطء"
click at [202, 238] on button "Update" at bounding box center [186, 246] width 116 height 16
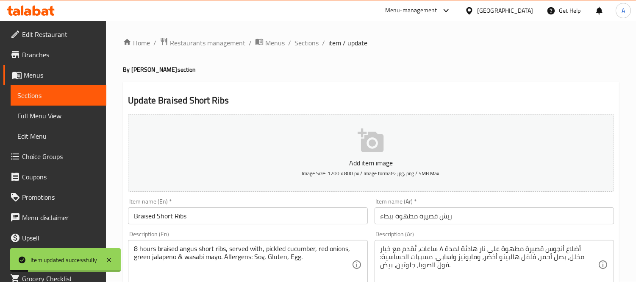
scroll to position [94, 0]
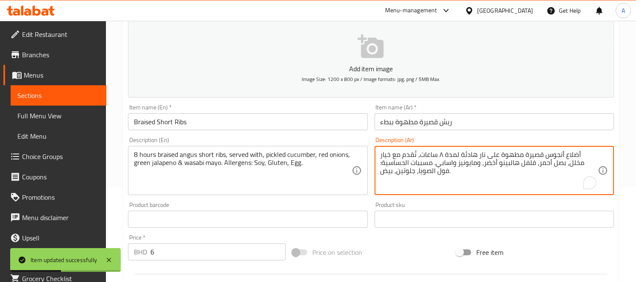
click at [592, 159] on textarea "أضلاع أنجوس قصيرة مطهوة على نار هادئة لمدة ٨ ساعات، تُقدم مع خيار مخلل، بصل أحم…" at bounding box center [488, 170] width 217 height 40
type textarea "ريش أنجوس قصيرة مطهوة على نار هادئة لمدة ٨ ساعات، تُقدم مع خيار مخلل، بصل أحمر،…"
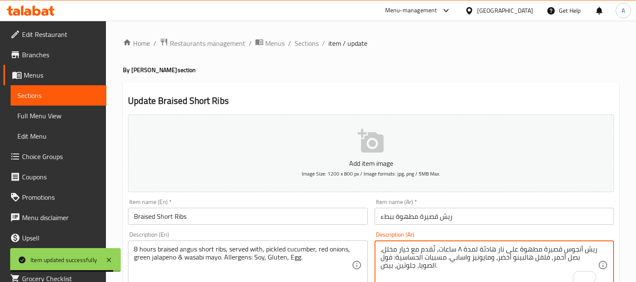
scroll to position [94, 0]
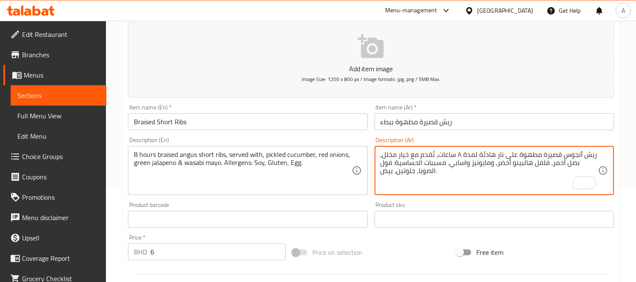
type textarea "ريش أنجوس قصيرة مطهوة على نار هادئة لمدة ٨ ساعات، تُقدم مع خيار مخلل، بصل أحمر،…"
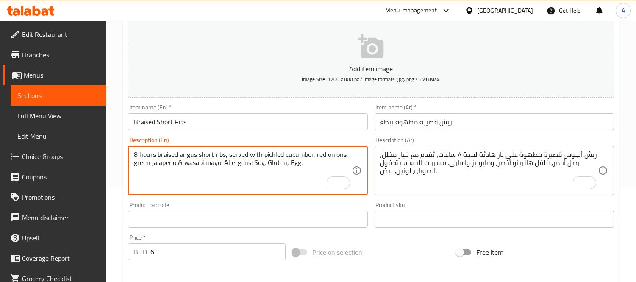
click at [182, 163] on textarea "8 hours braised angus short ribs, served with pickled cucumber, red onions, gre…" at bounding box center [242, 170] width 217 height 40
click at [146, 177] on textarea "8 hours braised angus short ribs, served with pickled cucumber, red onions, gre…" at bounding box center [242, 170] width 217 height 40
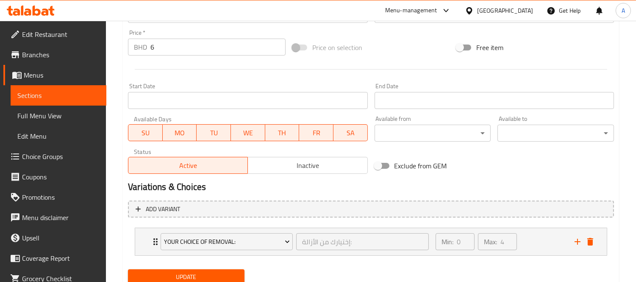
scroll to position [330, 0]
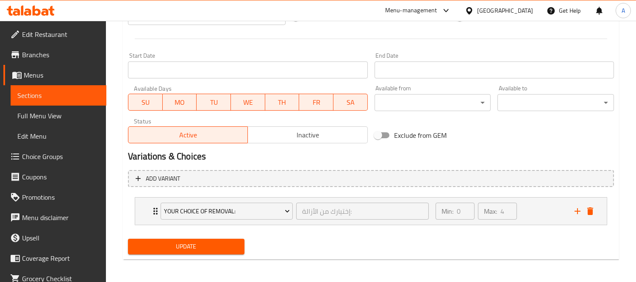
type textarea "8 hours braised angus short ribs, served with pickled cucumber, red onions, gre…"
click at [208, 238] on button "Update" at bounding box center [186, 246] width 116 height 16
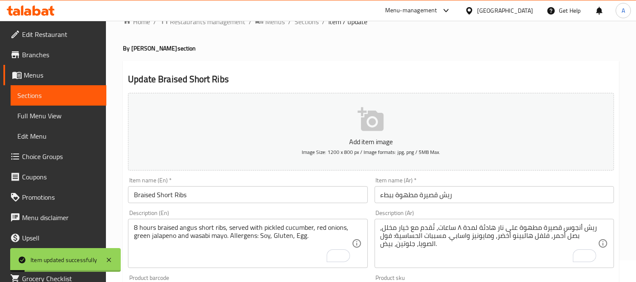
scroll to position [0, 0]
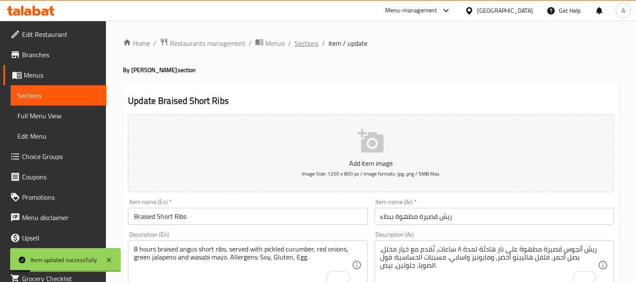
click at [302, 45] on span "Sections" at bounding box center [306, 43] width 24 height 10
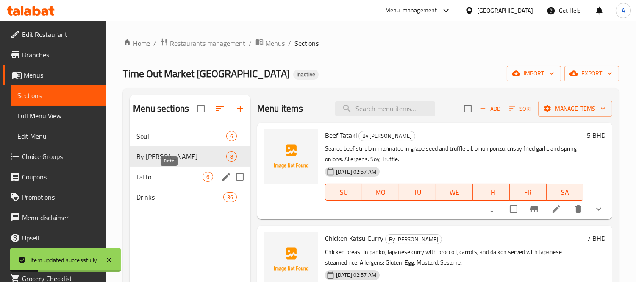
click at [162, 178] on span "Fatto" at bounding box center [169, 177] width 66 height 10
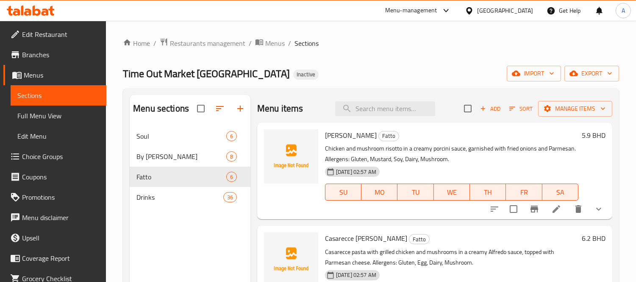
click at [544, 204] on li at bounding box center [556, 208] width 24 height 15
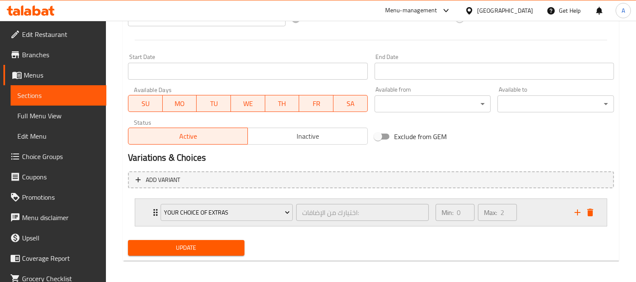
scroll to position [330, 0]
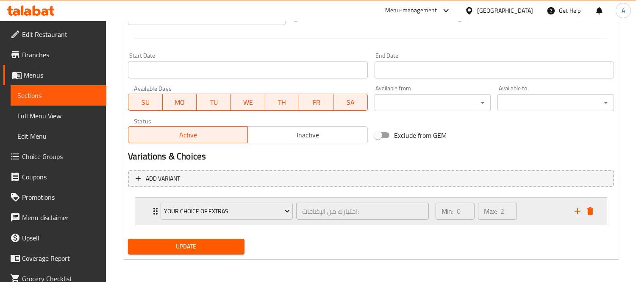
click at [150, 217] on div "Your Choice Of Extras اختيارك من الإضافات: ​ Min: 0 ​ Max: 2 ​" at bounding box center [373, 210] width 446 height 27
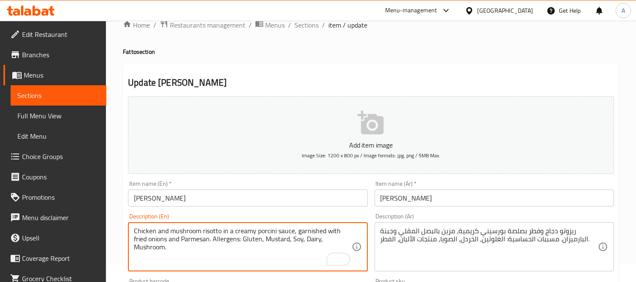
scroll to position [0, 0]
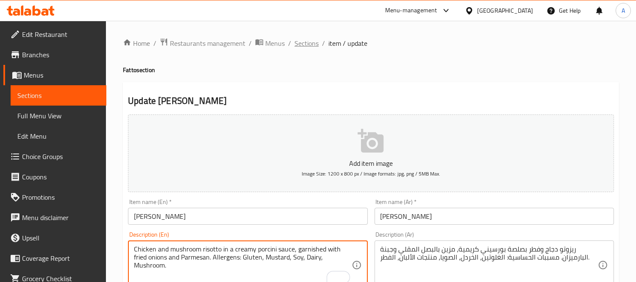
click at [310, 43] on span "Sections" at bounding box center [306, 43] width 24 height 10
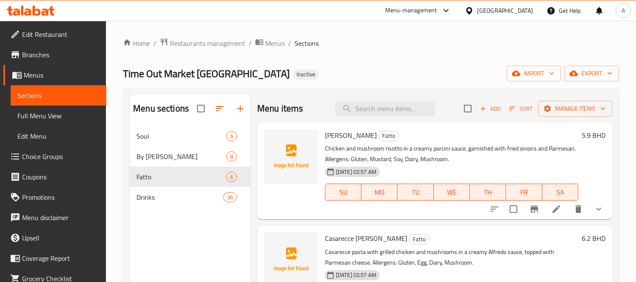
scroll to position [47, 0]
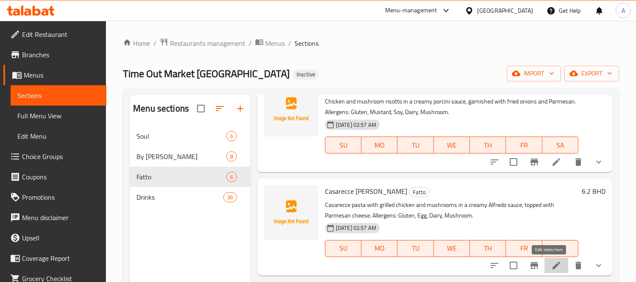
click at [551, 263] on icon at bounding box center [556, 265] width 10 height 10
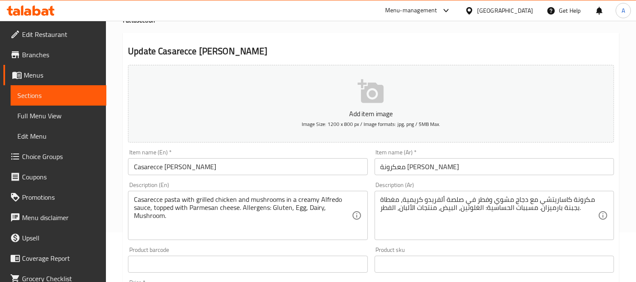
scroll to position [94, 0]
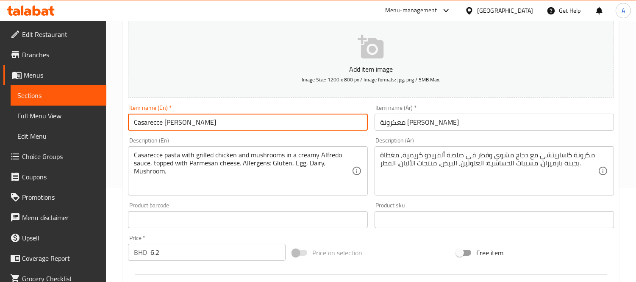
click at [240, 125] on input "Casarecce [PERSON_NAME]" at bounding box center [247, 122] width 239 height 17
drag, startPoint x: 139, startPoint y: 121, endPoint x: 129, endPoint y: 121, distance: 9.3
click at [129, 121] on input "Casarecce [PERSON_NAME]" at bounding box center [247, 122] width 239 height 17
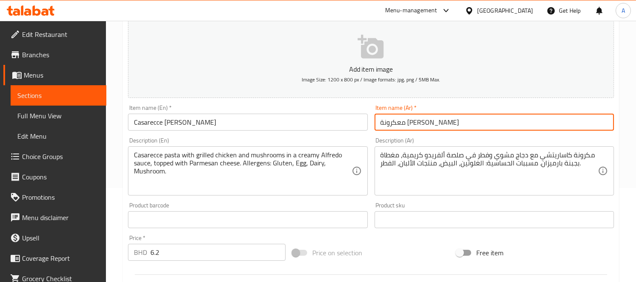
drag, startPoint x: 432, startPoint y: 121, endPoint x: 476, endPoint y: 123, distance: 43.7
click at [476, 123] on input "معكرونة [PERSON_NAME]" at bounding box center [493, 122] width 239 height 17
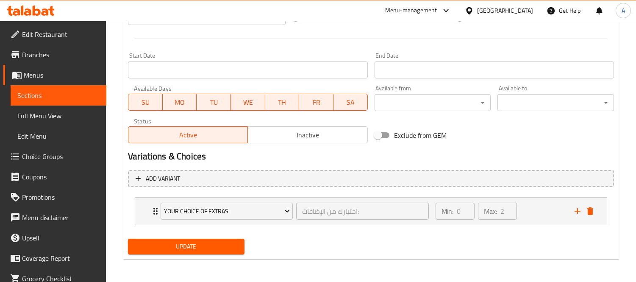
type input "[PERSON_NAME]"
click at [227, 251] on button "Update" at bounding box center [186, 246] width 116 height 16
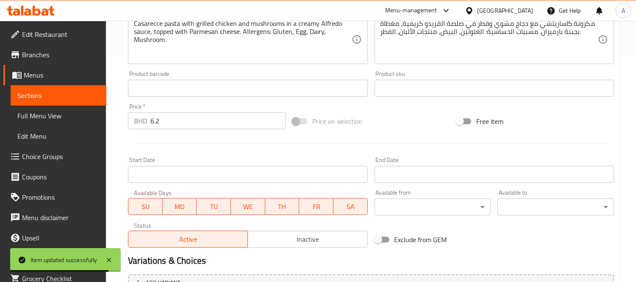
scroll to position [330, 0]
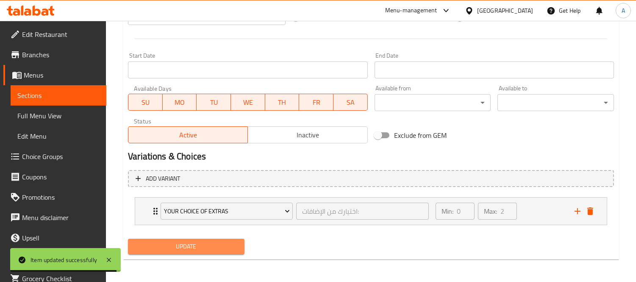
click at [213, 242] on span "Update" at bounding box center [186, 246] width 103 height 11
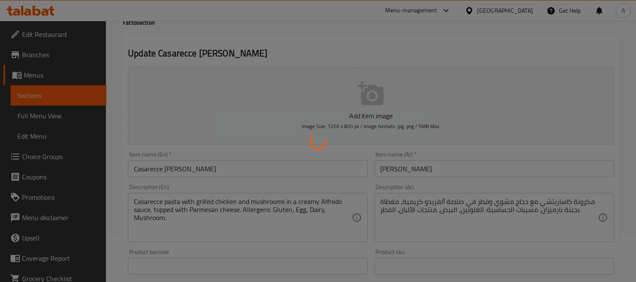
scroll to position [0, 0]
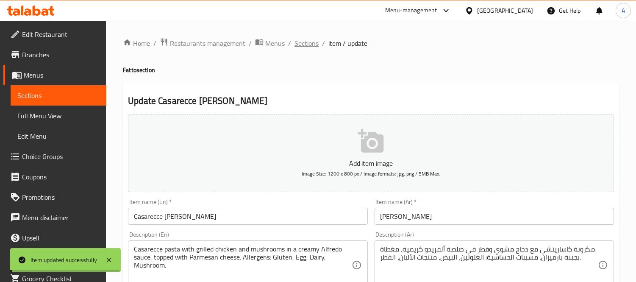
click at [308, 45] on span "Sections" at bounding box center [306, 43] width 24 height 10
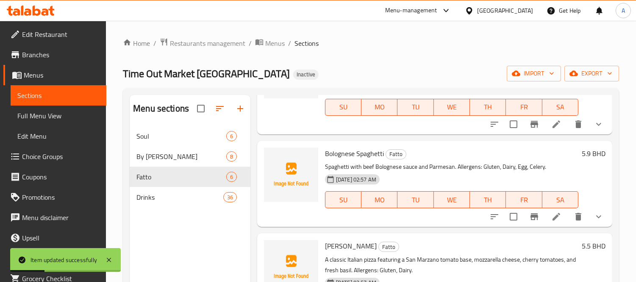
scroll to position [235, 0]
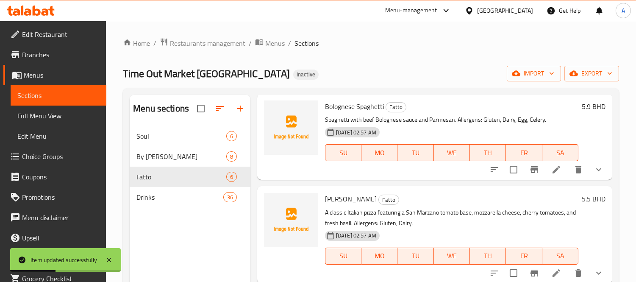
click at [557, 174] on li at bounding box center [556, 169] width 24 height 15
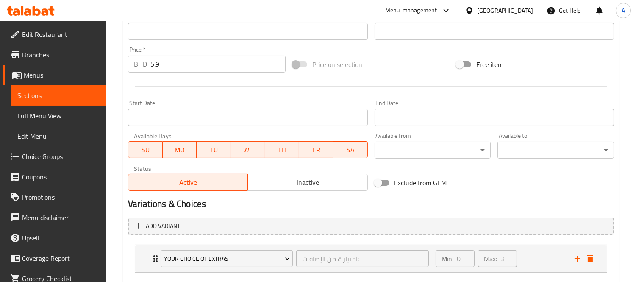
scroll to position [330, 0]
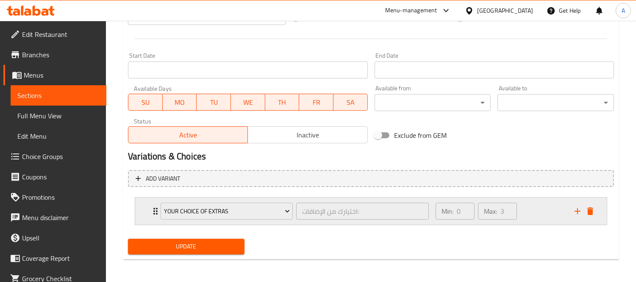
click at [136, 213] on div "Your Choice Of Extras اختيارك من الإضافات: ​ Min: 0 ​ Max: 3 ​" at bounding box center [370, 210] width 471 height 27
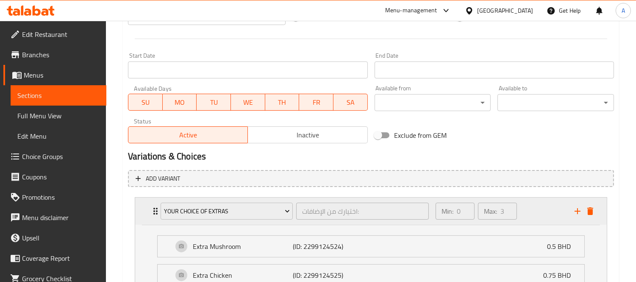
click at [136, 213] on div "Your Choice Of Extras اختيارك من الإضافات: ​ Min: 0 ​ Max: 3 ​" at bounding box center [370, 210] width 471 height 27
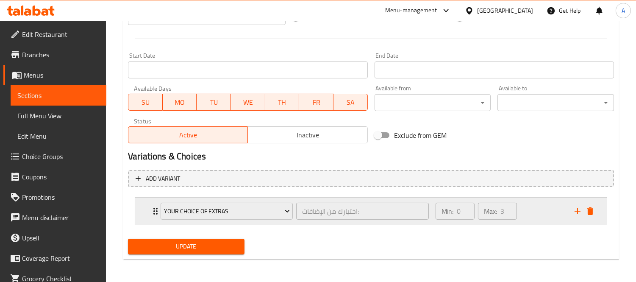
click at [138, 213] on div "Your Choice Of Extras اختيارك من الإضافات: ​ Min: 0 ​ Max: 3 ​" at bounding box center [370, 210] width 471 height 27
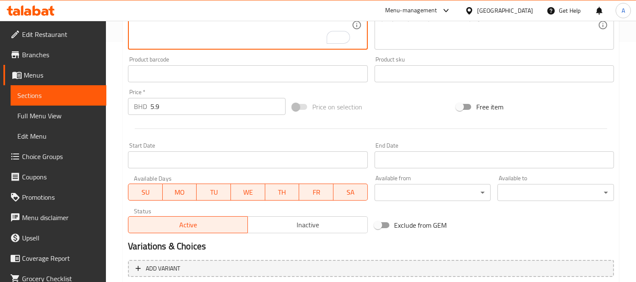
scroll to position [103, 0]
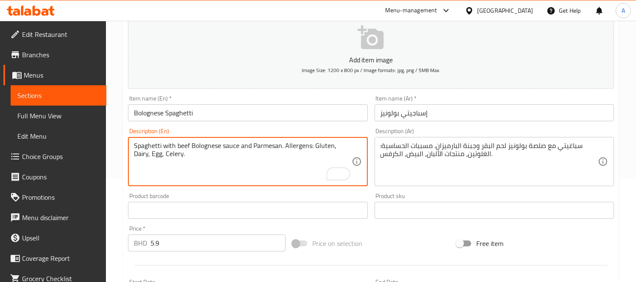
click at [243, 166] on textarea "Spaghetti with beef Bolognese sauce and Parmesan. Allergens: Gluten, Dairy, Egg…" at bounding box center [242, 161] width 217 height 40
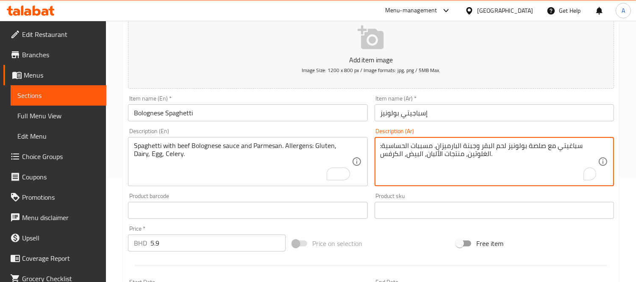
click at [486, 146] on textarea "سباغيتي مع صلصة بولونيز لحم البقر وجبنة البارميزان. مسببات الحساسية: الغلوتين، …" at bounding box center [488, 161] width 217 height 40
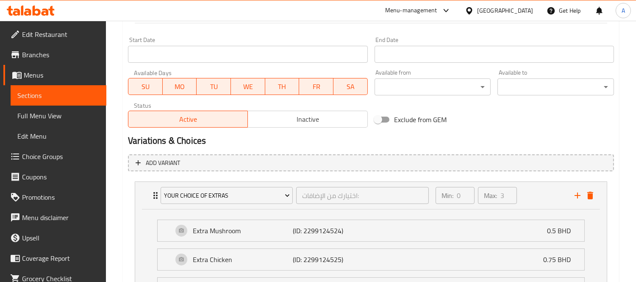
scroll to position [434, 0]
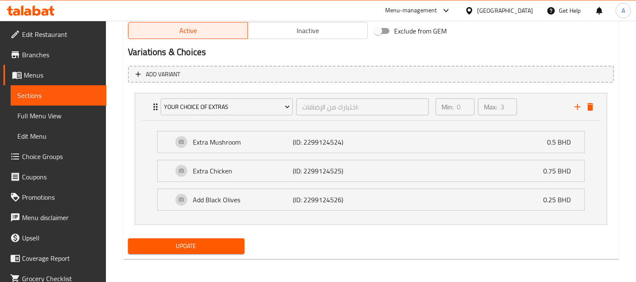
type textarea "سباغيتي مع صلصة بولونيز لحم بقري وجبنة البارميزان. مسببات الحساسية: الغلوتين، م…"
click at [222, 235] on div "Update" at bounding box center [186, 246] width 123 height 22
click at [215, 250] on span "Update" at bounding box center [186, 246] width 103 height 11
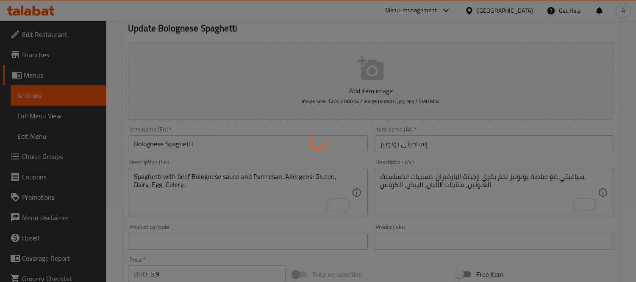
scroll to position [0, 0]
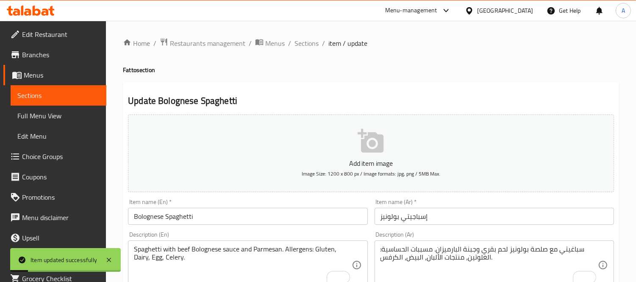
drag, startPoint x: 308, startPoint y: 47, endPoint x: 324, endPoint y: 56, distance: 18.6
click at [308, 47] on span "Sections" at bounding box center [306, 43] width 24 height 10
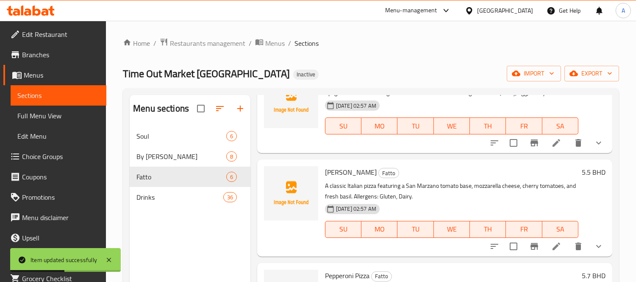
scroll to position [277, 0]
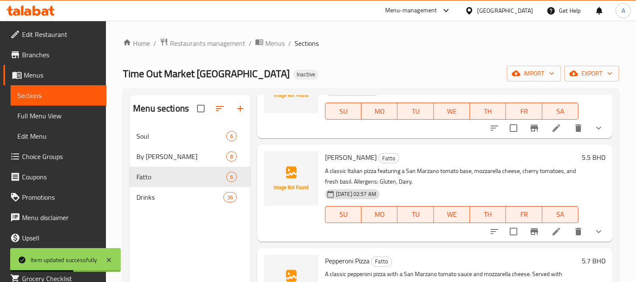
click at [554, 234] on li at bounding box center [556, 231] width 24 height 15
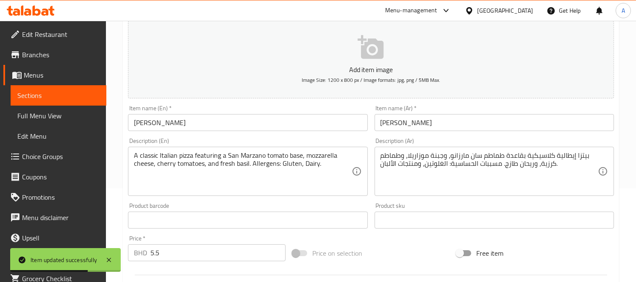
scroll to position [94, 0]
click at [197, 124] on input "[PERSON_NAME]" at bounding box center [247, 122] width 239 height 17
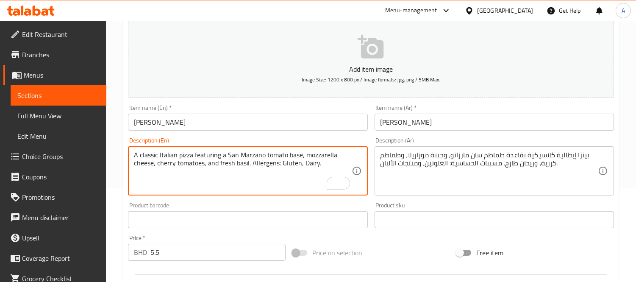
scroll to position [330, 0]
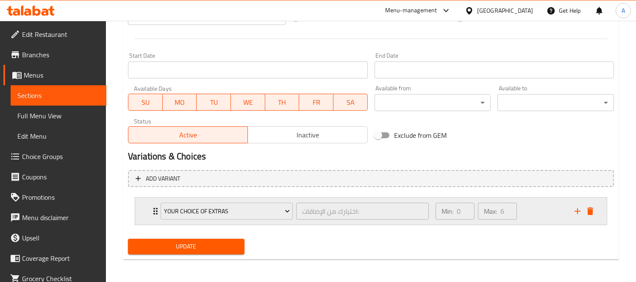
click at [147, 216] on div "Your Choice Of Extras اختيارك من الإضافات: ​ Min: 0 ​ Max: 6 ​" at bounding box center [370, 210] width 471 height 27
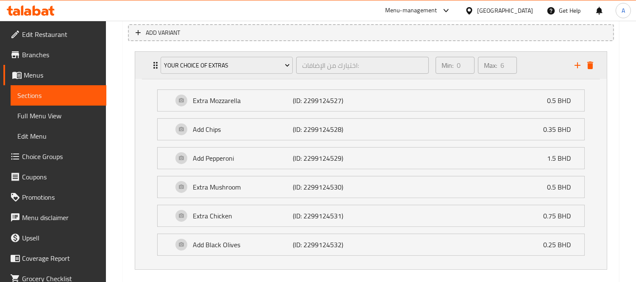
scroll to position [426, 0]
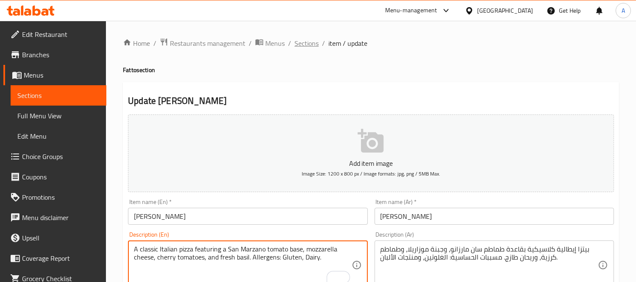
click at [307, 39] on span "Sections" at bounding box center [306, 43] width 24 height 10
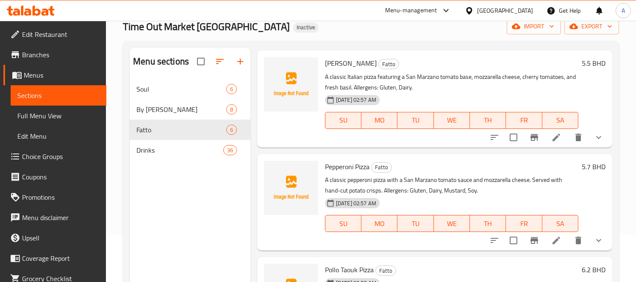
scroll to position [94, 0]
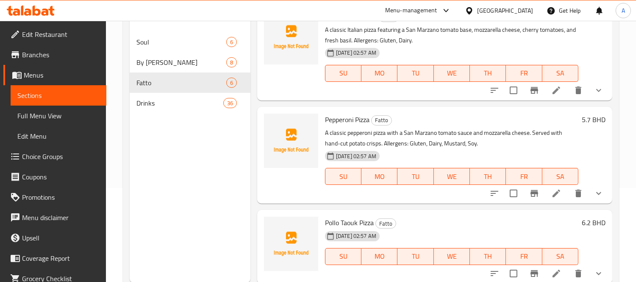
click at [555, 194] on li at bounding box center [556, 193] width 24 height 15
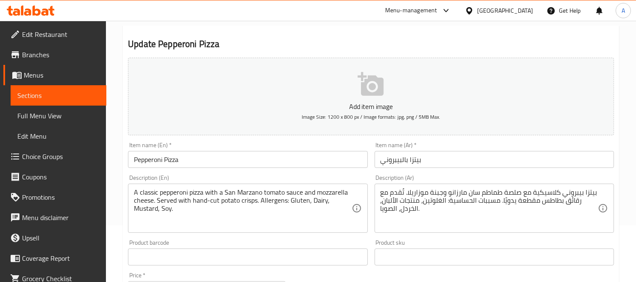
scroll to position [94, 0]
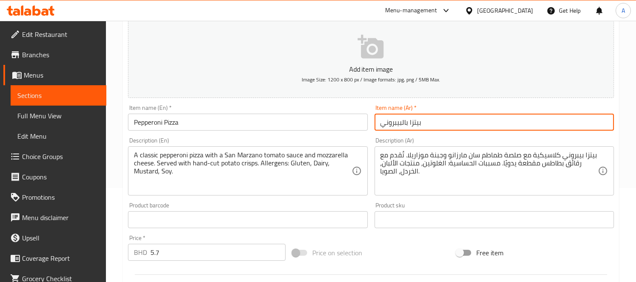
click at [454, 120] on input "بيتزا بالبيبروني" at bounding box center [493, 122] width 239 height 17
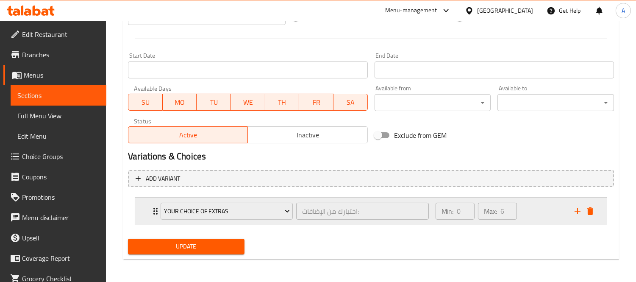
click at [139, 208] on div "Your Choice Of Extras اختيارك من الإضافات: ​ Min: 0 ​ Max: 6 ​" at bounding box center [370, 210] width 471 height 27
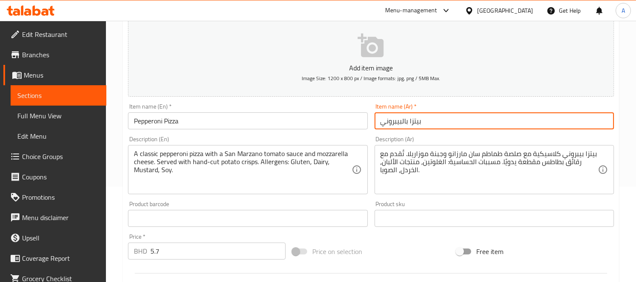
scroll to position [0, 0]
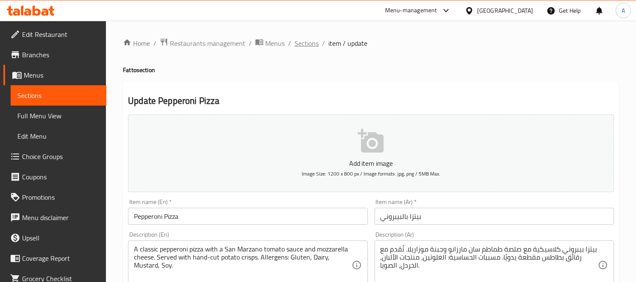
click at [308, 48] on span "Sections" at bounding box center [306, 43] width 24 height 10
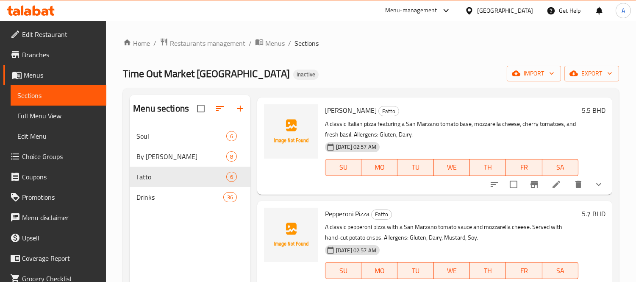
scroll to position [119, 0]
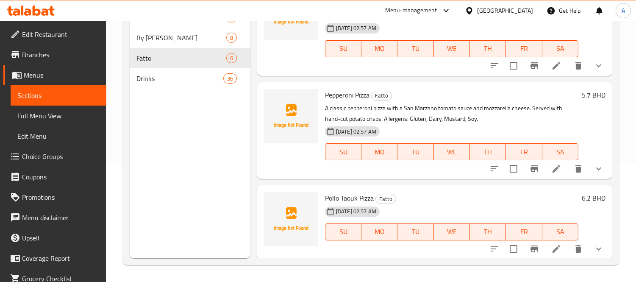
click at [557, 247] on li at bounding box center [556, 248] width 24 height 15
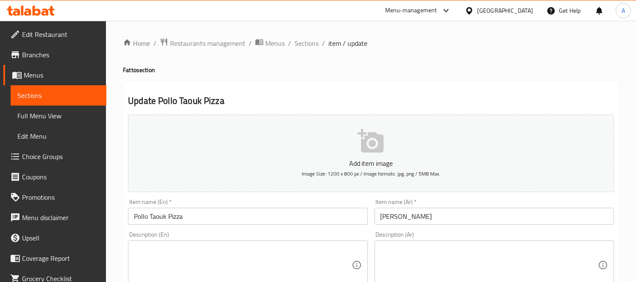
click at [220, 267] on textarea at bounding box center [242, 265] width 217 height 40
paste textarea "Grilled chicken taouk, roasted tomatoes, mozzarella and cheddar cheeses, jalape…"
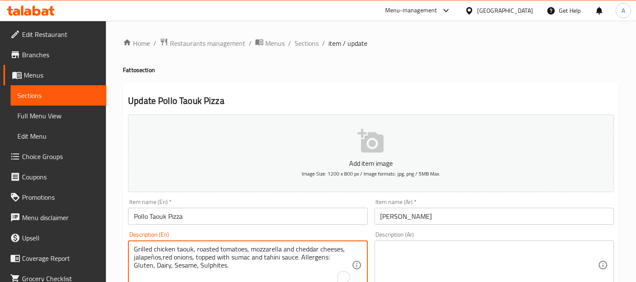
scroll to position [47, 0]
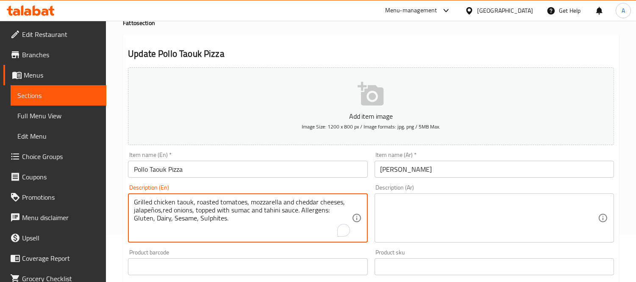
click at [183, 205] on textarea "Grilled chicken taouk, roasted tomatoes, mozzarella and cheddar cheeses, jalape…" at bounding box center [242, 218] width 217 height 40
click at [176, 167] on input "Pollo Taouk Pizza" at bounding box center [247, 169] width 239 height 17
click at [220, 226] on textarea "Grilled chicken taouk, roasted tomatoes, mozzarella and cheddar cheeses, jalape…" at bounding box center [242, 218] width 217 height 40
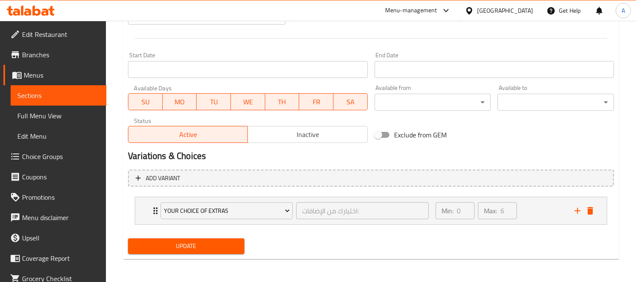
click at [238, 247] on button "Update" at bounding box center [186, 246] width 116 height 16
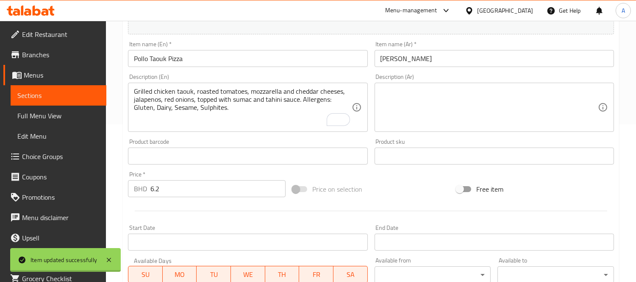
scroll to position [94, 0]
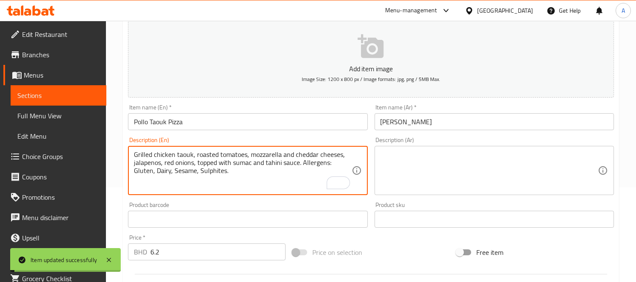
click at [252, 166] on textarea "Grilled chicken taouk, roasted tomatoes, mozzarella and cheddar cheeses, jalape…" at bounding box center [242, 170] width 217 height 40
click at [167, 161] on textarea "Grilled chicken taouk, roasted tomatoes, mozzarella and cheddar cheeses, jalape…" at bounding box center [242, 170] width 217 height 40
click at [185, 155] on textarea "Grilled chicken taouk, roasted tomatoes, mozzarella and cheddar cheeses, jalape…" at bounding box center [242, 170] width 217 height 40
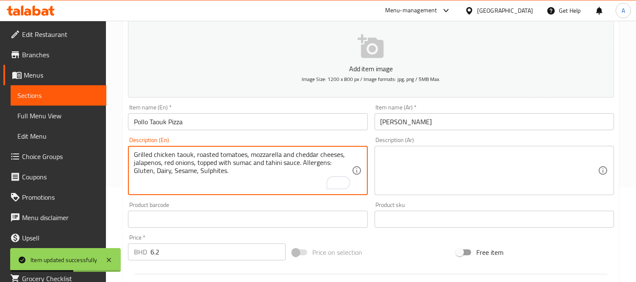
paste textarea "Tawoo"
click at [178, 157] on textarea "Grilled chicken Tawook, roasted tomatoes, mozzarella and cheddar cheeses, jalap…" at bounding box center [242, 170] width 217 height 40
click at [195, 166] on textarea "Grilled chicken tawook, roasted tomatoes, mozzarella and cheddar cheeses, jalap…" at bounding box center [242, 170] width 217 height 40
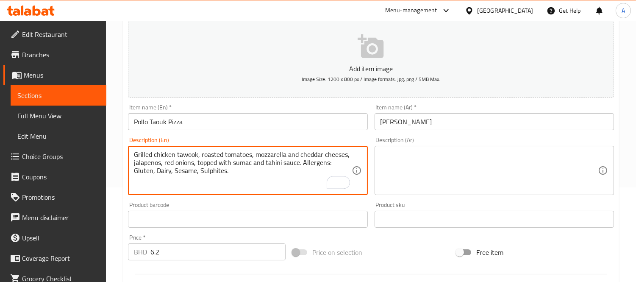
click at [195, 166] on textarea "Grilled chicken tawook, roasted tomatoes, mozzarella and cheddar cheeses, jalap…" at bounding box center [242, 170] width 217 height 40
type textarea "Grilled chicken tawook, roasted tomatoes, mozzarella and cheddar cheeses, jalap…"
click at [441, 183] on textarea at bounding box center [488, 170] width 217 height 40
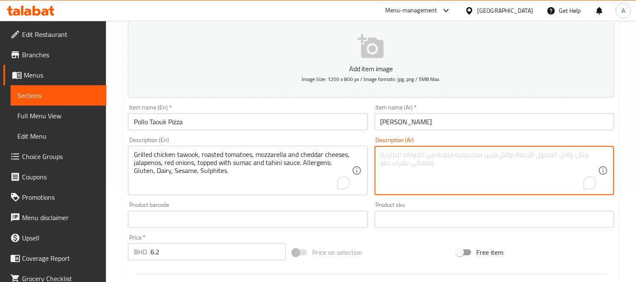
paste textarea "طاووق دجاج مشوي، طماطم مشوية، جبنة موزاريلا وشيدر، هالبينو، بصل أحمر، مغطى بصلص…"
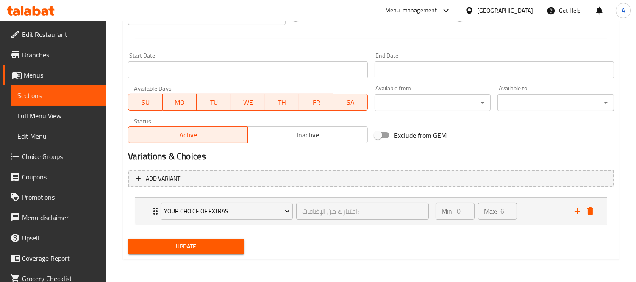
type textarea "طاووق دجاج مشوي، طماطم مشوية، جبنة موزاريلا وشيدر، هالبينو، بصل أحمر، مغطى بصلص…"
click at [213, 247] on span "Update" at bounding box center [186, 246] width 103 height 11
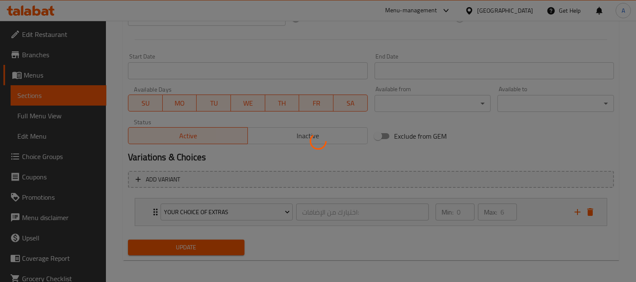
scroll to position [0, 0]
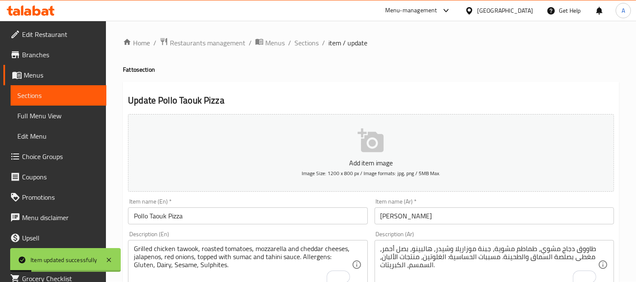
click at [227, 218] on input "Pollo Taouk Pizza" at bounding box center [247, 215] width 239 height 17
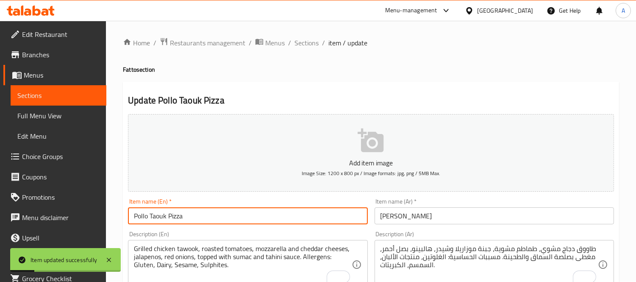
click at [227, 218] on input "Pollo Taouk Pizza" at bounding box center [247, 215] width 239 height 17
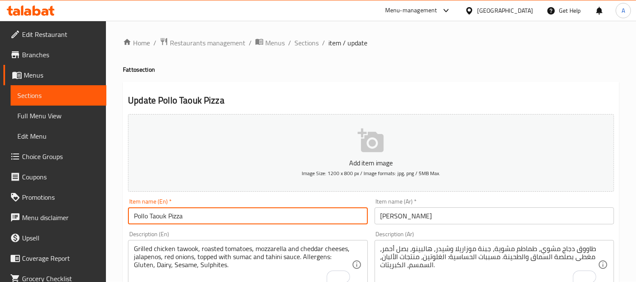
click at [150, 213] on input "Pollo Taouk Pizza" at bounding box center [247, 215] width 239 height 17
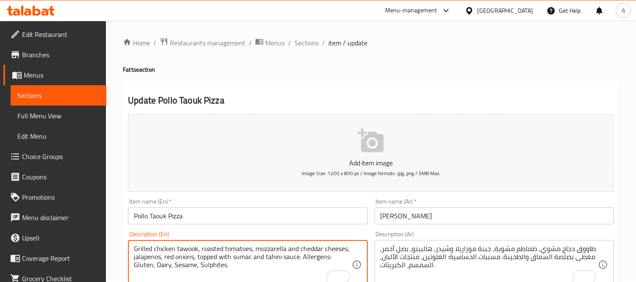
click at [184, 249] on textarea "Grilled chicken tawook, roasted tomatoes, mozzarella and cheddar cheeses, jalap…" at bounding box center [242, 264] width 217 height 40
paste textarea "ou"
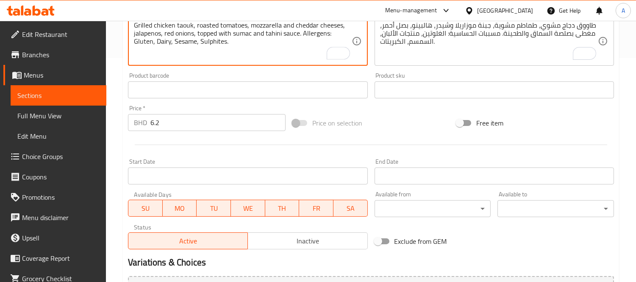
scroll to position [330, 0]
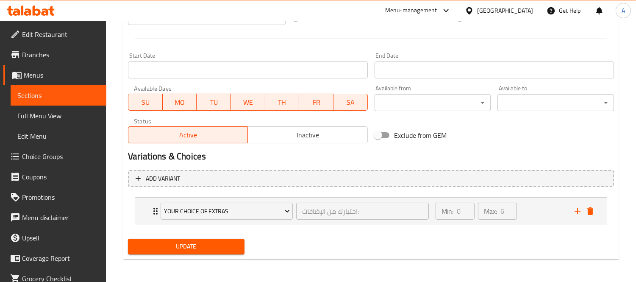
type textarea "Grilled chicken taouk, roasted tomatoes, mozzarella and cheddar cheeses, jalape…"
click at [167, 253] on button "Update" at bounding box center [186, 246] width 116 height 16
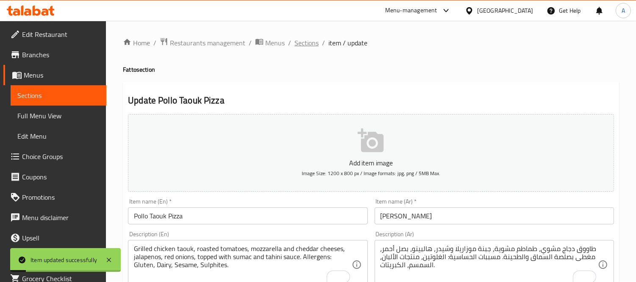
scroll to position [0, 0]
click at [316, 40] on span "Sections" at bounding box center [306, 43] width 24 height 10
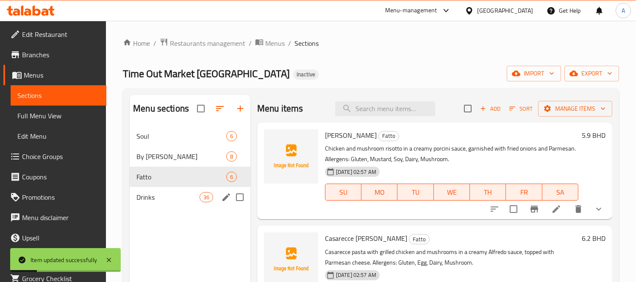
scroll to position [47, 0]
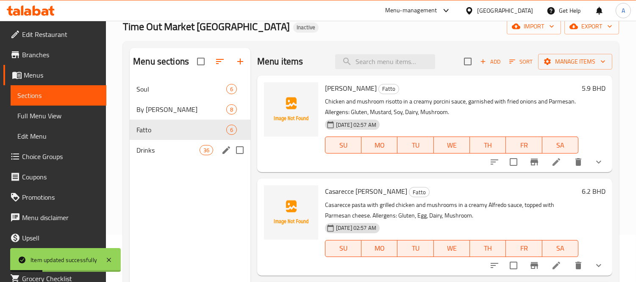
click at [172, 159] on div "Drinks 36" at bounding box center [190, 150] width 121 height 20
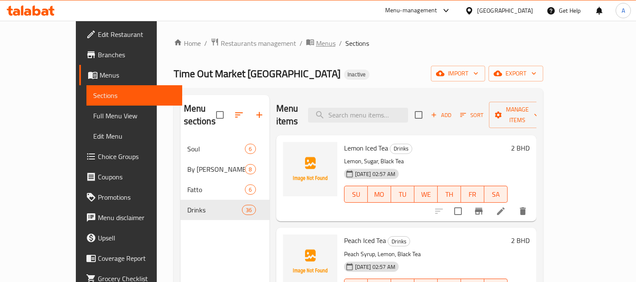
click at [316, 41] on span "Menus" at bounding box center [325, 43] width 19 height 10
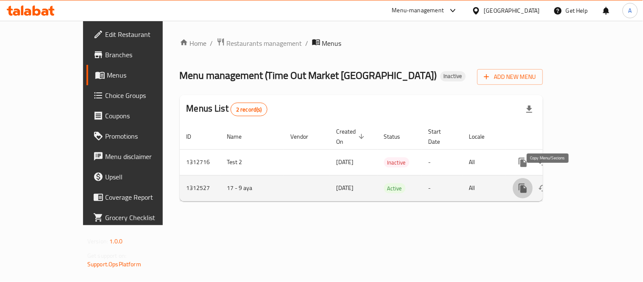
click at [528, 183] on icon "more" at bounding box center [523, 188] width 10 height 10
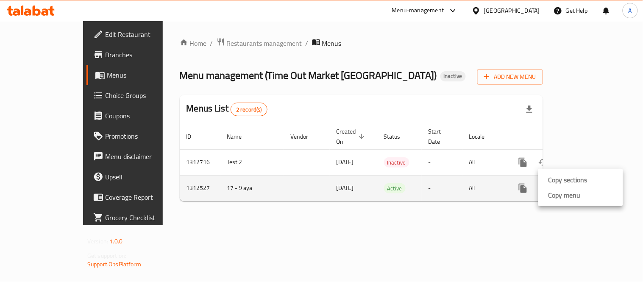
click at [543, 175] on li "Copy sections" at bounding box center [580, 179] width 85 height 15
click at [533, 178] on button "more" at bounding box center [523, 188] width 20 height 20
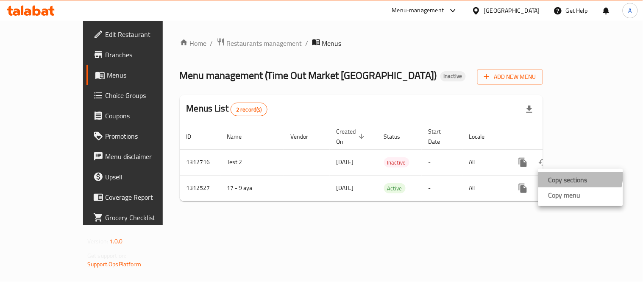
click at [552, 172] on li "Copy sections" at bounding box center [580, 179] width 85 height 15
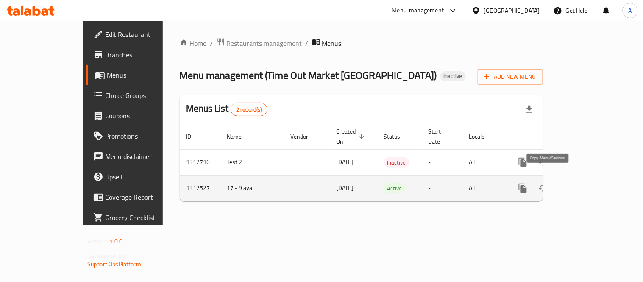
click at [528, 183] on icon "more" at bounding box center [523, 188] width 10 height 10
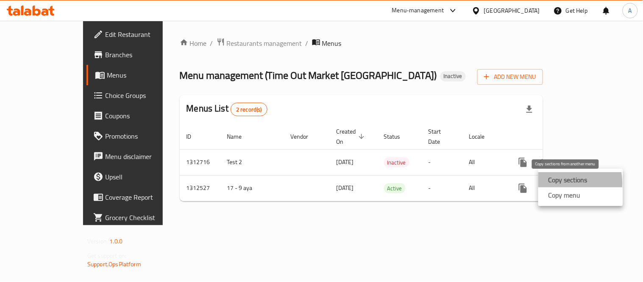
click at [553, 183] on strong "Copy sections" at bounding box center [567, 180] width 39 height 10
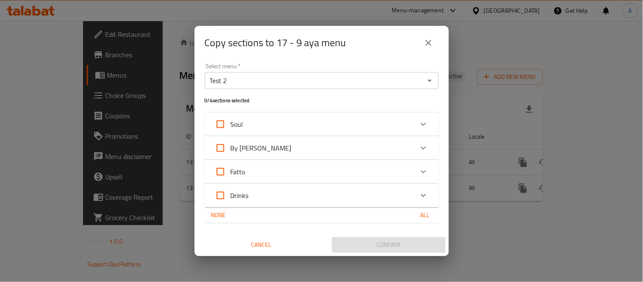
click at [431, 216] on span "All" at bounding box center [425, 215] width 20 height 11
checkbox input "true"
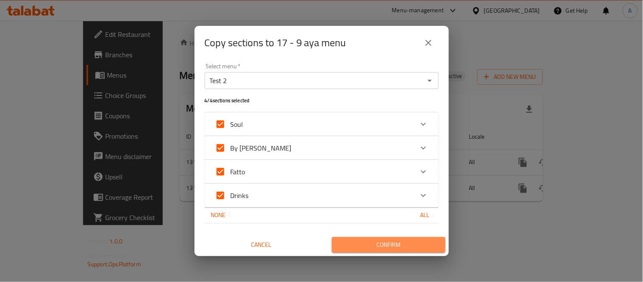
click at [407, 242] on span "Confirm" at bounding box center [388, 244] width 100 height 11
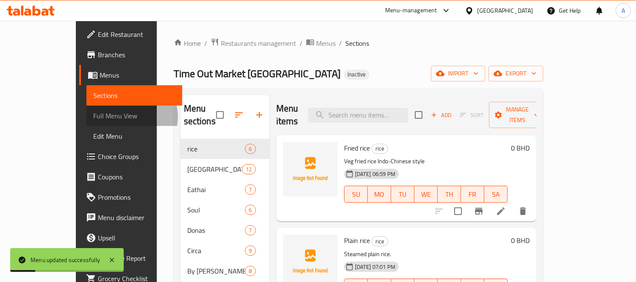
drag, startPoint x: 55, startPoint y: 116, endPoint x: 90, endPoint y: 87, distance: 45.4
click at [93, 116] on span "Full Menu View" at bounding box center [134, 116] width 82 height 10
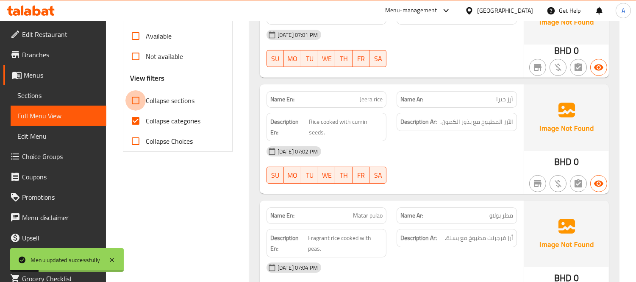
click at [139, 102] on input "Collapse sections" at bounding box center [135, 100] width 20 height 20
checkbox input "true"
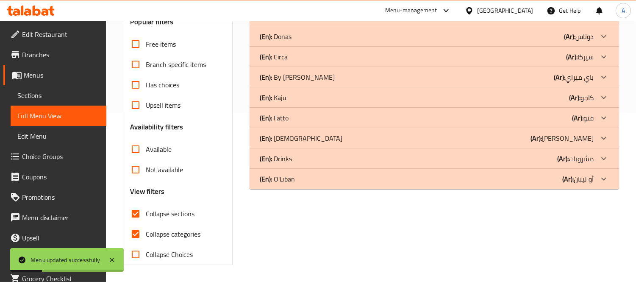
scroll to position [169, 0]
click at [137, 125] on h3 "Availability filters" at bounding box center [156, 127] width 53 height 10
click at [137, 235] on input "Collapse categories" at bounding box center [135, 234] width 20 height 20
checkbox input "false"
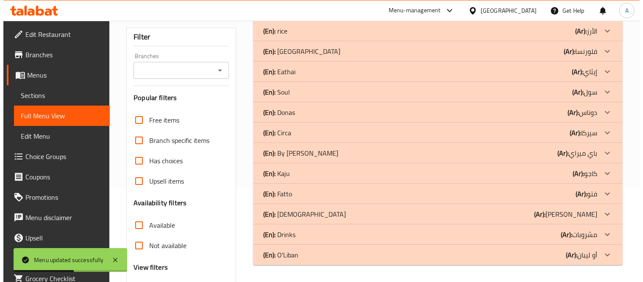
scroll to position [0, 0]
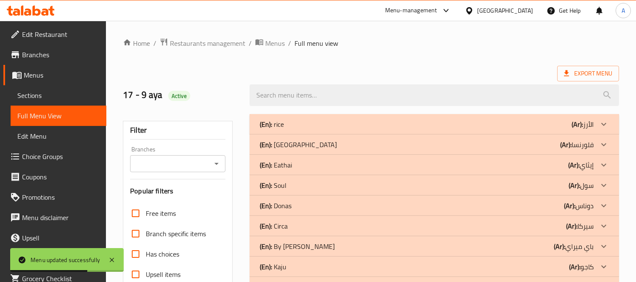
click at [54, 89] on link "Sections" at bounding box center [59, 95] width 96 height 20
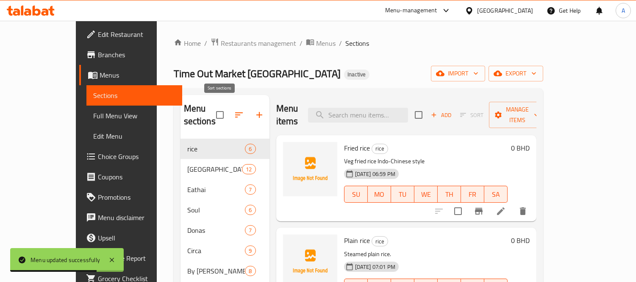
click at [229, 116] on button "button" at bounding box center [239, 115] width 20 height 20
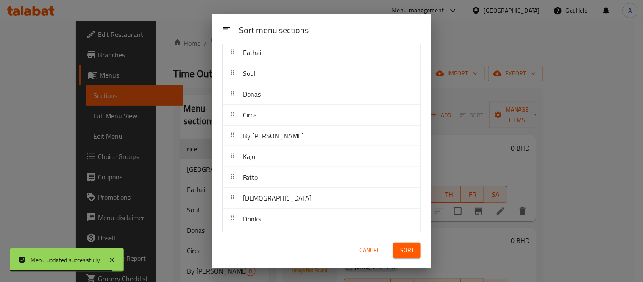
scroll to position [89, 0]
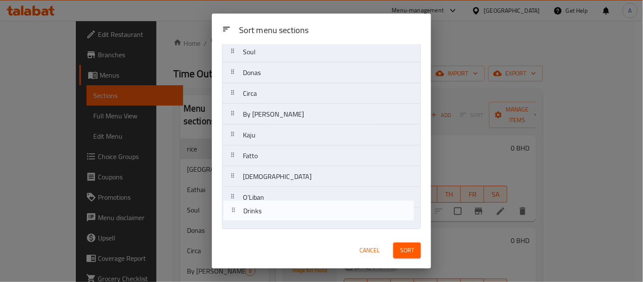
drag, startPoint x: 273, startPoint y: 195, endPoint x: 274, endPoint y: 214, distance: 19.1
click at [274, 214] on nav "rice Florencia Eathai Soul Donas Circa By [PERSON_NAME] Fatto Zen Drinks O'[GEO…" at bounding box center [321, 104] width 199 height 250
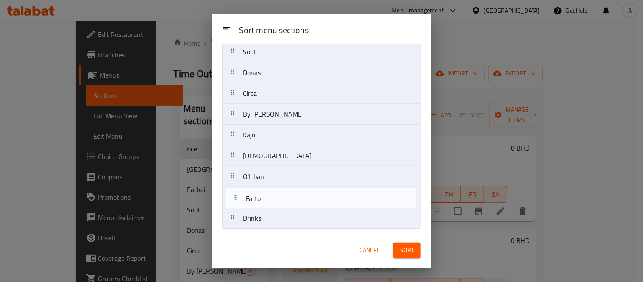
click at [273, 202] on nav "rice Florencia Eathai Soul Donas Circa By [PERSON_NAME] Fatto Zen O'Liban Drinks" at bounding box center [321, 104] width 199 height 250
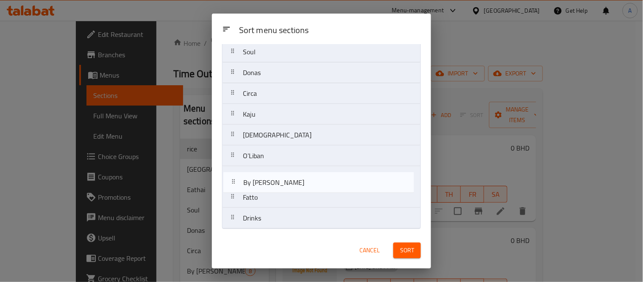
drag, startPoint x: 272, startPoint y: 119, endPoint x: 272, endPoint y: 189, distance: 70.3
click at [272, 189] on nav "rice Florencia Eathai Soul Donas Circa By [PERSON_NAME] Zen O'Liban Fatto Drinks" at bounding box center [321, 104] width 199 height 250
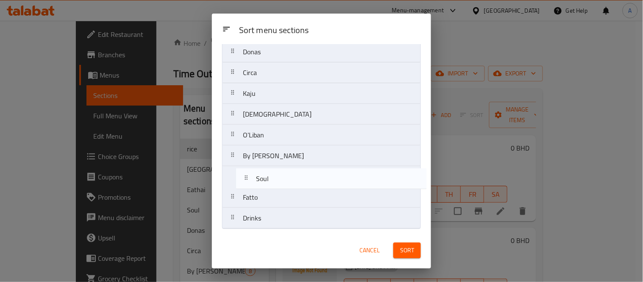
drag, startPoint x: 267, startPoint y: 104, endPoint x: 280, endPoint y: 191, distance: 88.2
click at [280, 191] on nav "rice Florencia Eathai Soul Donas Circa Kaju Zen O'Liban By [PERSON_NAME] Drinks" at bounding box center [321, 104] width 199 height 250
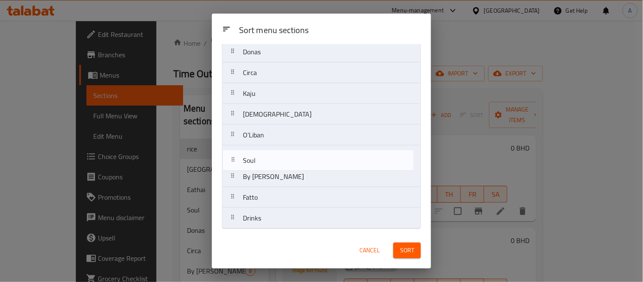
drag, startPoint x: 270, startPoint y: 176, endPoint x: 271, endPoint y: 155, distance: 21.2
click at [271, 155] on nav "rice Florencia Eathai Donas Circa Kaju Zen O'Liban By Mirai Soul Fatto Drinks" at bounding box center [321, 104] width 199 height 250
click at [405, 247] on span "Sort" at bounding box center [407, 250] width 14 height 11
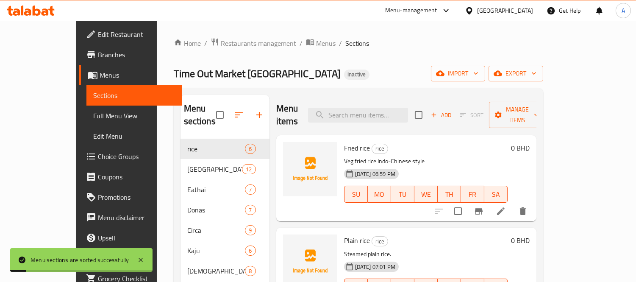
click at [93, 114] on span "Full Menu View" at bounding box center [134, 116] width 82 height 10
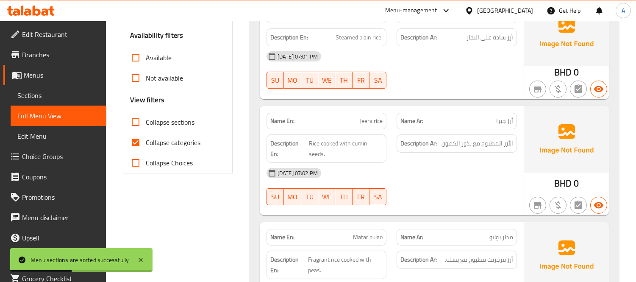
scroll to position [282, 0]
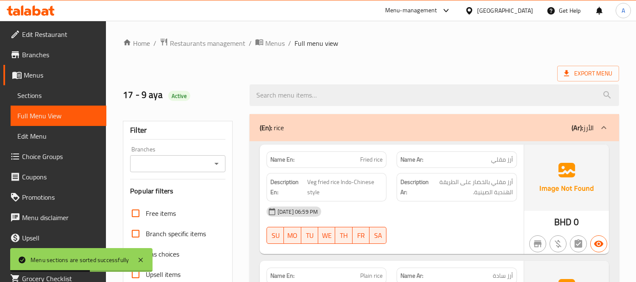
drag, startPoint x: 0, startPoint y: 0, endPoint x: 298, endPoint y: 86, distance: 309.8
checkbox input "false"
checkbox input "true"
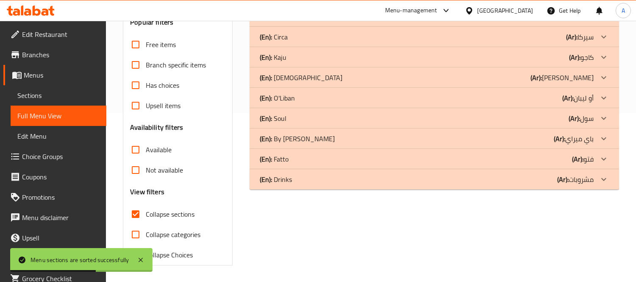
scroll to position [169, 0]
click at [416, 161] on div "(En): Fatto (Ar): فتو" at bounding box center [427, 159] width 334 height 10
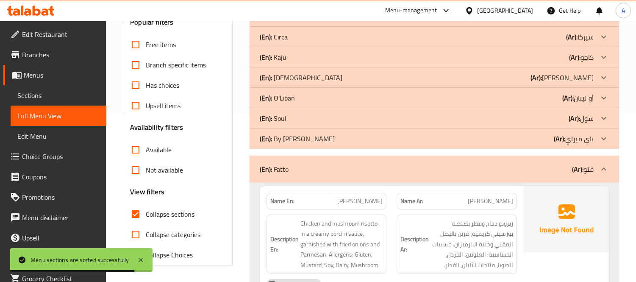
click at [418, 143] on div "(En): By [PERSON_NAME] (Ar): باي ميراي" at bounding box center [427, 138] width 334 height 10
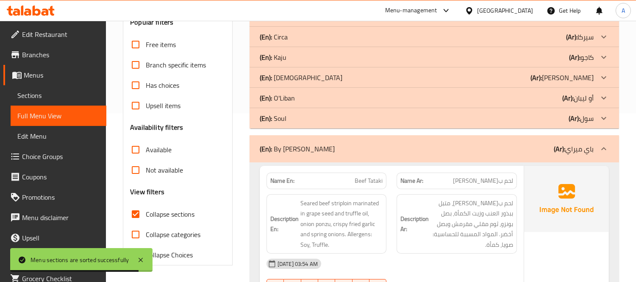
click at [431, 124] on div "(En): Soul (Ar): سول" at bounding box center [433, 118] width 369 height 20
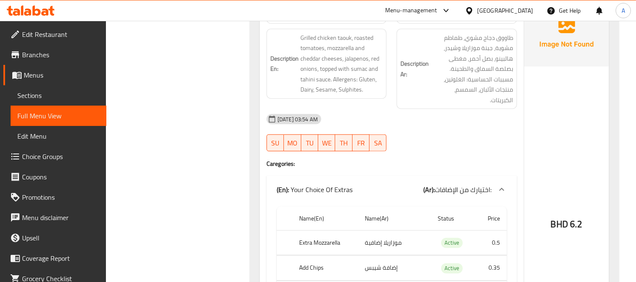
scroll to position [7292, 0]
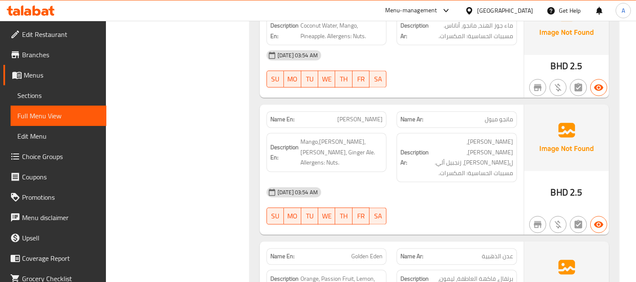
scroll to position [9130, 0]
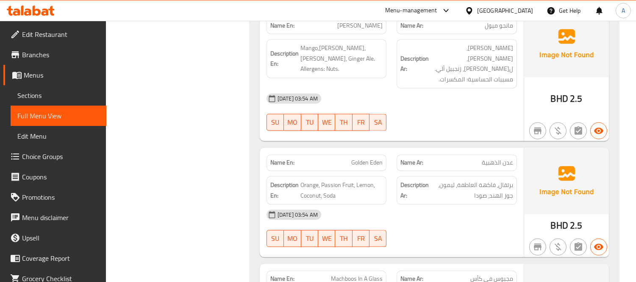
click at [363, 274] on span "Machboos In A Glass" at bounding box center [357, 278] width 52 height 9
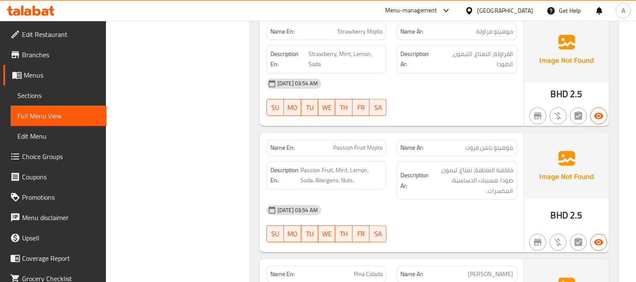
scroll to position [9554, 0]
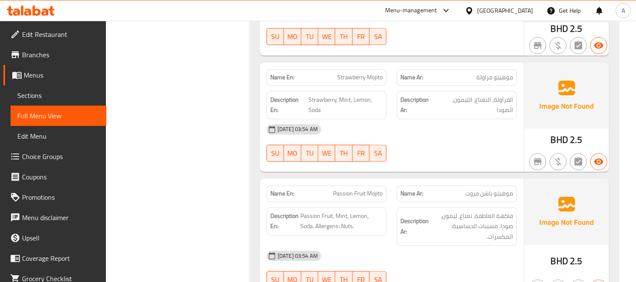
click at [361, 189] on span "Passion Fruit Mojito" at bounding box center [358, 193] width 50 height 9
copy span "Passion Fruit Mojito"
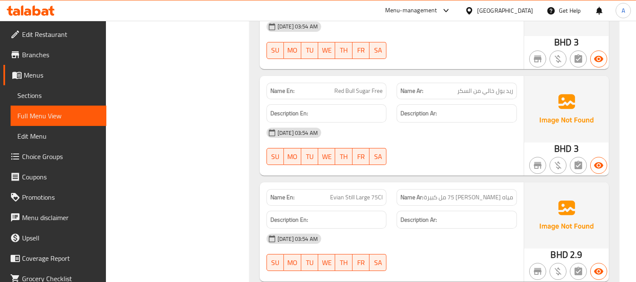
scroll to position [11062, 0]
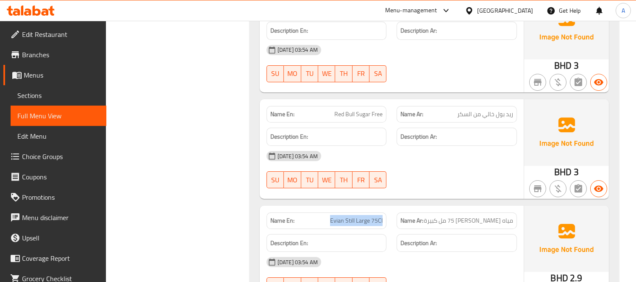
drag, startPoint x: 328, startPoint y: 129, endPoint x: 389, endPoint y: 129, distance: 61.0
click at [389, 207] on div "Name En: Evian Still Large 75Cl" at bounding box center [326, 220] width 130 height 27
copy span "Evian Still Large 75Cl"
click at [39, 90] on span "Sections" at bounding box center [58, 95] width 82 height 10
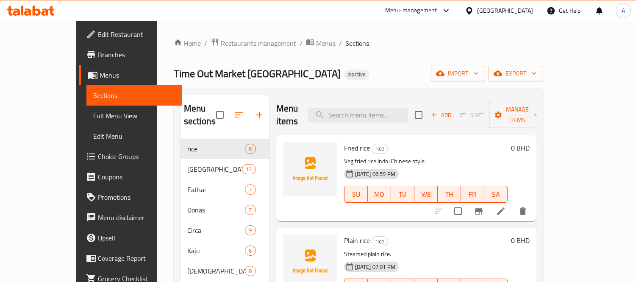
click at [395, 119] on div "Menu items Add Sort Manage items" at bounding box center [406, 115] width 260 height 40
click at [397, 114] on input "search" at bounding box center [358, 115] width 100 height 15
paste input "Evian Still Large 75Cl"
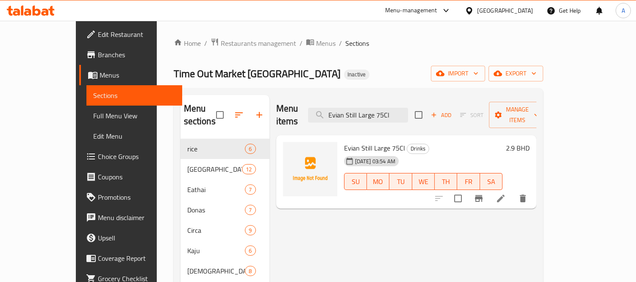
type input "Evian Still Large 75Cl"
click at [513, 191] on li at bounding box center [501, 198] width 24 height 15
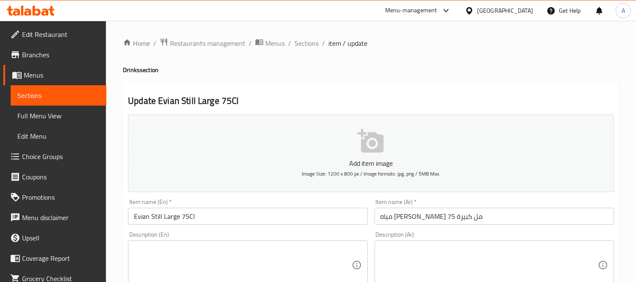
click at [425, 219] on input "مياه [PERSON_NAME] 75 مل كبيرة" at bounding box center [493, 216] width 239 height 17
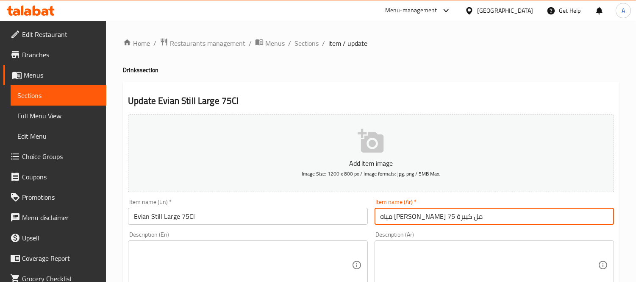
click at [425, 219] on input "مياه [PERSON_NAME] 75 مل كبيرة" at bounding box center [493, 216] width 239 height 17
click at [401, 222] on input "مياه إيفيان معدنية 75 مل كبيرة" at bounding box center [493, 216] width 239 height 17
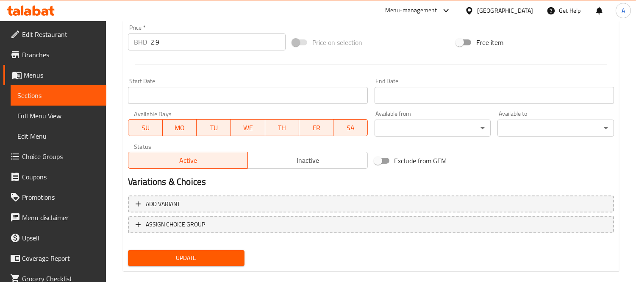
scroll to position [315, 0]
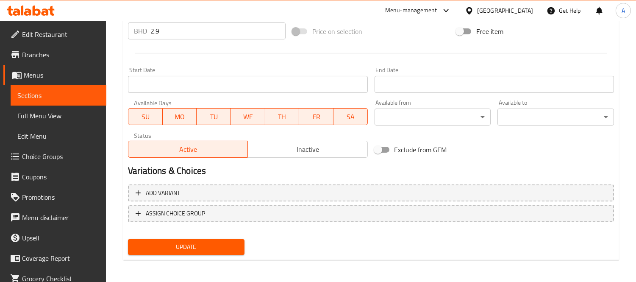
type input "مياه إيفيان معدنية 75 سنتيلتر كبيرة"
click at [215, 255] on div "Update" at bounding box center [186, 247] width 123 height 22
click at [215, 251] on button "Update" at bounding box center [186, 247] width 116 height 16
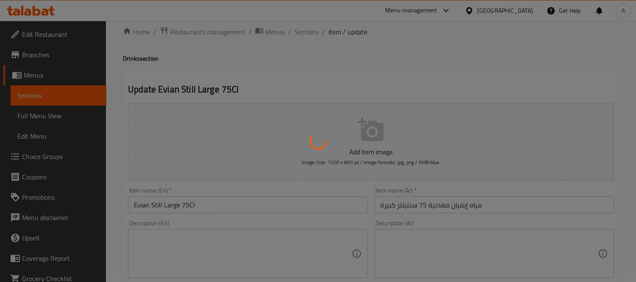
scroll to position [0, 0]
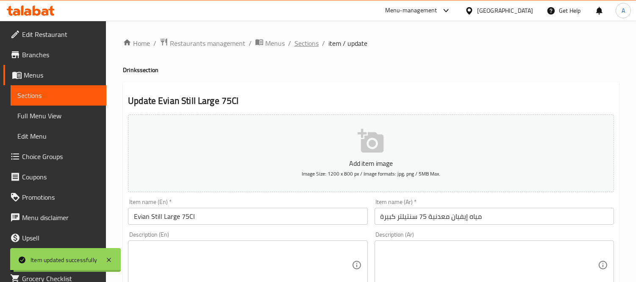
click at [308, 45] on span "Sections" at bounding box center [306, 43] width 24 height 10
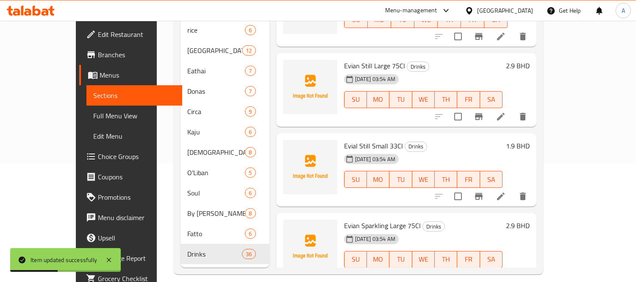
scroll to position [2810, 0]
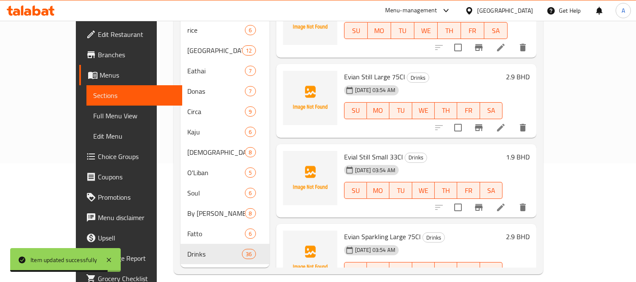
click at [362, 150] on span "Evial Still Small 33Cl" at bounding box center [373, 156] width 59 height 13
copy h6 "Evial Still Small 33Cl"
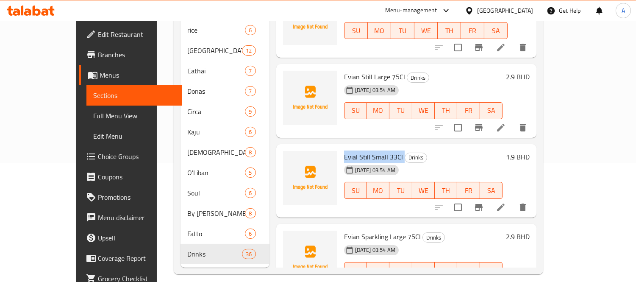
click at [513, 200] on li at bounding box center [501, 207] width 24 height 15
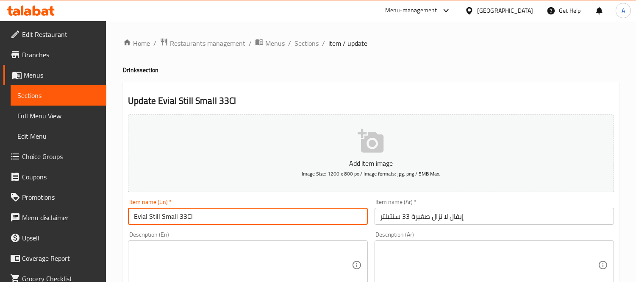
drag, startPoint x: 201, startPoint y: 214, endPoint x: 107, endPoint y: 202, distance: 95.3
paste input "n"
type input "Evian Still Small 33Cl"
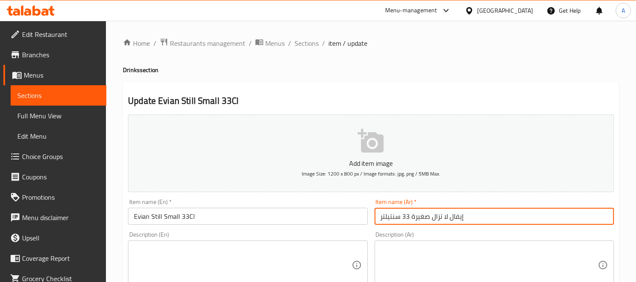
drag, startPoint x: 430, startPoint y: 216, endPoint x: 447, endPoint y: 216, distance: 16.9
click at [447, 216] on input "إيفال لا تزال صغيرة 33 سنتيلتر" at bounding box center [493, 216] width 239 height 17
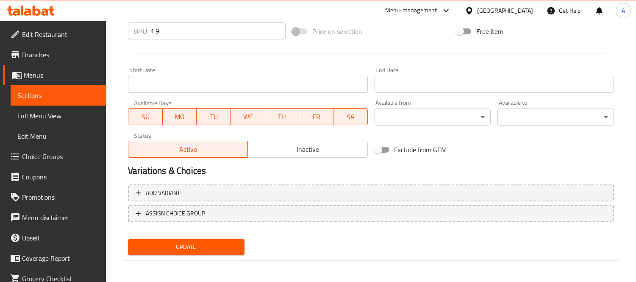
type input "إيفال مياه معدنية صغيرة 33 سنتيلتر"
click at [211, 236] on div "Update" at bounding box center [186, 247] width 123 height 22
click at [209, 241] on span "Update" at bounding box center [186, 246] width 103 height 11
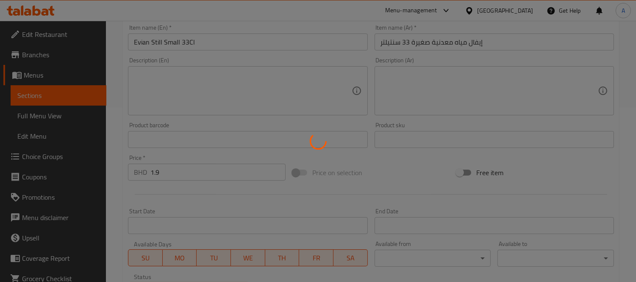
scroll to position [33, 0]
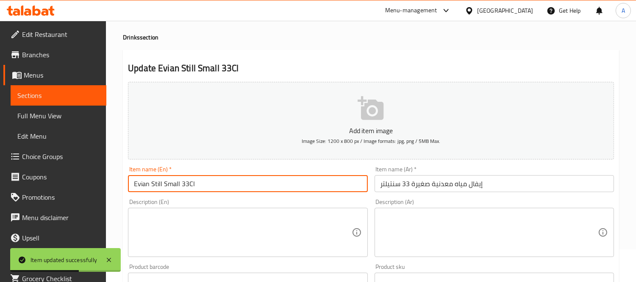
click at [163, 182] on input "Evian Still Small 33Cl" at bounding box center [247, 183] width 239 height 17
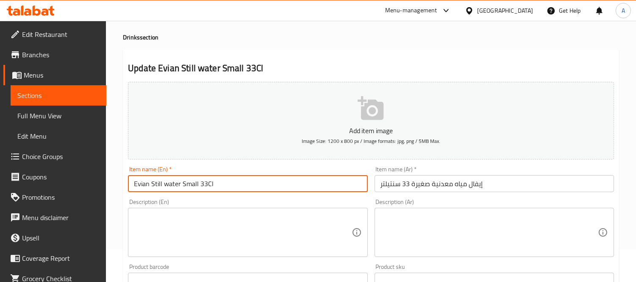
click at [166, 184] on input "Evian Still water Small 33Cl" at bounding box center [247, 183] width 239 height 17
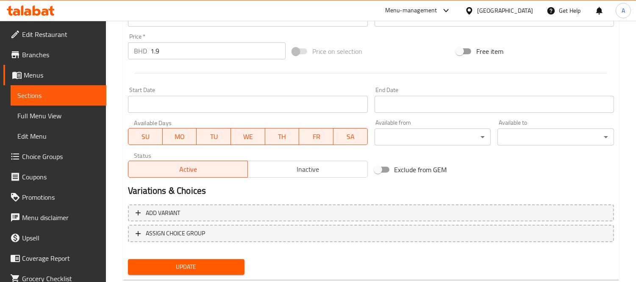
scroll to position [315, 0]
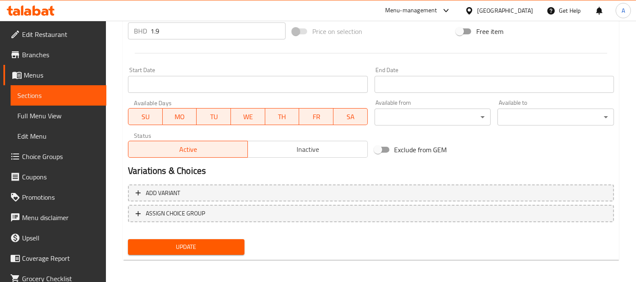
type input "Evian Still Water Small 33Cl"
click at [202, 241] on span "Update" at bounding box center [186, 246] width 103 height 11
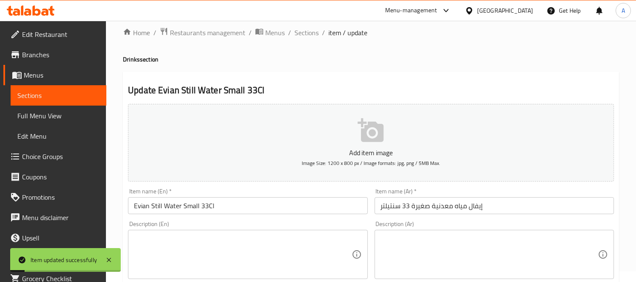
scroll to position [0, 0]
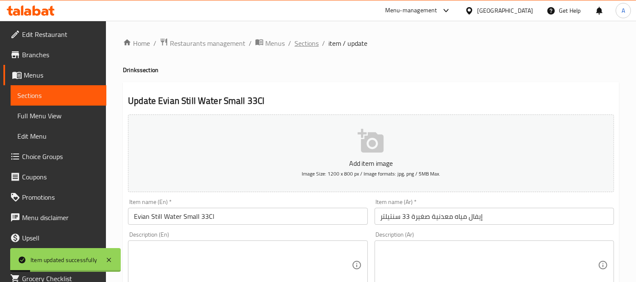
click at [308, 44] on span "Sections" at bounding box center [306, 43] width 24 height 10
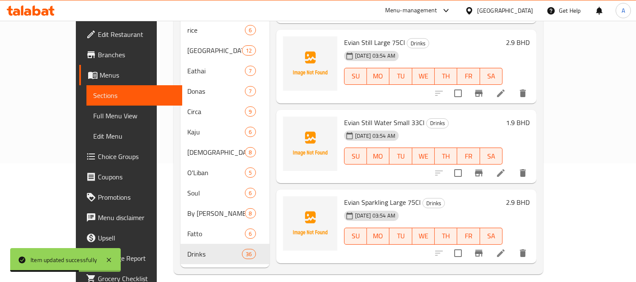
scroll to position [2810, 0]
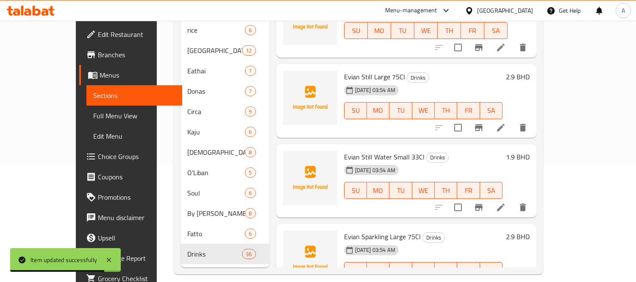
click at [506, 122] on icon at bounding box center [501, 127] width 10 height 10
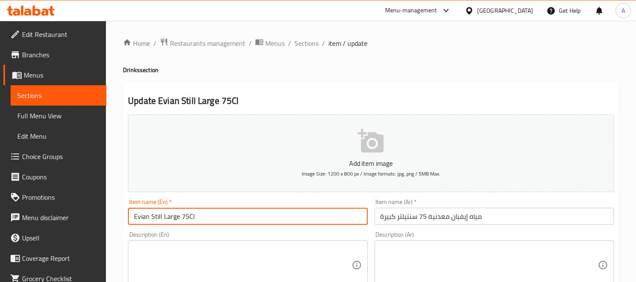
click at [163, 212] on input "Evian Still Large 75Cl" at bounding box center [247, 216] width 239 height 17
type input "Evian Still Water Large 75Cl"
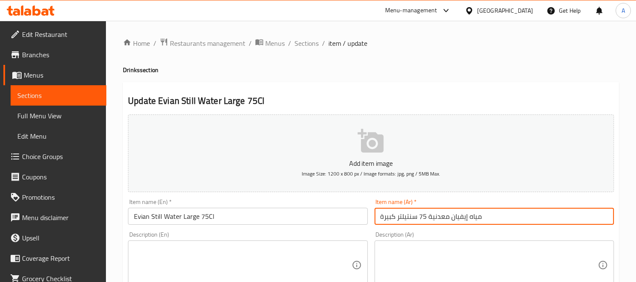
click at [457, 221] on input "مياه إيفيان معدنية 75 سنتيلتر كبيرة" at bounding box center [493, 216] width 239 height 17
click at [379, 220] on input "مياه معدنية 75 سنتيلتر كبيرة" at bounding box center [493, 216] width 239 height 17
paste input "إيفيان"
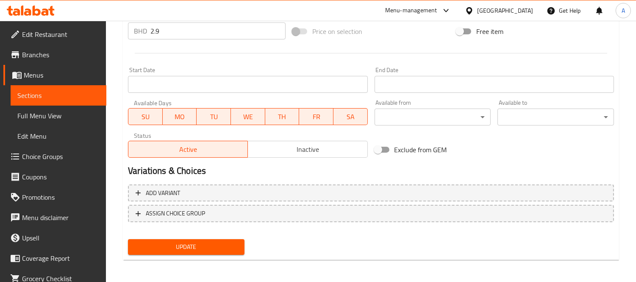
type input "إيفيان مياه معدنية 75 سنتيلتر كبيرة"
click at [187, 252] on button "Update" at bounding box center [186, 247] width 116 height 16
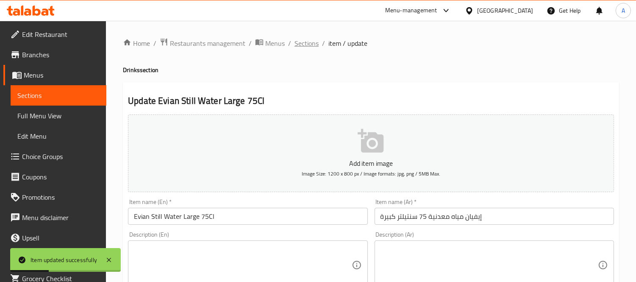
click at [312, 45] on span "Sections" at bounding box center [306, 43] width 24 height 10
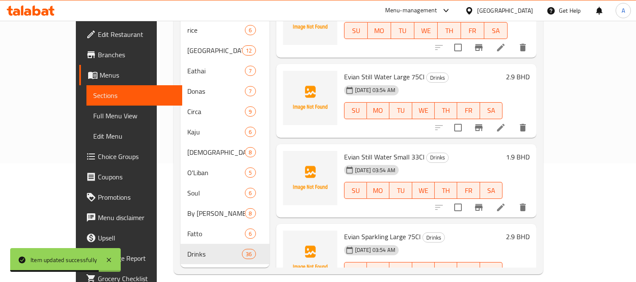
scroll to position [2857, 0]
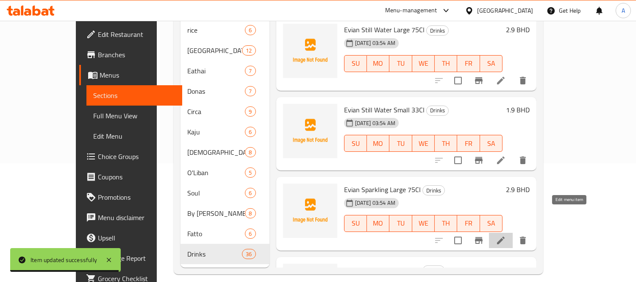
click at [506, 235] on icon at bounding box center [501, 240] width 10 height 10
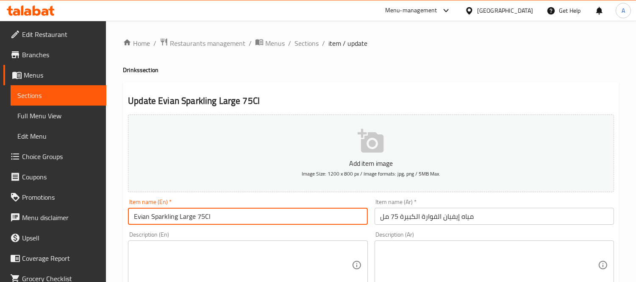
click at [180, 221] on input "Evian Sparkling Large 75Cl" at bounding box center [247, 216] width 239 height 17
type input "Evian Sparkling Water Large 75Cl"
click at [454, 216] on input "مياه إيفيان الفوارة الكبيرة 75 مل" at bounding box center [493, 216] width 239 height 17
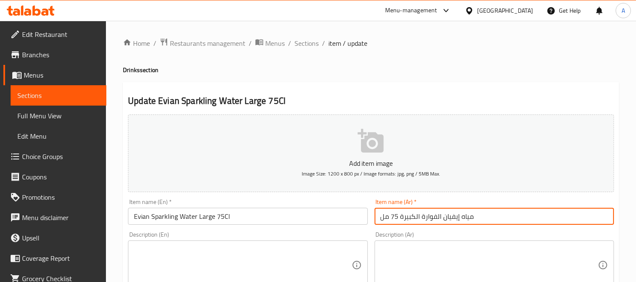
click at [454, 216] on input "مياه إيفيان الفوارة الكبيرة 75 مل" at bounding box center [493, 216] width 239 height 17
click at [380, 221] on input "مياه الفوارة الكبيرة 75 مل" at bounding box center [493, 216] width 239 height 17
paste input "إيفيان"
click at [435, 217] on input "إيفيان مياه الفوارة الكبيرة 75 مل" at bounding box center [493, 216] width 239 height 17
click at [414, 217] on input "إيفيان مياه فوارة الكبيرة 75 مل" at bounding box center [493, 216] width 239 height 17
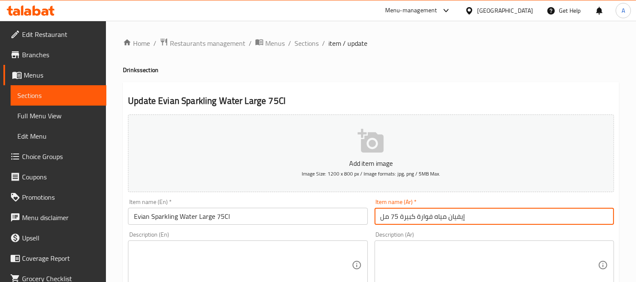
drag, startPoint x: 388, startPoint y: 219, endPoint x: 374, endPoint y: 219, distance: 14.0
click at [374, 219] on input "إيفيان مياه فوارة كبيرة 75 مل" at bounding box center [493, 216] width 239 height 17
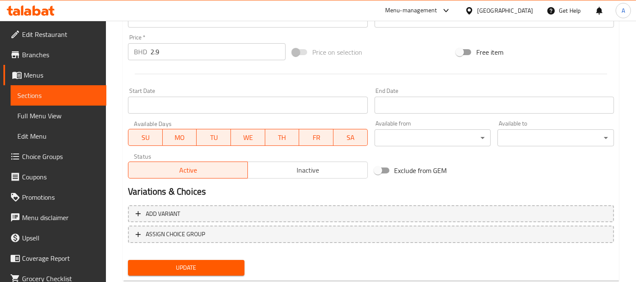
scroll to position [315, 0]
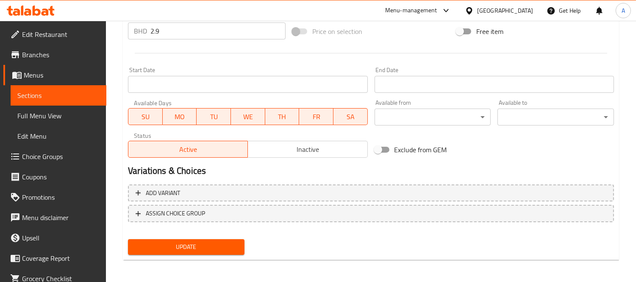
type input "إيفيان مياه فوارة كبيرة 75 سنتيلتر"
click at [216, 255] on div "Update" at bounding box center [186, 247] width 123 height 22
click at [216, 247] on span "Update" at bounding box center [186, 246] width 103 height 11
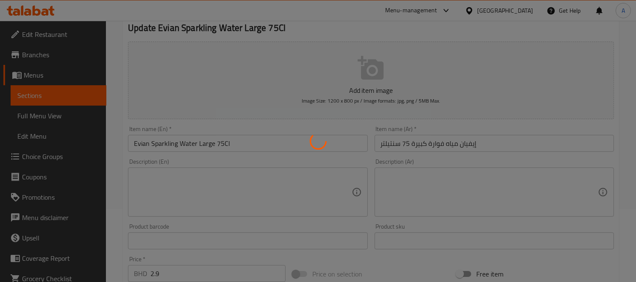
scroll to position [0, 0]
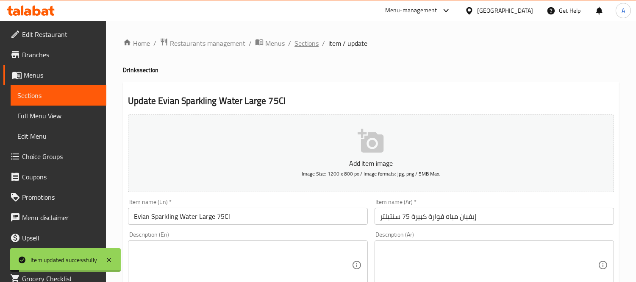
click at [312, 46] on span "Sections" at bounding box center [306, 43] width 24 height 10
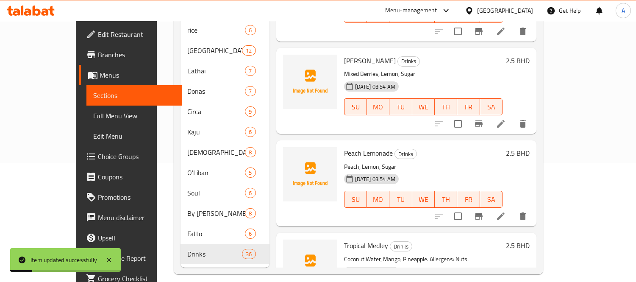
scroll to position [2905, 0]
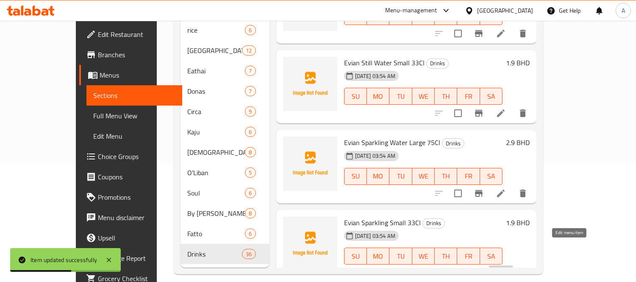
click at [504, 269] on icon at bounding box center [501, 273] width 8 height 8
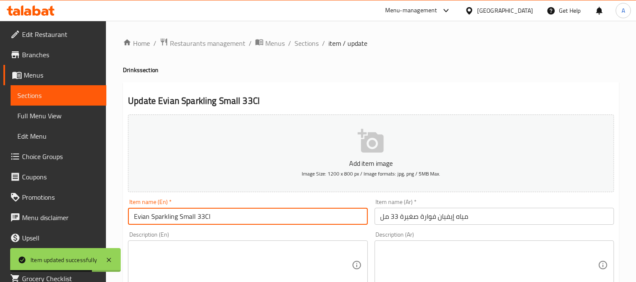
click at [180, 217] on input "Evian Sparkling Small 33Cl" at bounding box center [247, 216] width 239 height 17
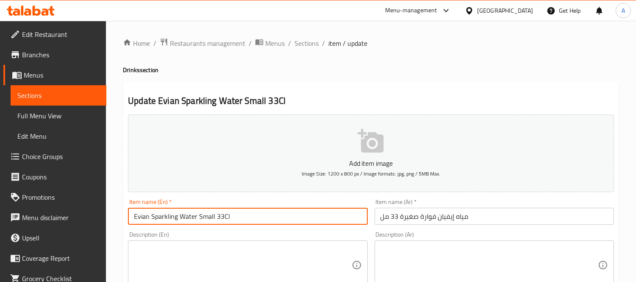
type input "Evian Sparkling Water Small 33Cl"
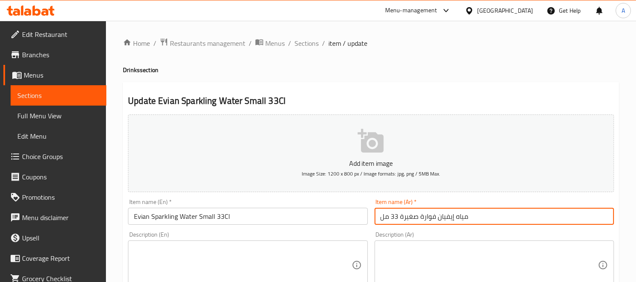
click at [446, 216] on input "مياه إيفيان فوارة صغيرة 33 مل" at bounding box center [493, 216] width 239 height 17
click at [381, 219] on input "مياه فوارة صغيرة 33 مل" at bounding box center [493, 216] width 239 height 17
paste input "إيفيان"
click at [386, 219] on input "إيفيان مياه فوارة صغيرة 33 مل" at bounding box center [493, 216] width 239 height 17
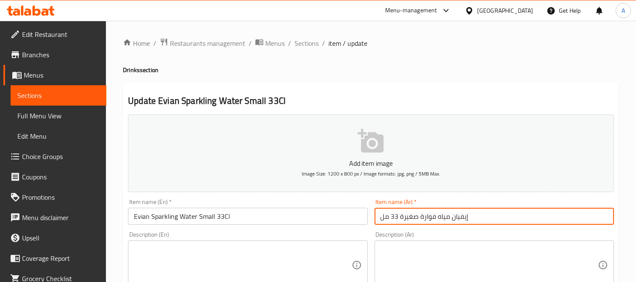
click at [386, 219] on input "إيفيان مياه فوارة صغيرة 33 مل" at bounding box center [493, 216] width 239 height 17
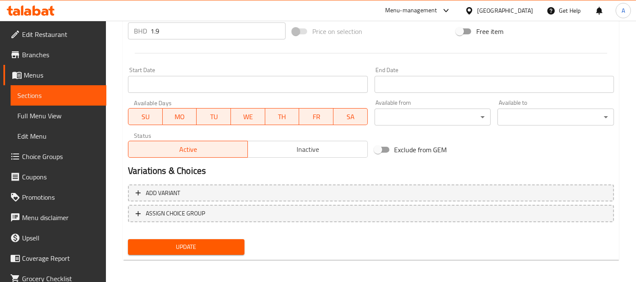
type input "إيفيان مياه فوارة صغيرة 33 سنتيلتر"
click at [214, 249] on span "Update" at bounding box center [186, 246] width 103 height 11
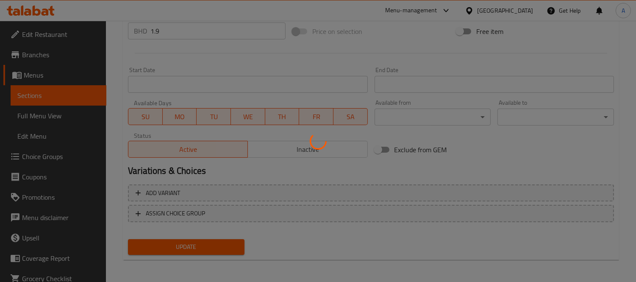
click at [217, 247] on div at bounding box center [318, 141] width 636 height 282
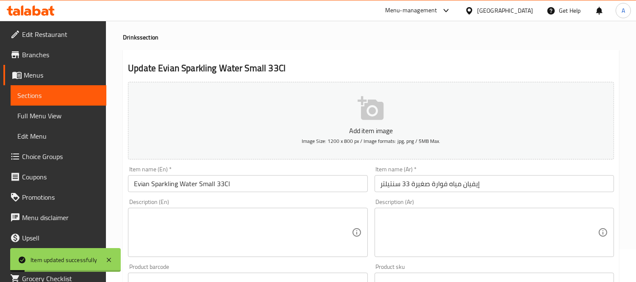
scroll to position [0, 0]
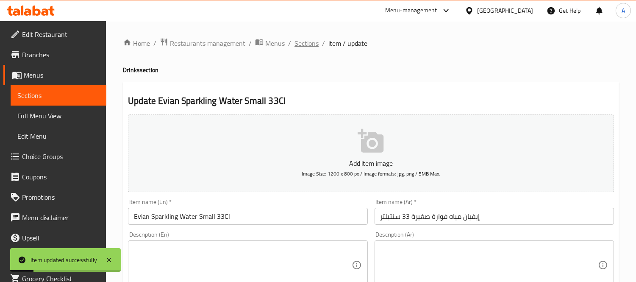
click at [305, 43] on span "Sections" at bounding box center [306, 43] width 24 height 10
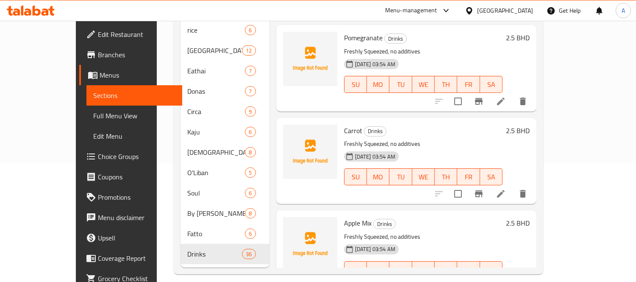
scroll to position [2434, 0]
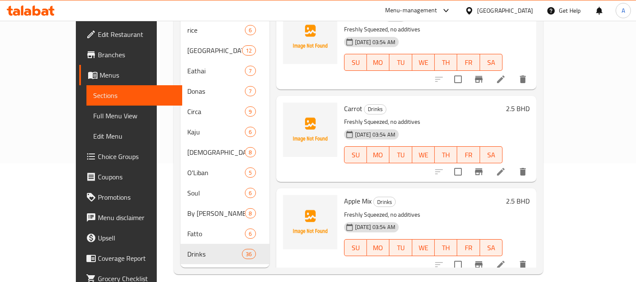
click at [467, 163] on input "checkbox" at bounding box center [458, 172] width 18 height 18
checkbox input "true"
click at [467, 255] on input "checkbox" at bounding box center [458, 264] width 18 height 18
checkbox input "true"
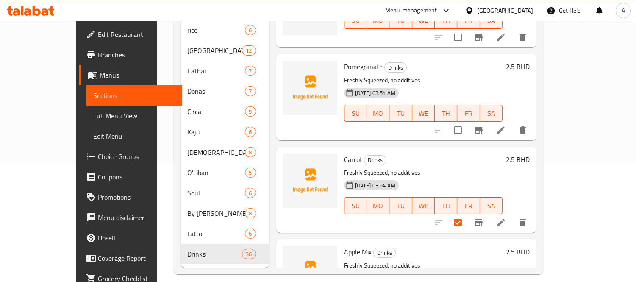
scroll to position [2340, 0]
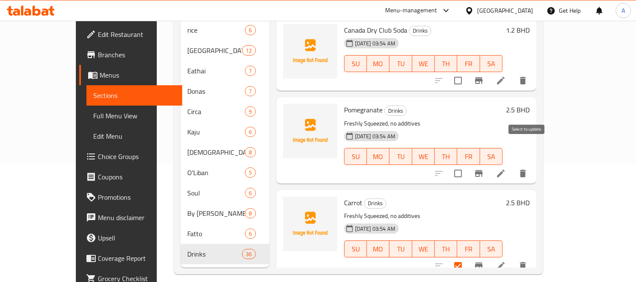
click at [467, 164] on input "checkbox" at bounding box center [458, 173] width 18 height 18
checkbox input "true"
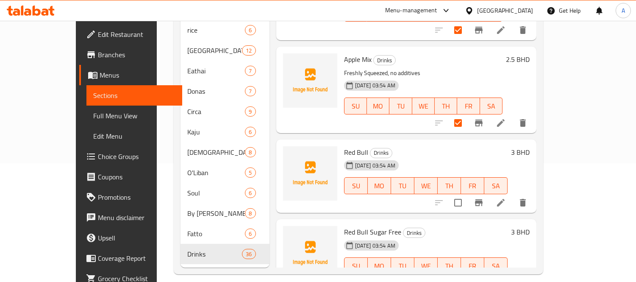
scroll to position [2528, 0]
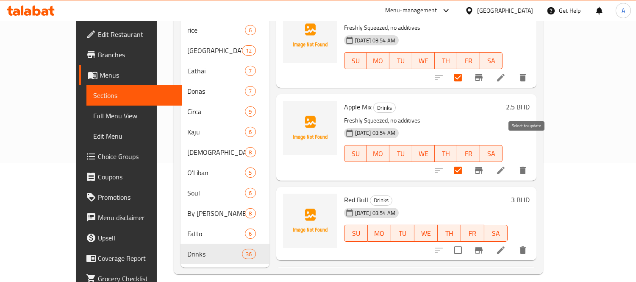
click at [467, 161] on input "checkbox" at bounding box center [458, 170] width 18 height 18
checkbox input "false"
click at [467, 69] on input "checkbox" at bounding box center [458, 78] width 18 height 18
checkbox input "false"
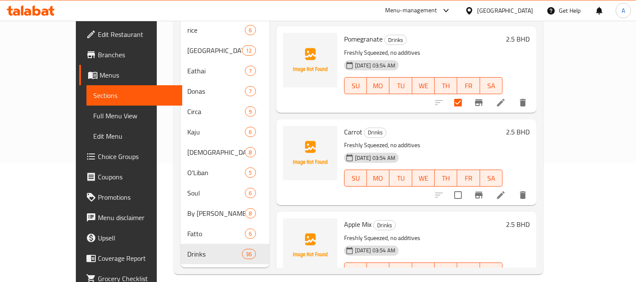
scroll to position [2387, 0]
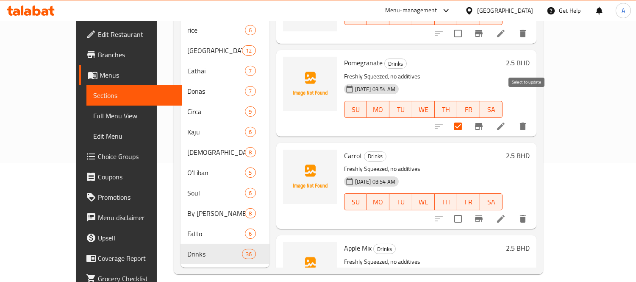
click at [467, 117] on input "checkbox" at bounding box center [458, 126] width 18 height 18
checkbox input "false"
click at [93, 118] on span "Full Menu View" at bounding box center [134, 116] width 82 height 10
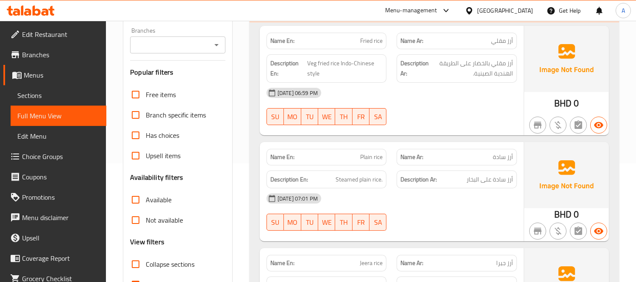
scroll to position [260, 0]
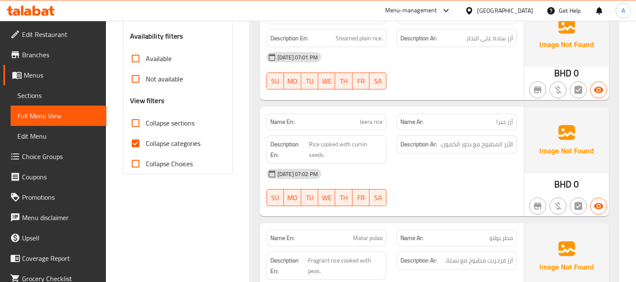
click at [134, 144] on input "Collapse categories" at bounding box center [135, 143] width 20 height 20
checkbox input "false"
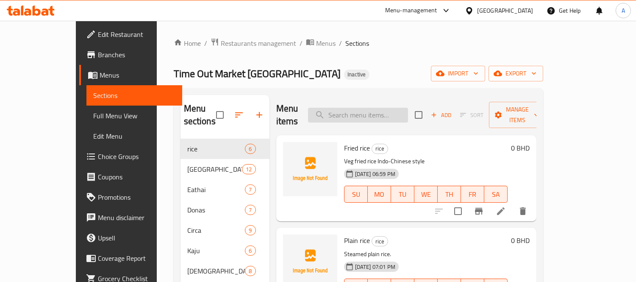
click at [403, 112] on input "search" at bounding box center [358, 115] width 100 height 15
paste input "Passion Fruit Mojito"
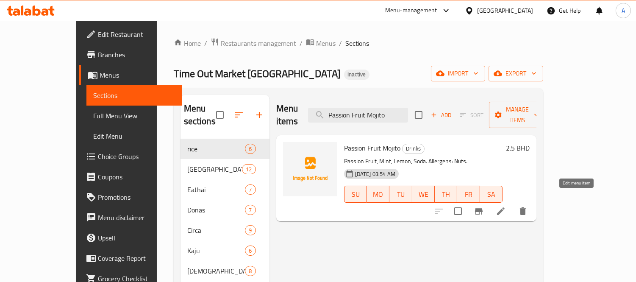
type input "Passion Fruit Mojito"
click at [506, 206] on icon at bounding box center [501, 211] width 10 height 10
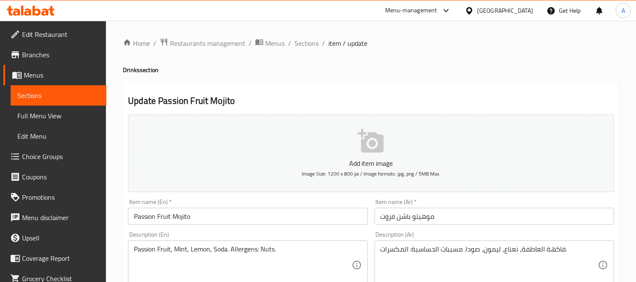
click at [404, 216] on input "موهيتو باشن فروت" at bounding box center [493, 216] width 239 height 17
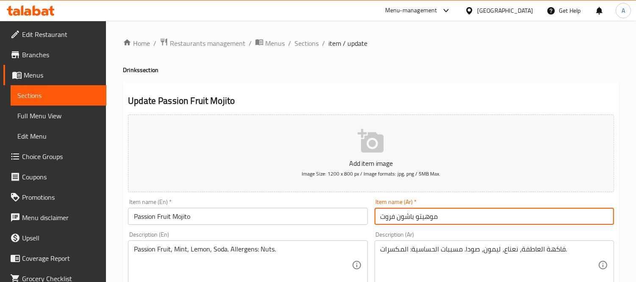
drag, startPoint x: 412, startPoint y: 218, endPoint x: 378, endPoint y: 215, distance: 33.6
click at [378, 215] on input "موهيتو باشون فروت" at bounding box center [493, 216] width 239 height 17
click at [382, 215] on input "موهيتو باشون فروت" at bounding box center [493, 216] width 239 height 17
drag, startPoint x: 380, startPoint y: 214, endPoint x: 414, endPoint y: 215, distance: 34.3
click at [414, 215] on input "موهيتو باشون فروت" at bounding box center [493, 216] width 239 height 17
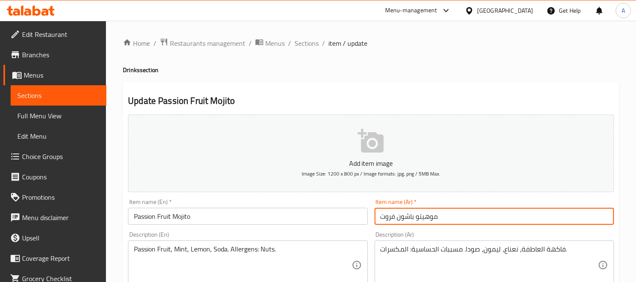
click at [439, 213] on input "موهيتو باشون فروت" at bounding box center [493, 216] width 239 height 17
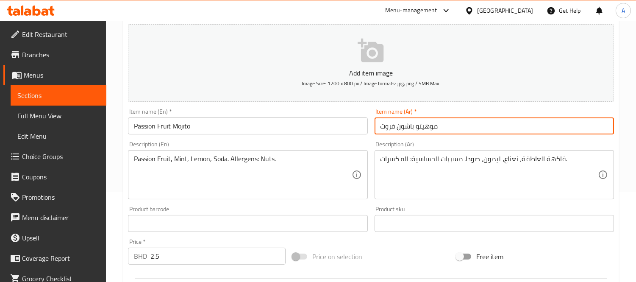
scroll to position [94, 0]
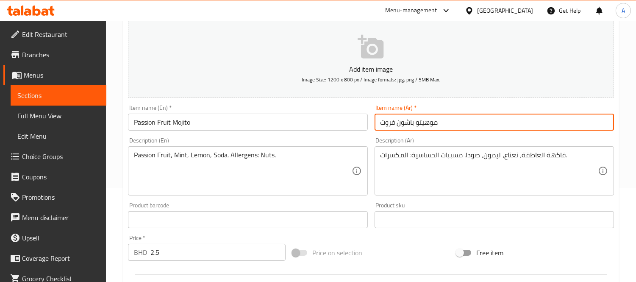
type input "موهيتو باشون فروت"
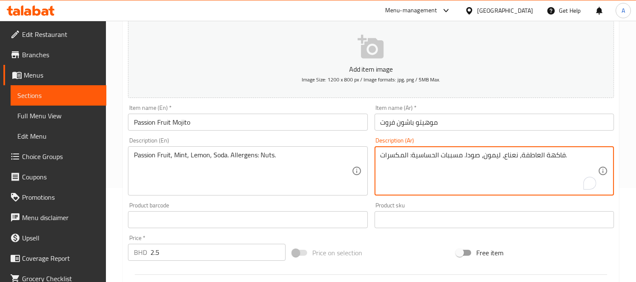
drag, startPoint x: 521, startPoint y: 154, endPoint x: 567, endPoint y: 154, distance: 45.7
click at [563, 154] on textarea "فاكهة العاطفة، نعناع، ليمون، صودا. مسببات الحساسية: المكسرات." at bounding box center [488, 171] width 217 height 40
click at [560, 154] on textarea "فاكهة العاطفة، نعناع، ليمون، صودا. مسببات الحساسية: المكسرات." at bounding box center [488, 171] width 217 height 40
click at [561, 154] on textarea "فاكهة العاطفة، نعناع، ليمون، صودا. مسببات الحساسية: المكسرات." at bounding box center [488, 171] width 217 height 40
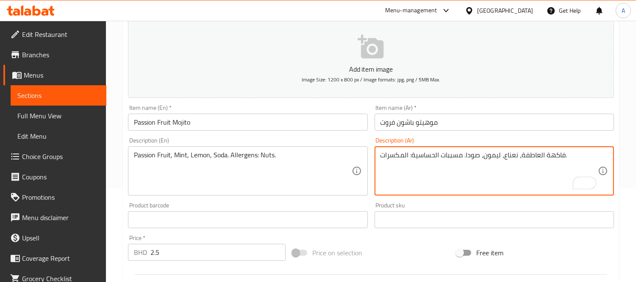
drag, startPoint x: 562, startPoint y: 154, endPoint x: 522, endPoint y: 155, distance: 39.8
click at [522, 155] on textarea "فاكهة العاطفة، نعناع، ليمون، صودا. مسببات الحساسية: المكسرات." at bounding box center [488, 171] width 217 height 40
paste textarea "باشون فروت"
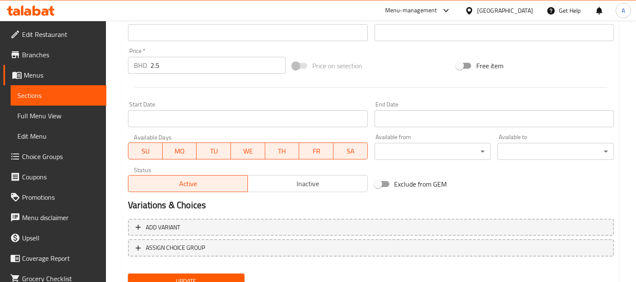
scroll to position [315, 0]
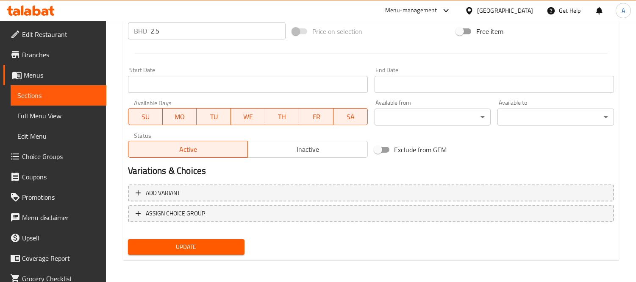
type textarea "باشون فروت، نعناع، ليمون، صودا. مسببات الحساسية: المكسرات."
click at [222, 241] on span "Update" at bounding box center [186, 246] width 103 height 11
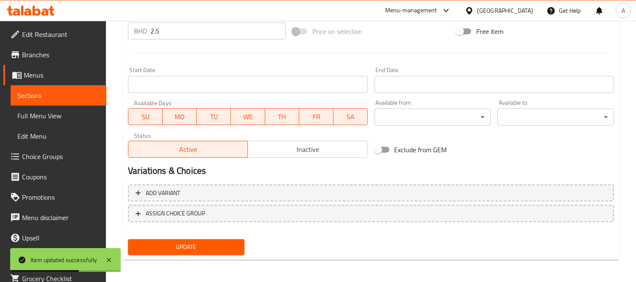
scroll to position [0, 0]
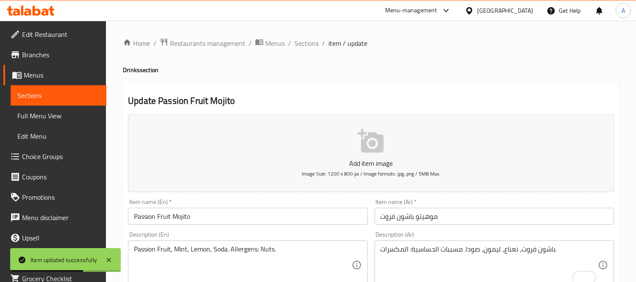
click at [68, 70] on span "Menus" at bounding box center [62, 75] width 76 height 10
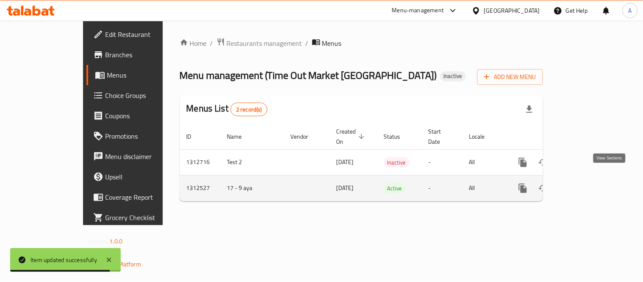
click at [589, 183] on icon "enhanced table" at bounding box center [584, 188] width 10 height 10
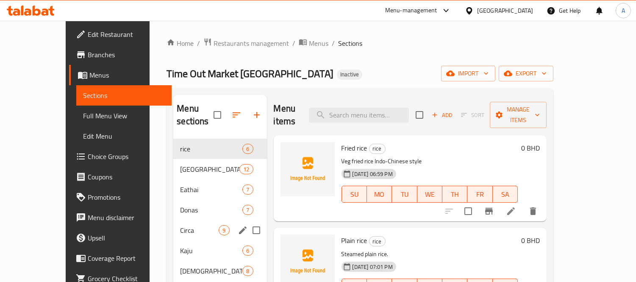
scroll to position [119, 0]
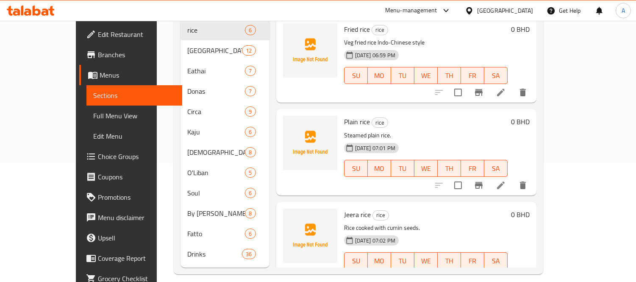
click at [93, 119] on span "Full Menu View" at bounding box center [134, 116] width 82 height 10
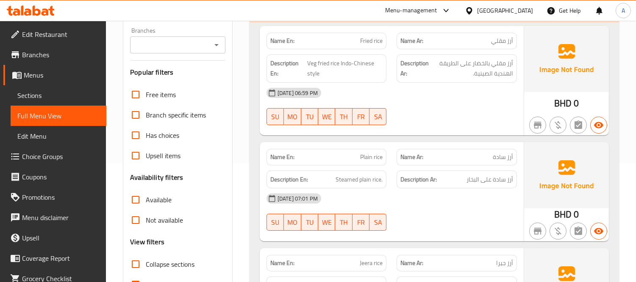
scroll to position [260, 0]
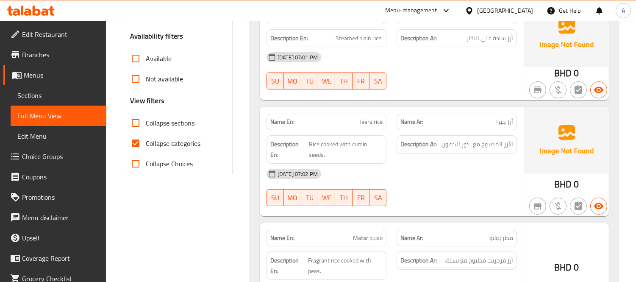
click at [140, 143] on input "Collapse categories" at bounding box center [135, 143] width 20 height 20
checkbox input "false"
click at [134, 111] on div "Free items Branch specific items Has choices Upsell items Availability filters …" at bounding box center [177, 58] width 95 height 230
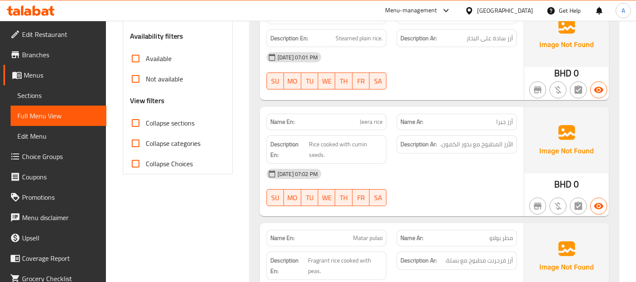
click at [138, 127] on input "Collapse sections" at bounding box center [135, 123] width 20 height 20
checkbox input "true"
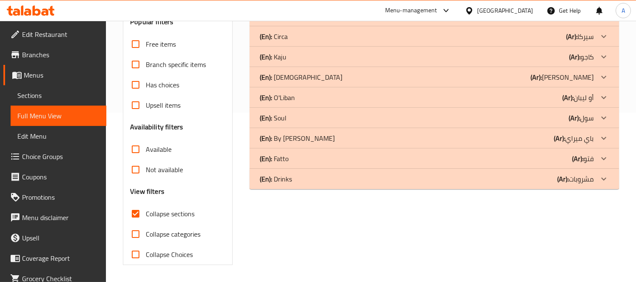
scroll to position [169, 0]
click at [321, 183] on div "(En): Drinks (Ar): مشروبات" at bounding box center [427, 179] width 334 height 10
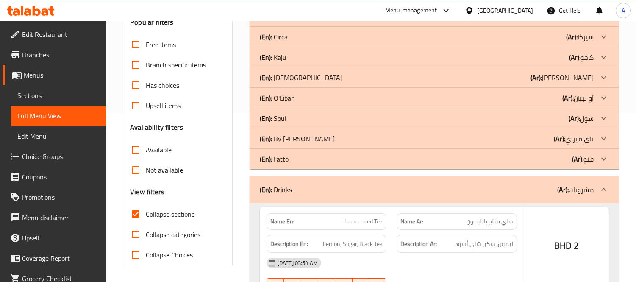
click at [334, 158] on div "(En): Fatto (Ar): فتو" at bounding box center [427, 159] width 334 height 10
click at [325, 133] on div "(En): By [PERSON_NAME] (Ar): باي ميراي" at bounding box center [427, 138] width 334 height 10
click at [319, 117] on div "(En): Soul (Ar): سول" at bounding box center [427, 118] width 334 height 10
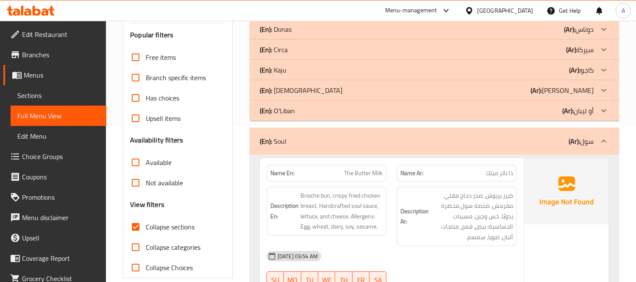
scroll to position [0, 0]
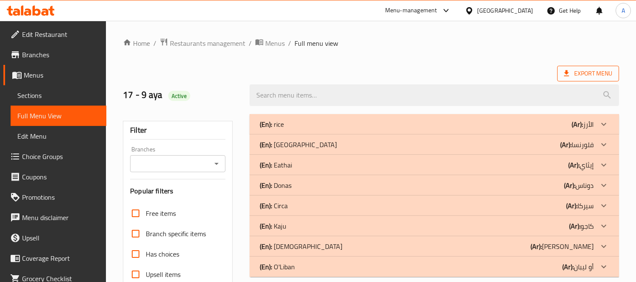
click at [572, 68] on span "Export Menu" at bounding box center [588, 74] width 62 height 16
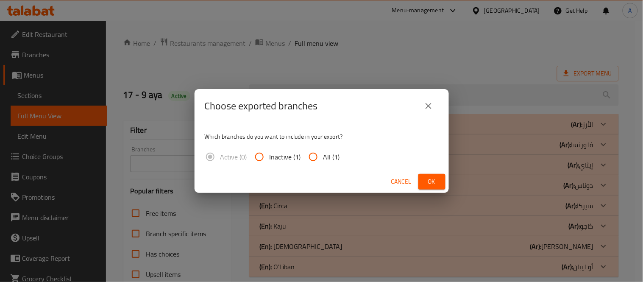
click at [310, 155] on input "All (1)" at bounding box center [313, 157] width 20 height 20
radio input "true"
click at [426, 186] on span "Ok" at bounding box center [432, 181] width 14 height 11
